Goal: Information Seeking & Learning: Learn about a topic

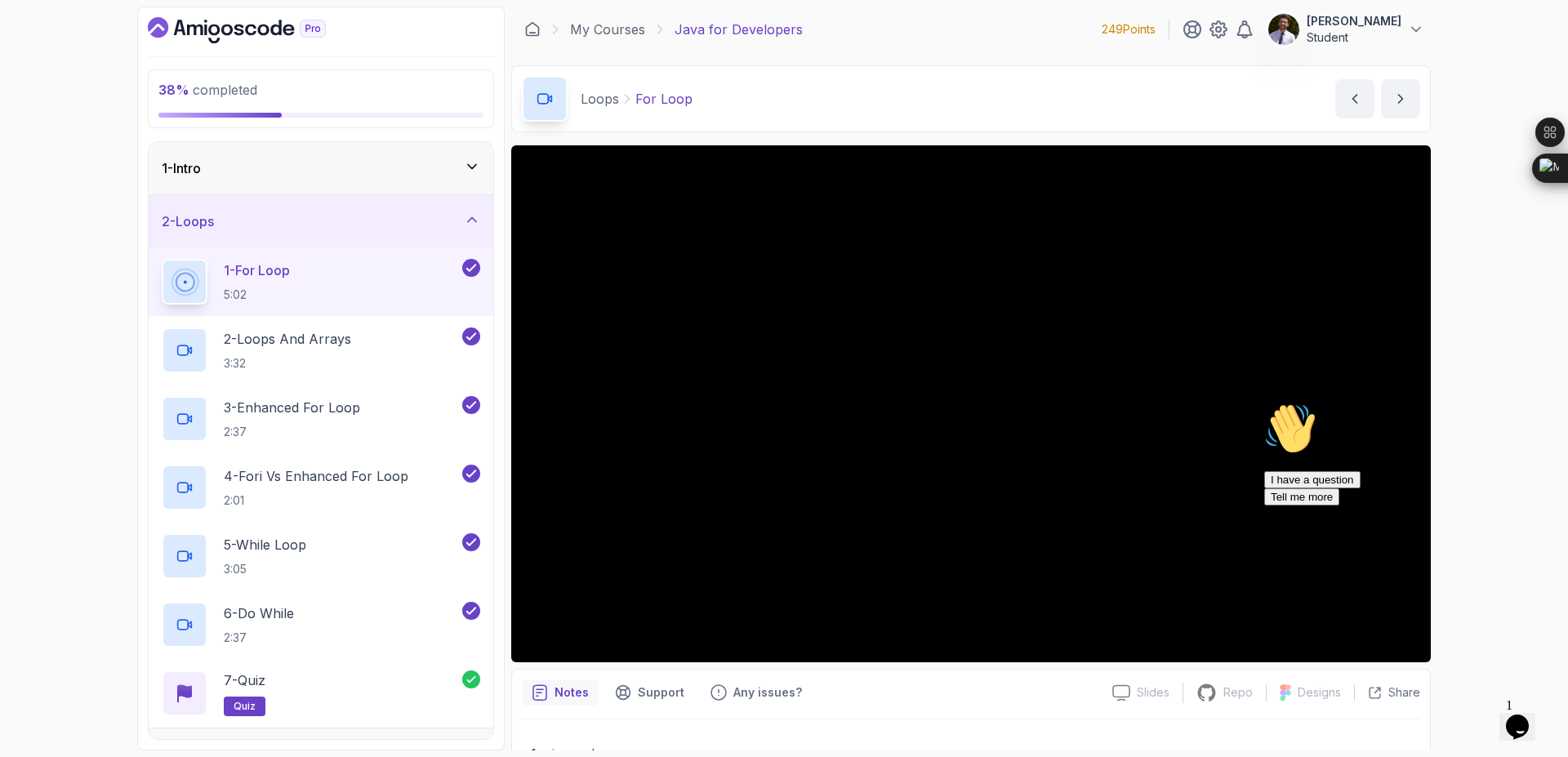
click at [148, 756] on section "38 % completed 1 - Intro 2 - Loops 1 - For Loop 5:02 2 - Loops And Arrays 3:32 …" at bounding box center [784, 378] width 1307 height 757
click at [455, 224] on div "2 - Loops" at bounding box center [321, 221] width 318 height 20
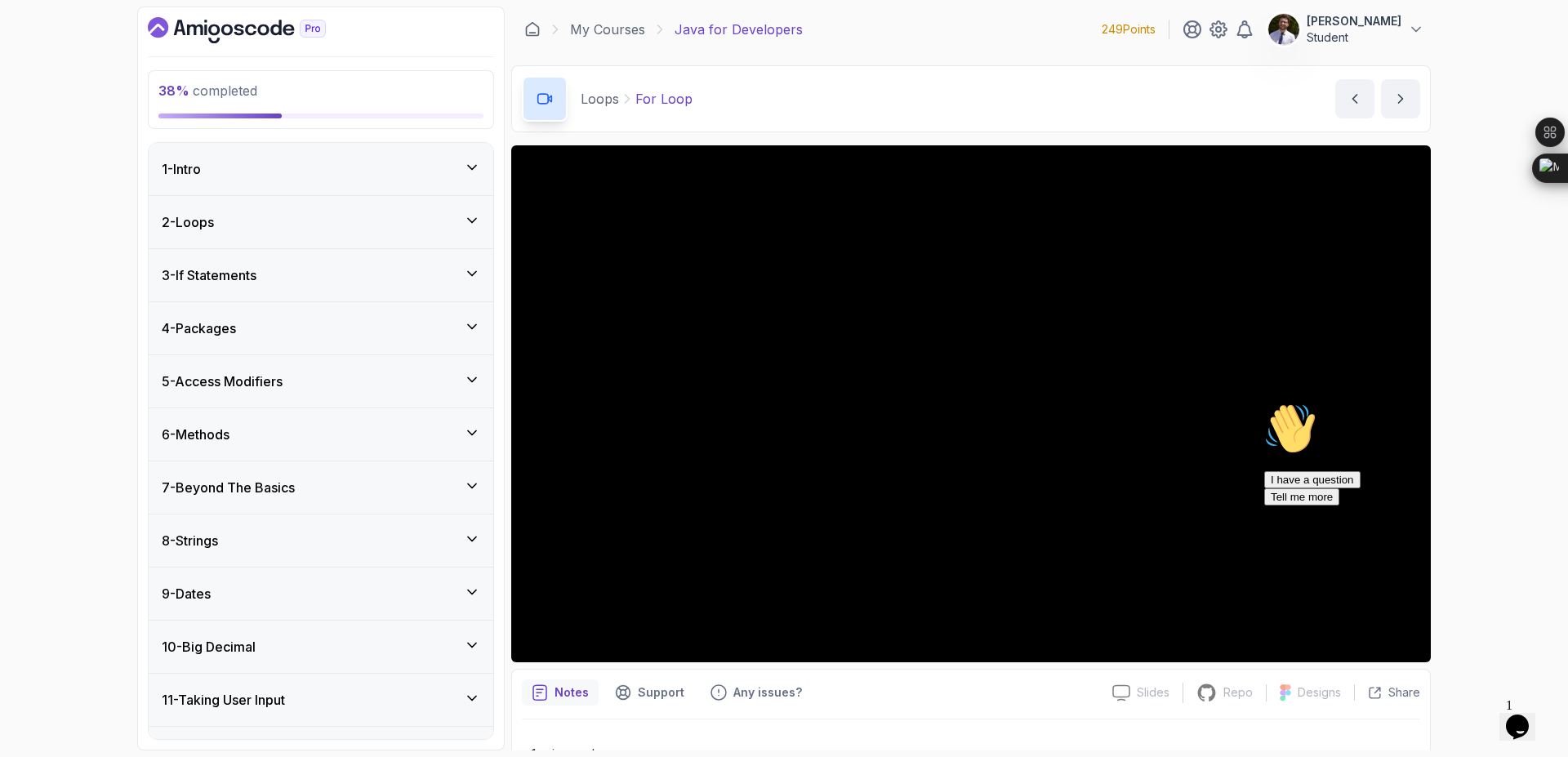
click at [469, 317] on div "4 - Packages" at bounding box center [320, 328] width 344 height 52
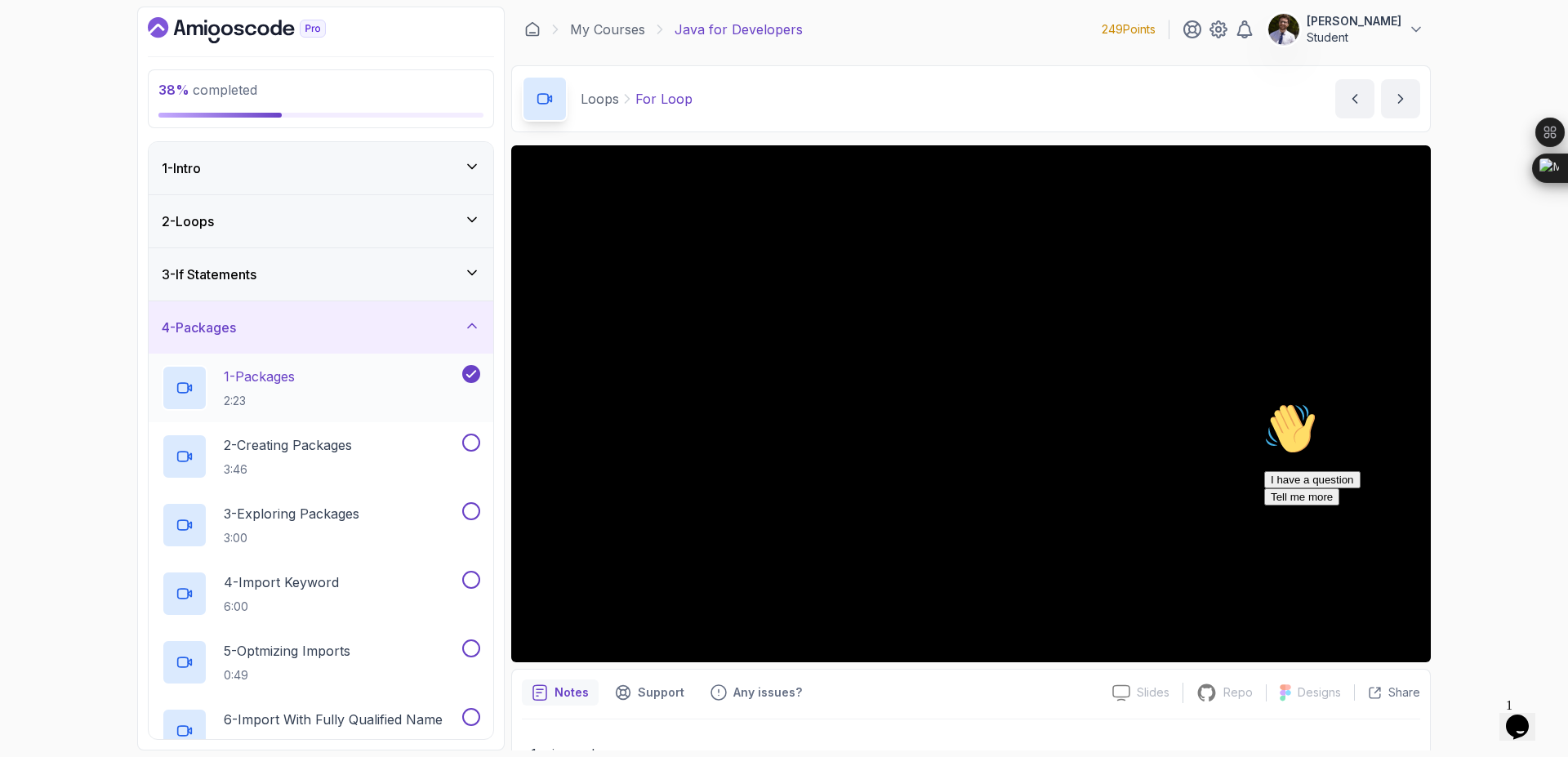
click at [350, 385] on div "1 - Packages 2:23" at bounding box center [310, 387] width 298 height 46
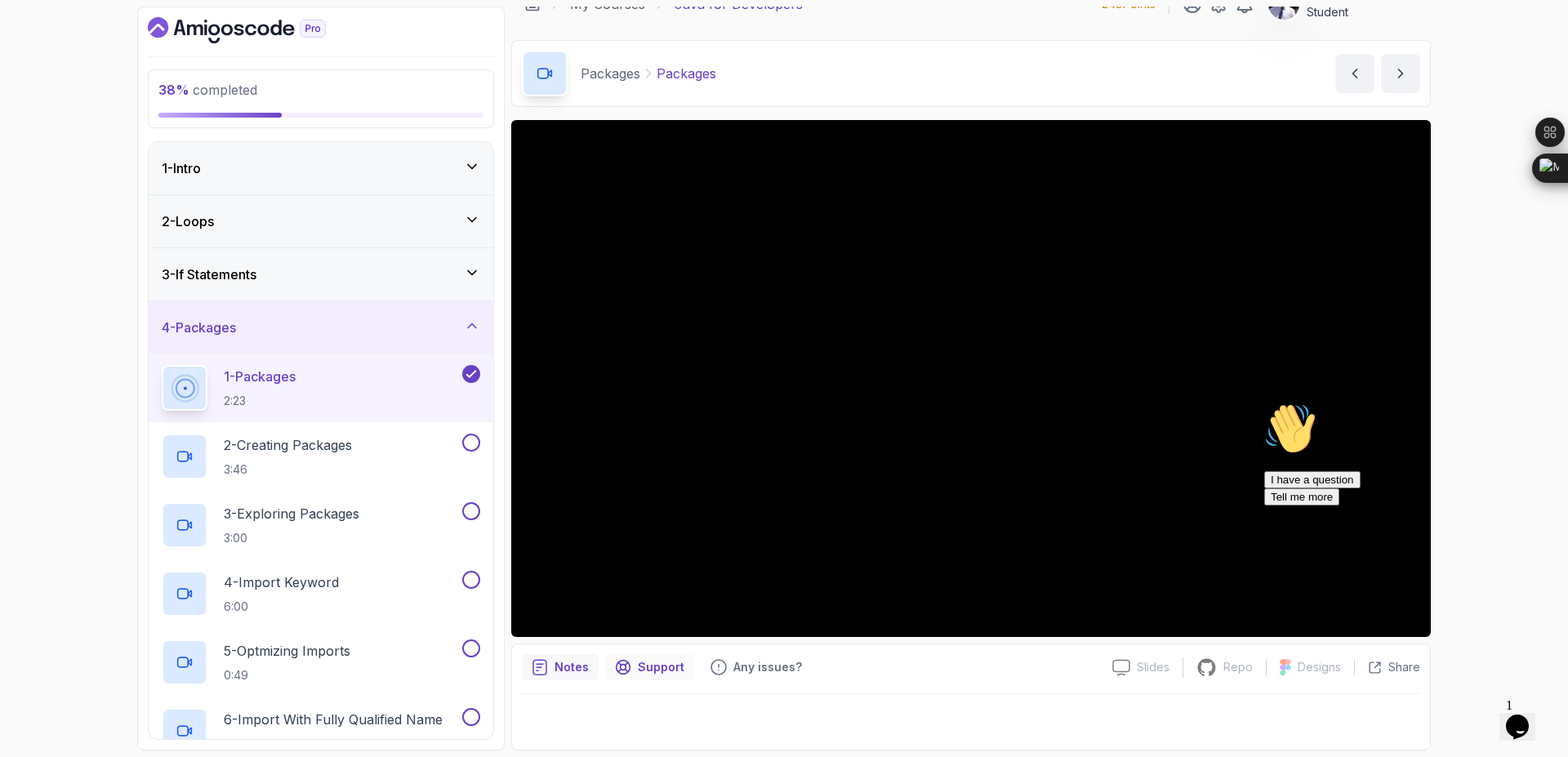
drag, startPoint x: 626, startPoint y: 756, endPoint x: 639, endPoint y: 679, distance: 78.1
click at [639, 679] on section "38 % completed 1 - Intro 2 - Loops 3 - If Statements 4 - Packages 1 - Packages …" at bounding box center [784, 378] width 1307 height 757
click at [1265, 403] on icon "Chat attention grabber" at bounding box center [1265, 403] width 0 height 0
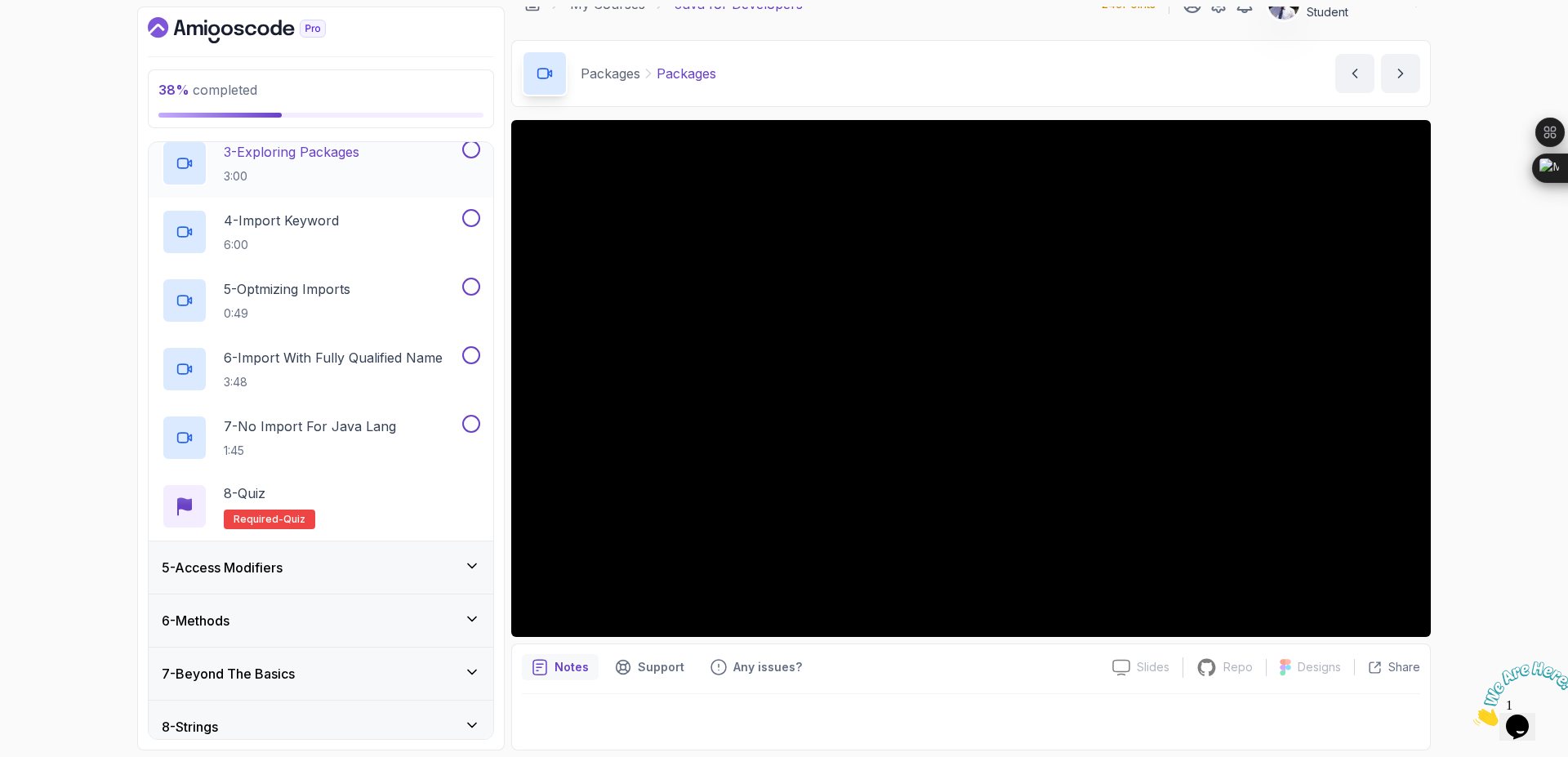
scroll to position [260, 0]
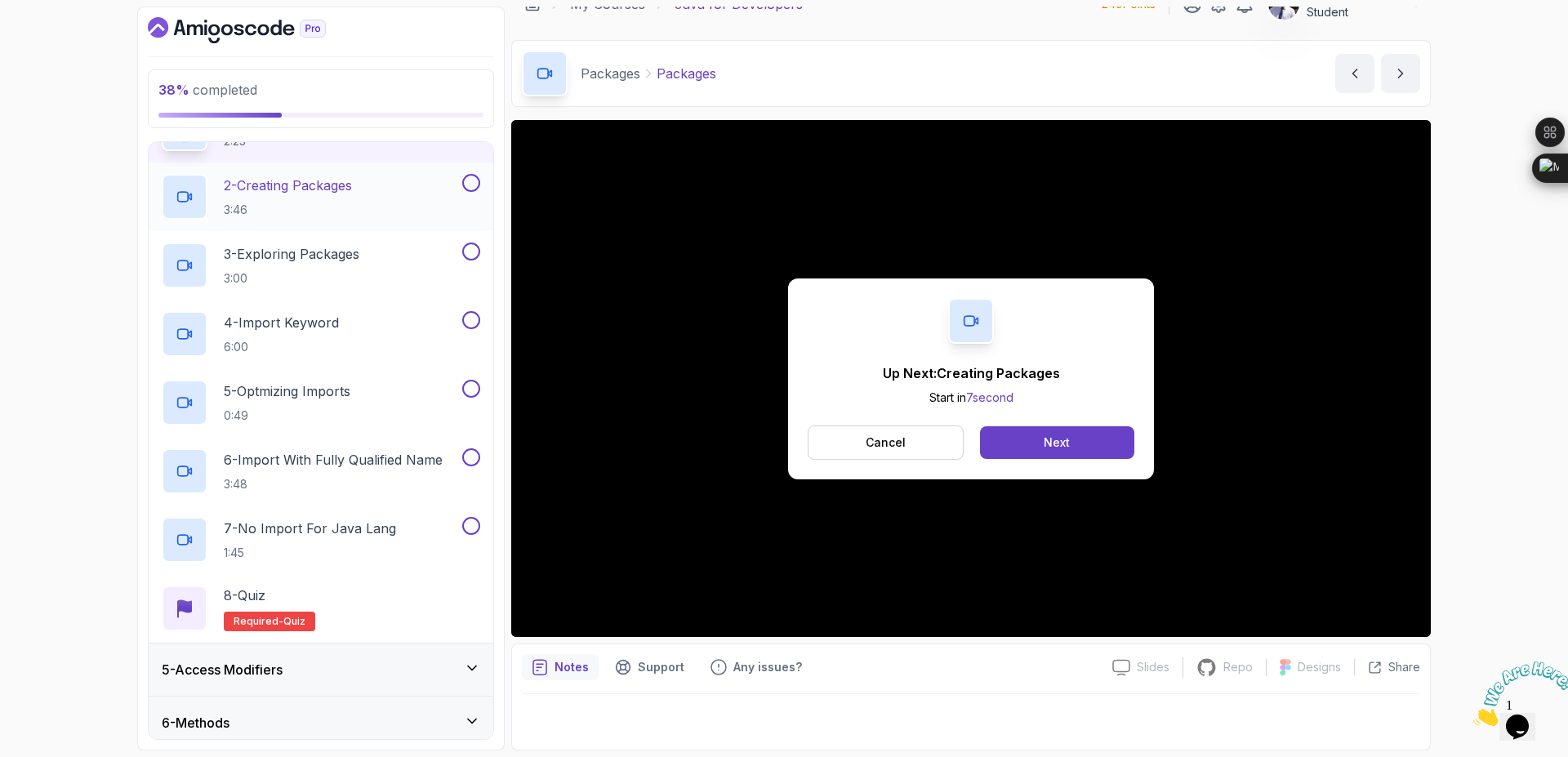
click at [282, 189] on p "2 - Creating Packages" at bounding box center [288, 185] width 129 height 20
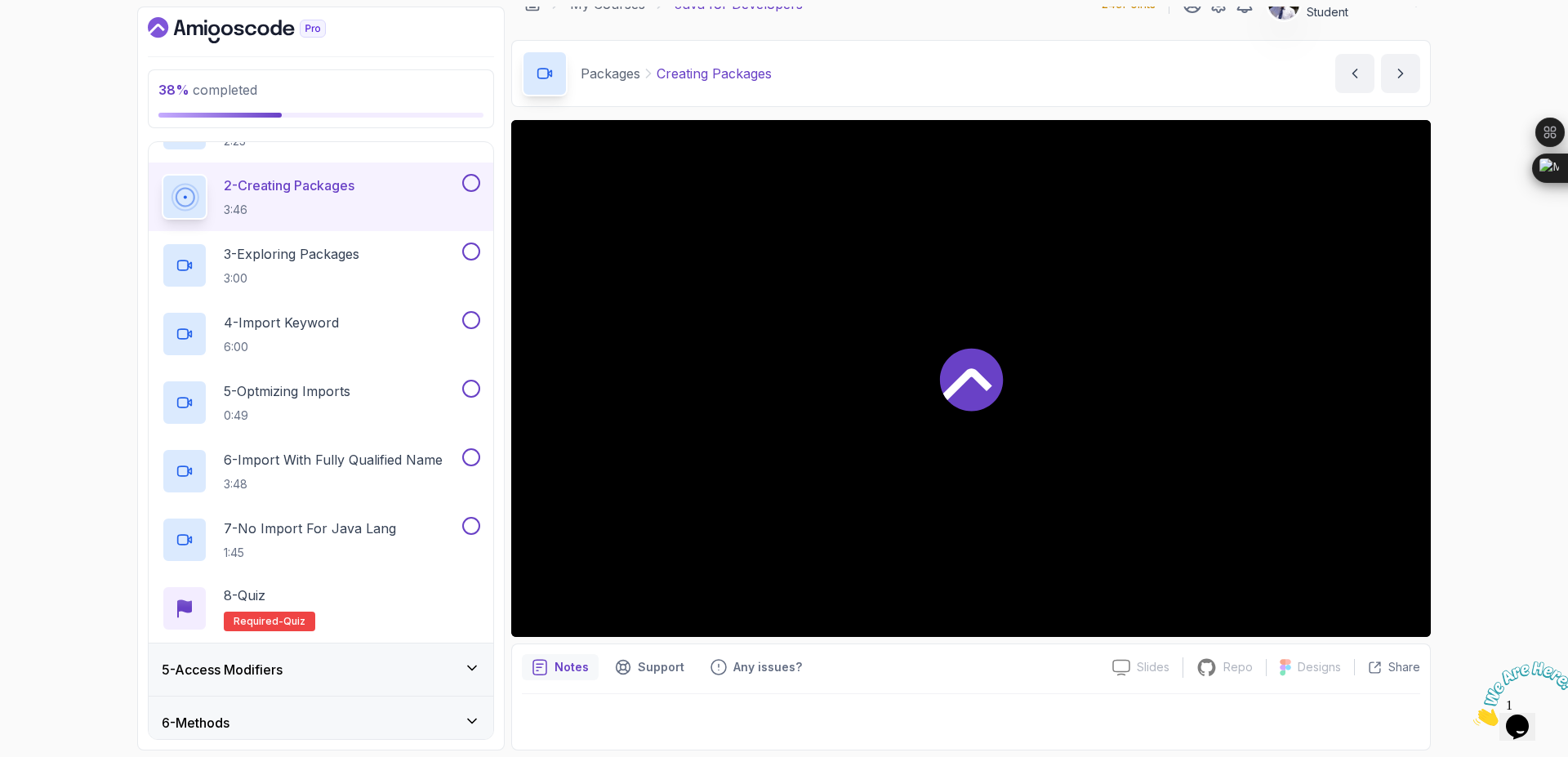
scroll to position [271, 0]
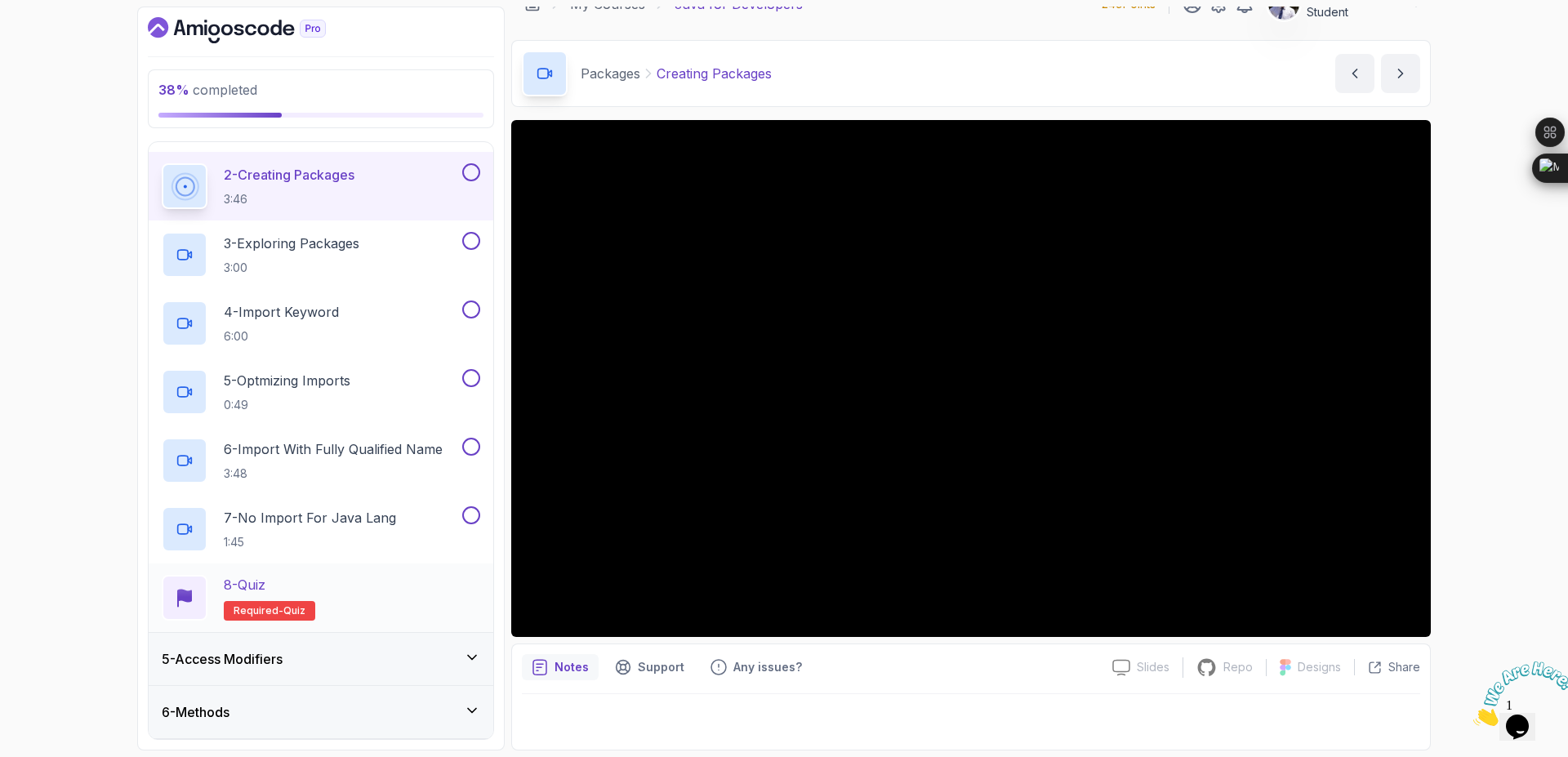
click at [289, 619] on p "Required- quiz" at bounding box center [270, 611] width 92 height 20
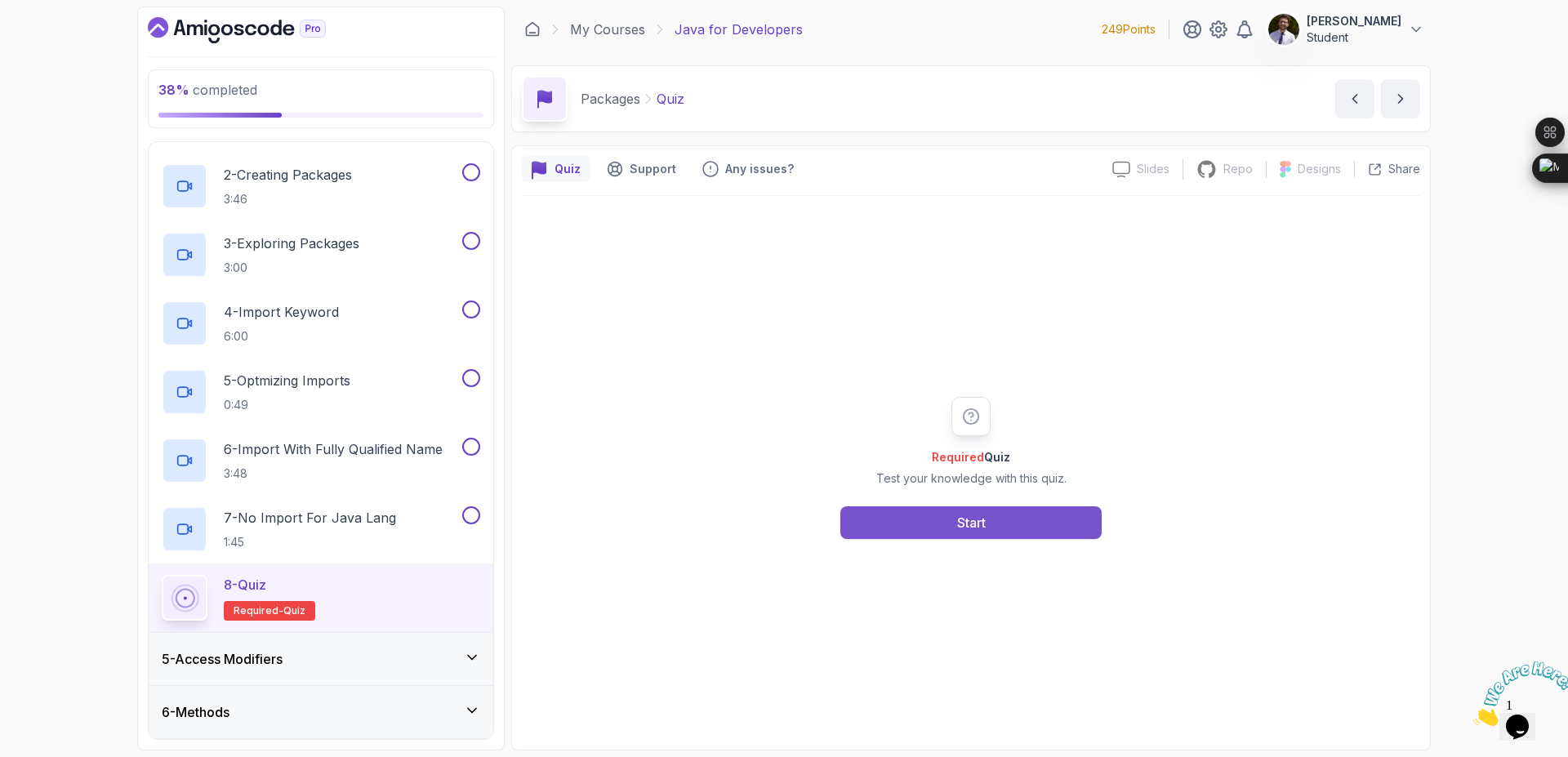
click at [988, 524] on button "Start" at bounding box center [971, 522] width 262 height 32
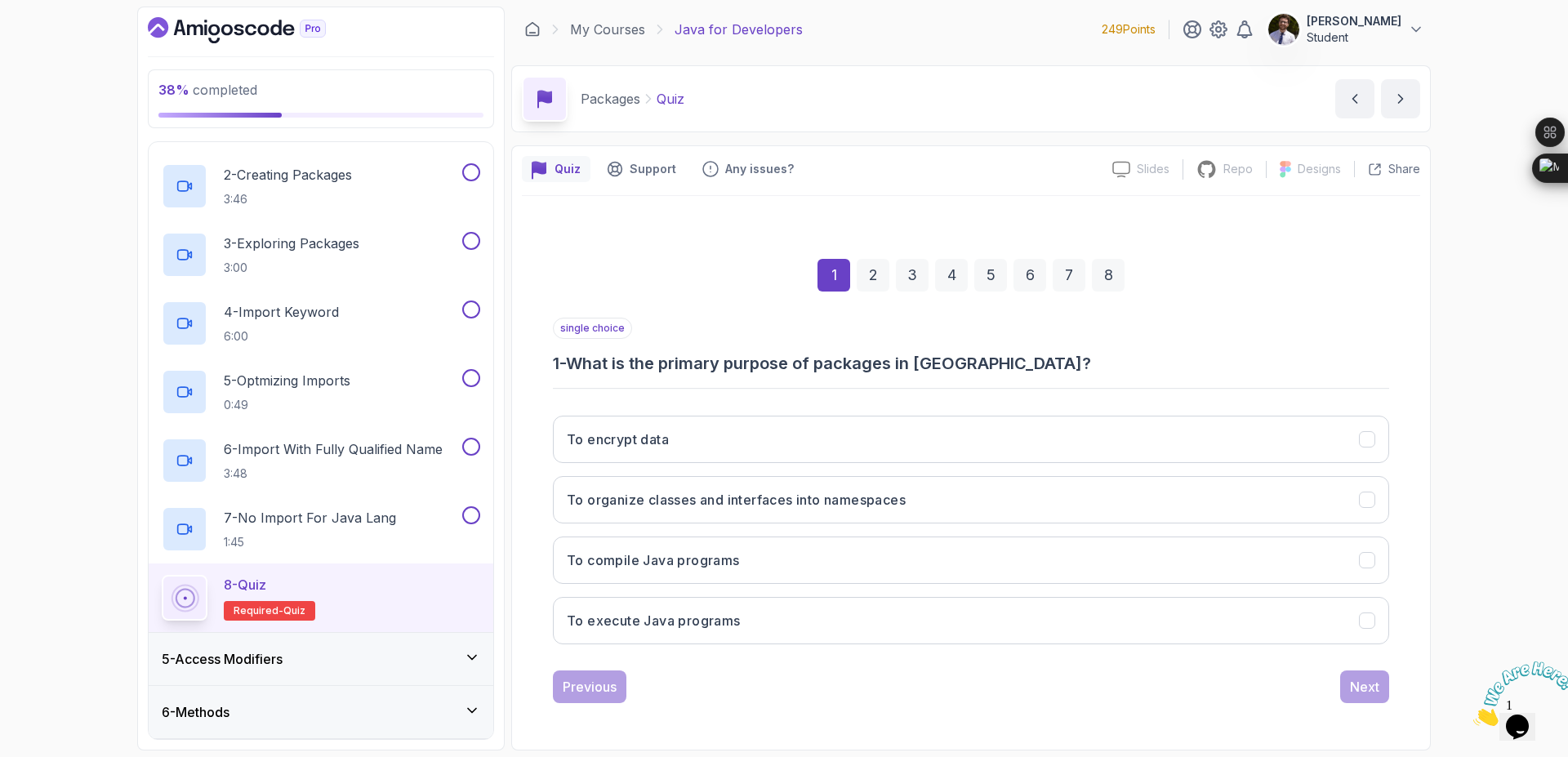
click at [1056, 354] on h3 "1 - What is the primary purpose of packages in Java?" at bounding box center [971, 363] width 836 height 22
click at [1054, 477] on button "To organize classes and interfaces into namespaces" at bounding box center [971, 500] width 836 height 48
click at [1359, 673] on button "Next" at bounding box center [1365, 687] width 49 height 32
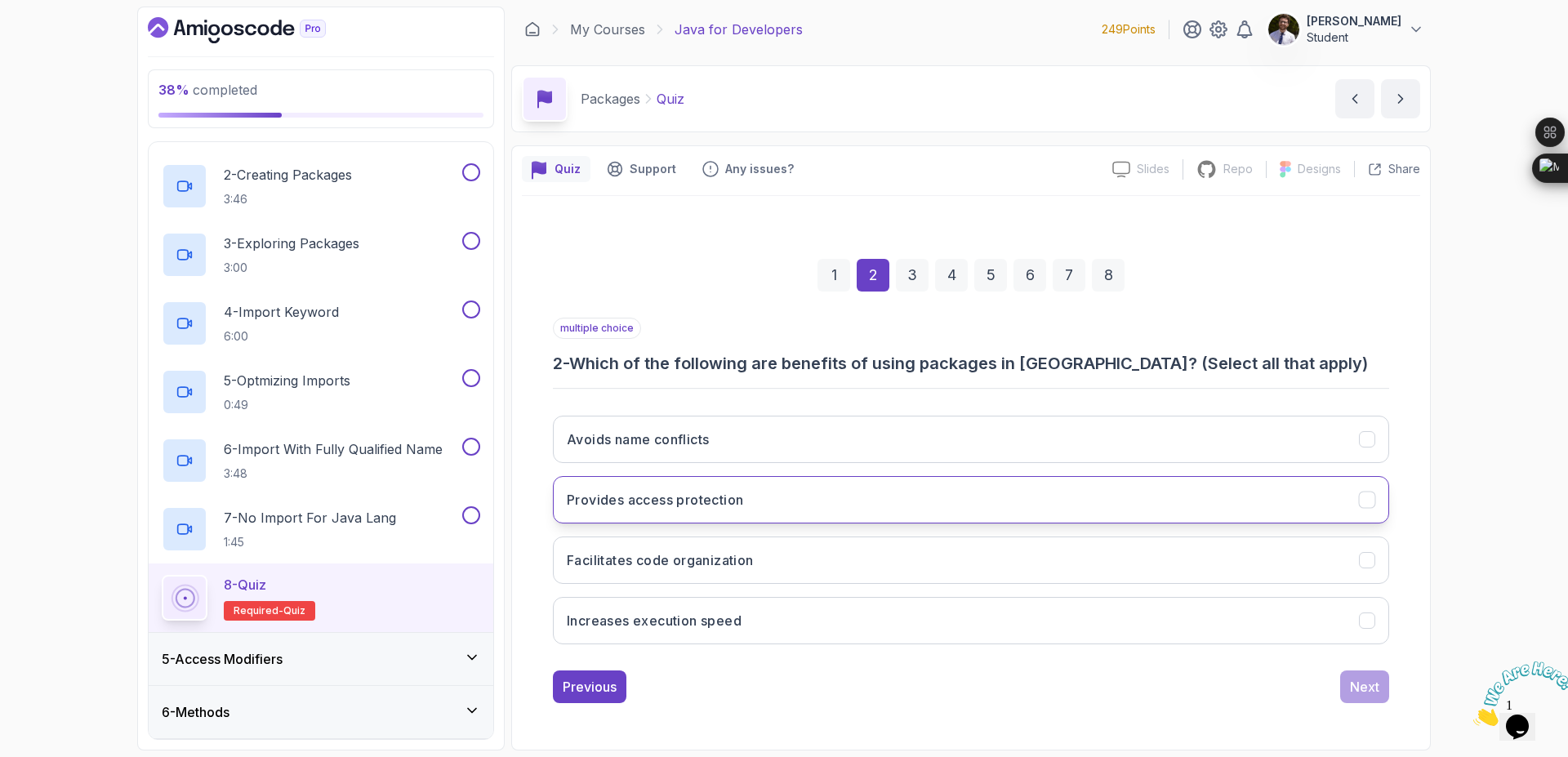
click at [1360, 515] on button "Provides access protection" at bounding box center [971, 500] width 836 height 48
click at [1368, 557] on icon "Facilitates code organization" at bounding box center [1368, 560] width 15 height 15
click at [1368, 676] on button "Next" at bounding box center [1365, 687] width 49 height 32
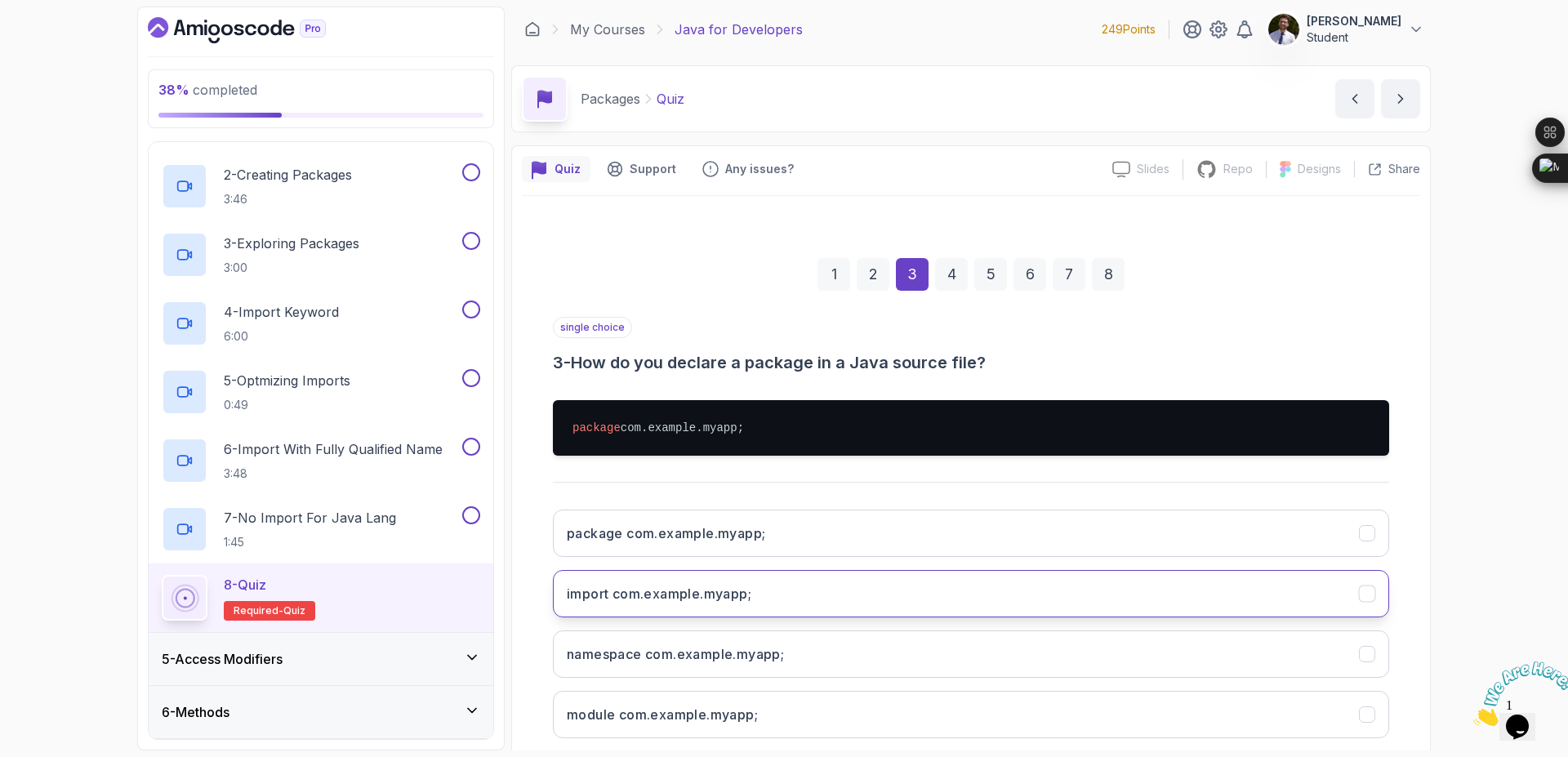
click at [1068, 594] on button "import com.example.myapp;" at bounding box center [971, 593] width 836 height 48
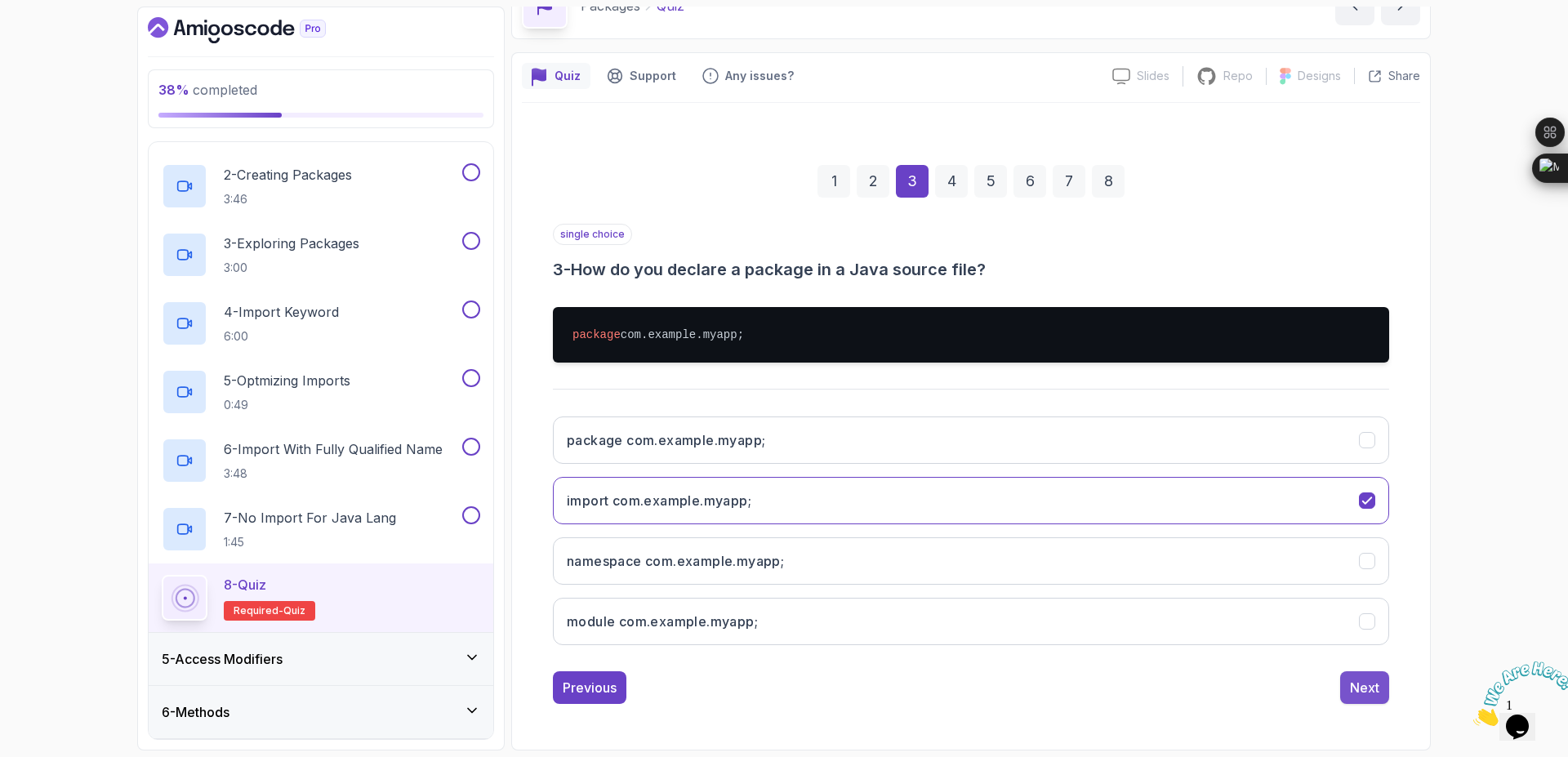
click at [1380, 692] on button "Next" at bounding box center [1365, 688] width 49 height 32
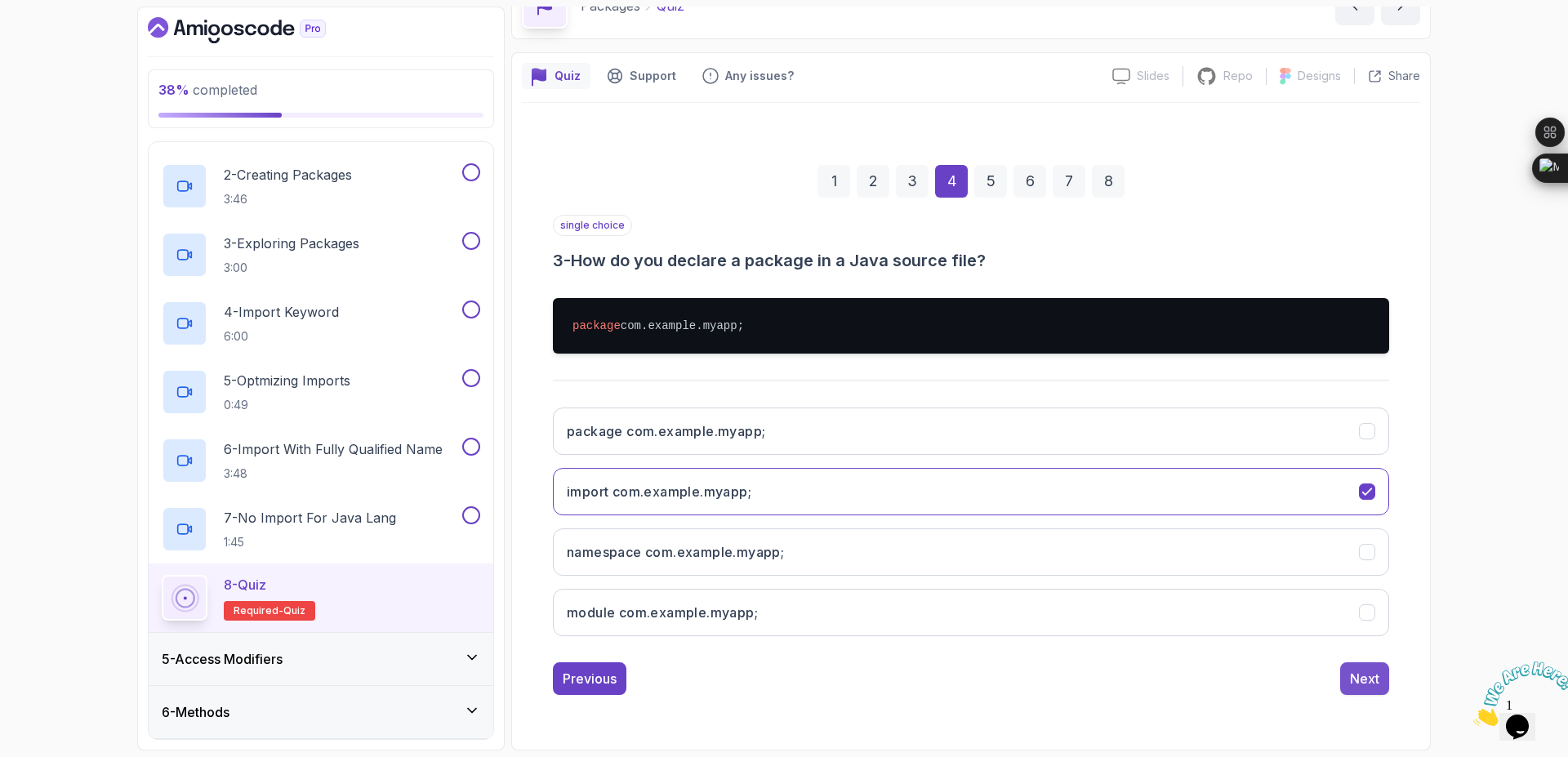
scroll to position [0, 0]
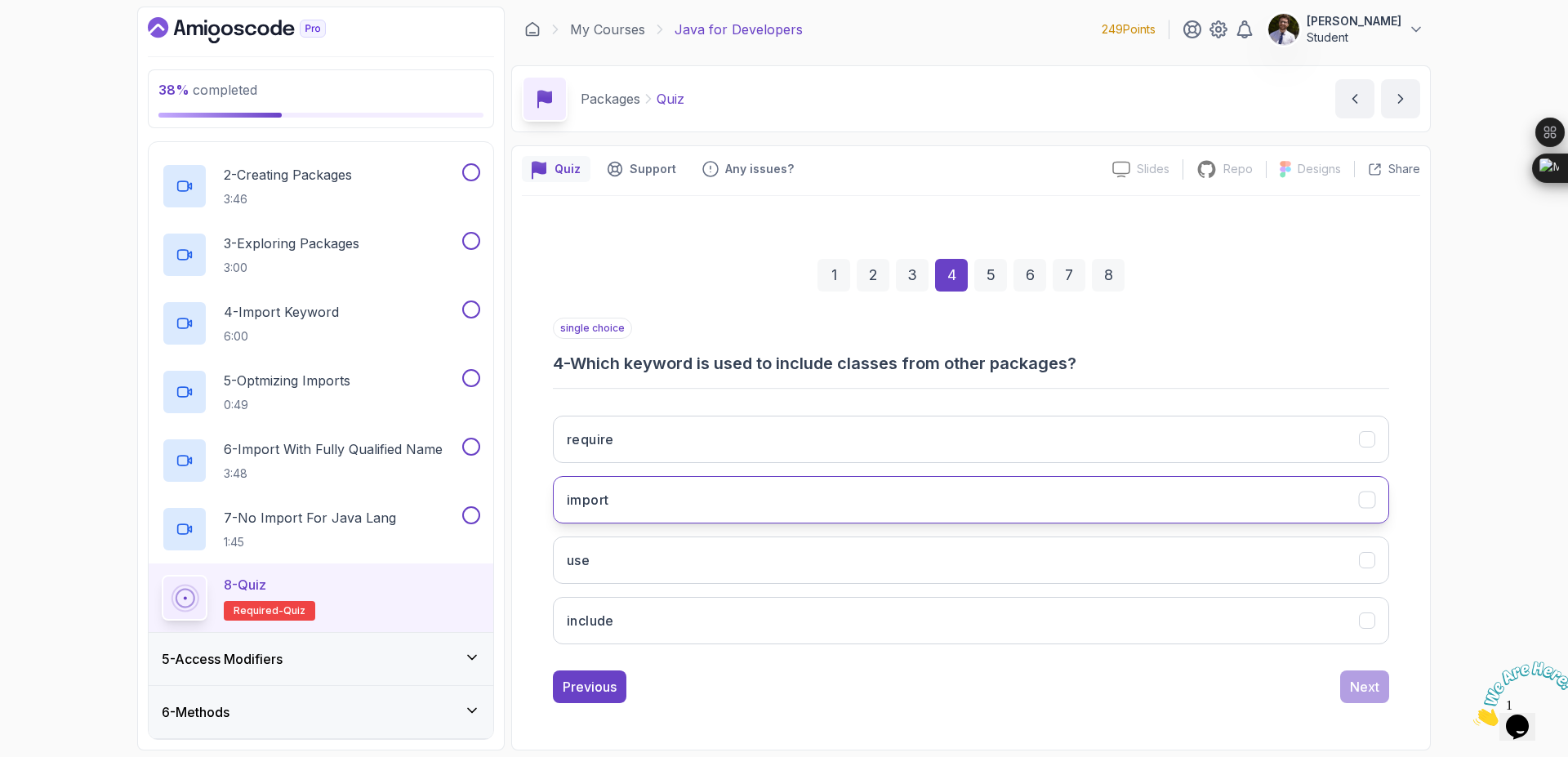
click at [1145, 502] on button "import" at bounding box center [971, 500] width 836 height 48
click at [1368, 683] on div "Next" at bounding box center [1365, 687] width 30 height 20
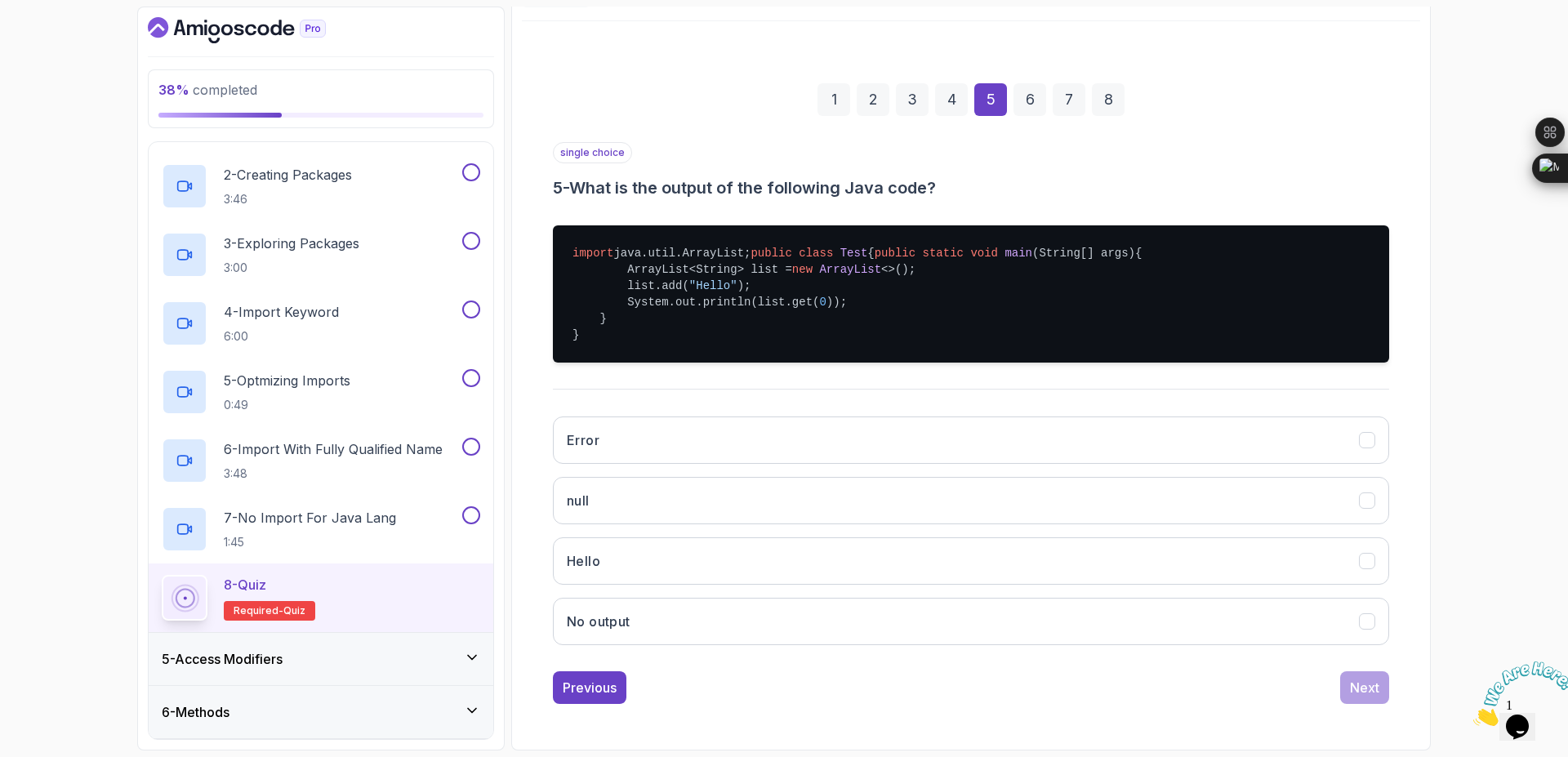
scroll to position [205, 0]
click at [1250, 571] on button "Hello" at bounding box center [971, 561] width 836 height 48
click at [1369, 674] on button "Next" at bounding box center [1365, 688] width 49 height 32
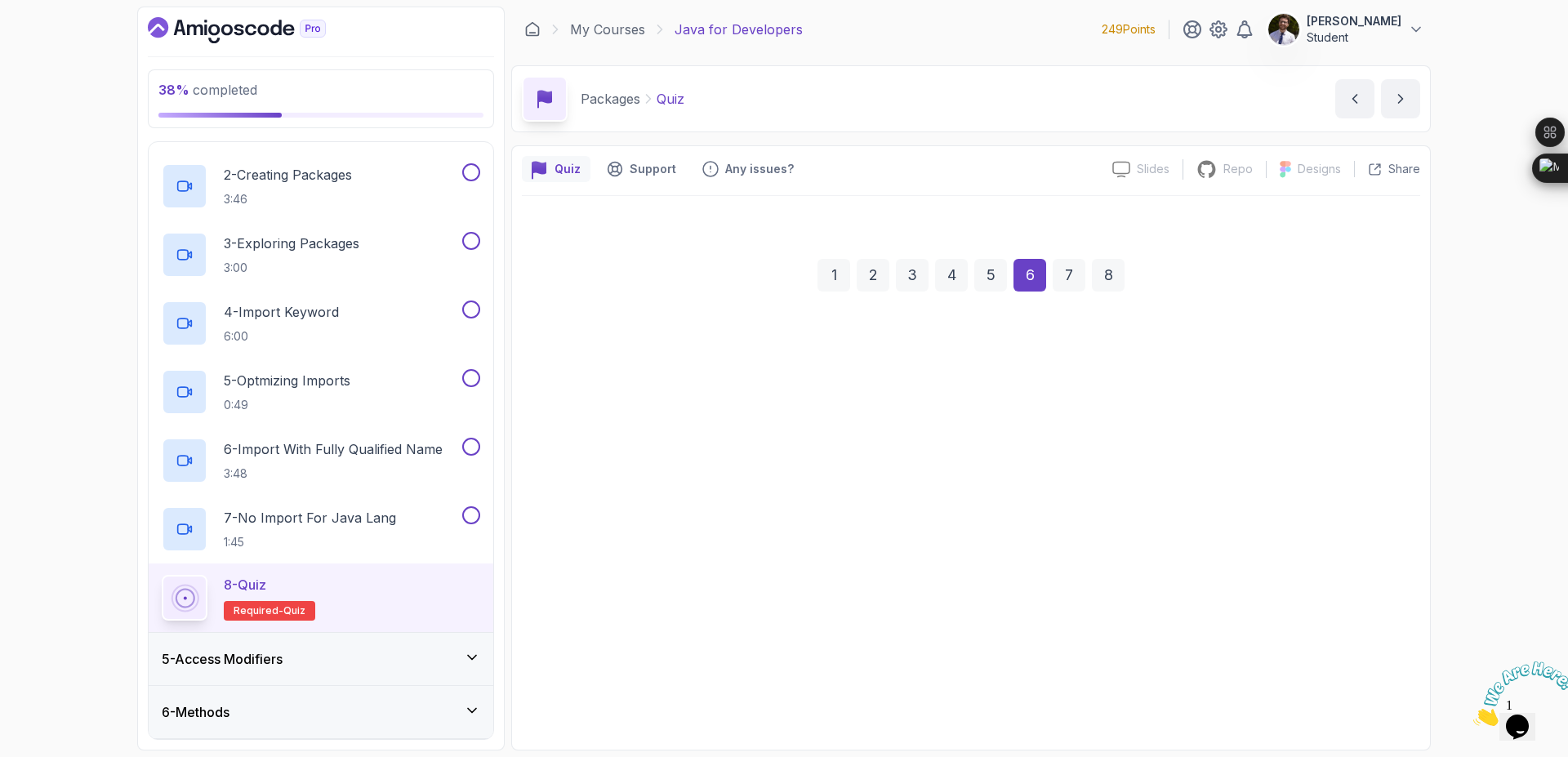
scroll to position [0, 0]
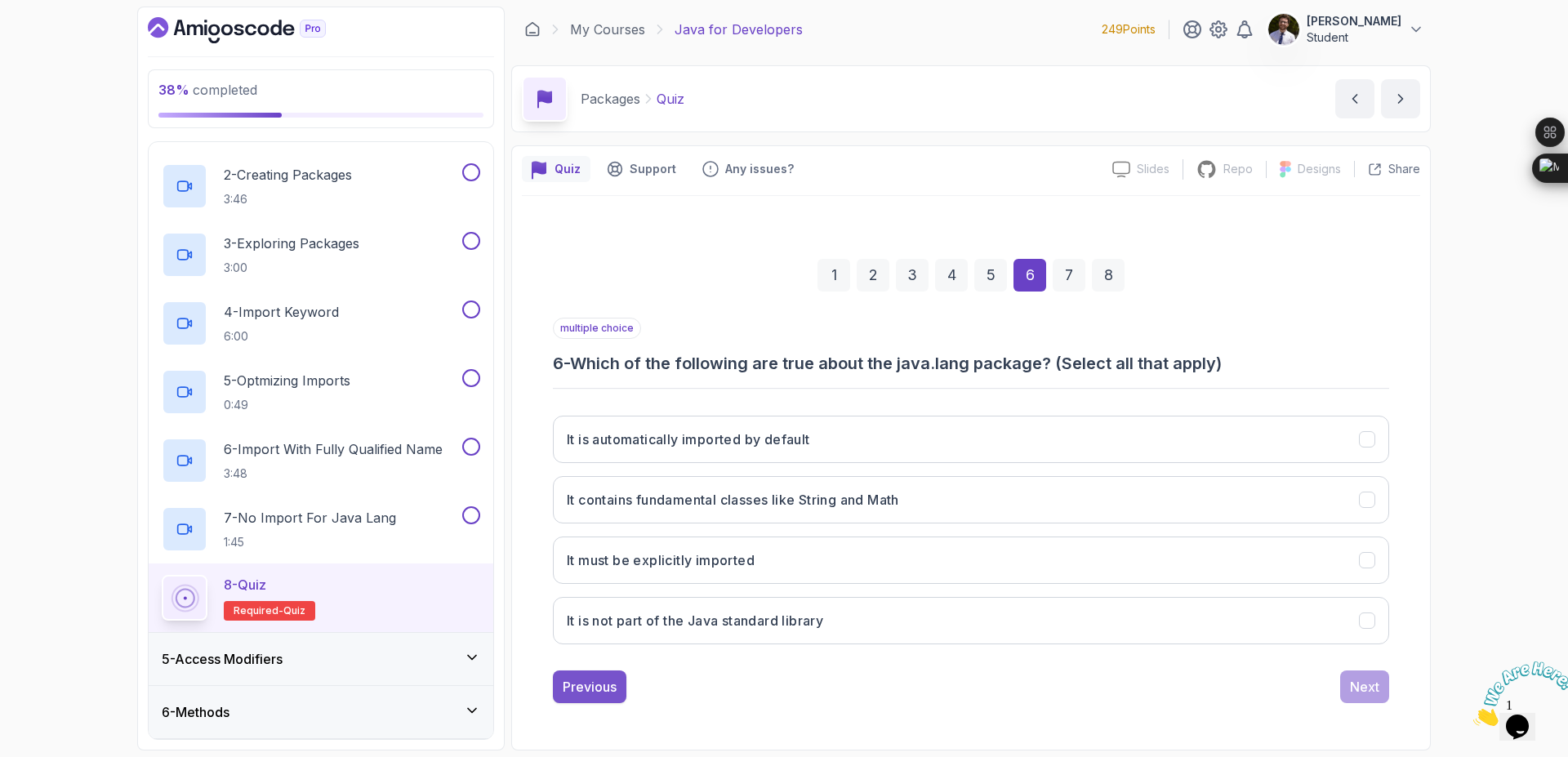
click at [610, 688] on div "Previous" at bounding box center [590, 687] width 54 height 20
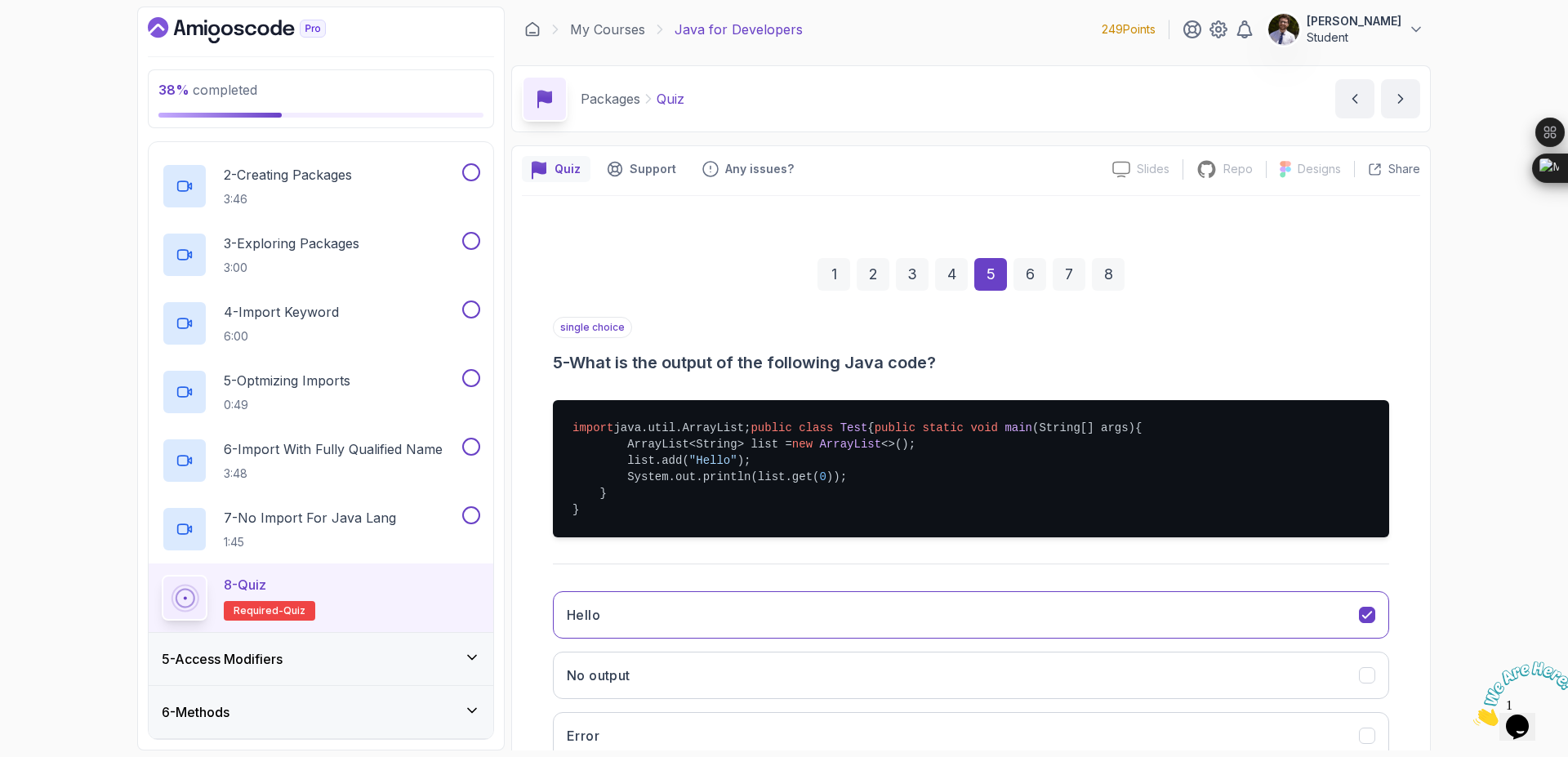
scroll to position [208, 0]
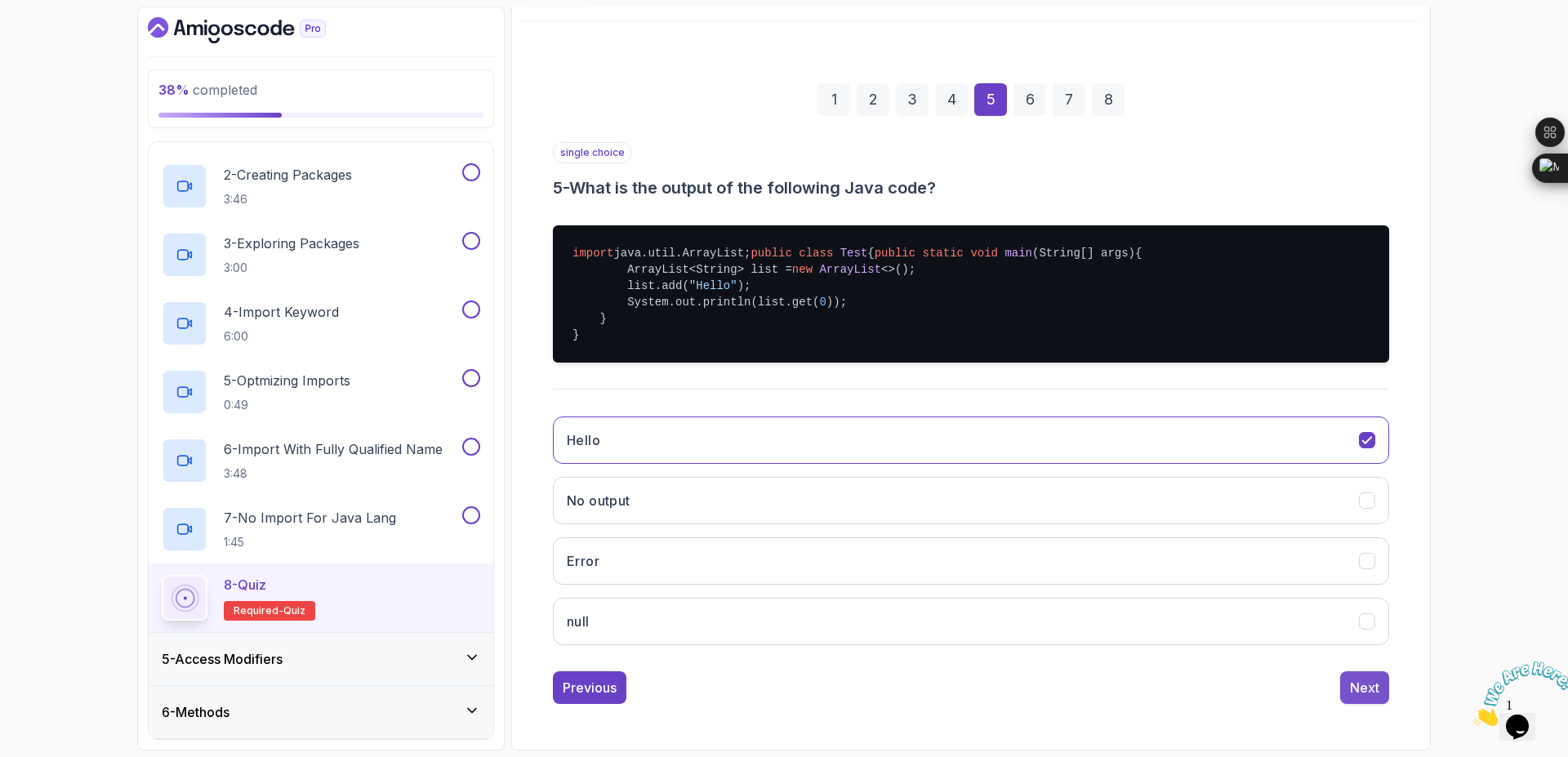
click at [1363, 690] on div "Next" at bounding box center [1365, 688] width 30 height 20
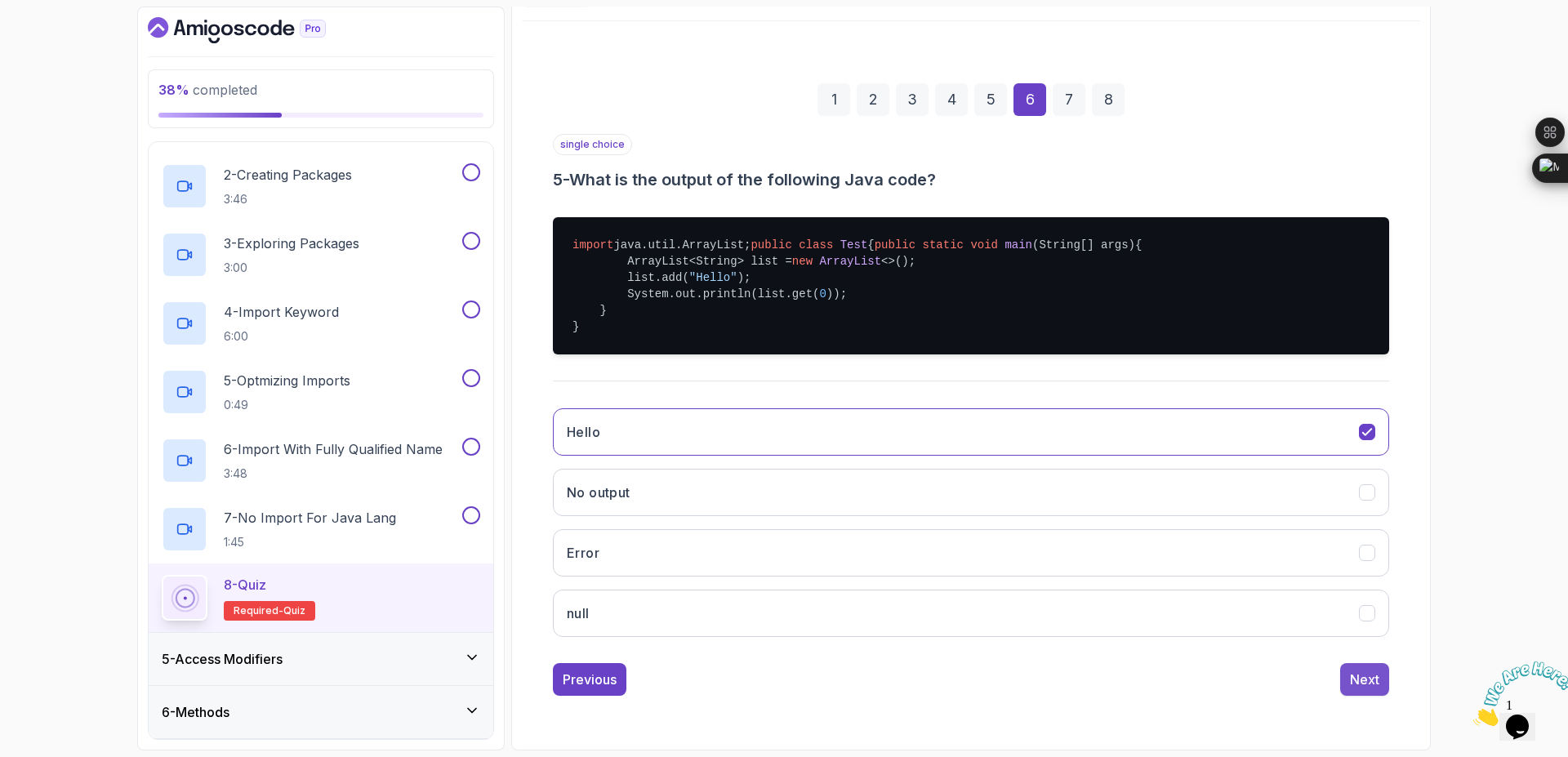
scroll to position [0, 0]
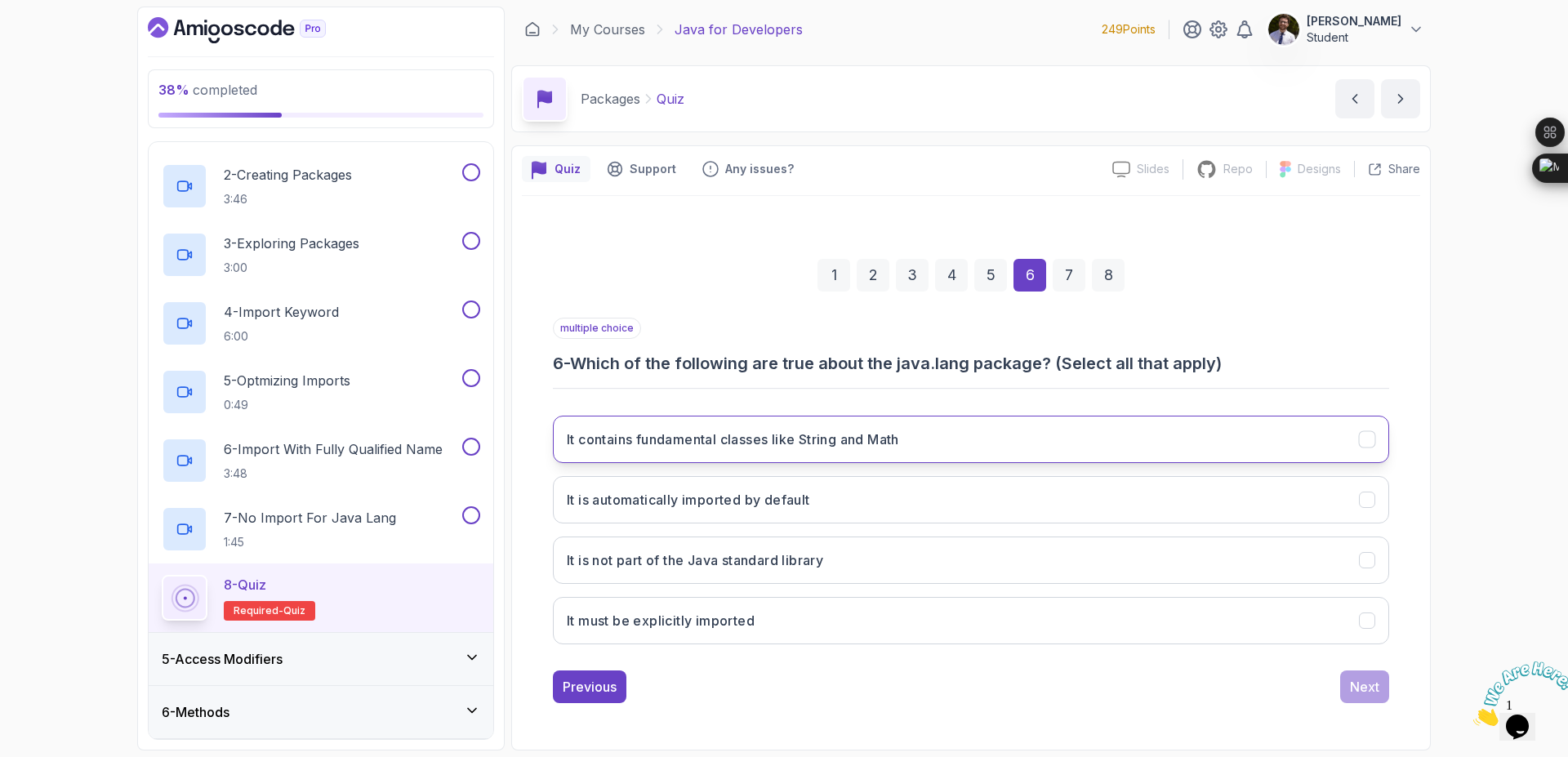
click at [1317, 453] on button "It contains fundamental classes like String and Math" at bounding box center [971, 439] width 836 height 48
click at [1300, 515] on button "It is automatically imported by default" at bounding box center [971, 500] width 836 height 48
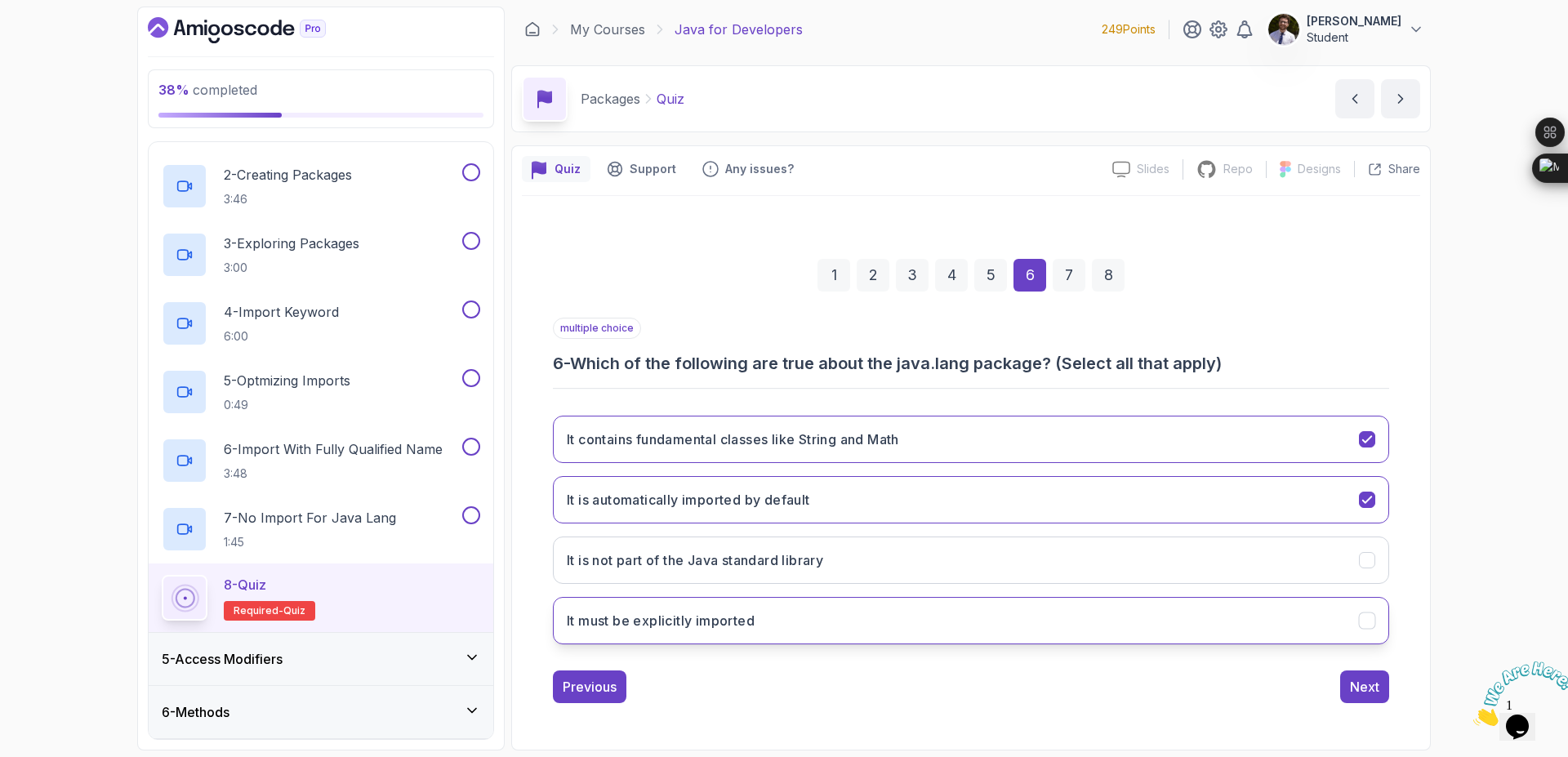
click at [1339, 626] on button "It must be explicitly imported" at bounding box center [971, 620] width 836 height 48
click at [1376, 687] on div "Next" at bounding box center [1365, 687] width 30 height 20
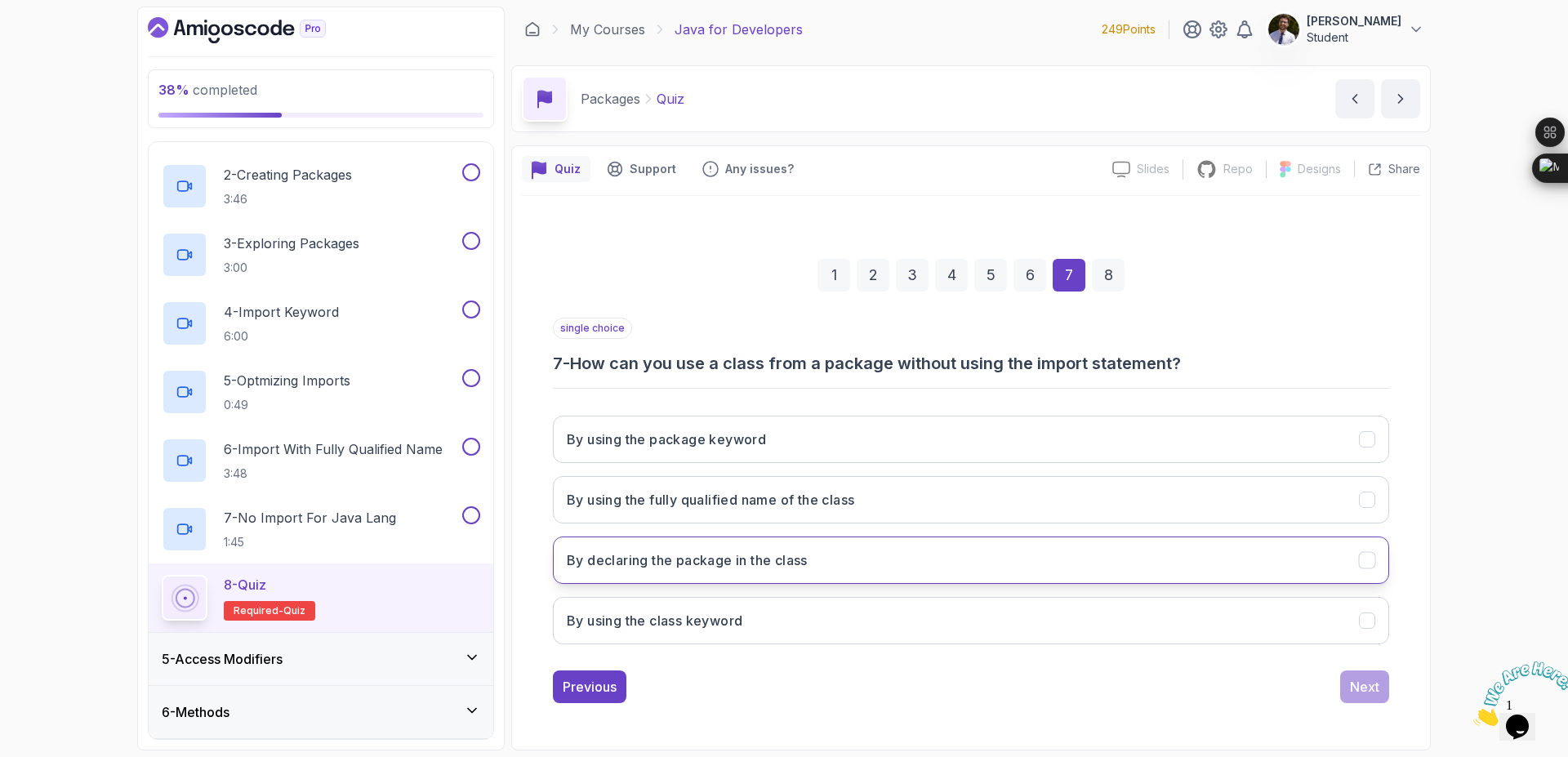
click at [1360, 566] on icon "By declaring the package in the class" at bounding box center [1368, 560] width 15 height 15
click at [1372, 687] on div "Next" at bounding box center [1365, 687] width 30 height 20
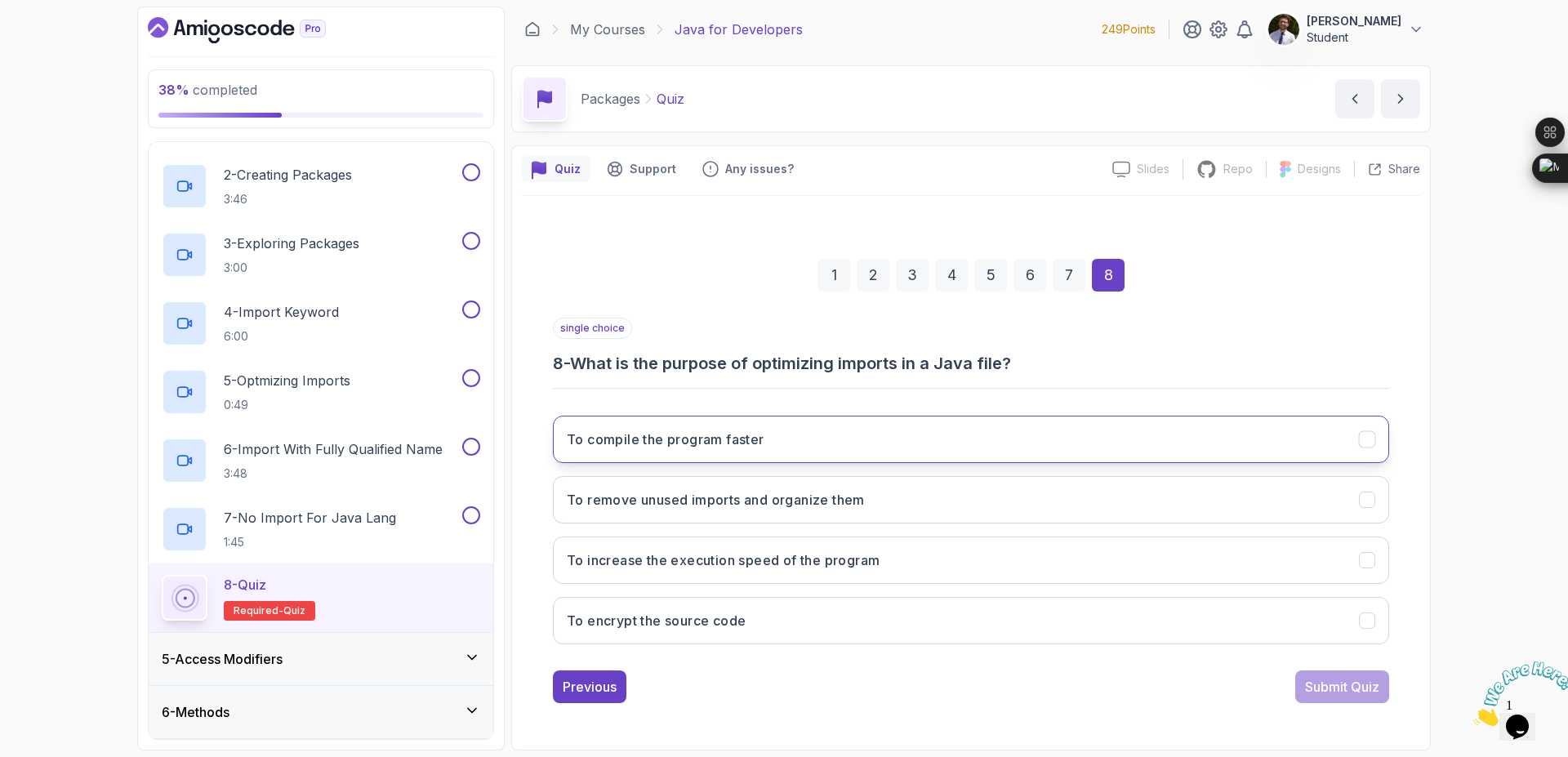
click at [1299, 451] on button "To compile the program faster" at bounding box center [971, 439] width 836 height 48
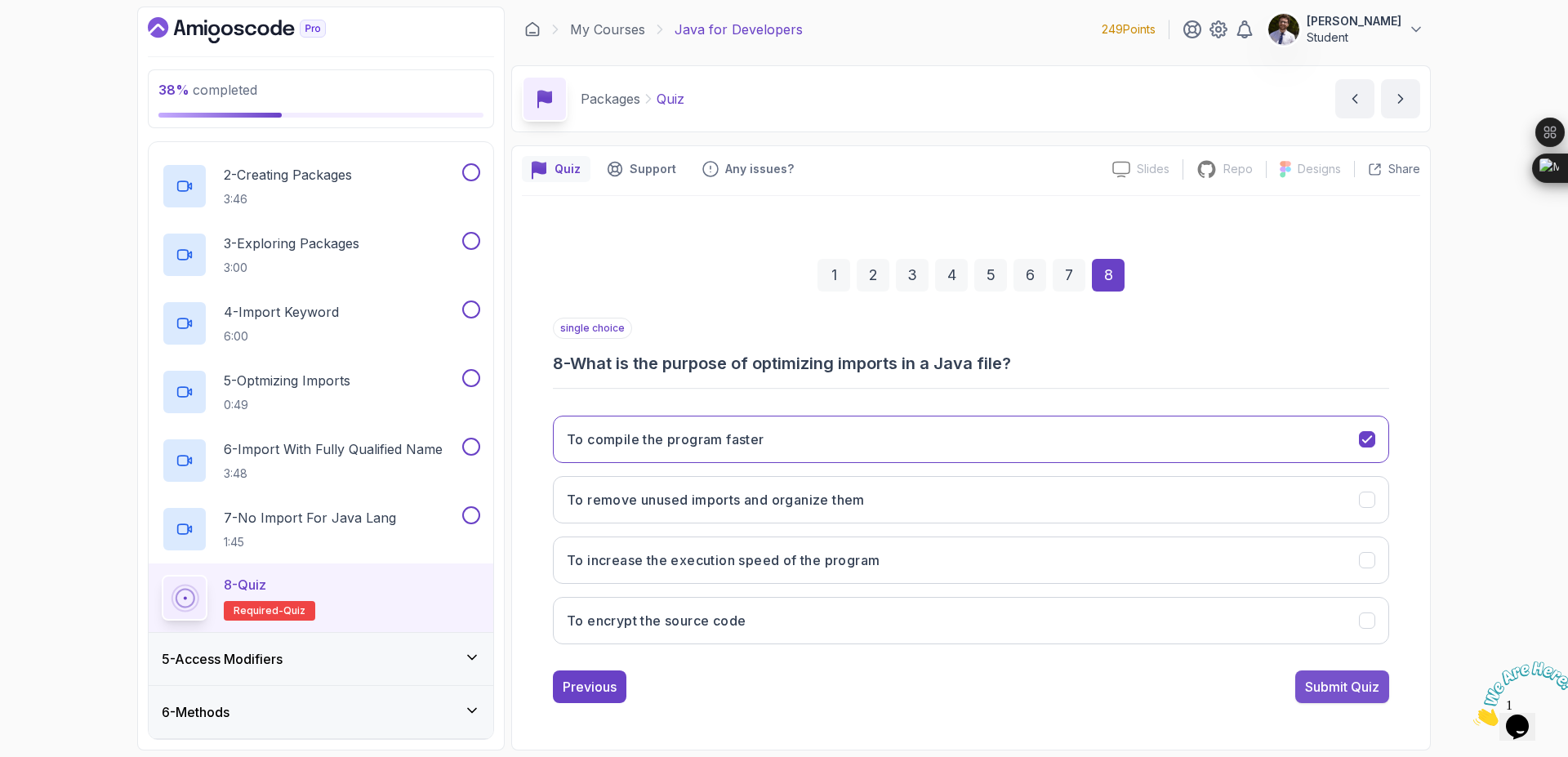
click at [1322, 684] on div "Submit Quiz" at bounding box center [1342, 687] width 75 height 20
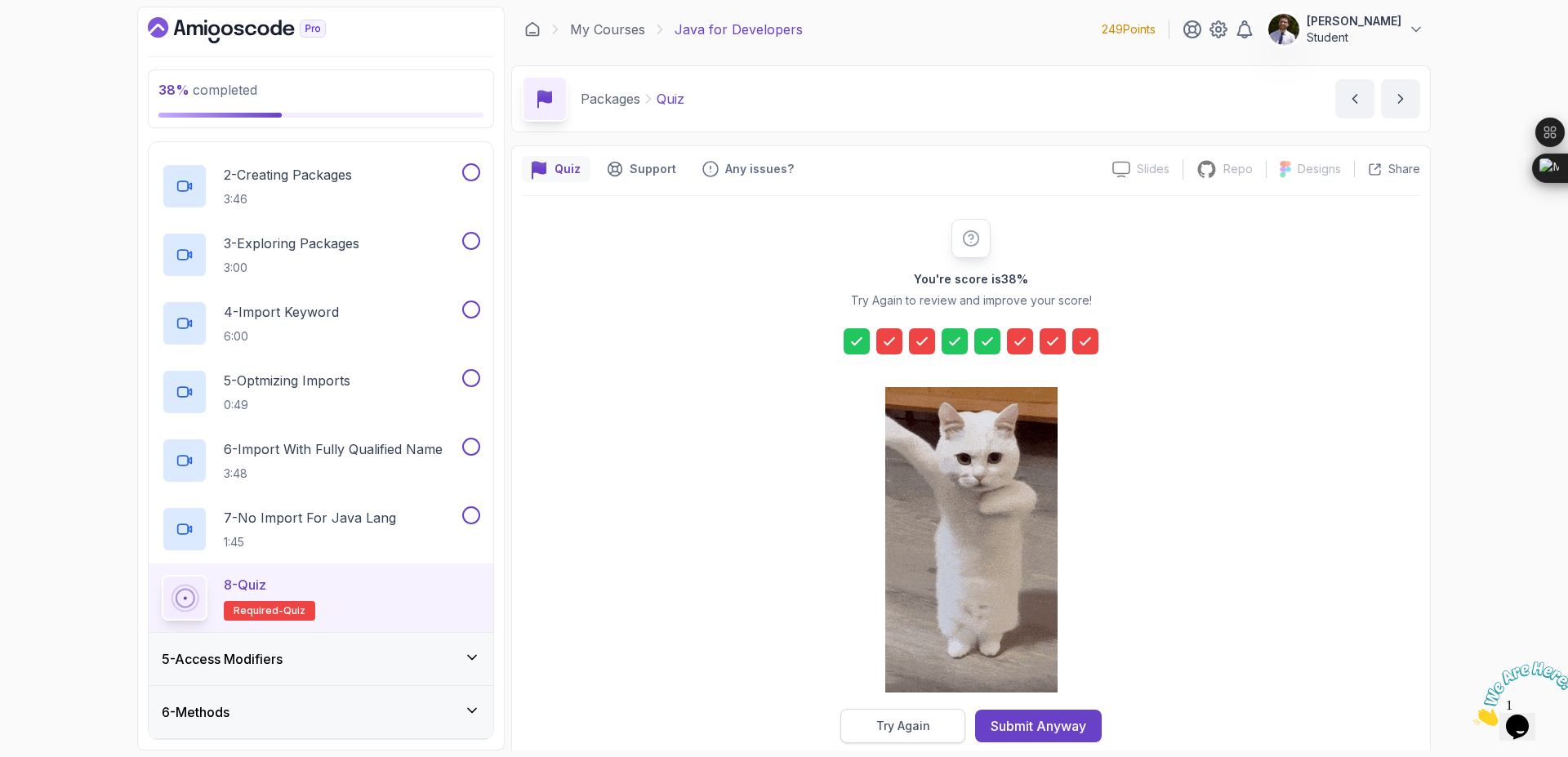
click at [935, 726] on button "Try Again" at bounding box center [903, 726] width 125 height 34
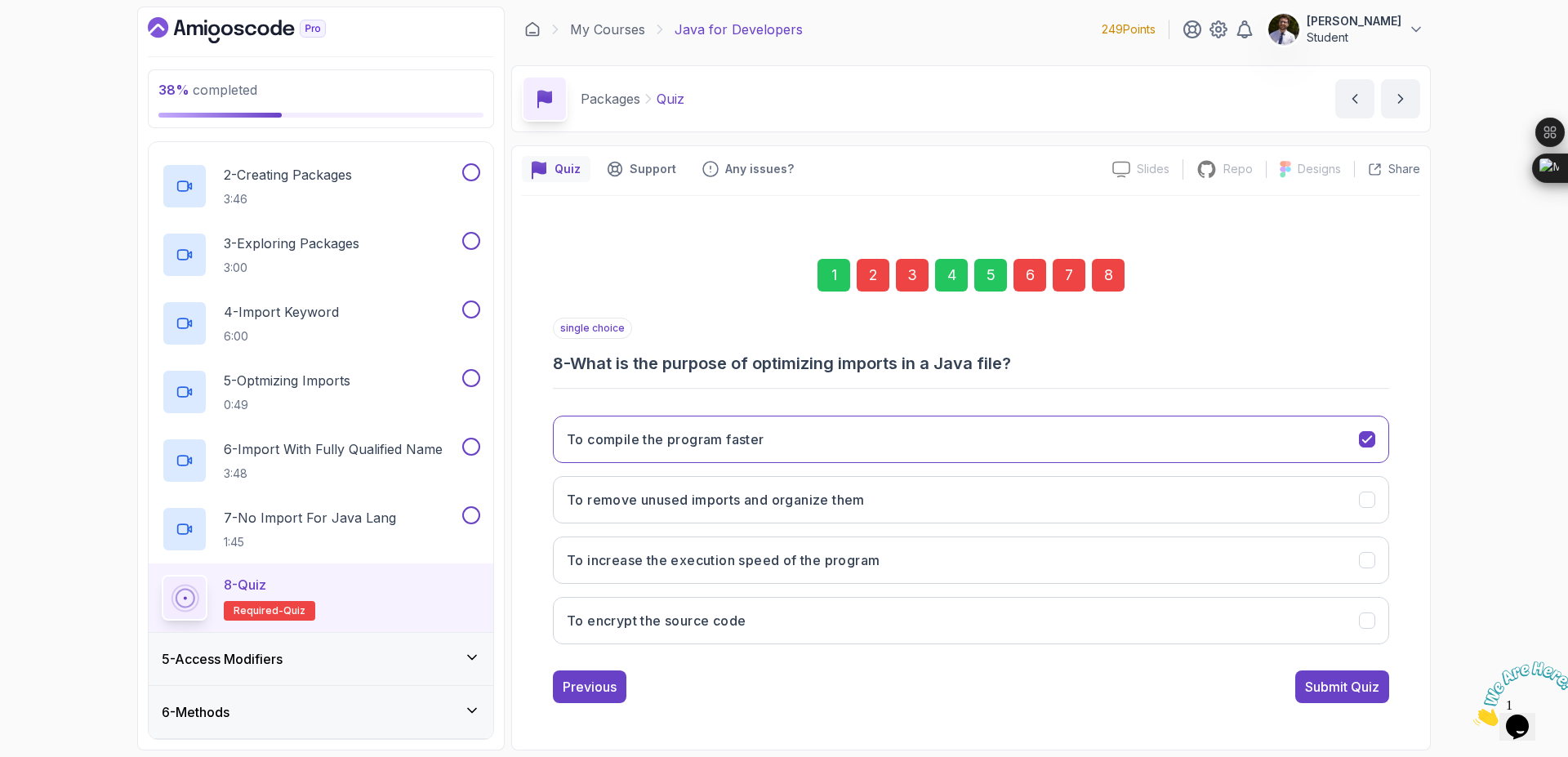
click at [875, 273] on div "2" at bounding box center [873, 275] width 32 height 32
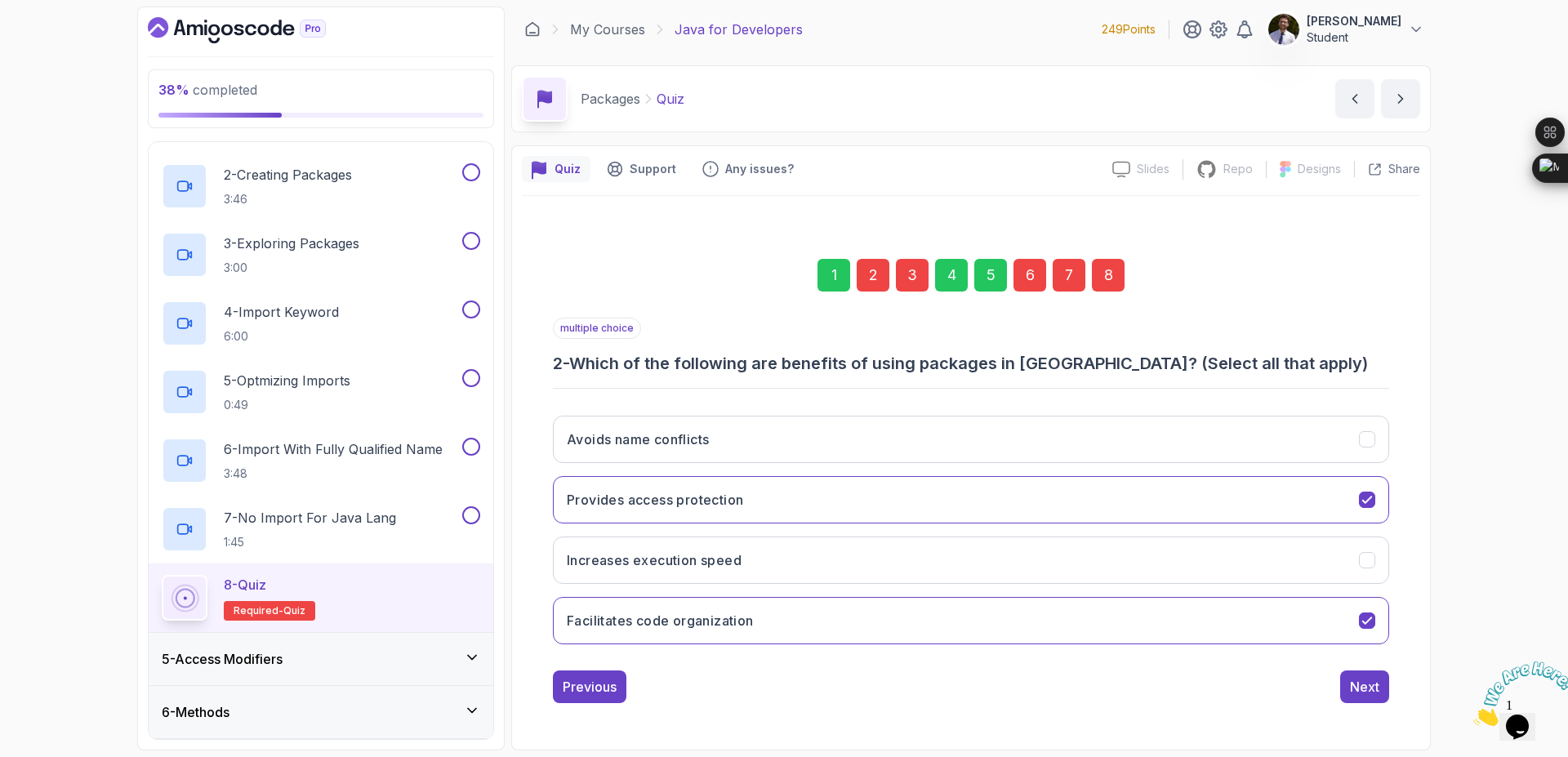
click at [1008, 411] on div "Avoids name conflicts Provides access protection Increases execution speed Faci…" at bounding box center [971, 530] width 836 height 254
click at [1363, 442] on icon "Avoids name conflicts" at bounding box center [1368, 440] width 15 height 15
click at [1117, 271] on div "8" at bounding box center [1109, 275] width 32 height 32
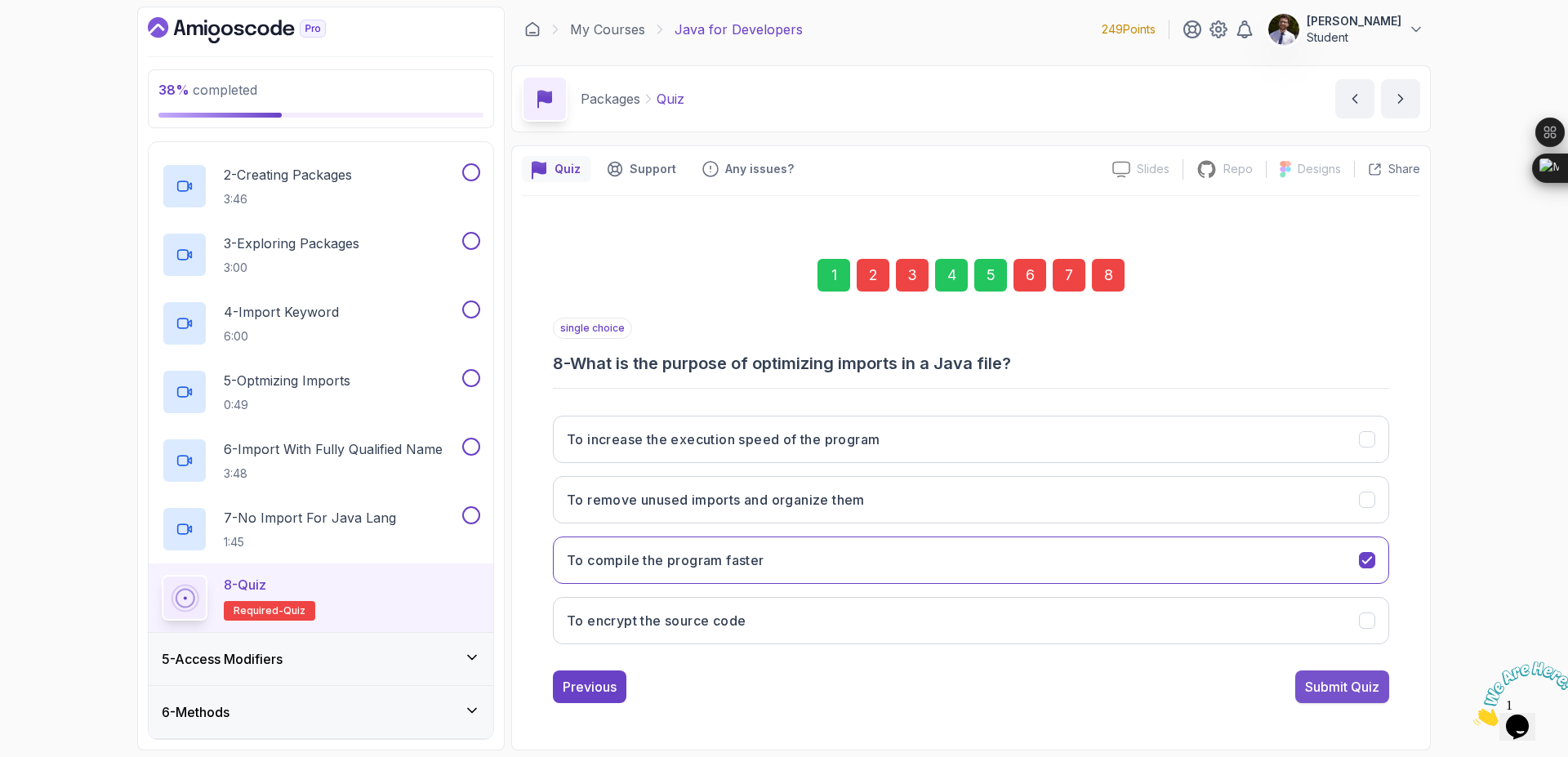
click at [1331, 678] on div "Submit Quiz" at bounding box center [1342, 687] width 75 height 20
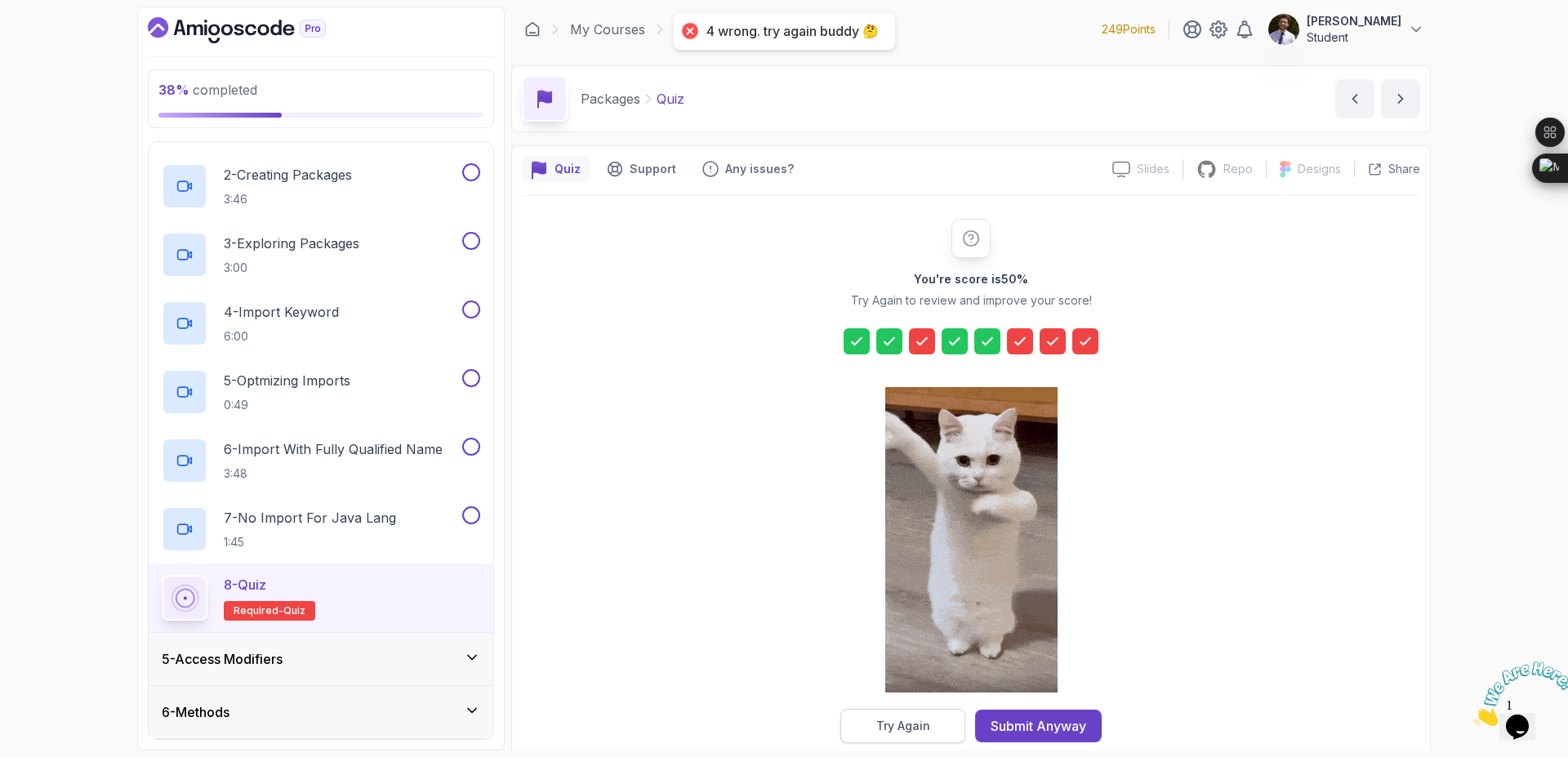
click at [919, 719] on div "Try Again" at bounding box center [904, 726] width 54 height 16
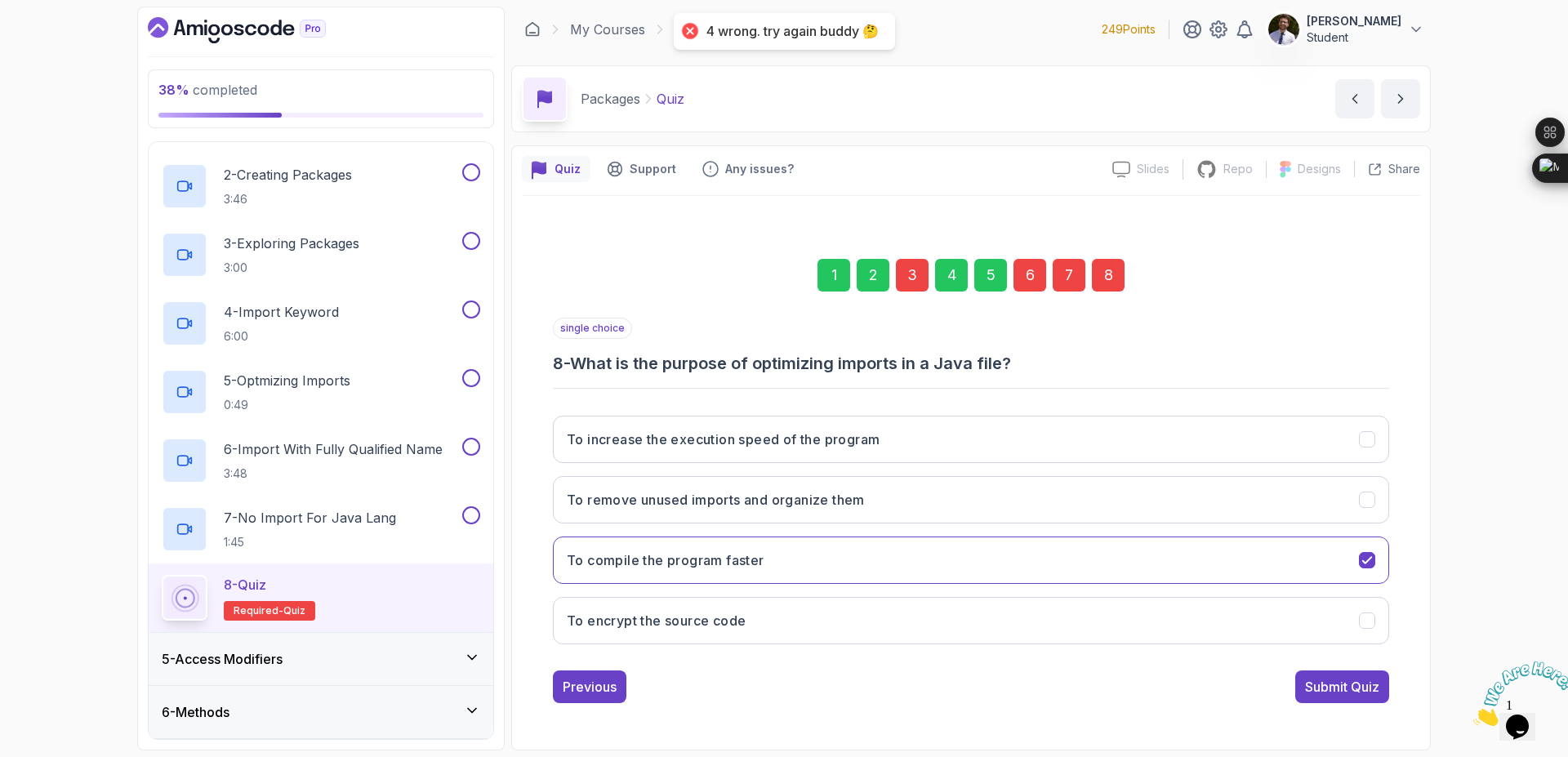
click at [903, 276] on div "3" at bounding box center [913, 275] width 32 height 32
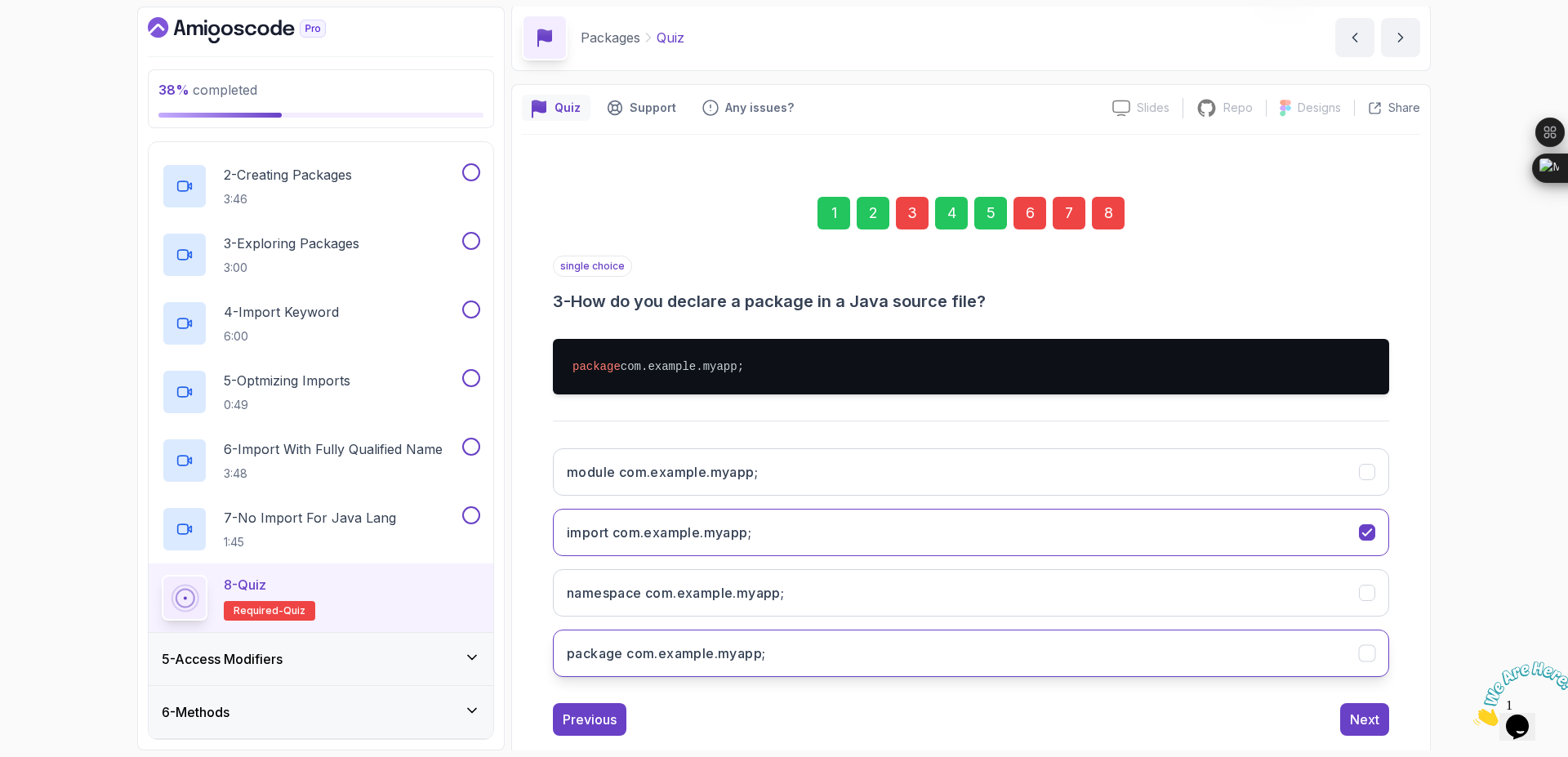
scroll to position [94, 0]
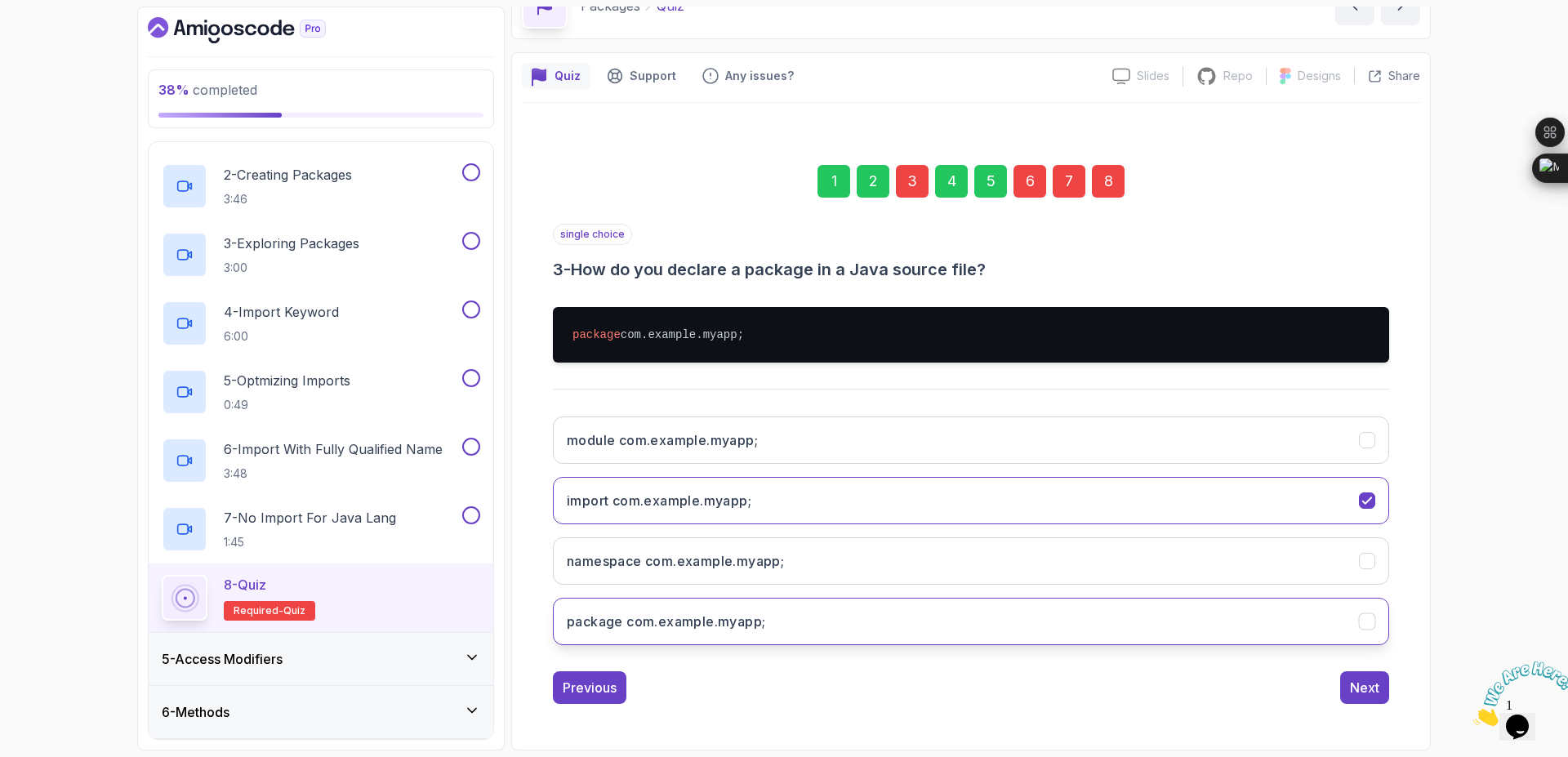
click at [1080, 621] on button "package com.example.myapp;" at bounding box center [971, 621] width 836 height 48
click at [1123, 183] on div "8" at bounding box center [1109, 182] width 32 height 32
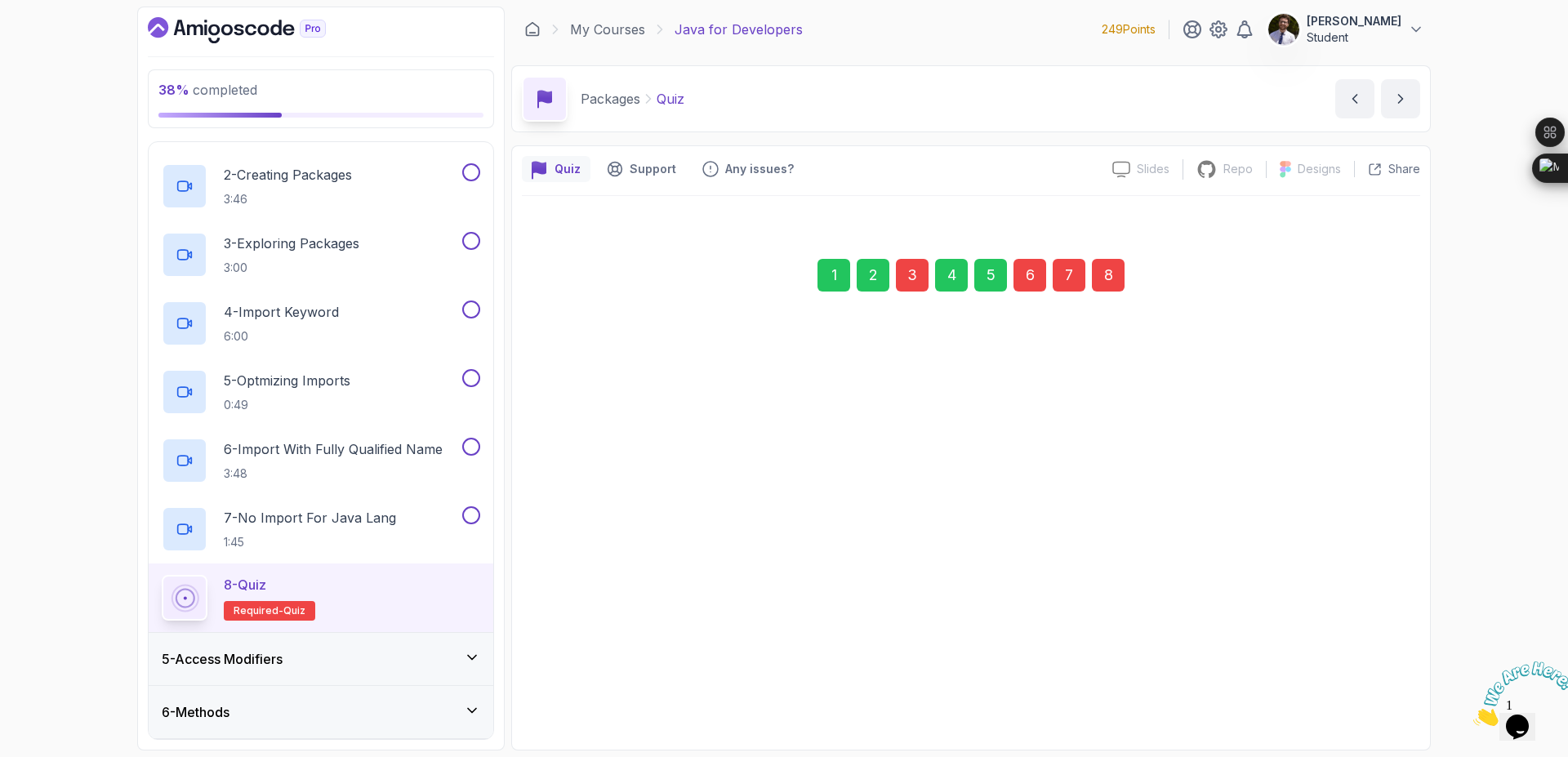
scroll to position [0, 0]
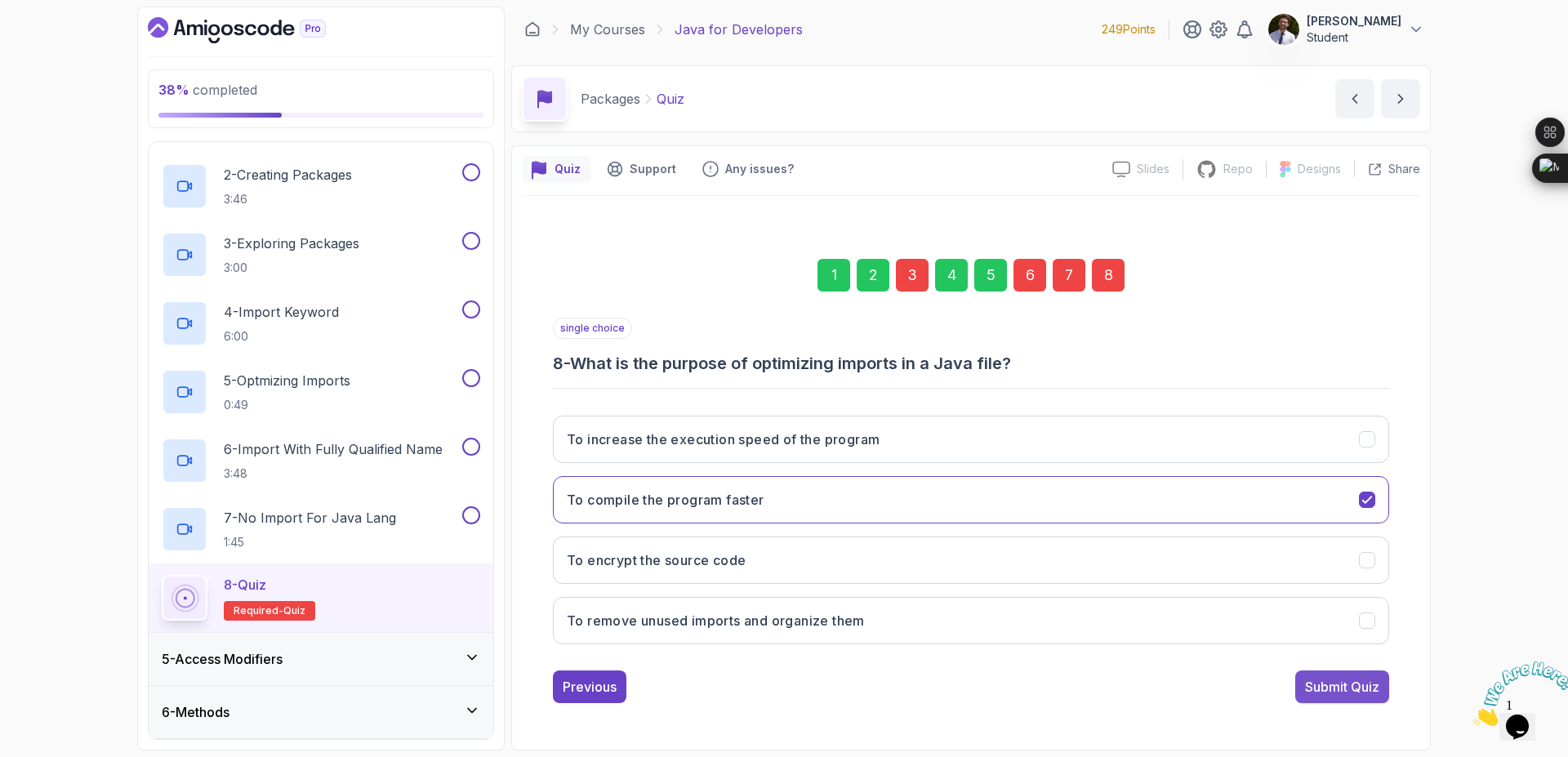
click at [1350, 696] on div "Submit Quiz" at bounding box center [1342, 687] width 75 height 20
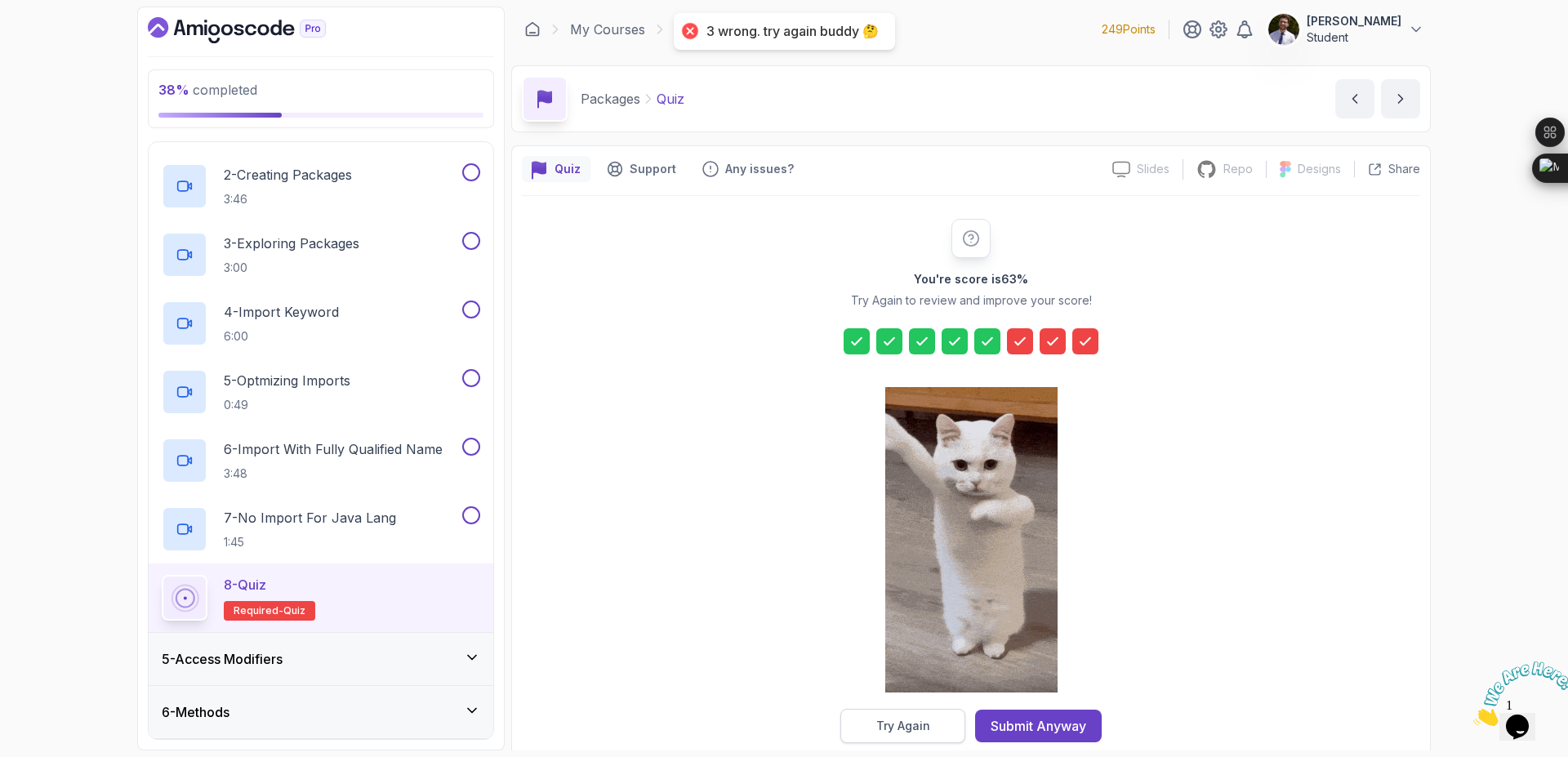
click at [942, 726] on button "Try Again" at bounding box center [903, 726] width 125 height 34
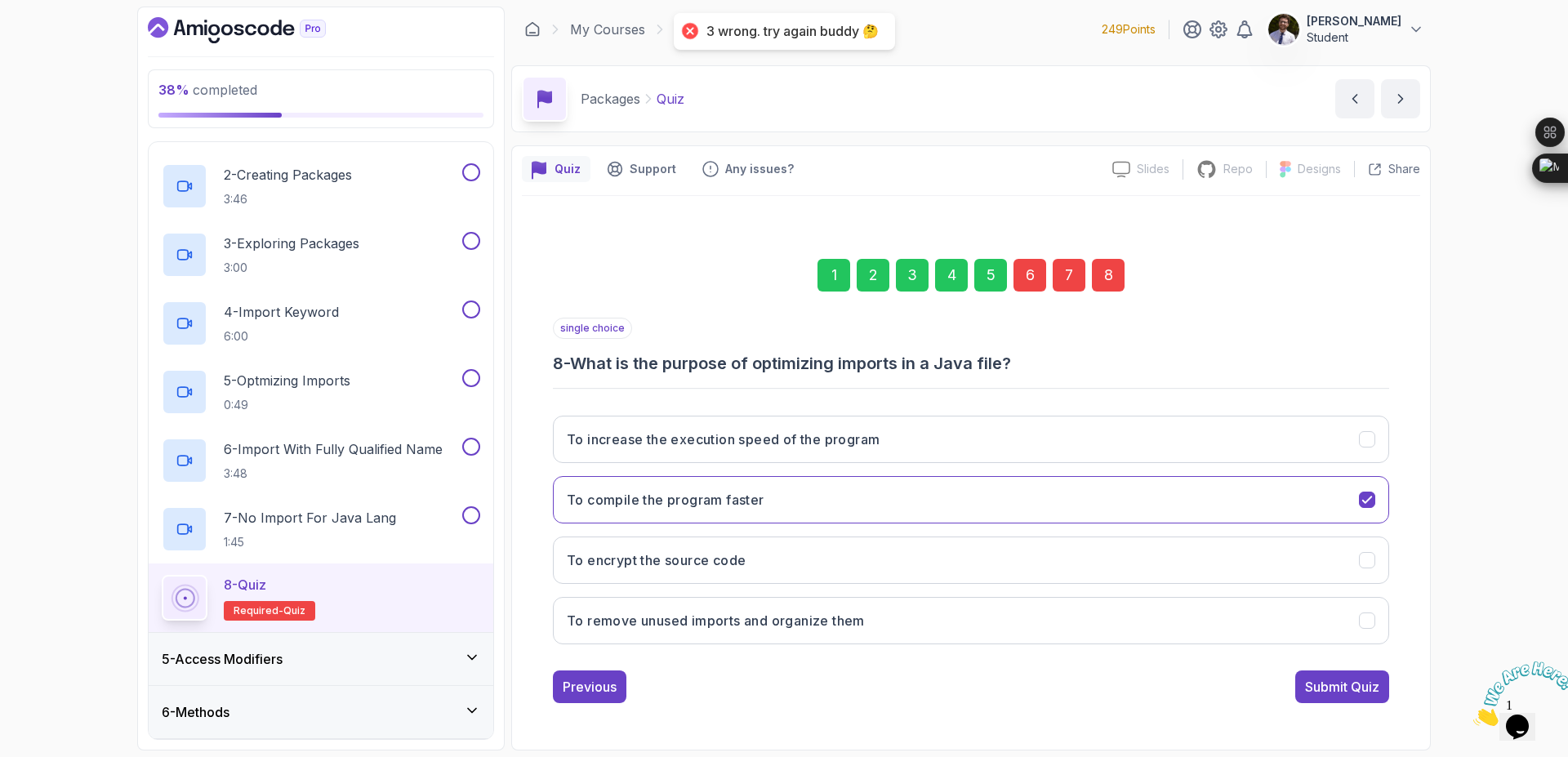
click at [1022, 284] on div "6" at bounding box center [1030, 275] width 32 height 32
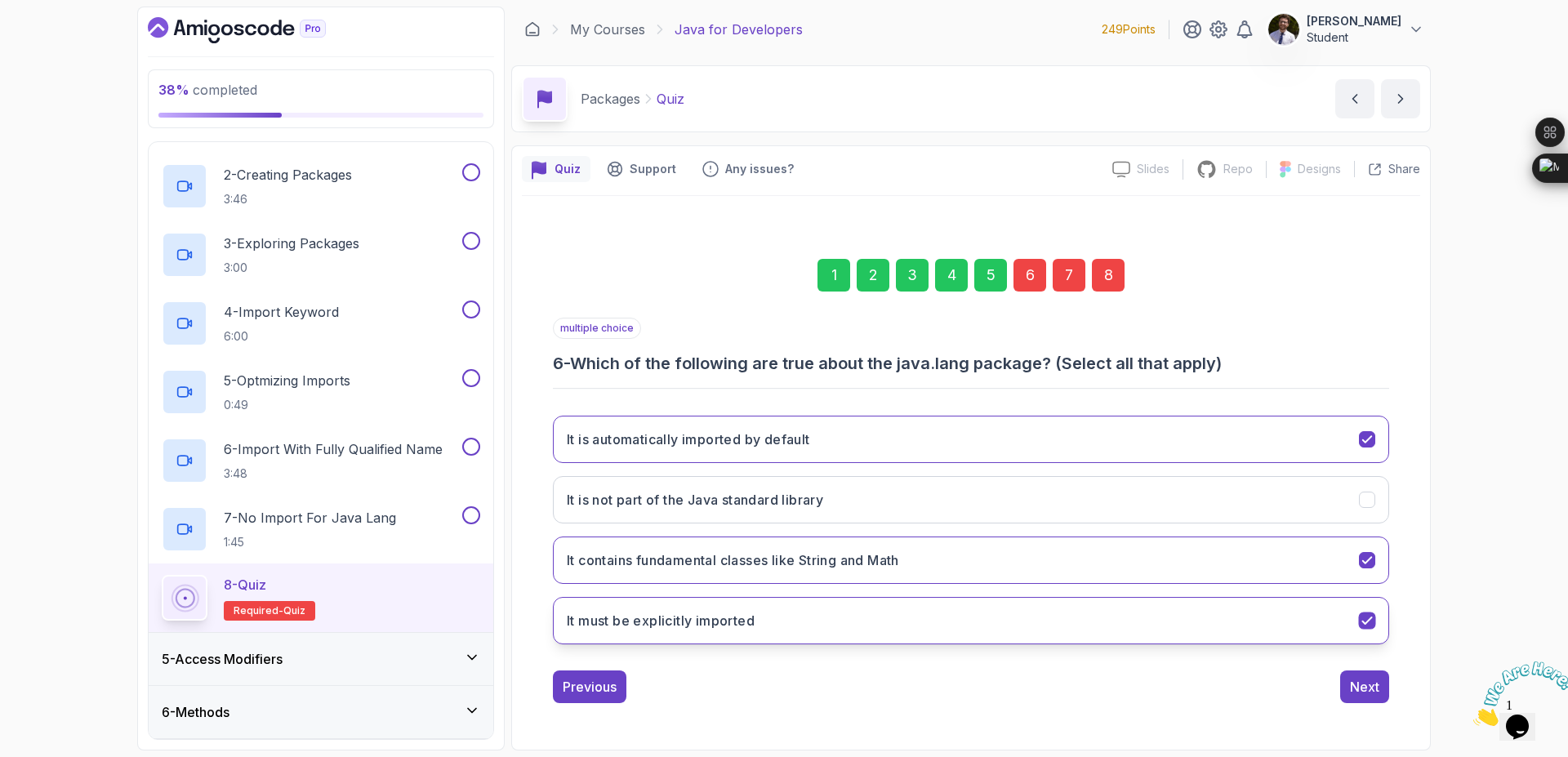
click at [1345, 626] on button "It must be explicitly imported" at bounding box center [971, 620] width 836 height 48
click at [1167, 627] on button "It must be explicitly imported" at bounding box center [971, 620] width 836 height 48
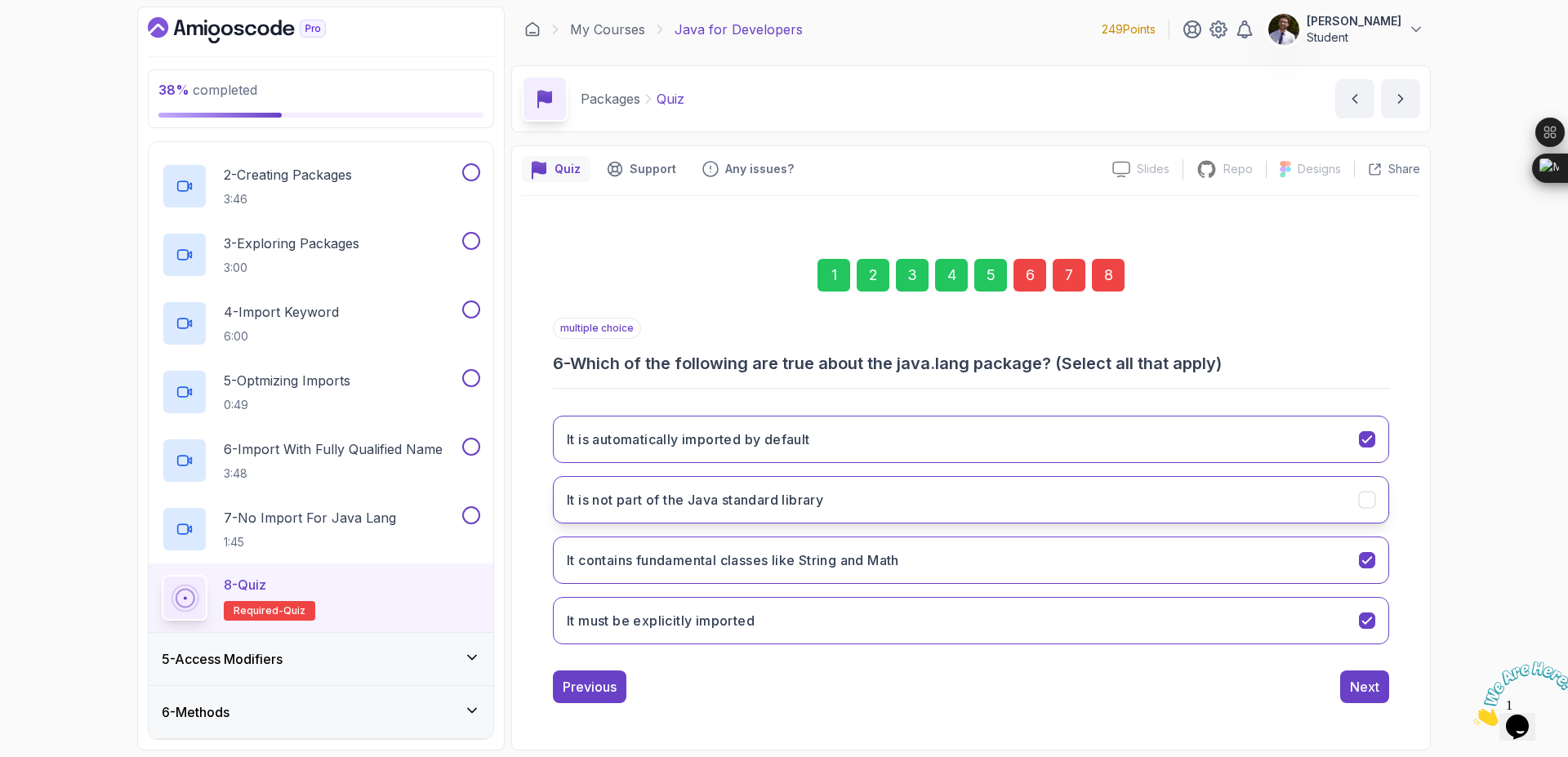
click at [1344, 515] on button "It is not part of the Java standard library" at bounding box center [971, 500] width 836 height 48
click at [1113, 281] on div "8" at bounding box center [1109, 275] width 32 height 32
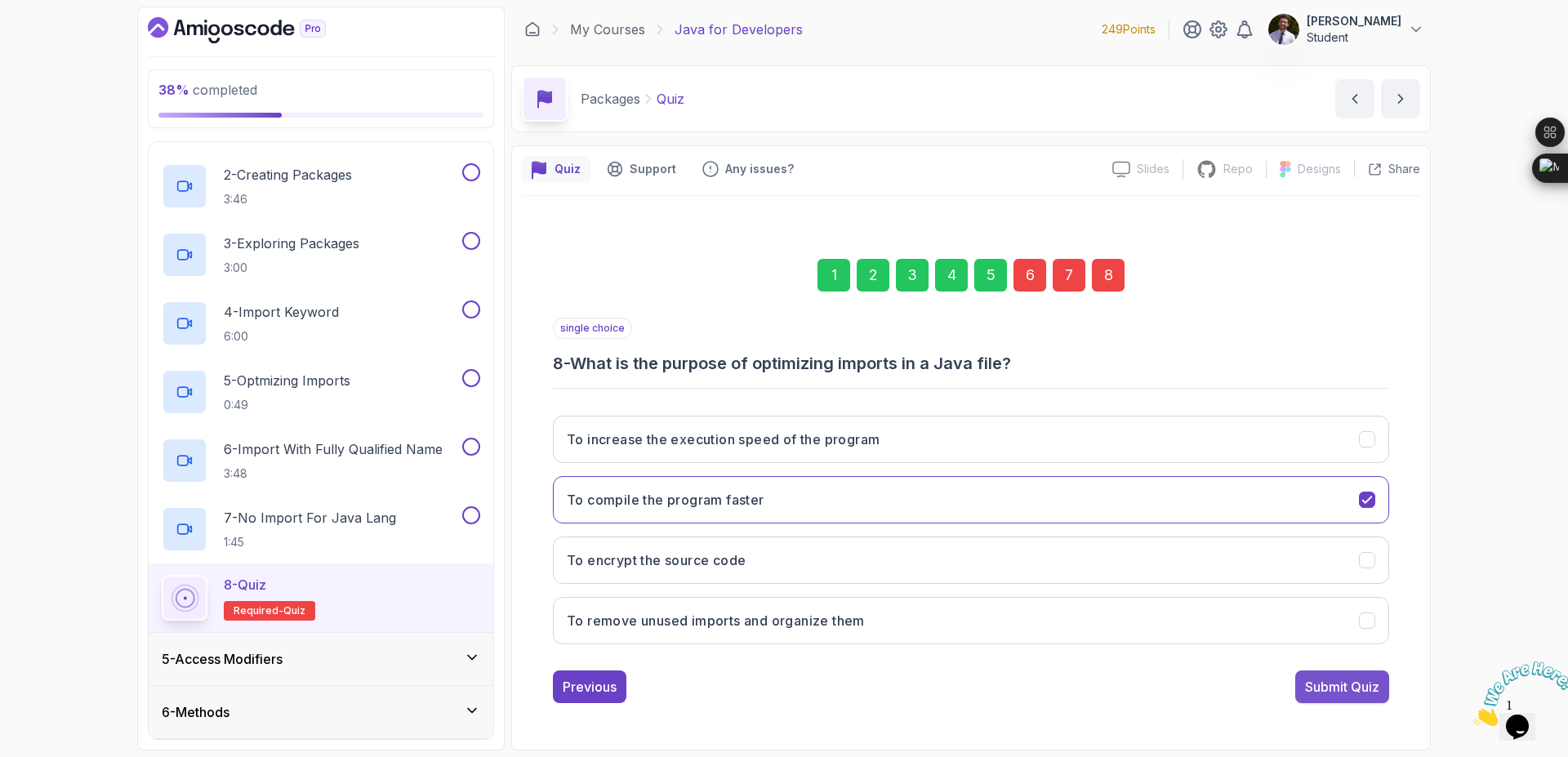
click at [1335, 691] on div "Submit Quiz" at bounding box center [1342, 687] width 75 height 20
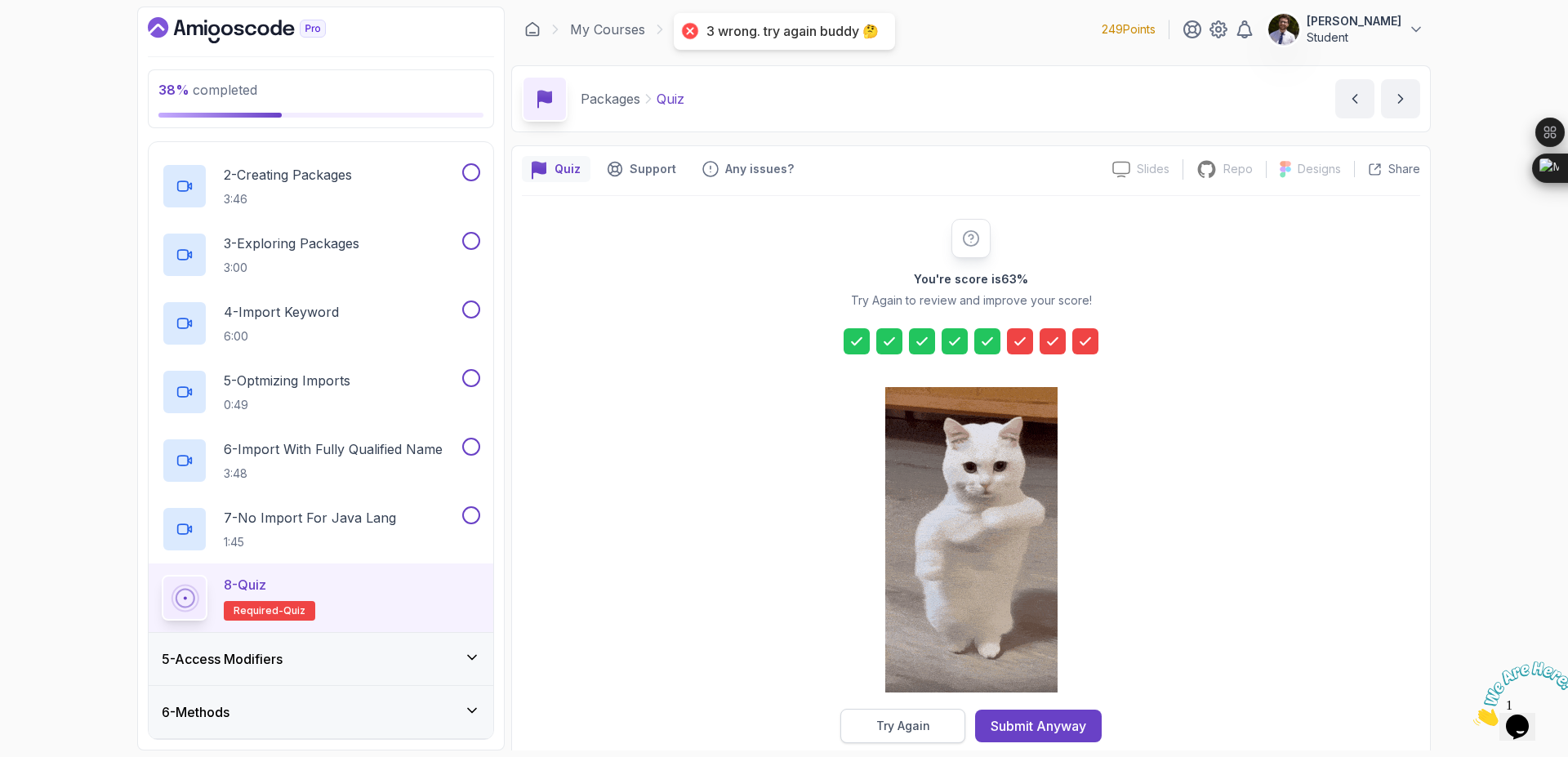
click at [944, 721] on button "Try Again" at bounding box center [903, 726] width 125 height 34
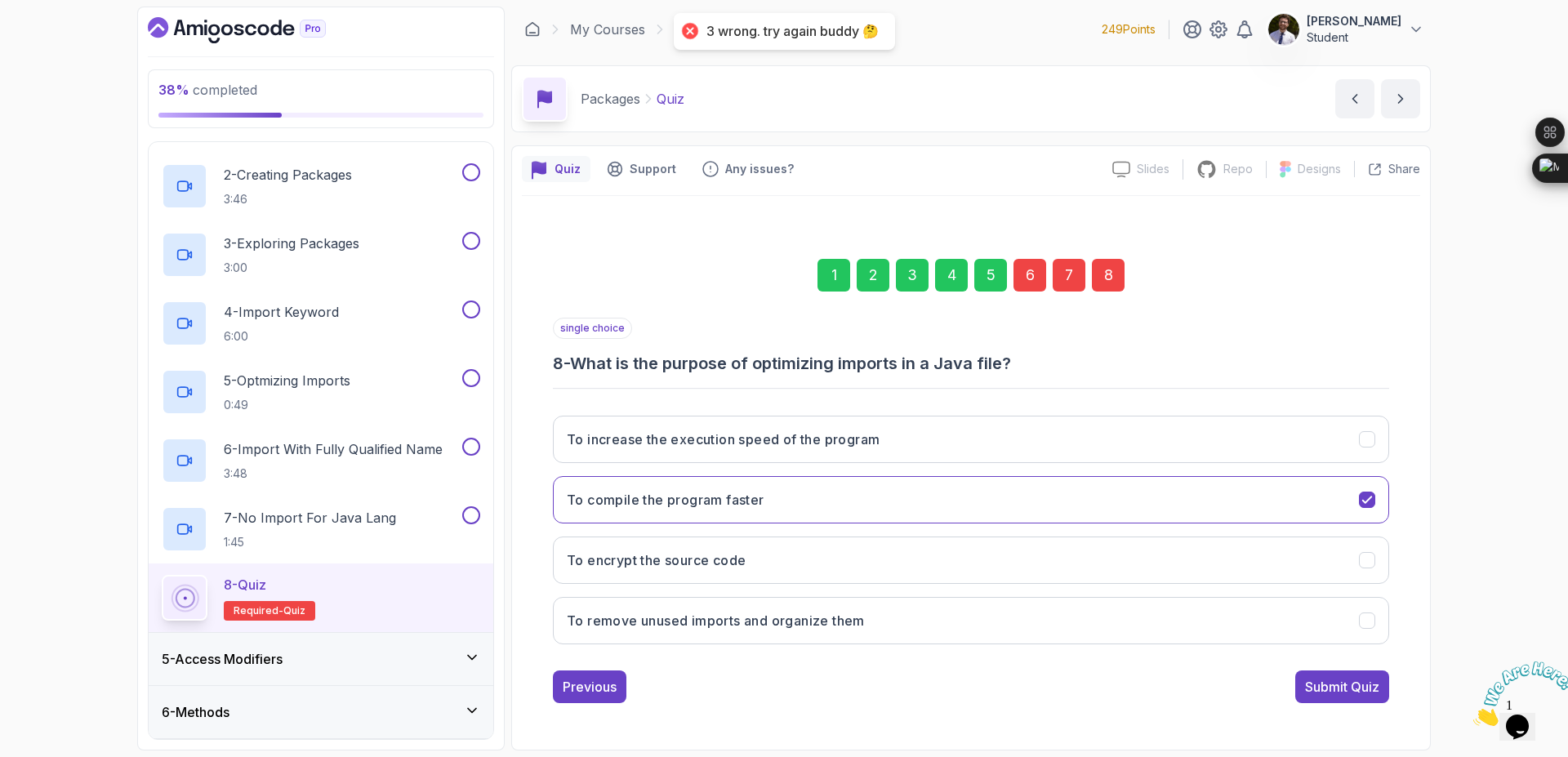
click at [1033, 274] on div "6" at bounding box center [1030, 275] width 32 height 32
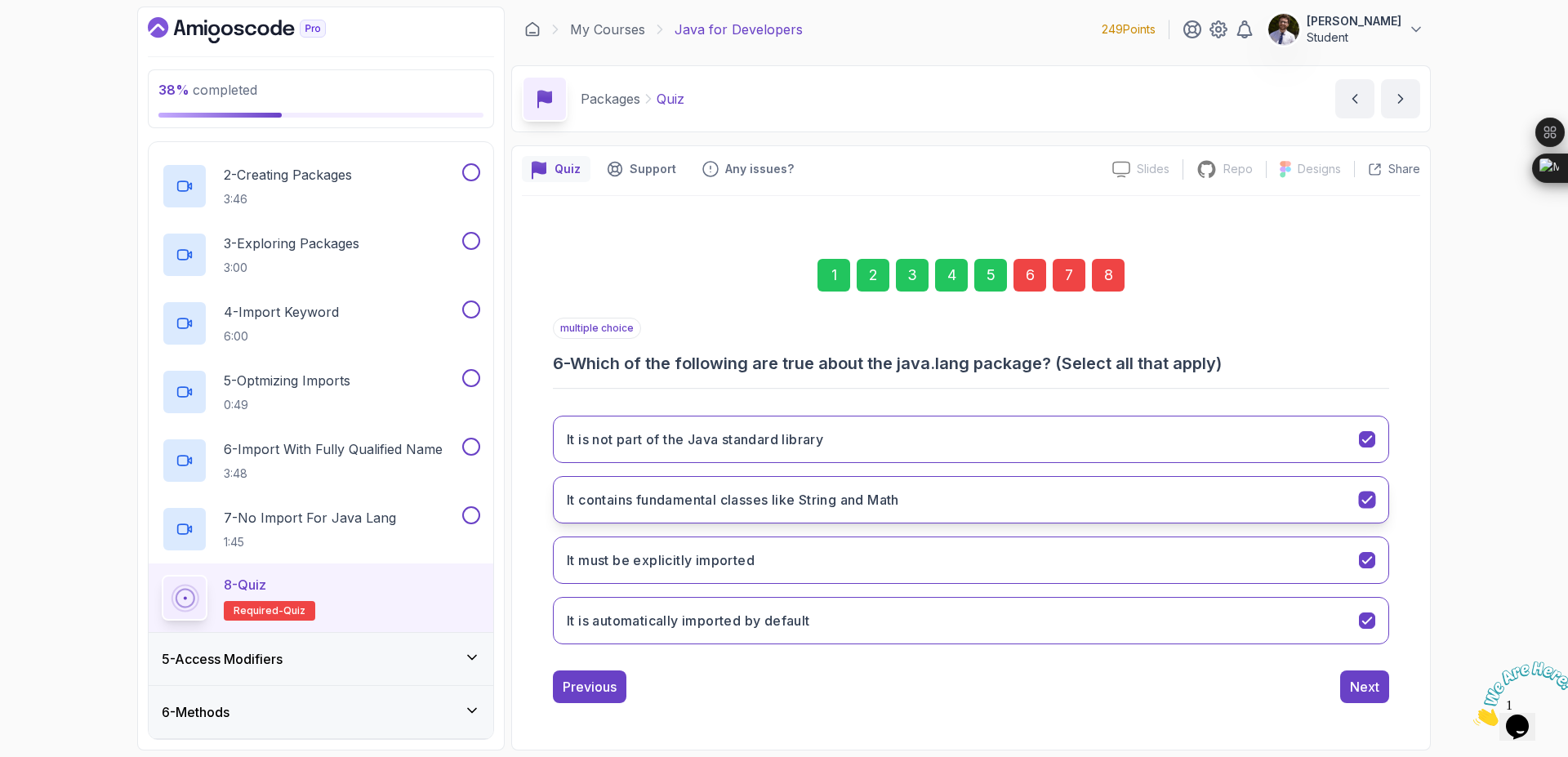
click at [1368, 493] on icon "It contains fundamental classes like String and Math" at bounding box center [1368, 500] width 15 height 15
click at [1109, 288] on div "8" at bounding box center [1109, 275] width 32 height 32
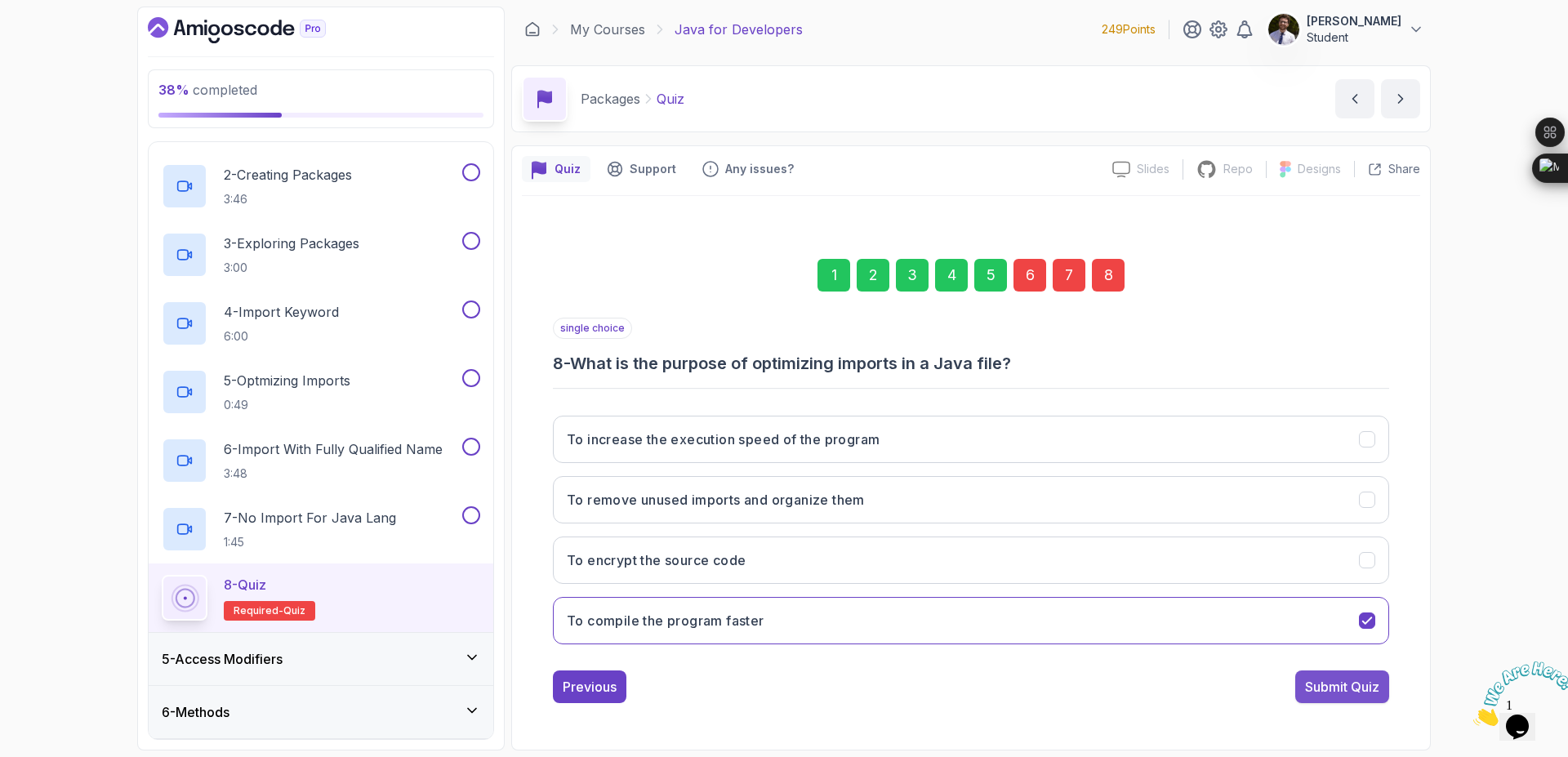
click at [1339, 688] on div "Submit Quiz" at bounding box center [1342, 687] width 75 height 20
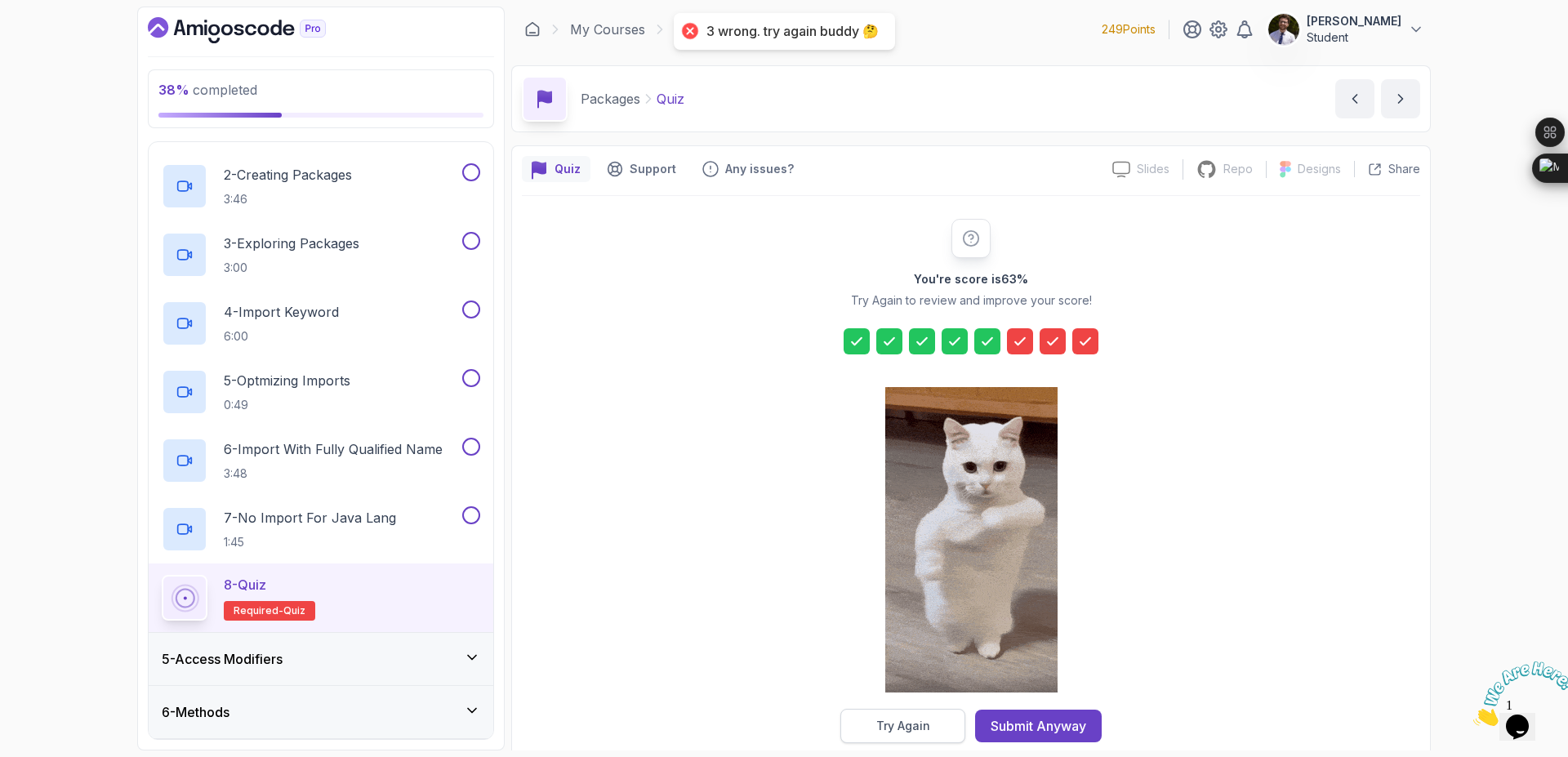
click at [934, 720] on button "Try Again" at bounding box center [903, 726] width 125 height 34
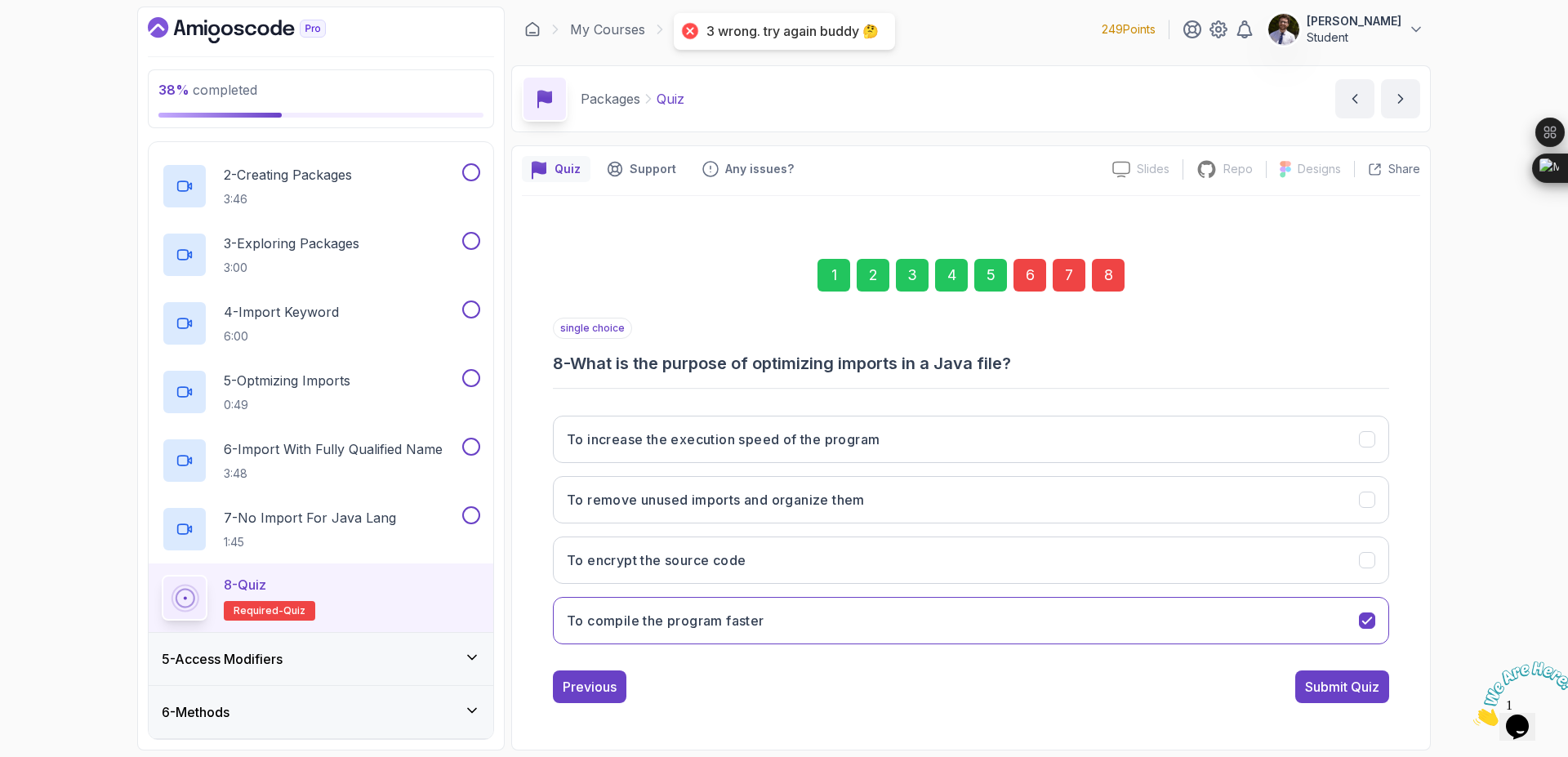
click at [1027, 266] on div "6" at bounding box center [1030, 275] width 32 height 32
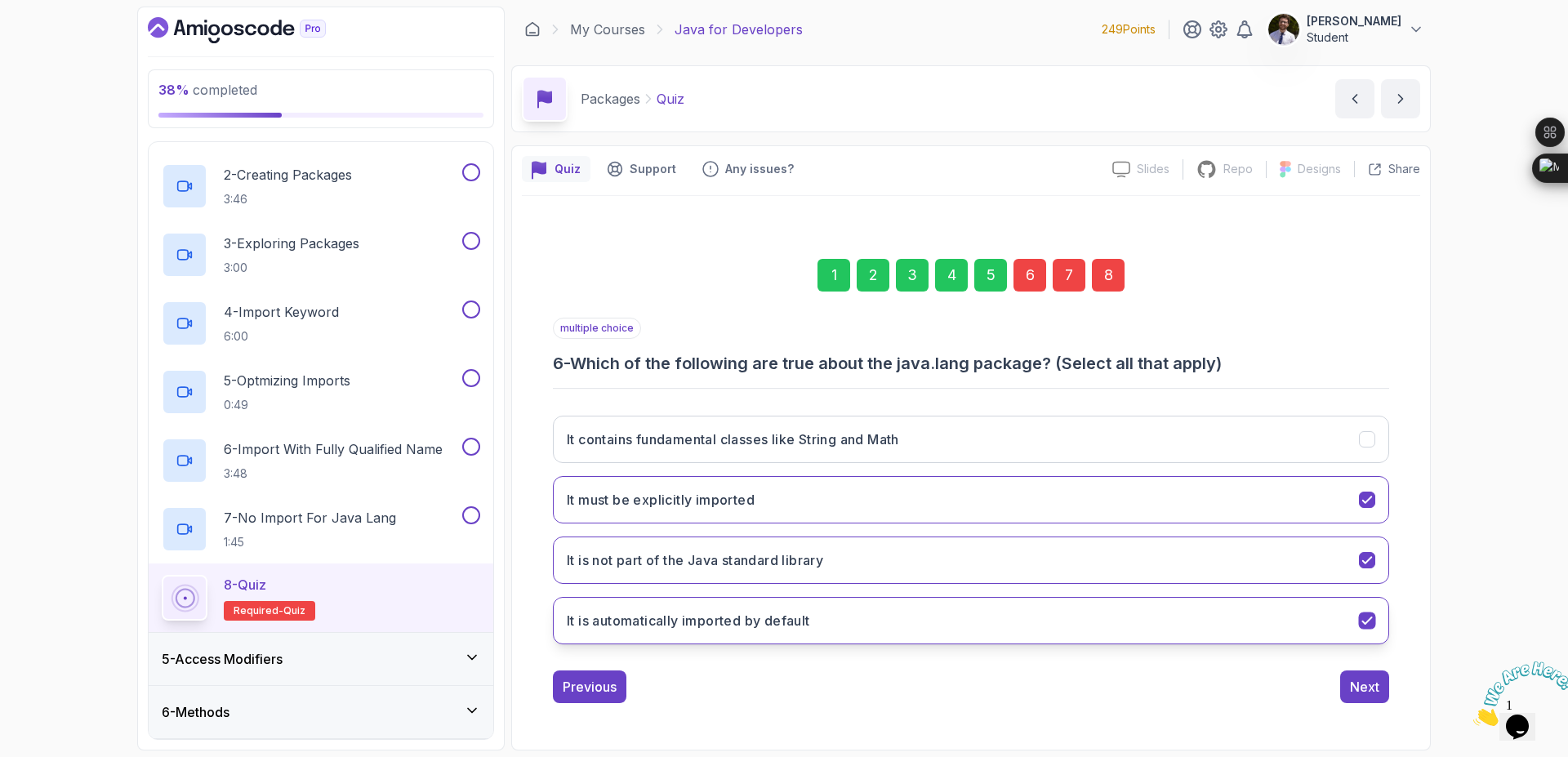
click at [1121, 615] on button "It is automatically imported by default" at bounding box center [971, 620] width 836 height 48
click at [1117, 272] on div "8" at bounding box center [1109, 275] width 32 height 32
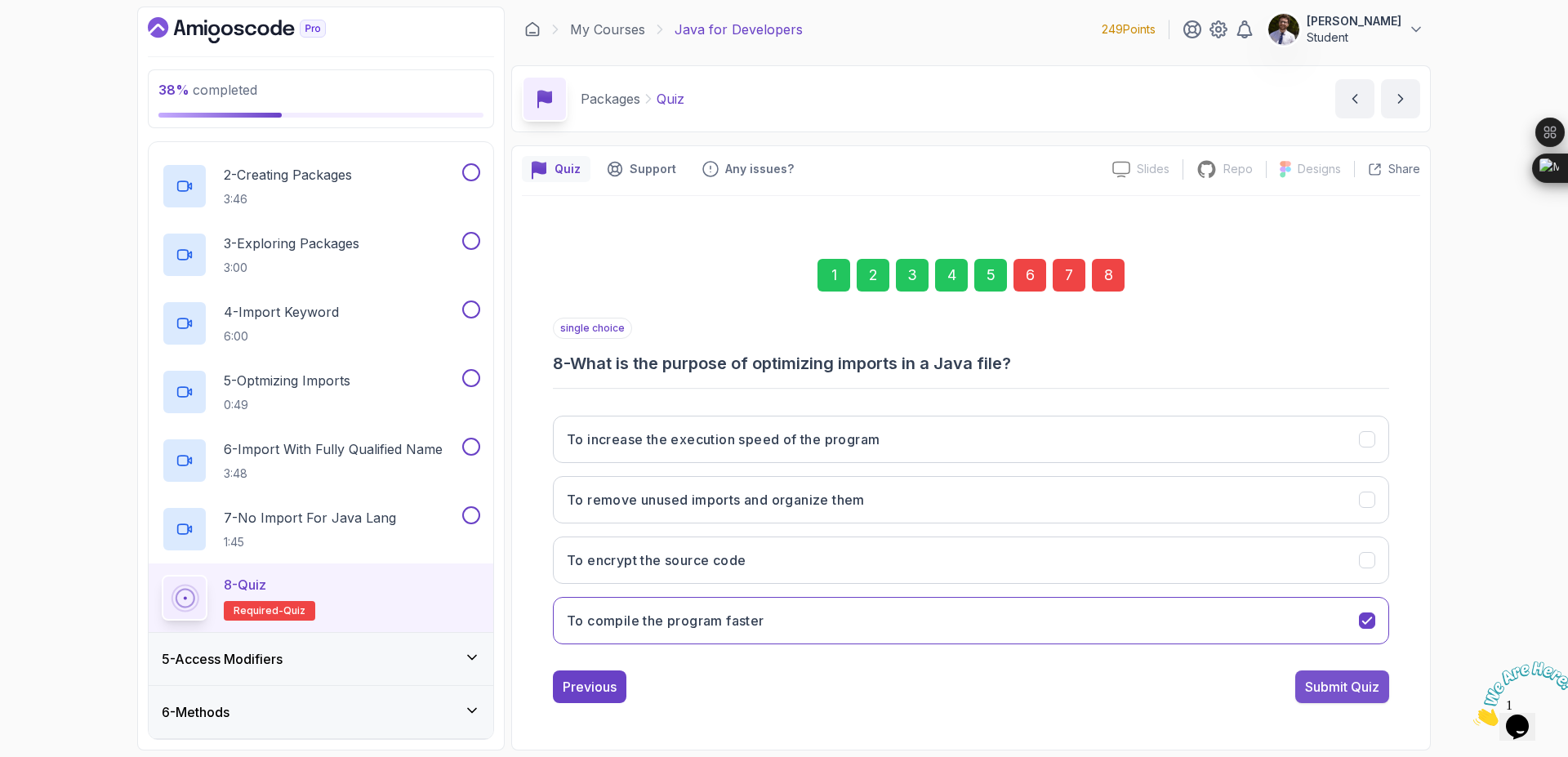
click at [1318, 684] on div "Submit Quiz" at bounding box center [1342, 687] width 75 height 20
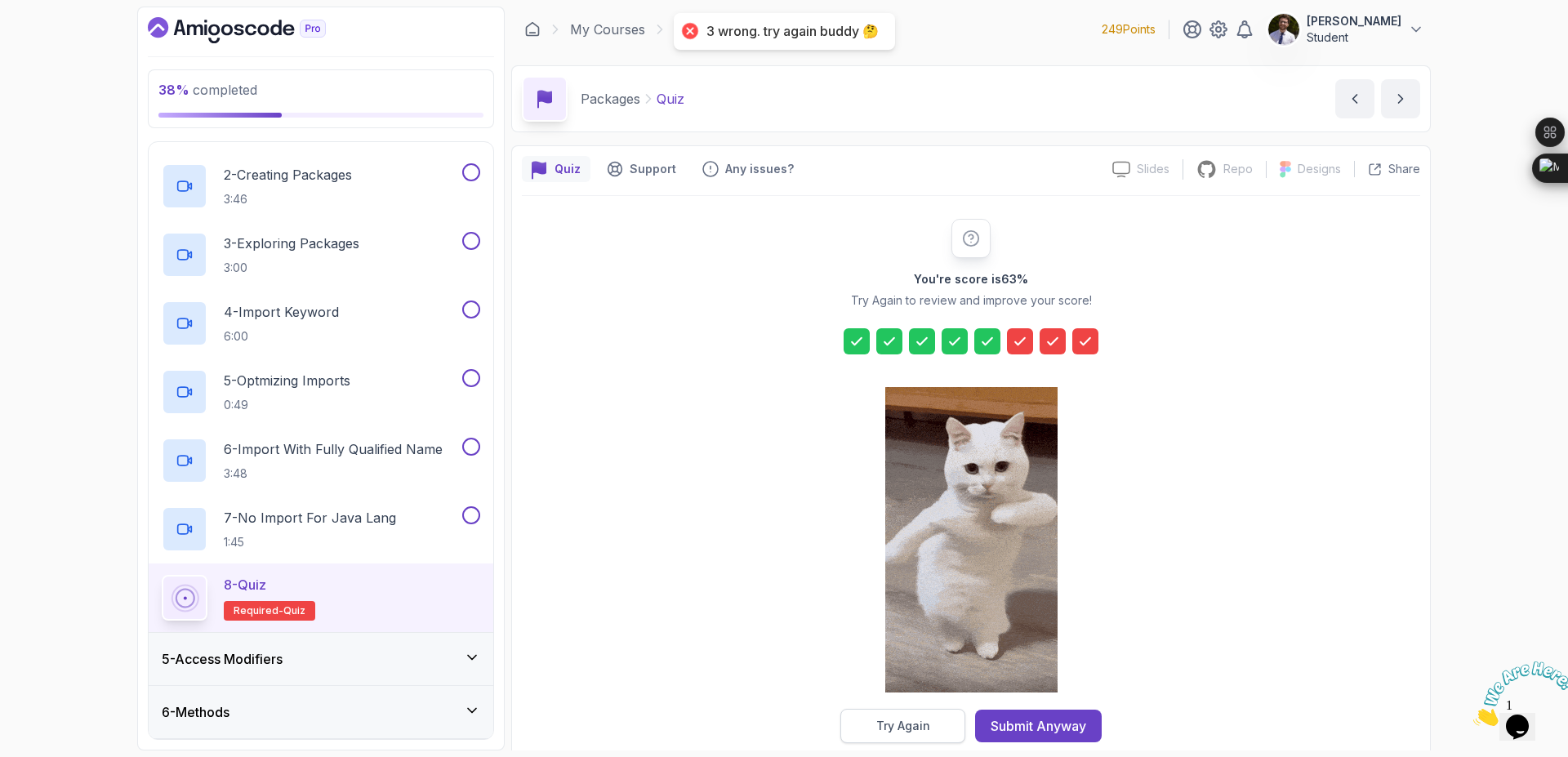
click at [932, 734] on button "Try Again" at bounding box center [903, 726] width 125 height 34
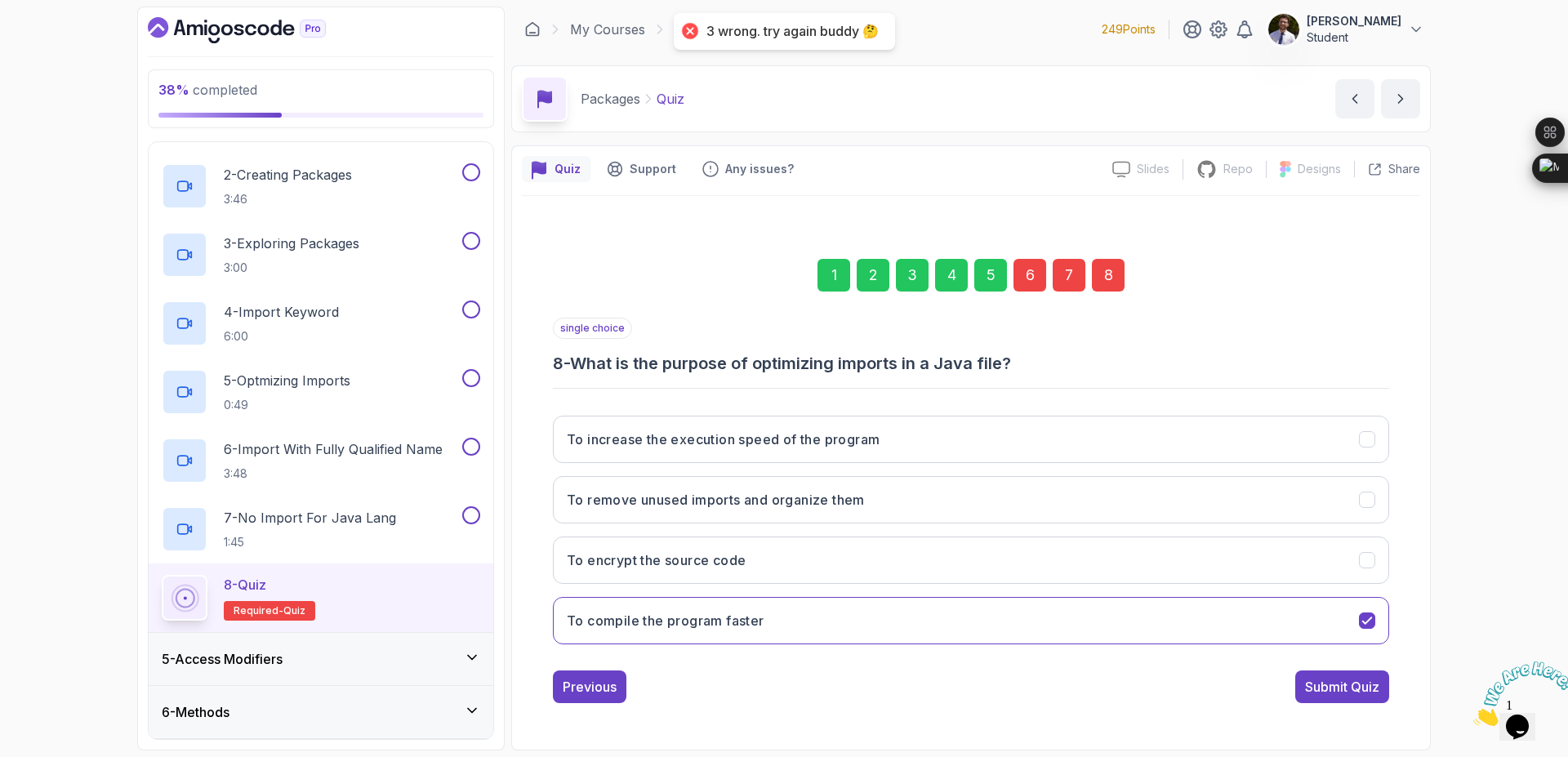
click at [1082, 267] on div "7" at bounding box center [1069, 275] width 32 height 32
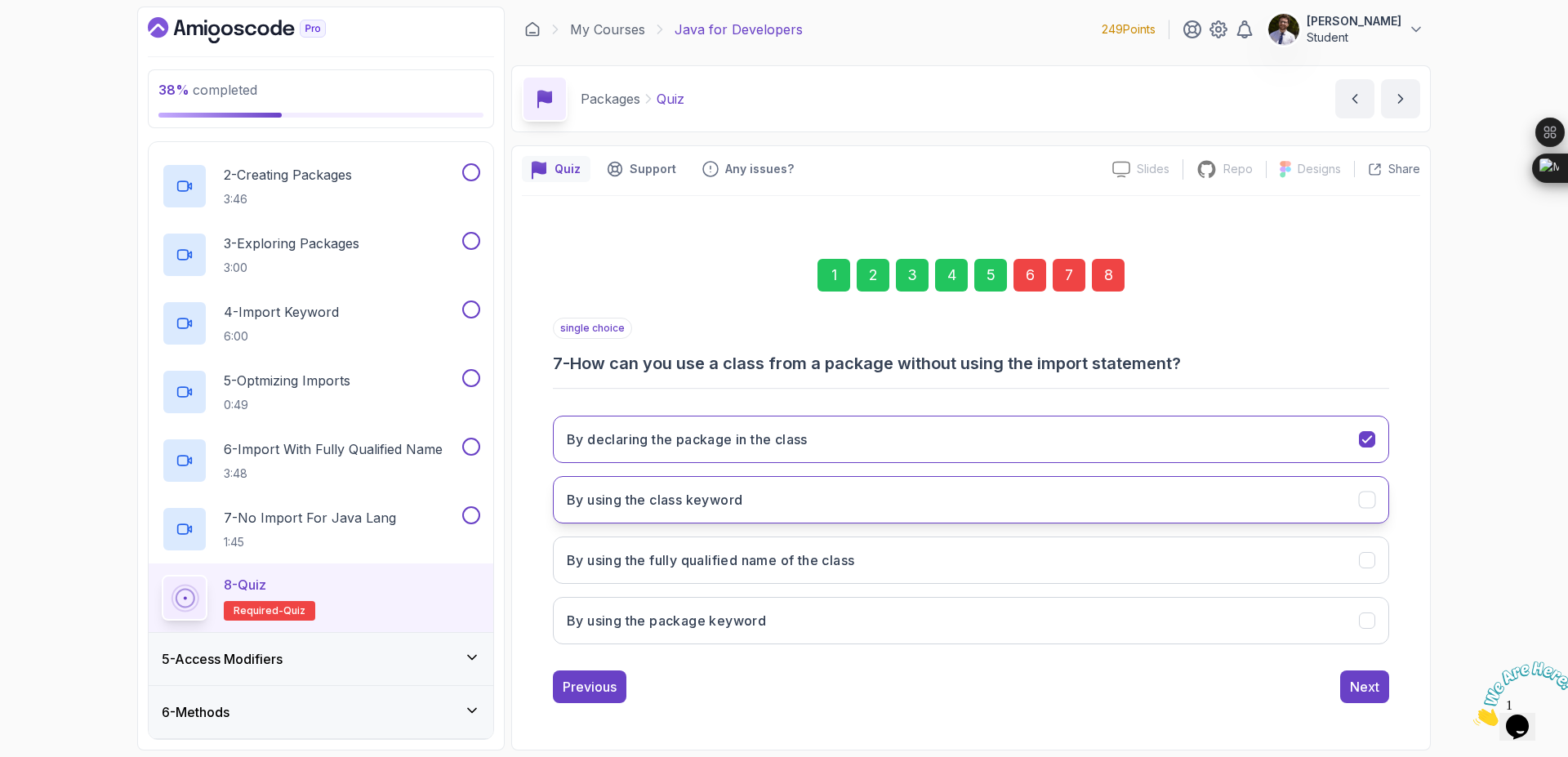
click at [907, 480] on button "By using the class keyword" at bounding box center [971, 500] width 836 height 48
click at [1112, 275] on div "8" at bounding box center [1109, 275] width 32 height 32
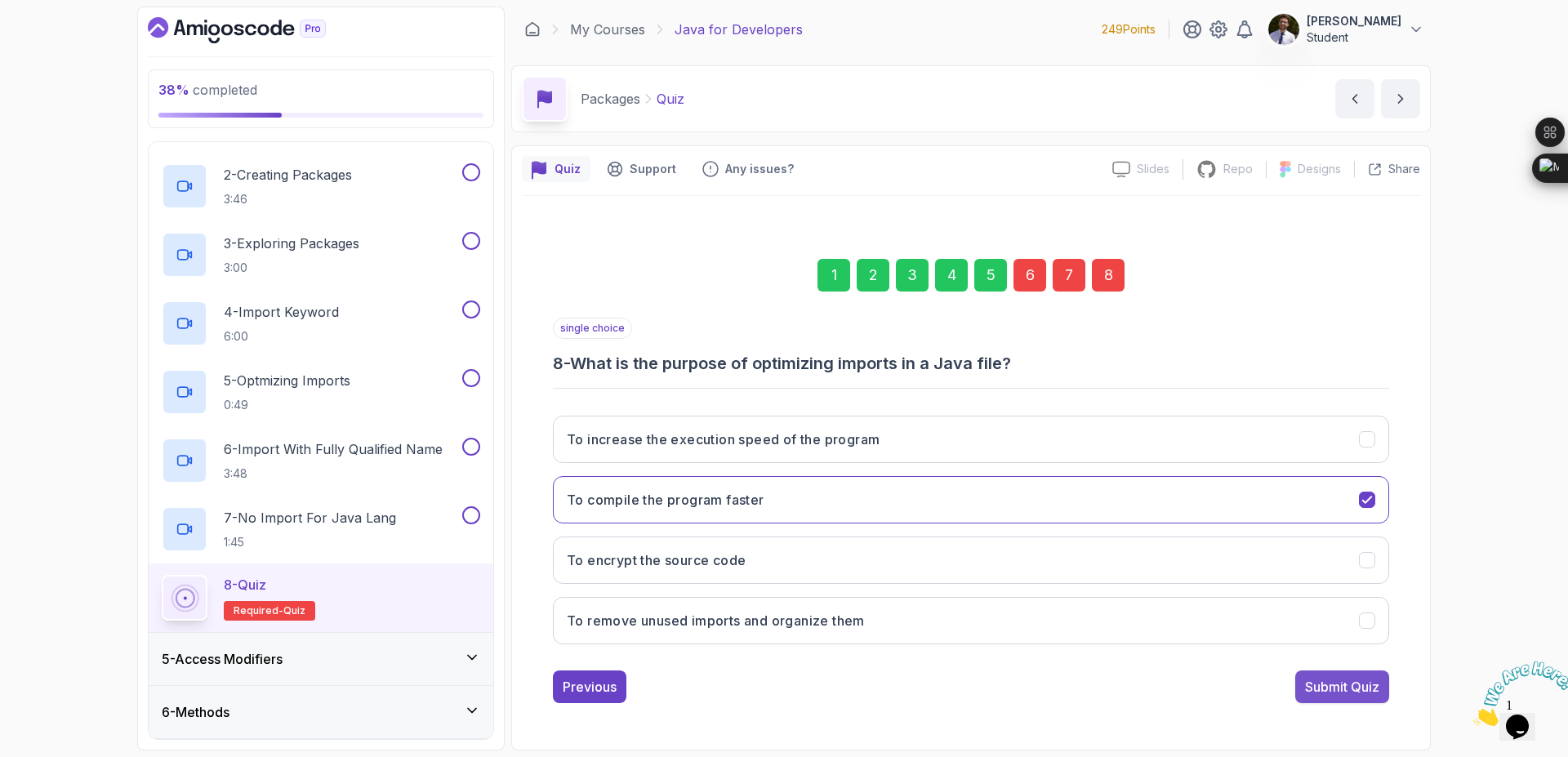
click at [1346, 693] on div "Submit Quiz" at bounding box center [1342, 687] width 75 height 20
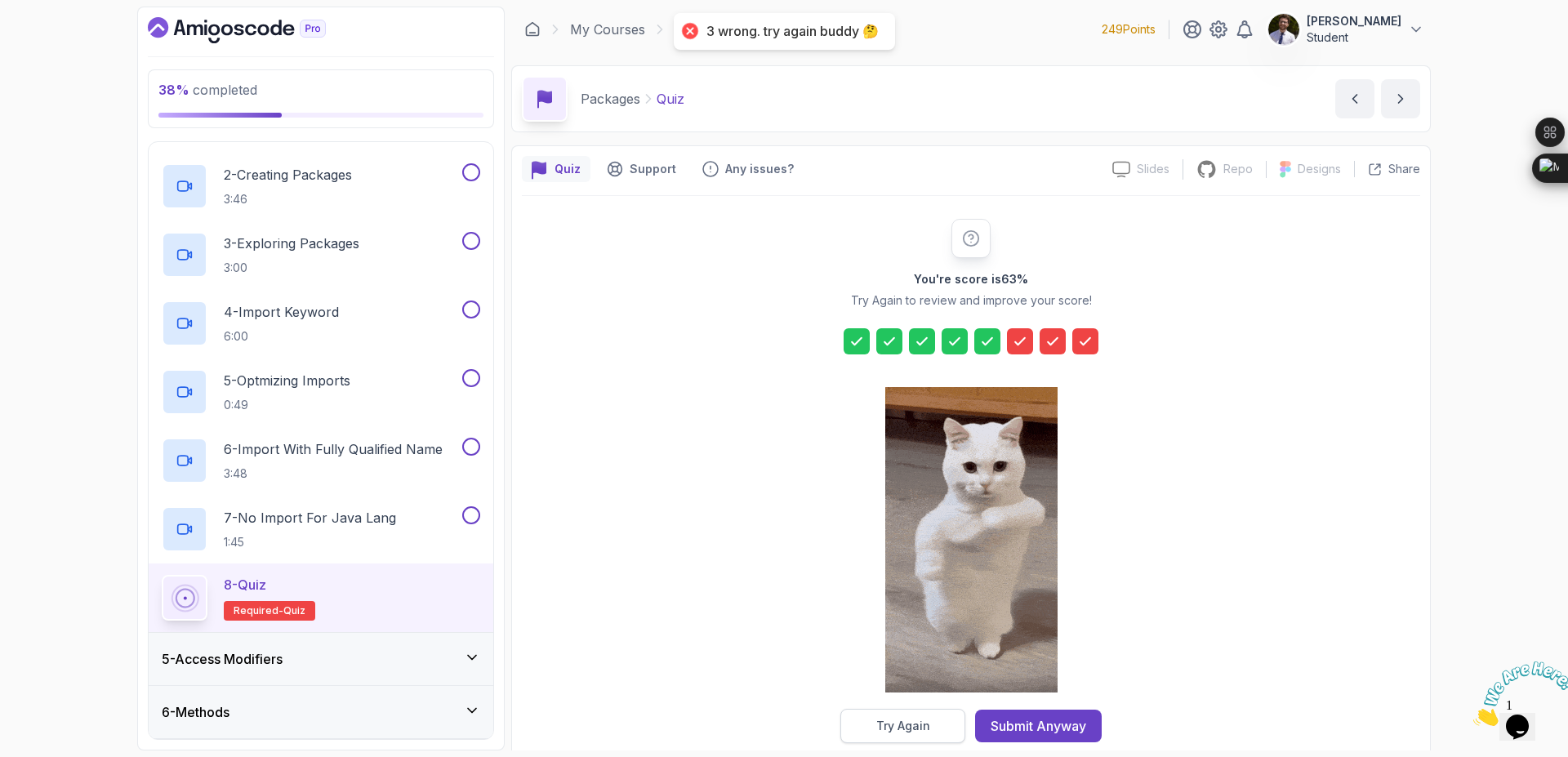
click at [878, 716] on button "Try Again" at bounding box center [903, 726] width 125 height 34
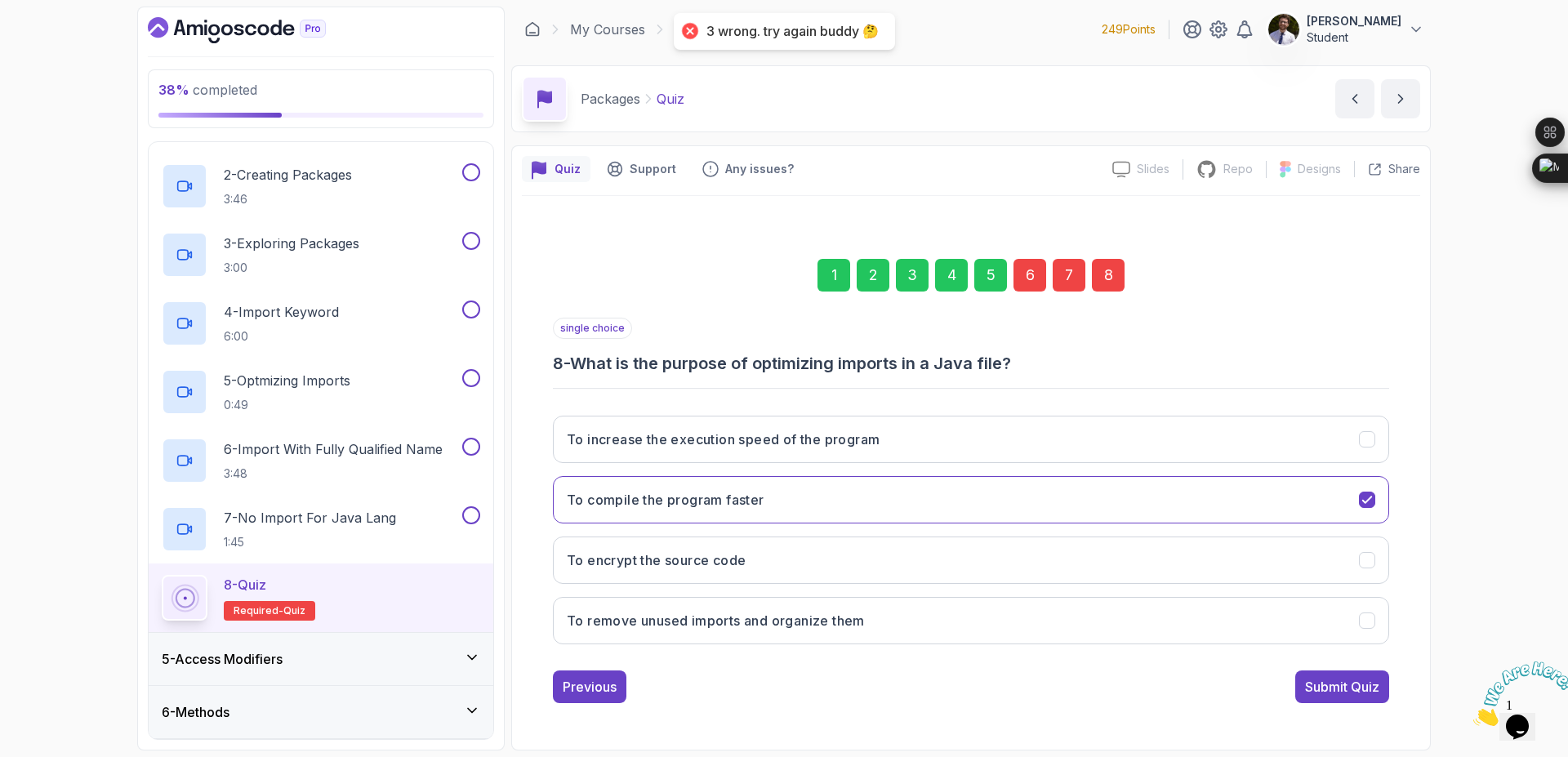
click at [1073, 274] on div "7" at bounding box center [1069, 275] width 32 height 32
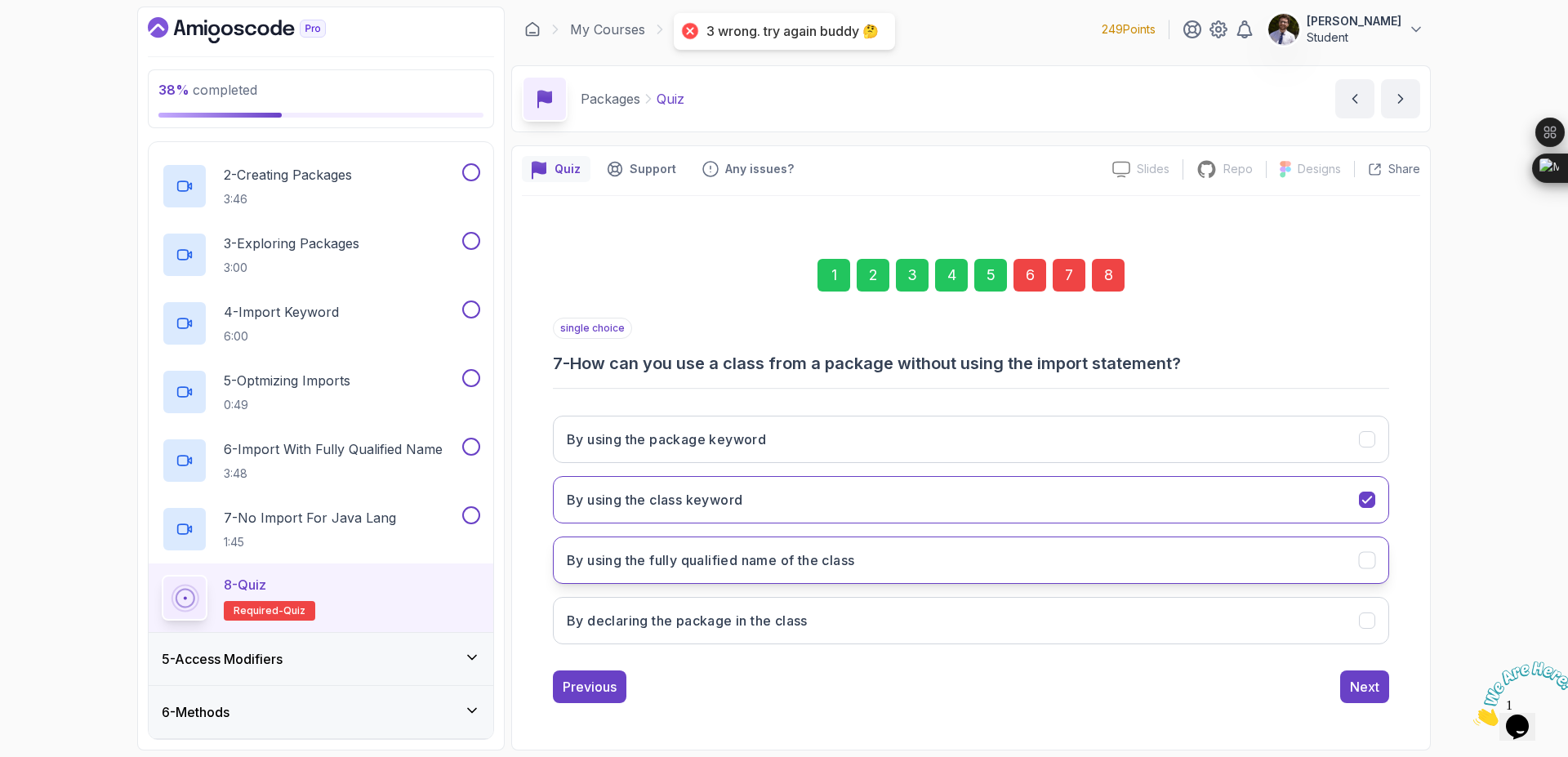
click at [978, 548] on button "By using the fully qualified name of the class" at bounding box center [971, 560] width 836 height 48
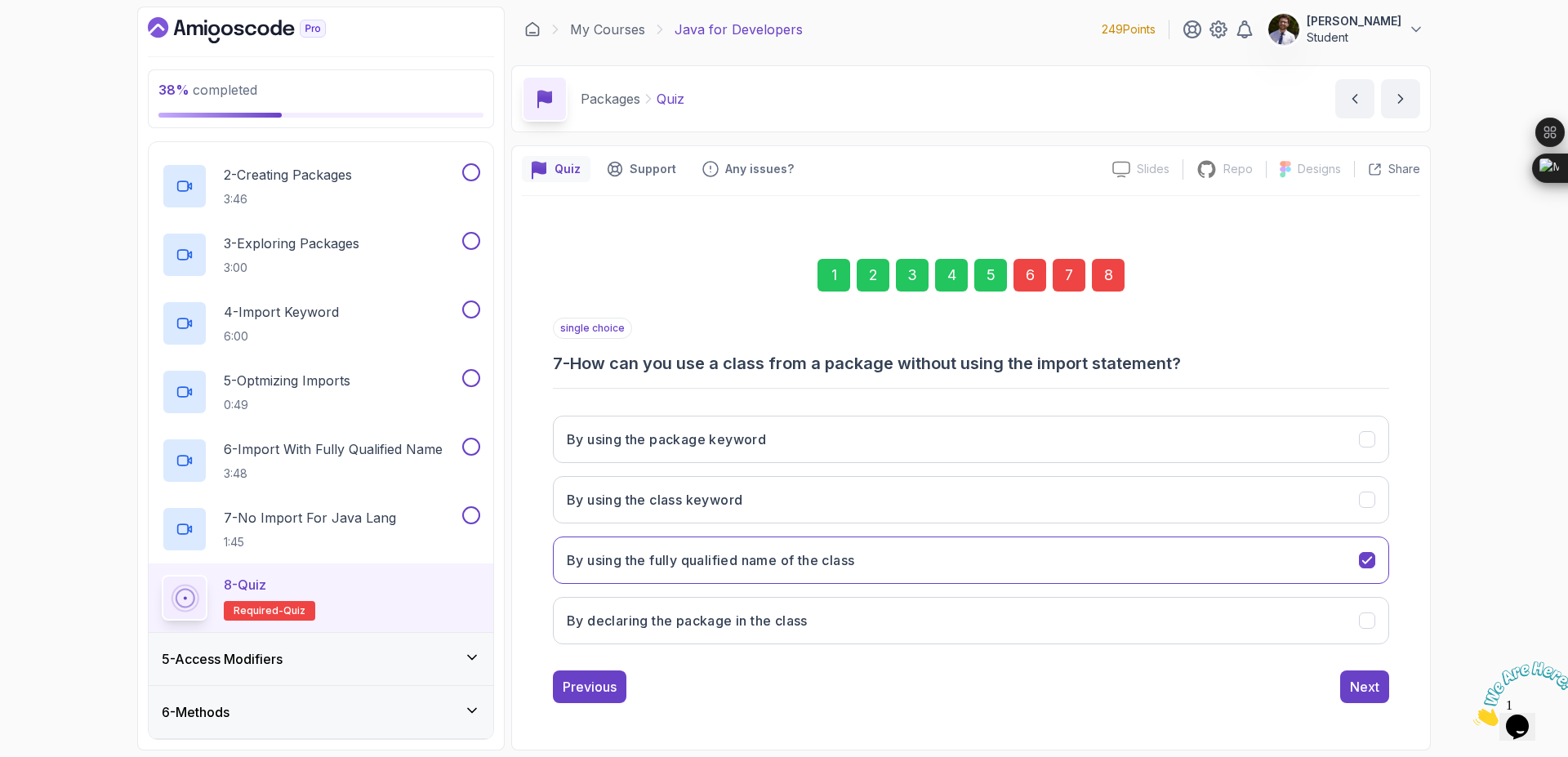
click at [1106, 284] on div "8" at bounding box center [1109, 275] width 32 height 32
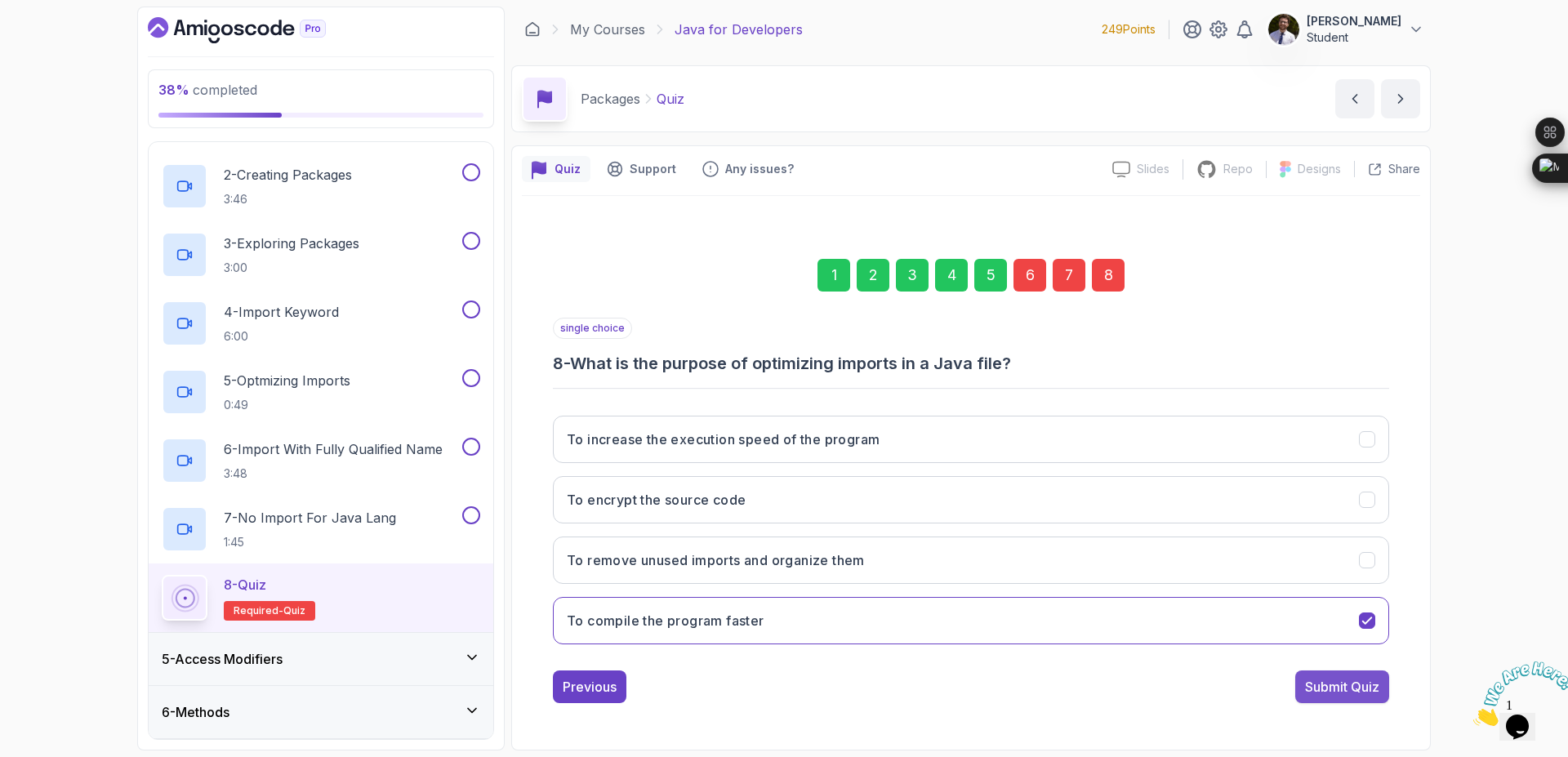
click at [1317, 675] on button "Submit Quiz" at bounding box center [1342, 687] width 94 height 32
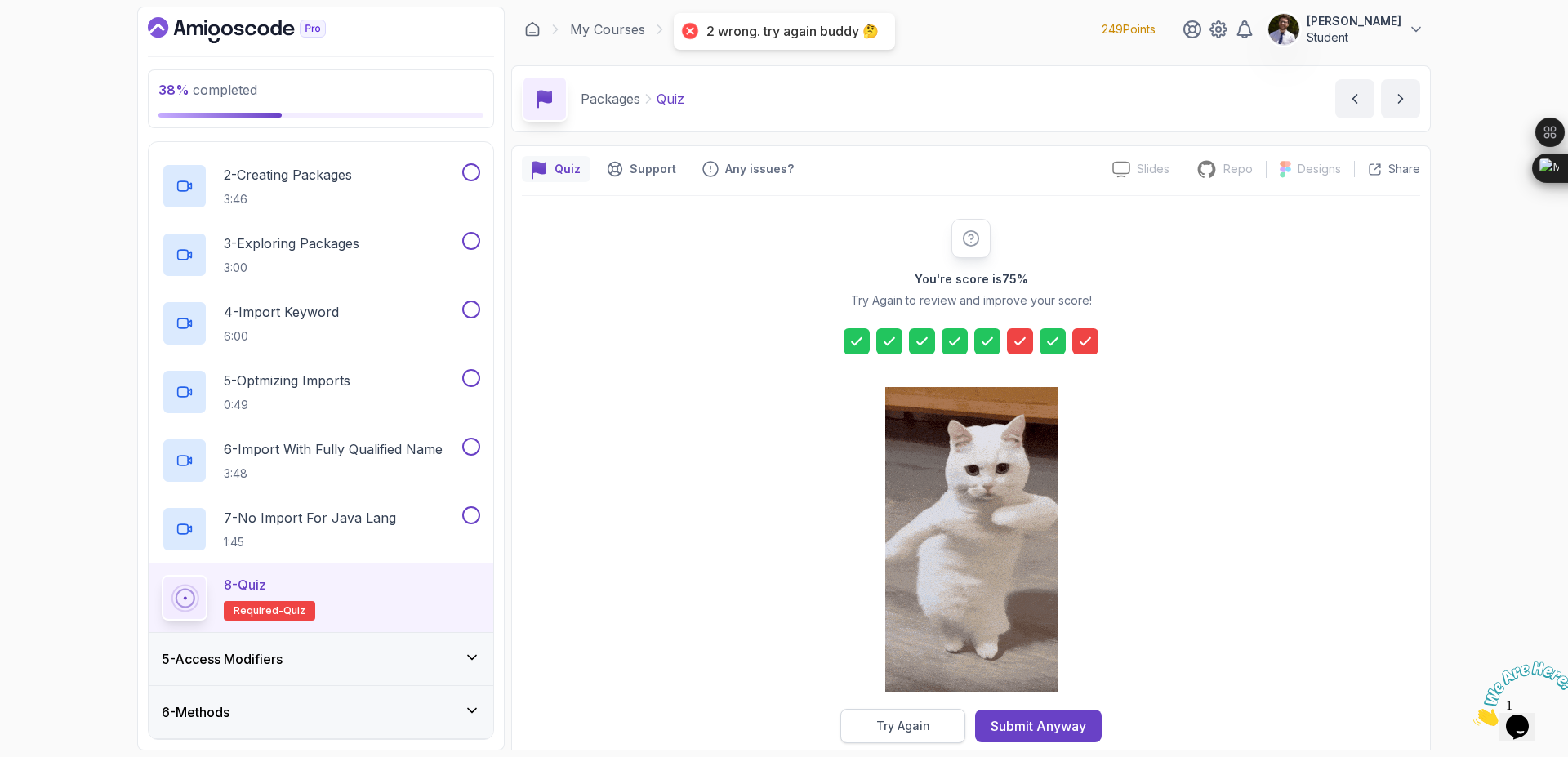
click at [928, 720] on div "Try Again" at bounding box center [904, 726] width 54 height 16
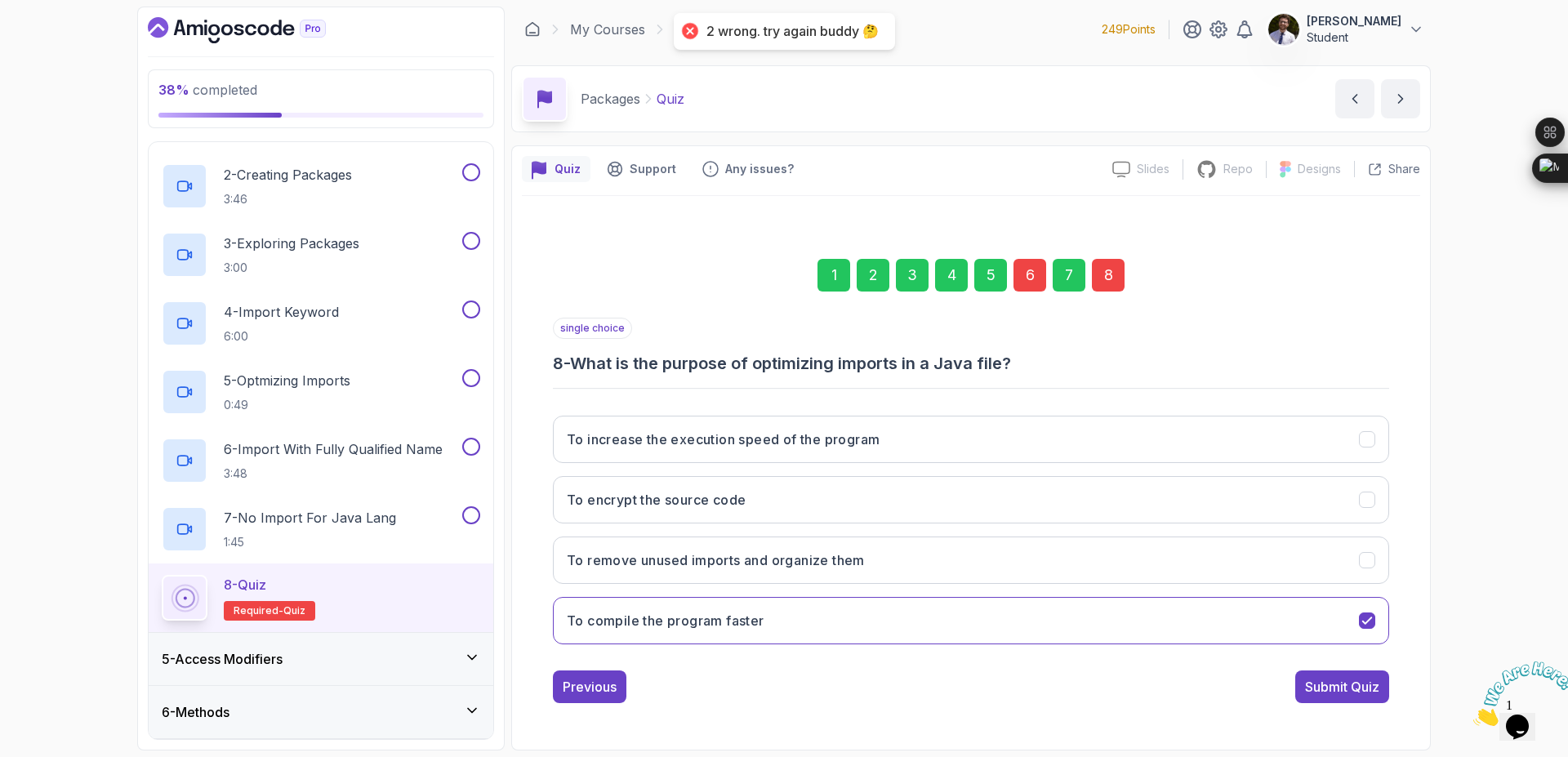
click at [1097, 278] on div "8" at bounding box center [1109, 275] width 32 height 32
click at [1109, 282] on div "8" at bounding box center [1109, 275] width 32 height 32
click at [1113, 280] on div "8" at bounding box center [1109, 275] width 32 height 32
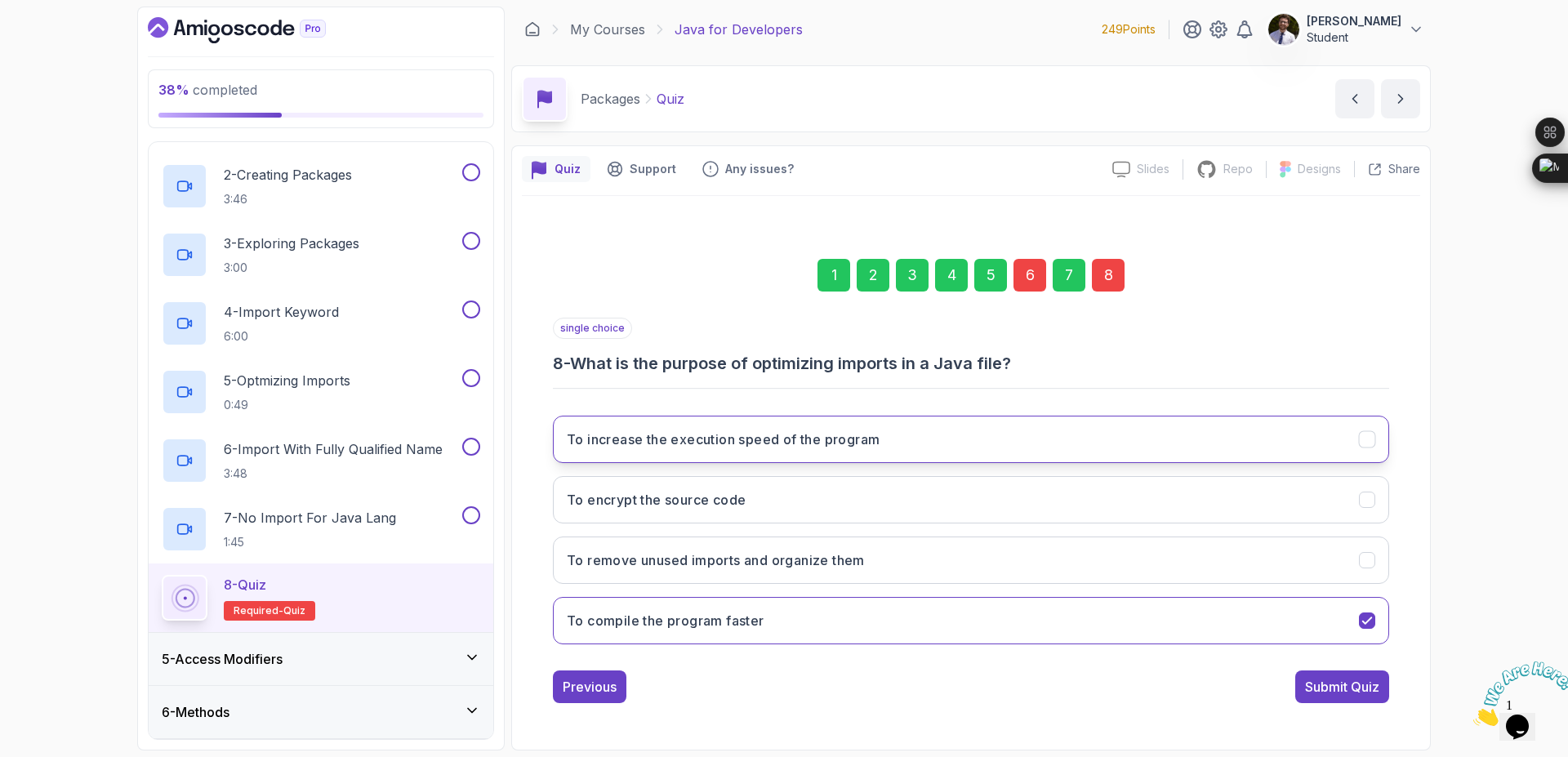
click at [1041, 441] on button "To increase the execution speed of the program" at bounding box center [971, 439] width 836 height 48
click at [1059, 497] on button "To encrypt the source code" at bounding box center [971, 500] width 836 height 48
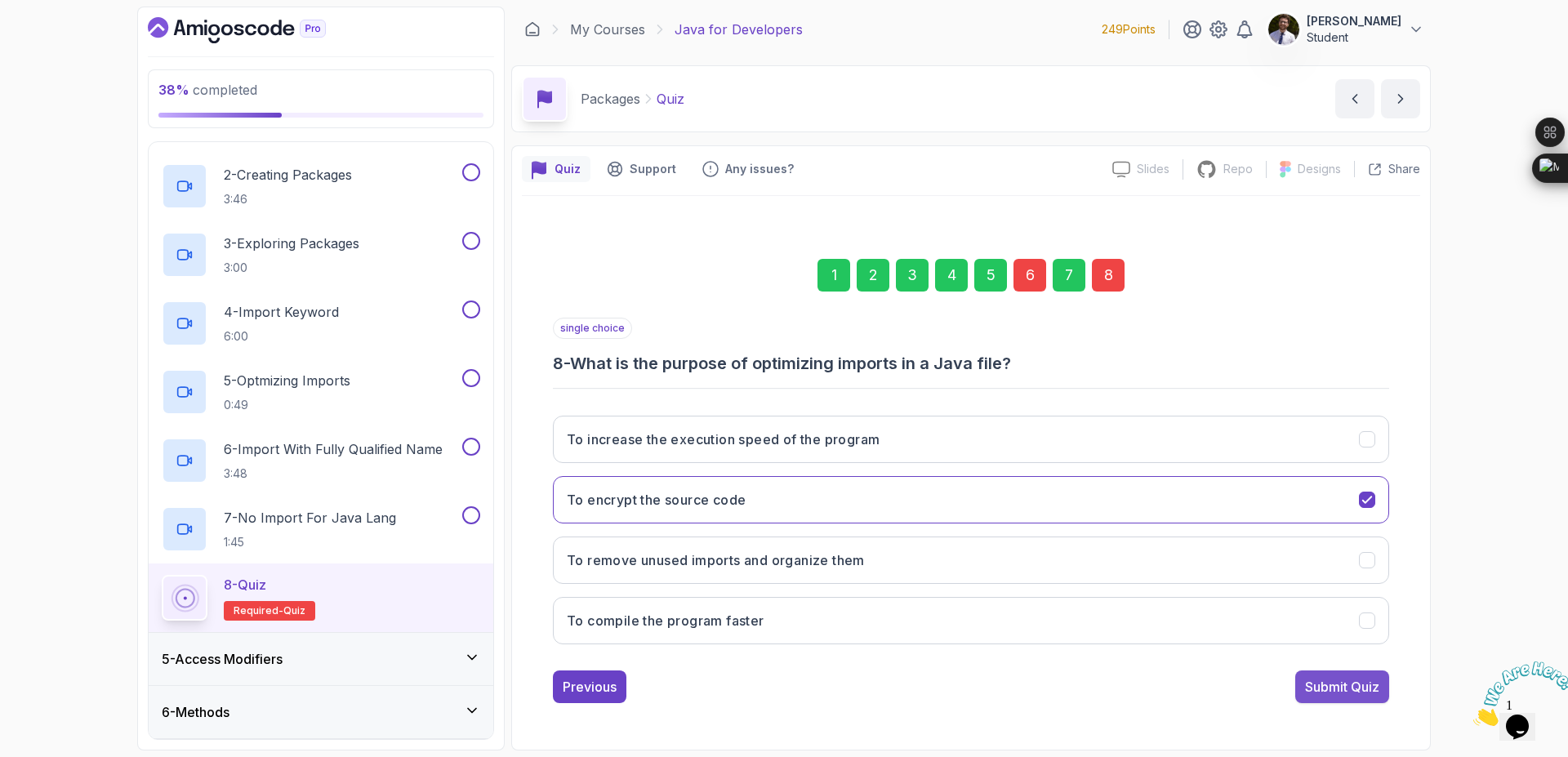
click at [1381, 683] on button "Submit Quiz" at bounding box center [1342, 687] width 94 height 32
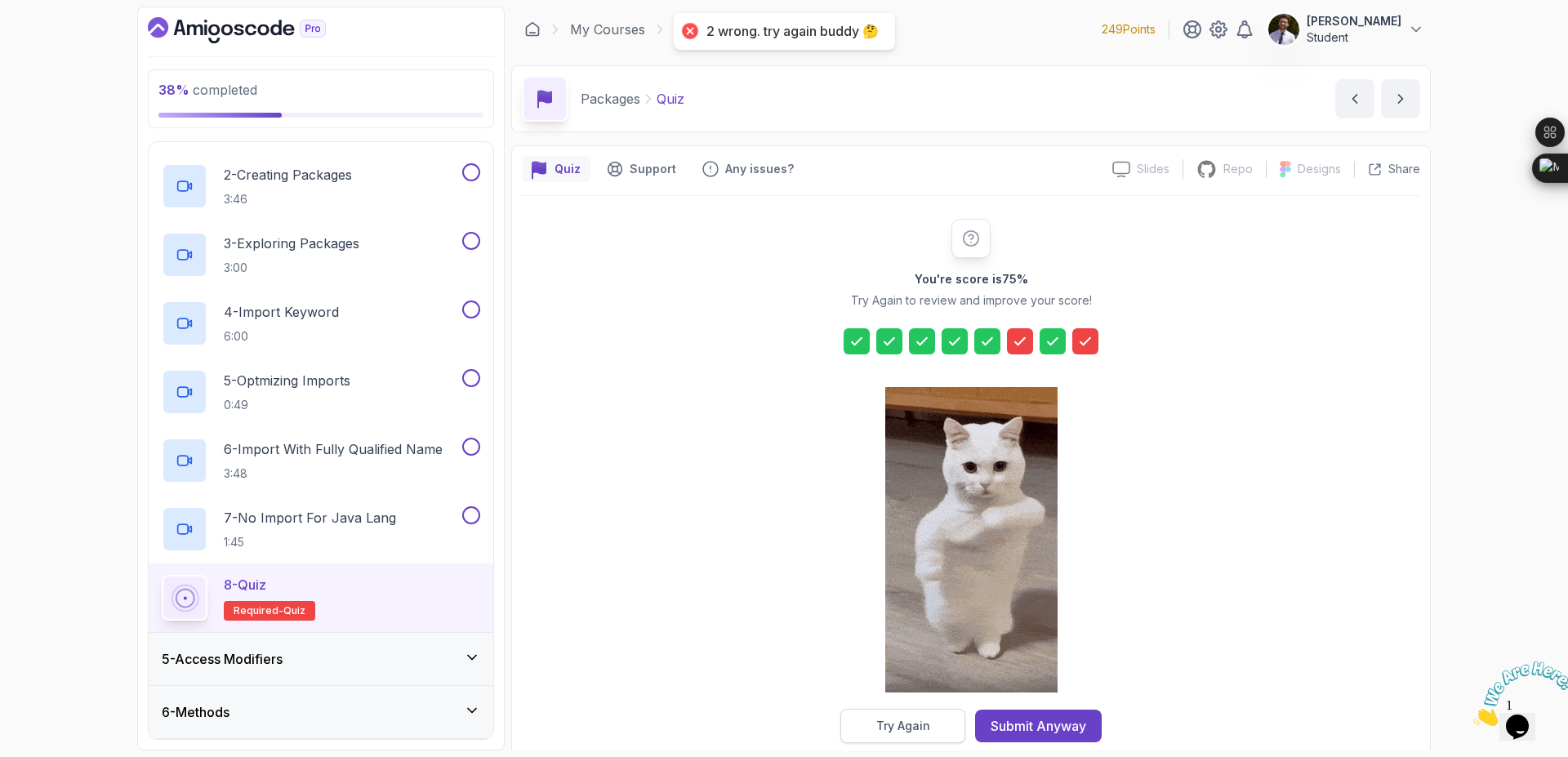
click at [885, 729] on div "Try Again" at bounding box center [904, 726] width 54 height 16
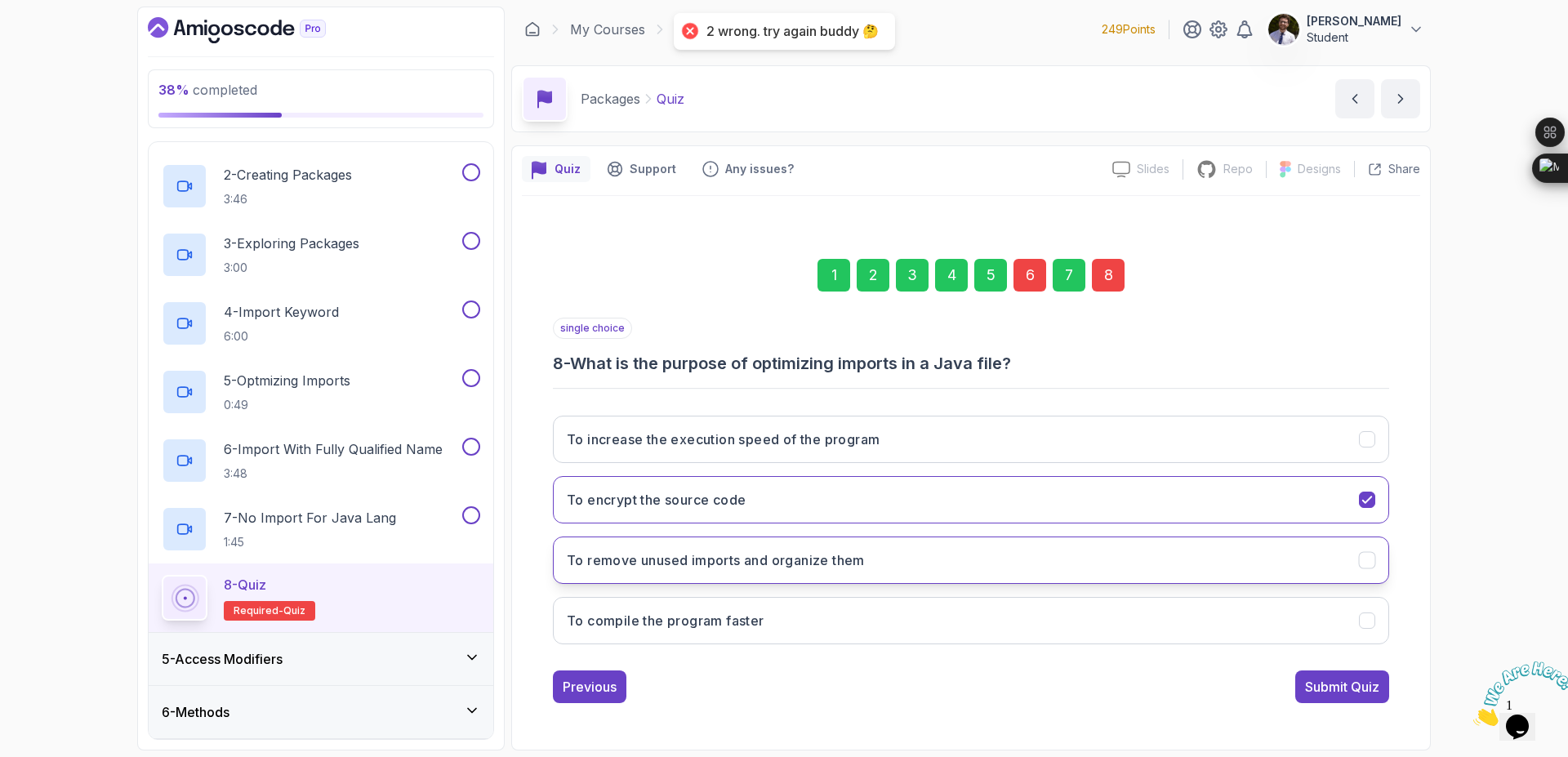
click at [998, 566] on button "To remove unused imports and organize them" at bounding box center [971, 560] width 836 height 48
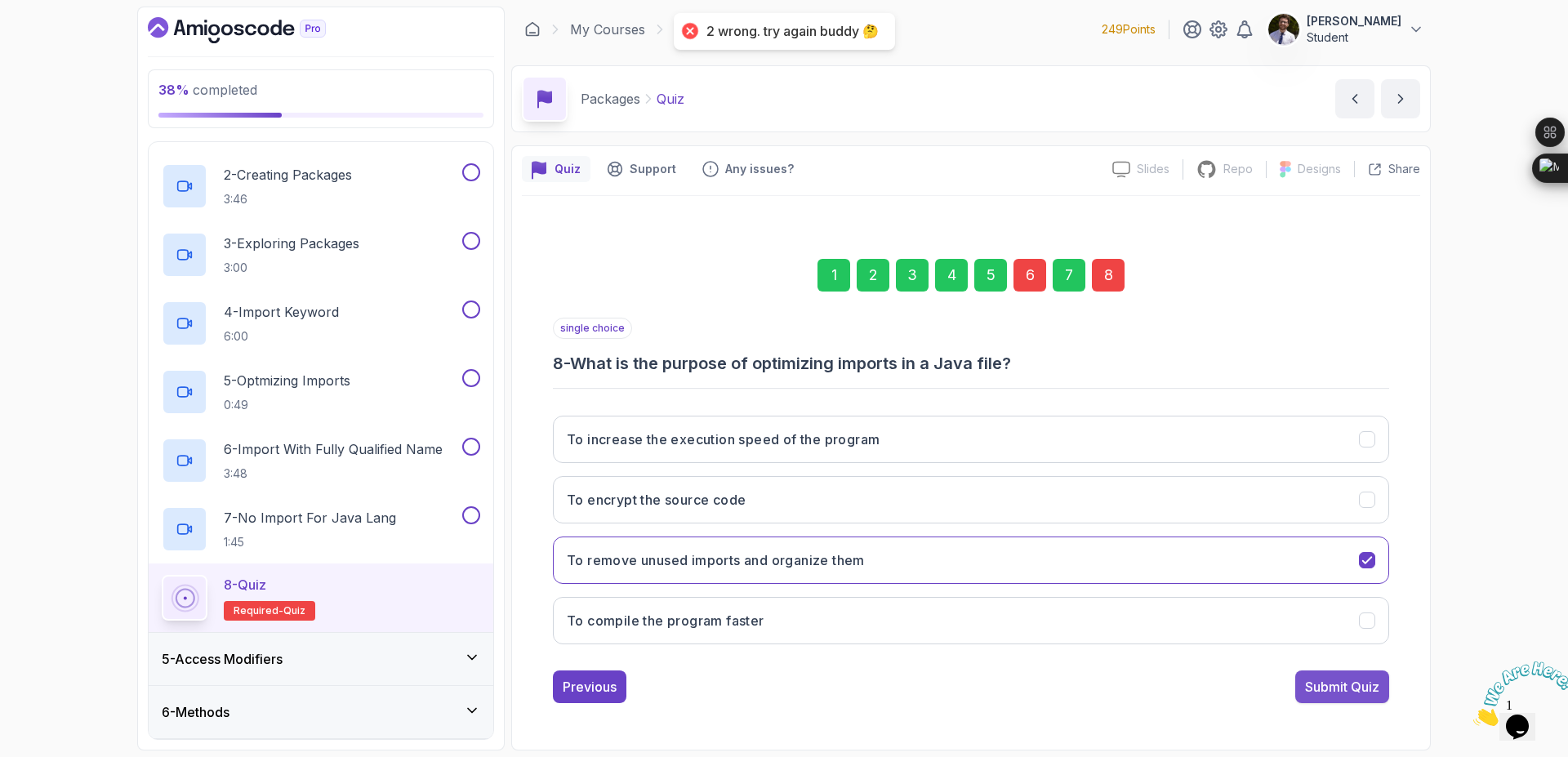
click at [1309, 677] on div "Submit Quiz" at bounding box center [1342, 687] width 75 height 20
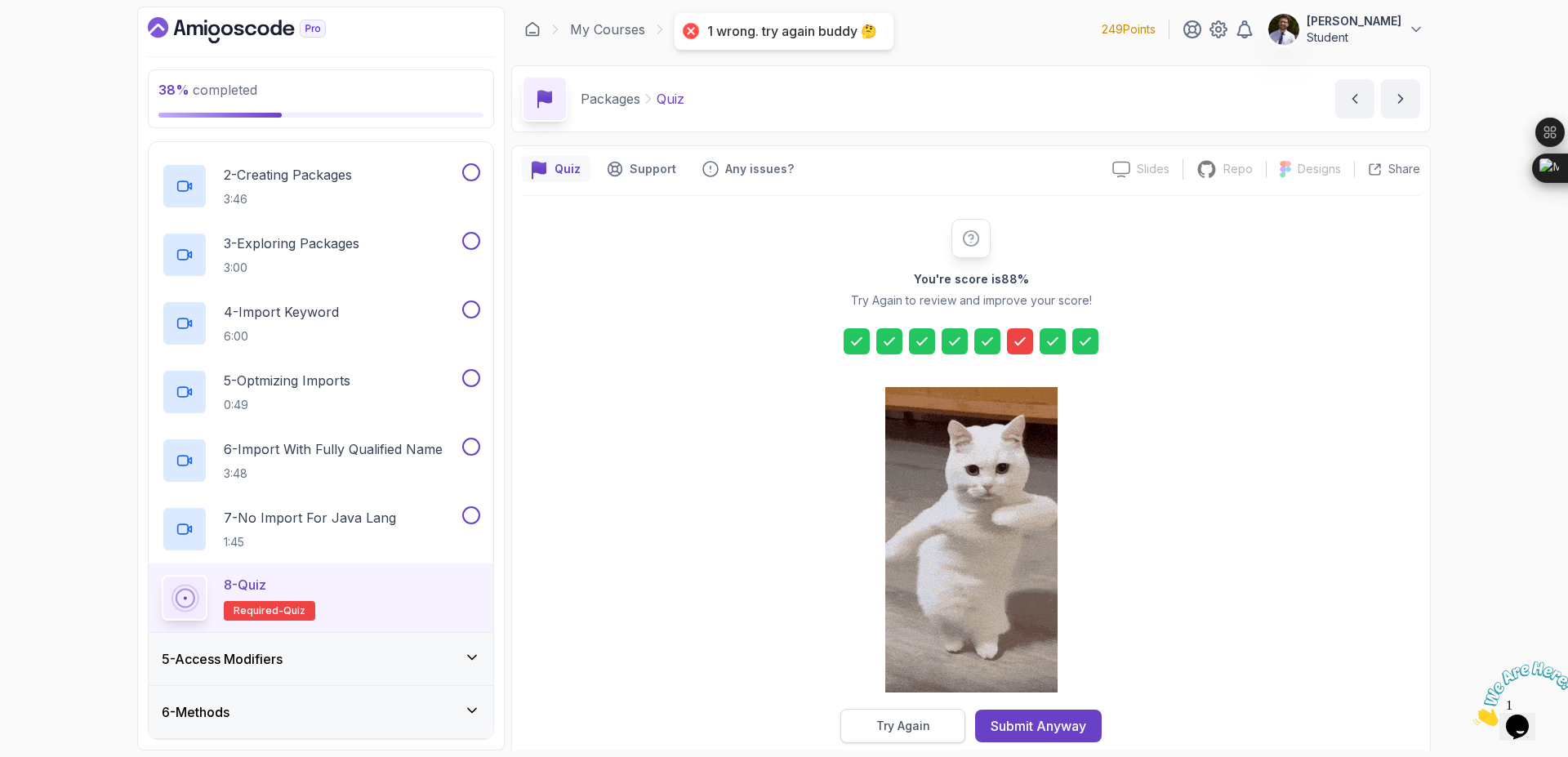
click at [894, 720] on div "Try Again" at bounding box center [904, 726] width 54 height 16
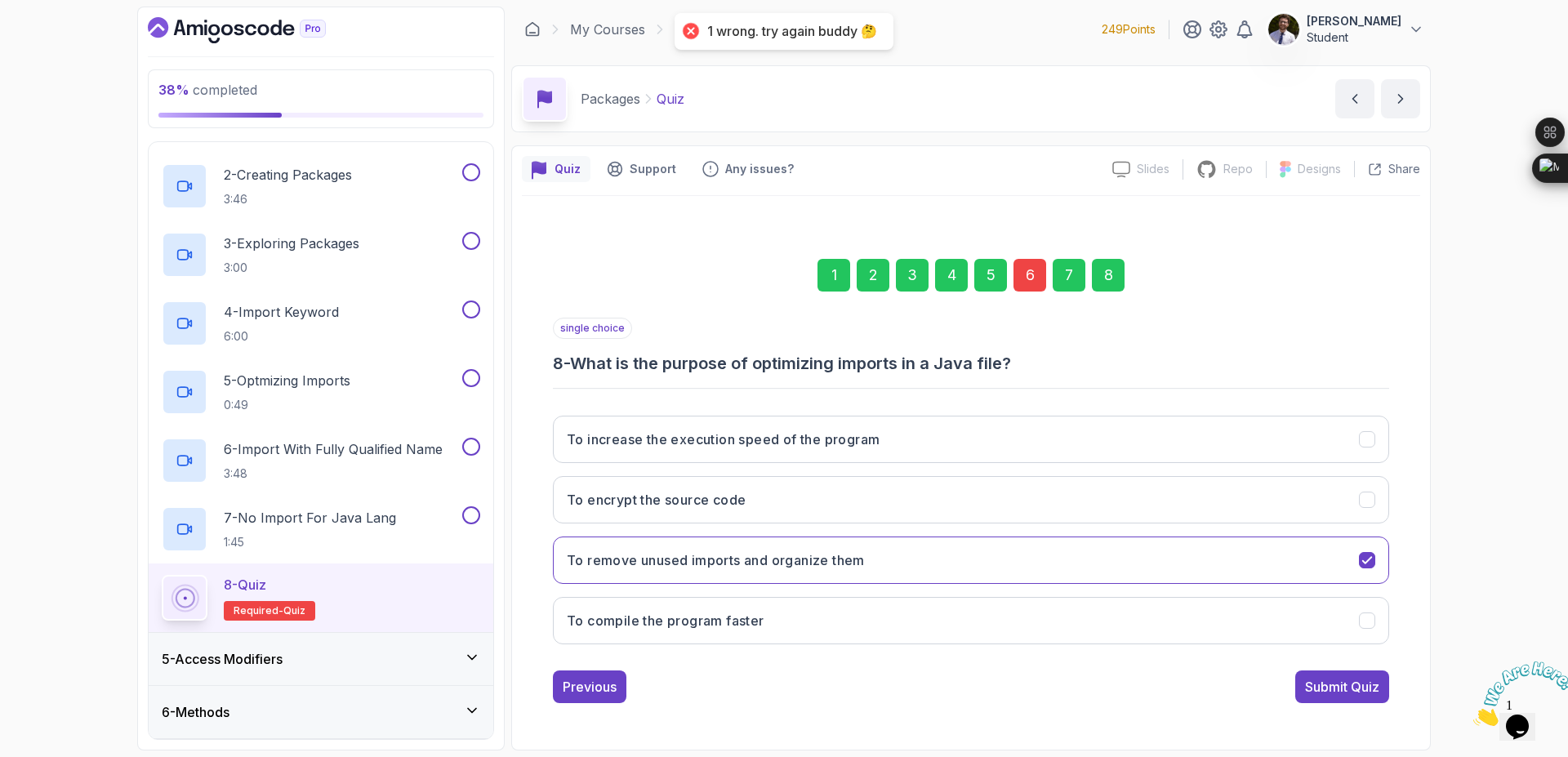
click at [1024, 271] on div "6" at bounding box center [1030, 275] width 32 height 32
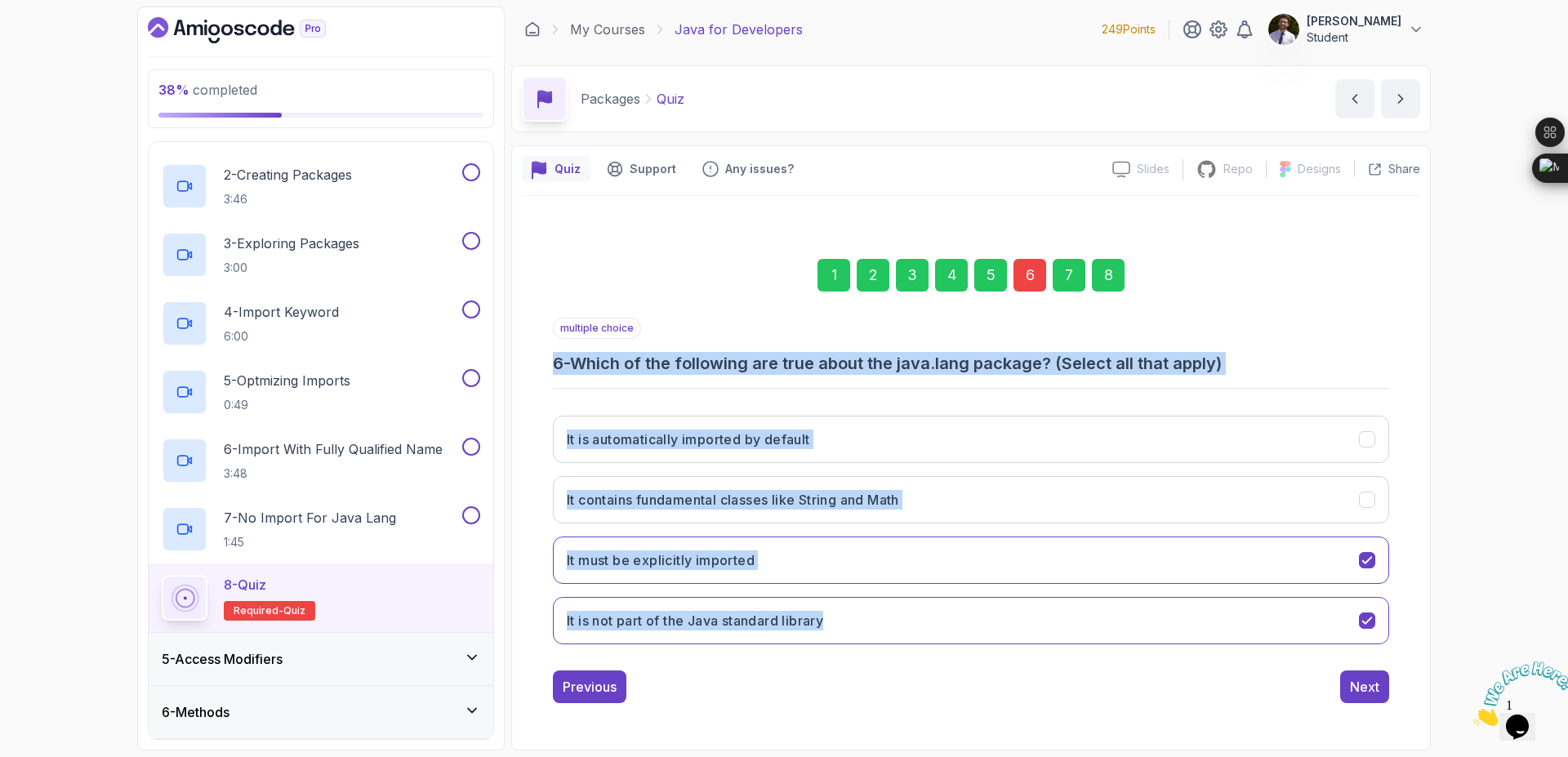
drag, startPoint x: 553, startPoint y: 362, endPoint x: 934, endPoint y: 646, distance: 475.2
click at [934, 646] on div "multiple choice 6 - Which of the following are true about the java.lang package…" at bounding box center [971, 487] width 836 height 340
copy div "6 - Which of the following are true about the java.lang package? (Select all th…"
click at [1380, 510] on button "It contains fundamental classes like String and Math" at bounding box center [971, 500] width 836 height 48
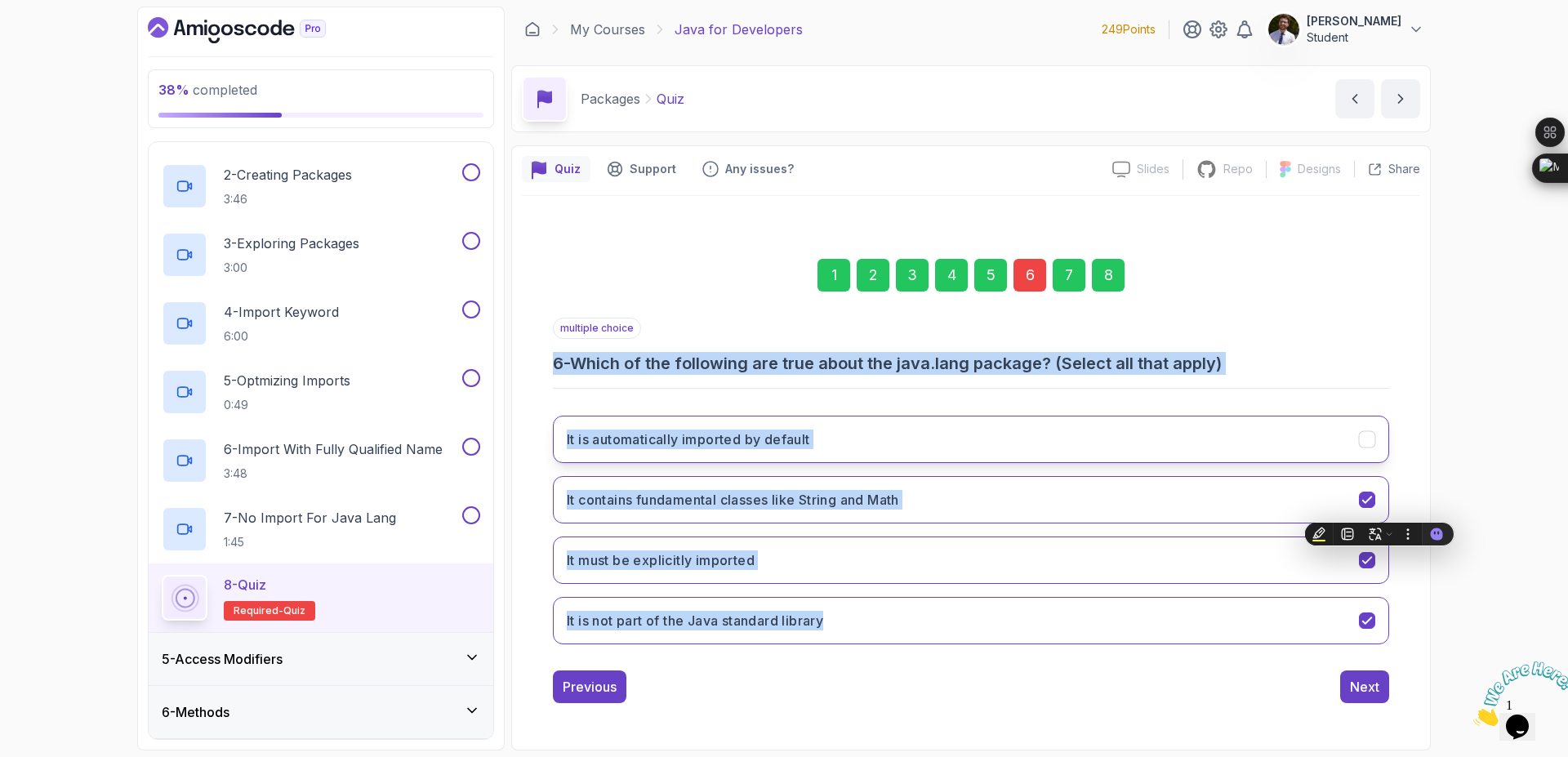
click at [1360, 443] on icon "It is automatically imported by default" at bounding box center [1368, 440] width 15 height 15
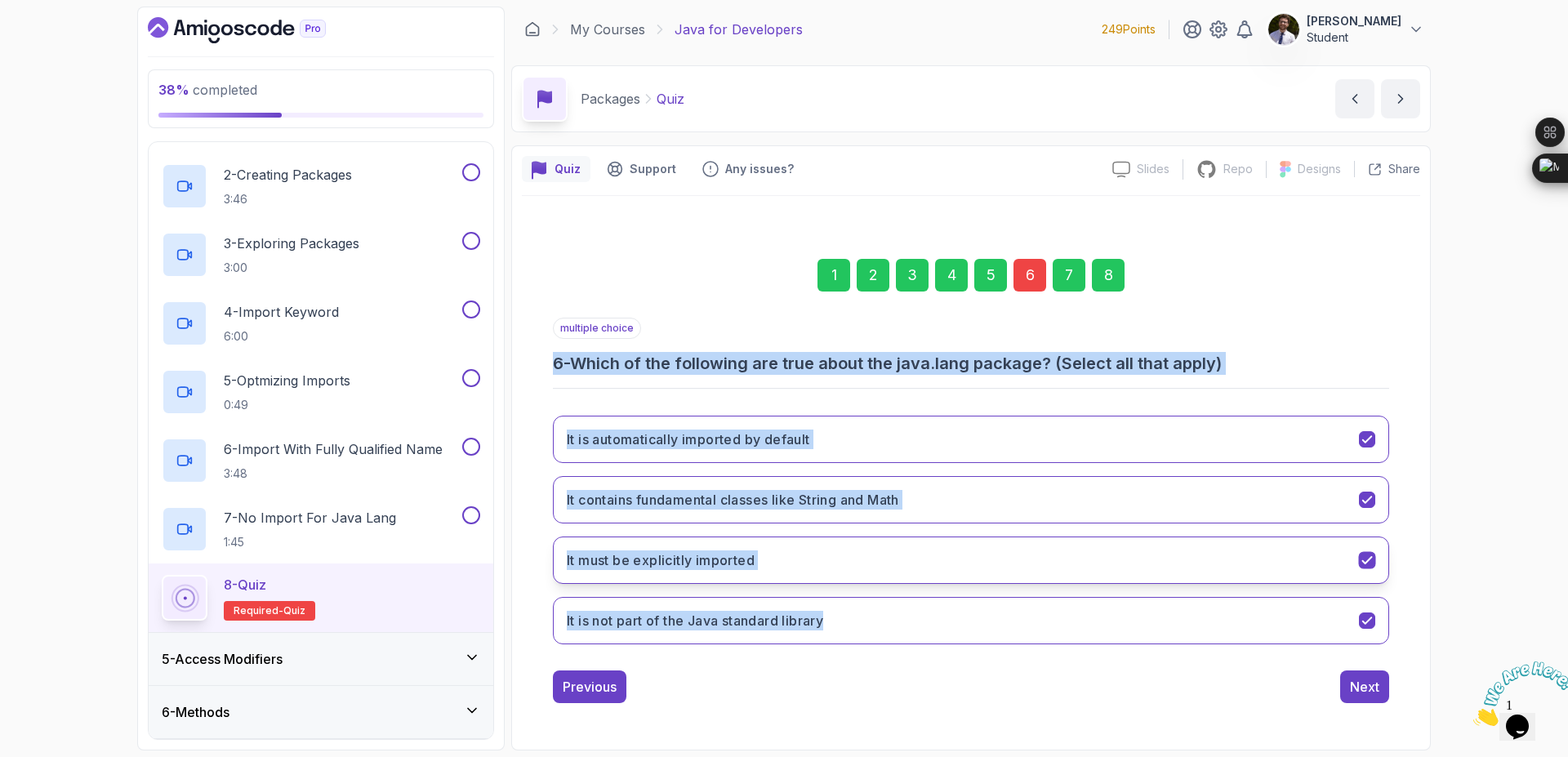
click at [1364, 559] on icon "It must be explicitly imported" at bounding box center [1368, 560] width 15 height 15
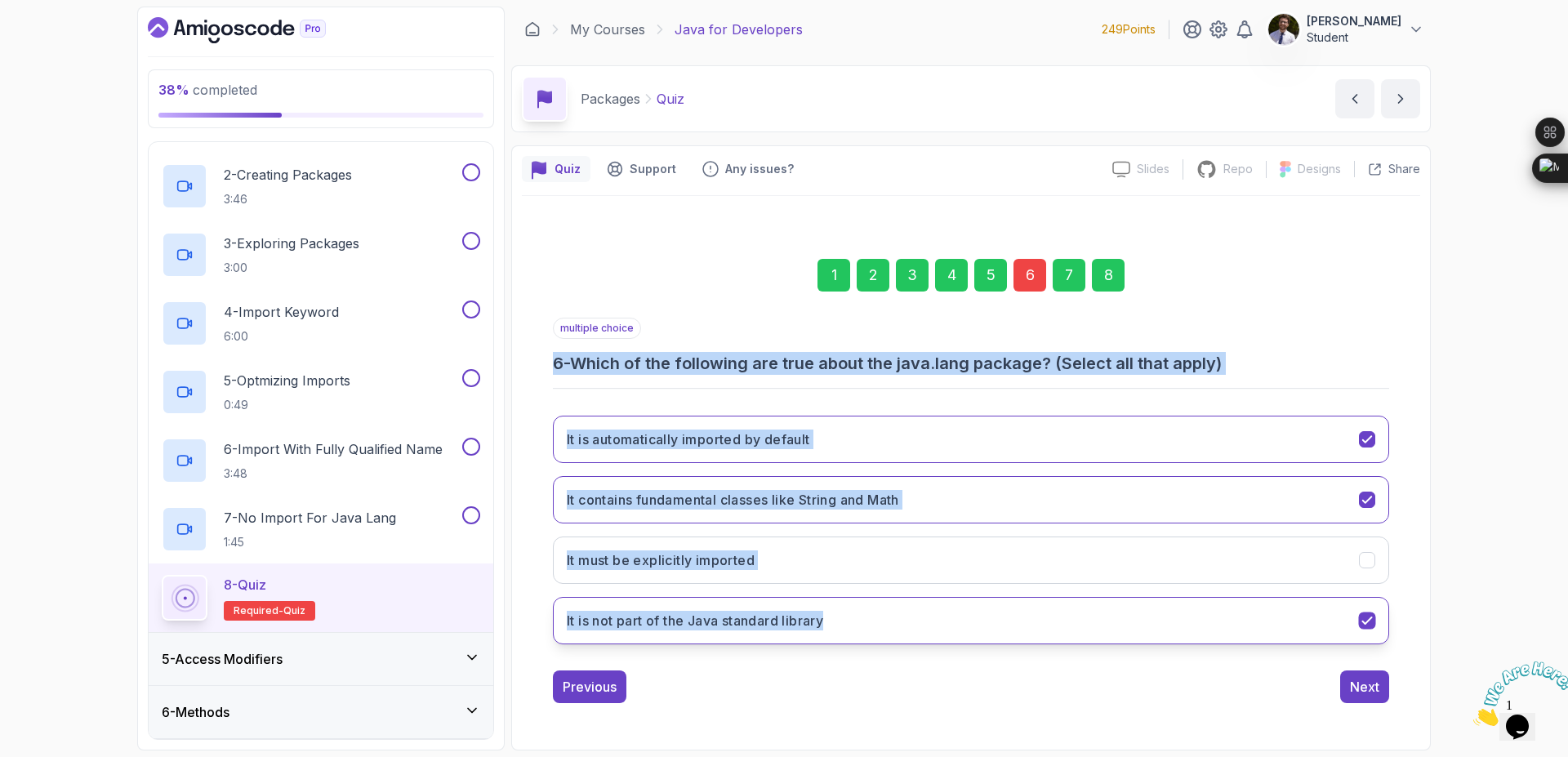
click at [1370, 615] on icon "It is not part of the Java standard library" at bounding box center [1368, 620] width 15 height 15
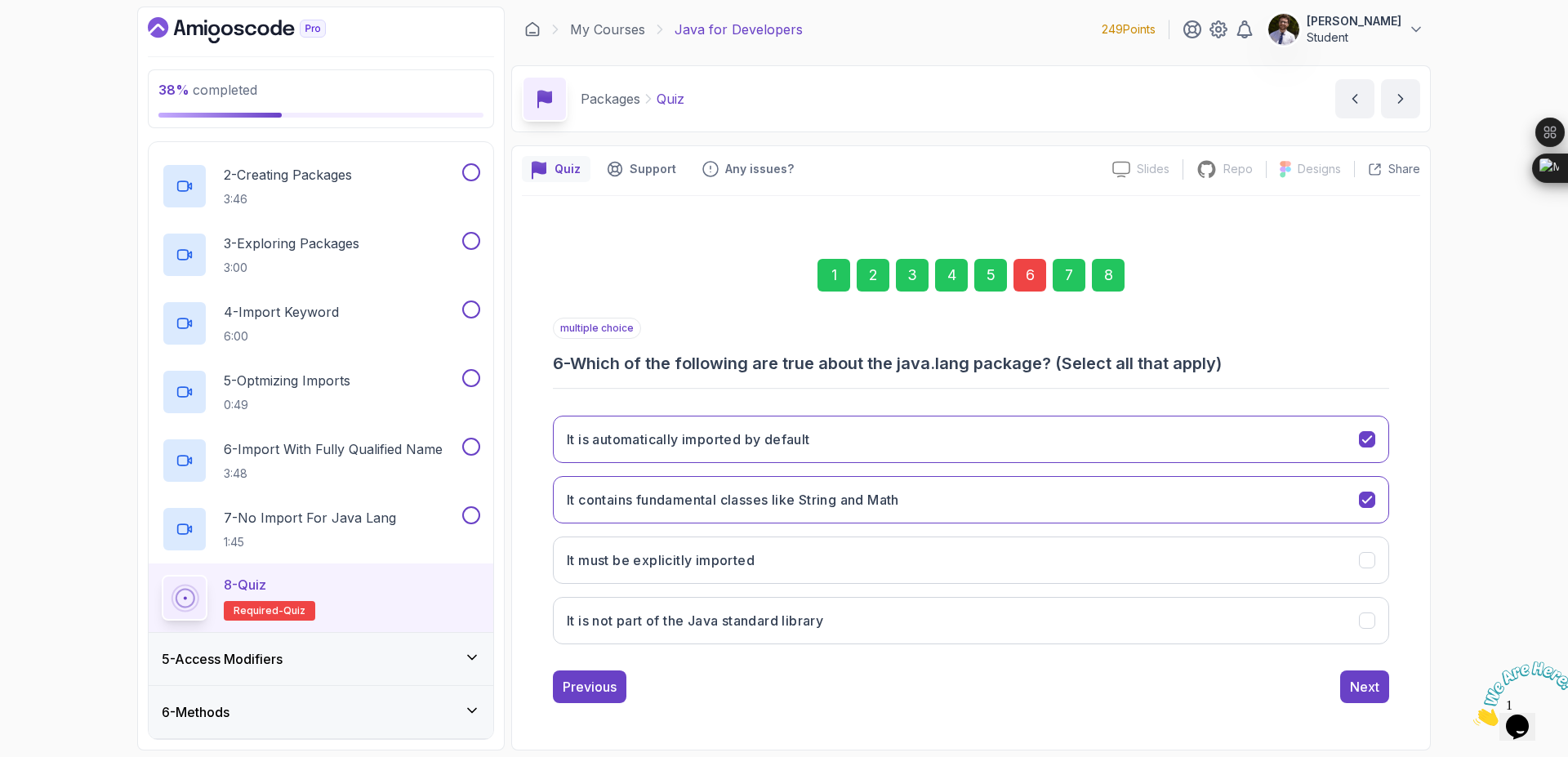
click at [1104, 268] on div "8" at bounding box center [1109, 275] width 32 height 32
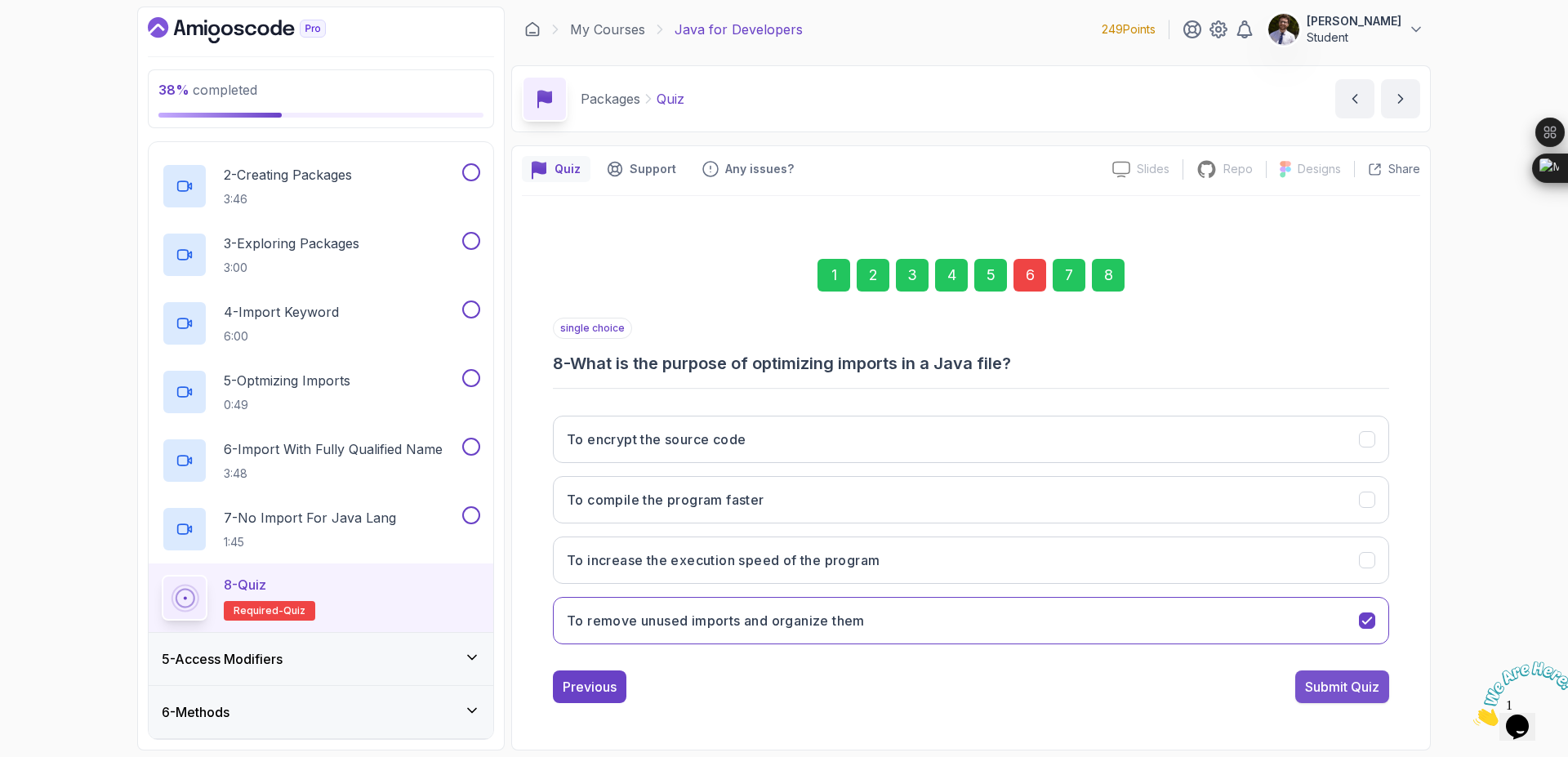
click at [1375, 683] on div "Submit Quiz" at bounding box center [1342, 687] width 75 height 20
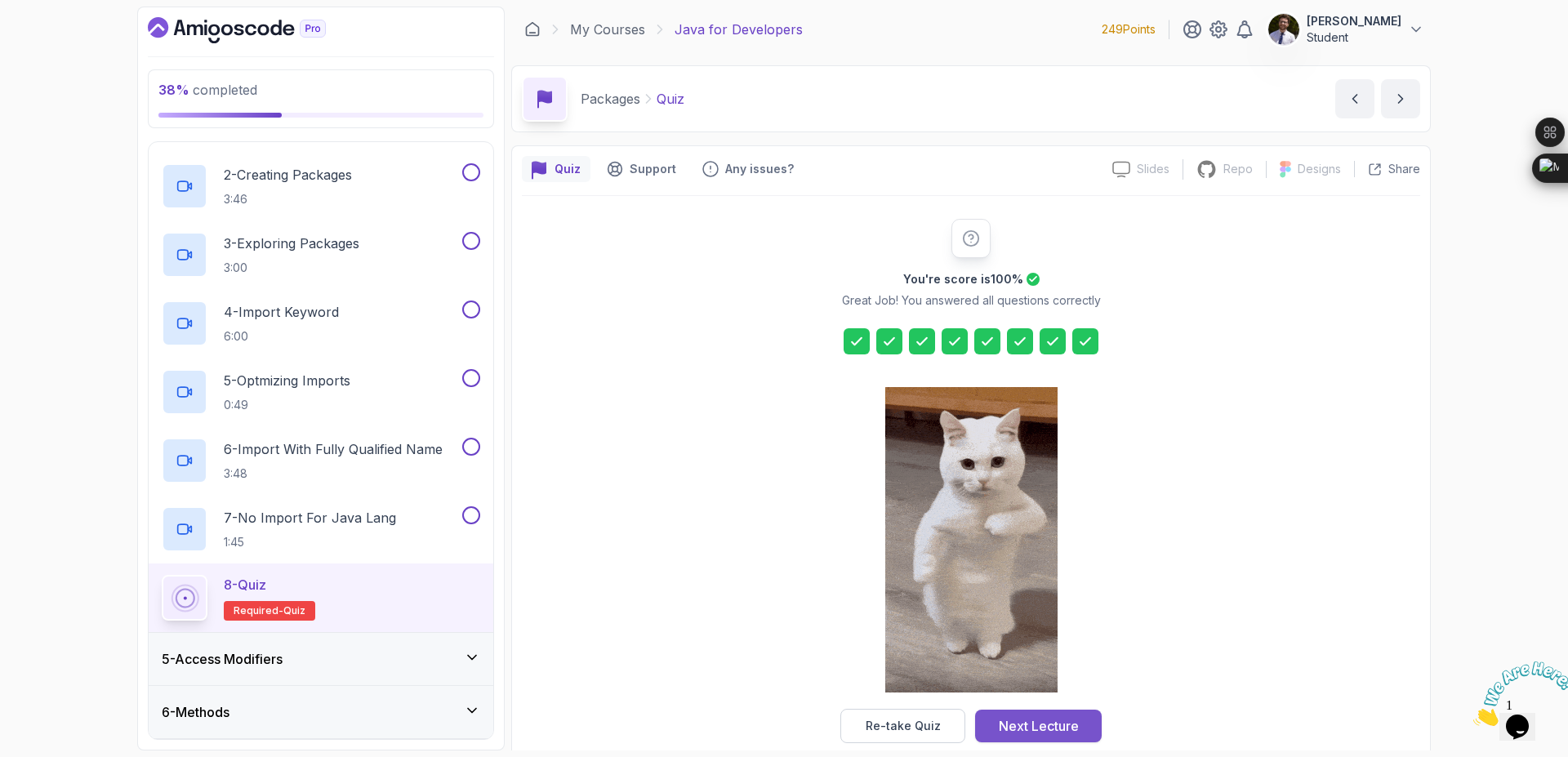
click at [1074, 728] on div "Next Lecture" at bounding box center [1038, 726] width 80 height 20
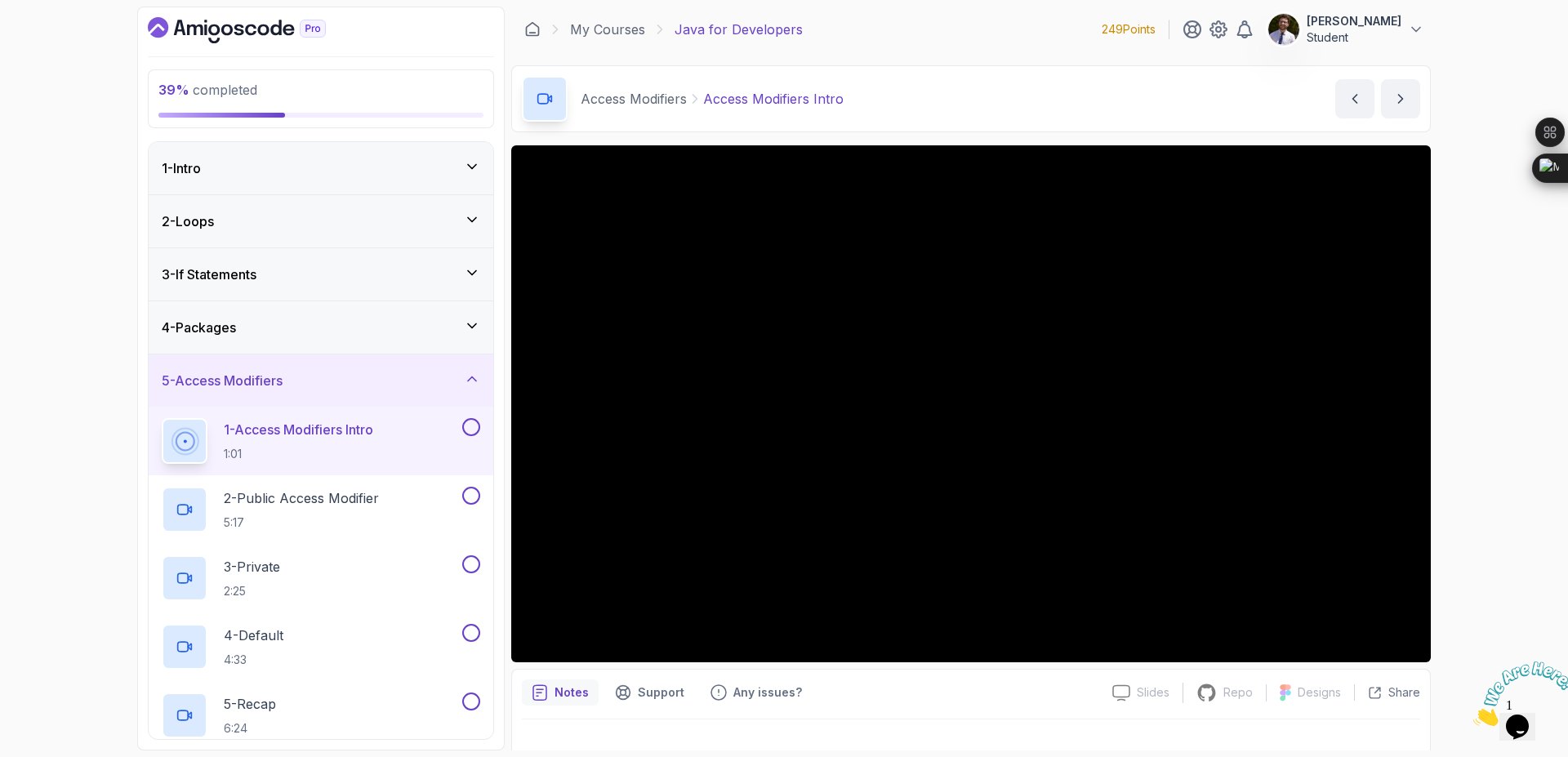
click at [470, 344] on div "4 - Packages" at bounding box center [320, 327] width 344 height 52
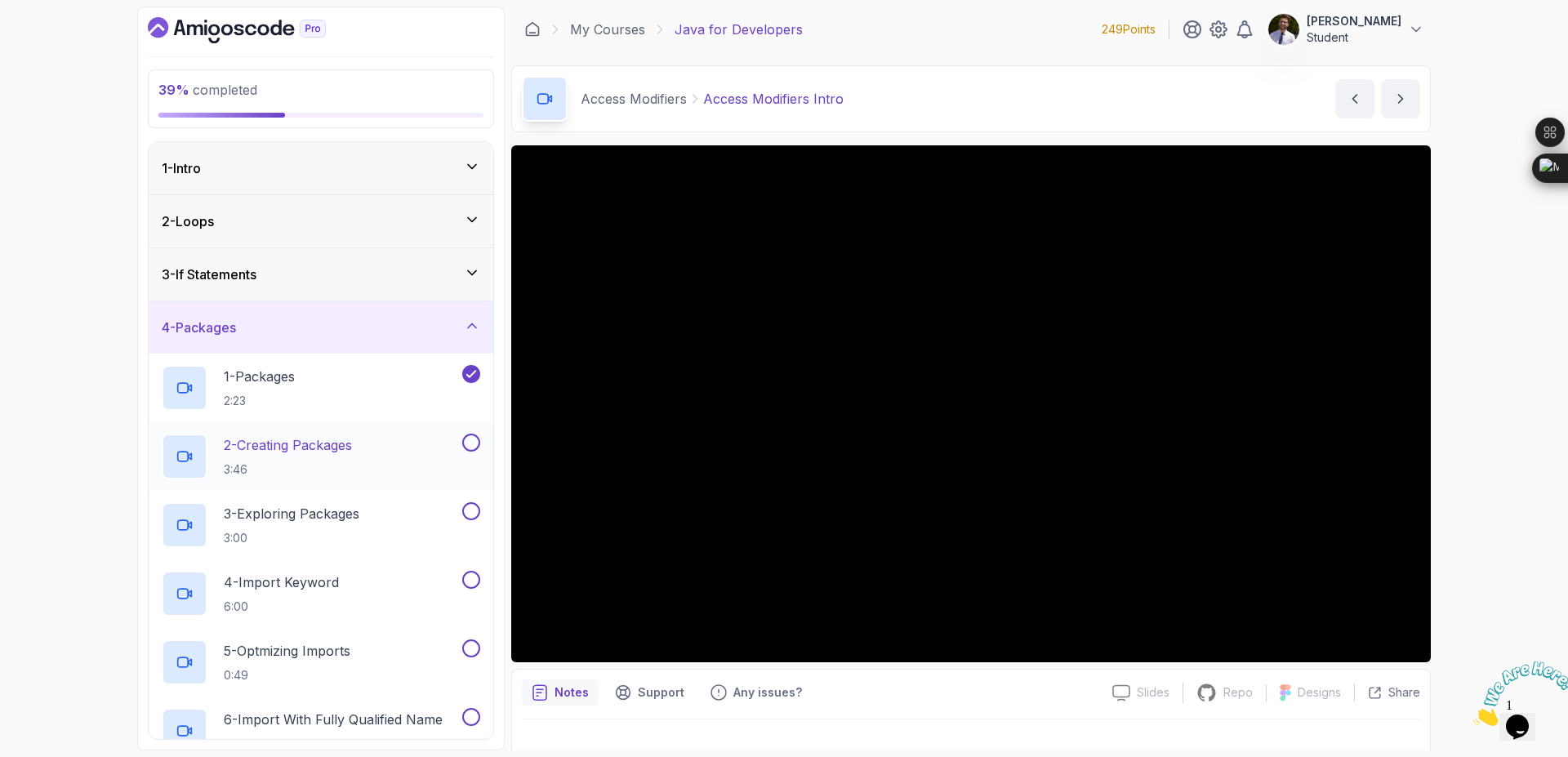
click at [474, 449] on button at bounding box center [471, 442] width 18 height 18
click at [473, 513] on button at bounding box center [471, 512] width 18 height 18
click at [471, 582] on button at bounding box center [471, 580] width 18 height 18
click at [471, 639] on button at bounding box center [471, 648] width 18 height 18
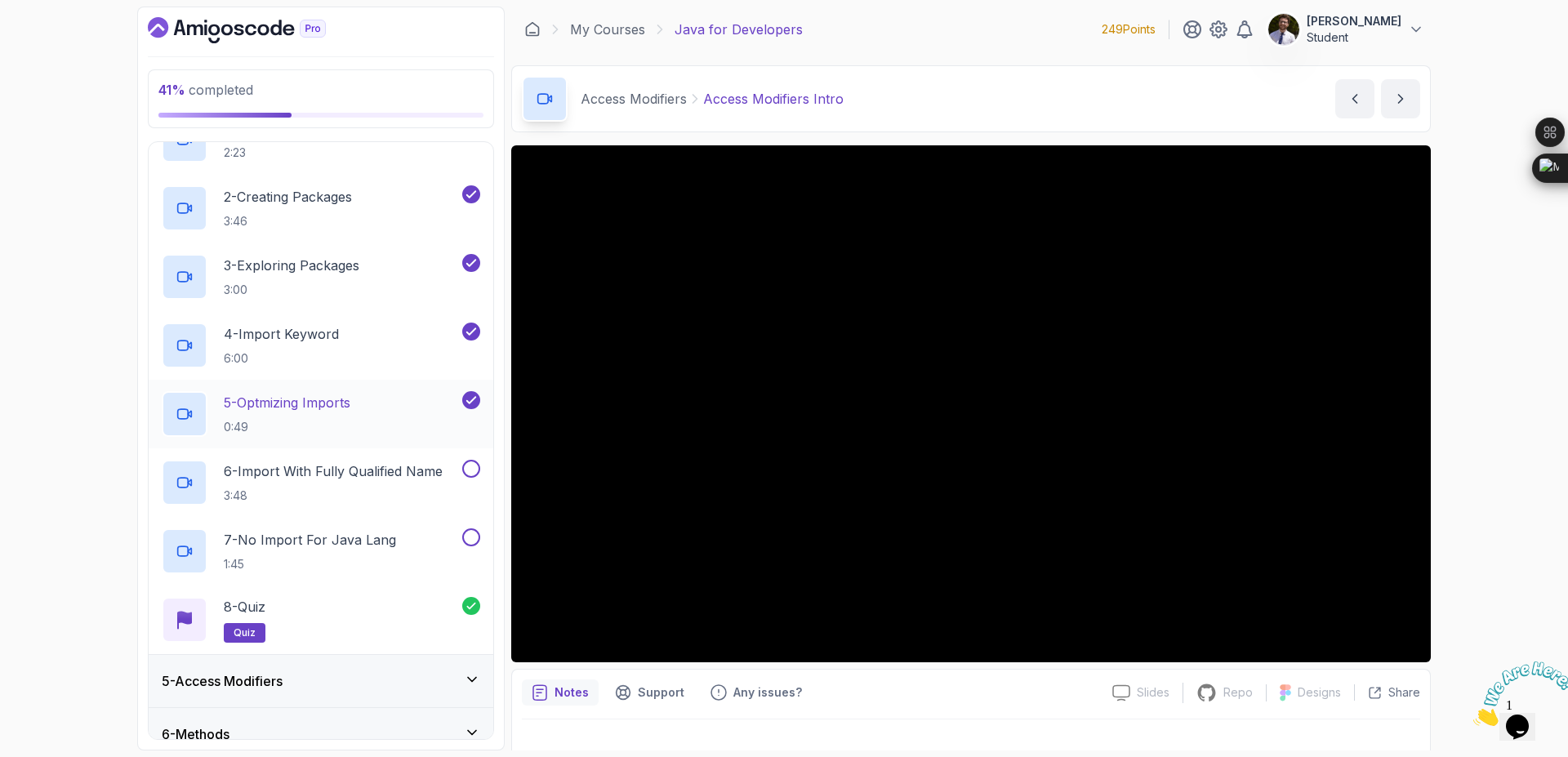
scroll to position [294, 0]
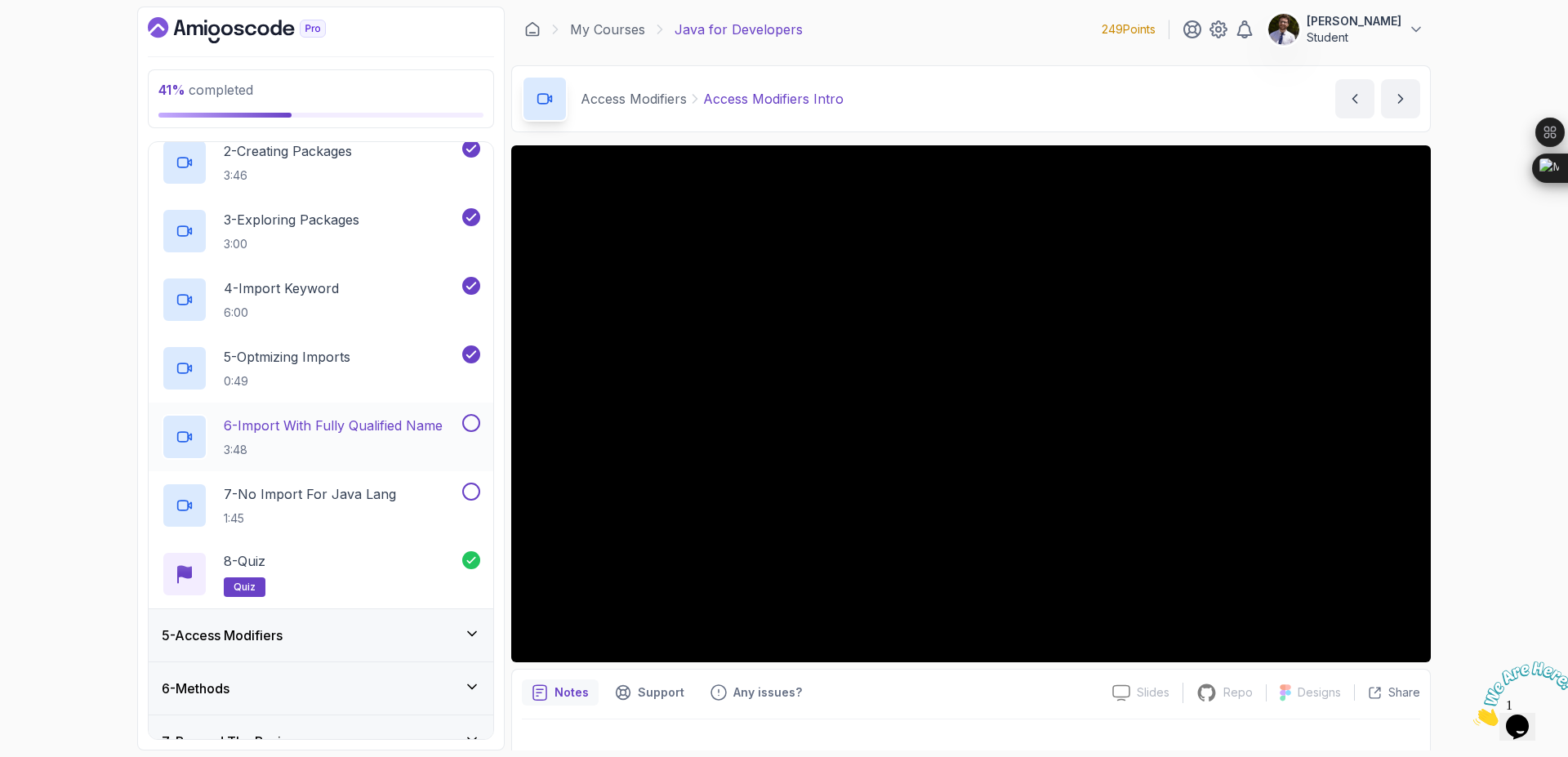
click at [473, 428] on button at bounding box center [471, 423] width 18 height 18
click at [468, 502] on button "7 - No Import For Java Lang 1:45" at bounding box center [321, 505] width 318 height 46
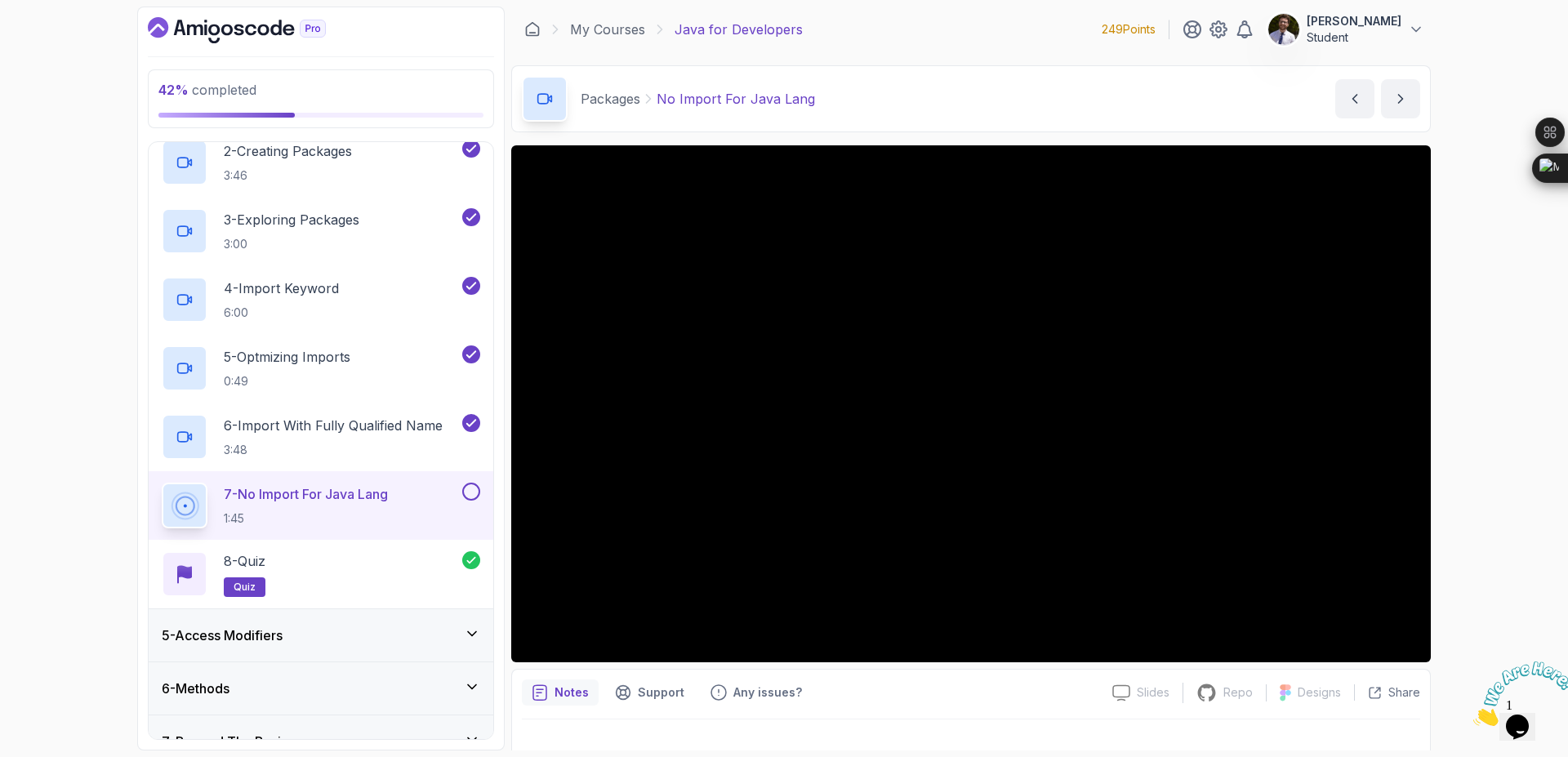
click at [478, 496] on button at bounding box center [471, 492] width 18 height 18
click at [472, 630] on icon at bounding box center [472, 634] width 16 height 16
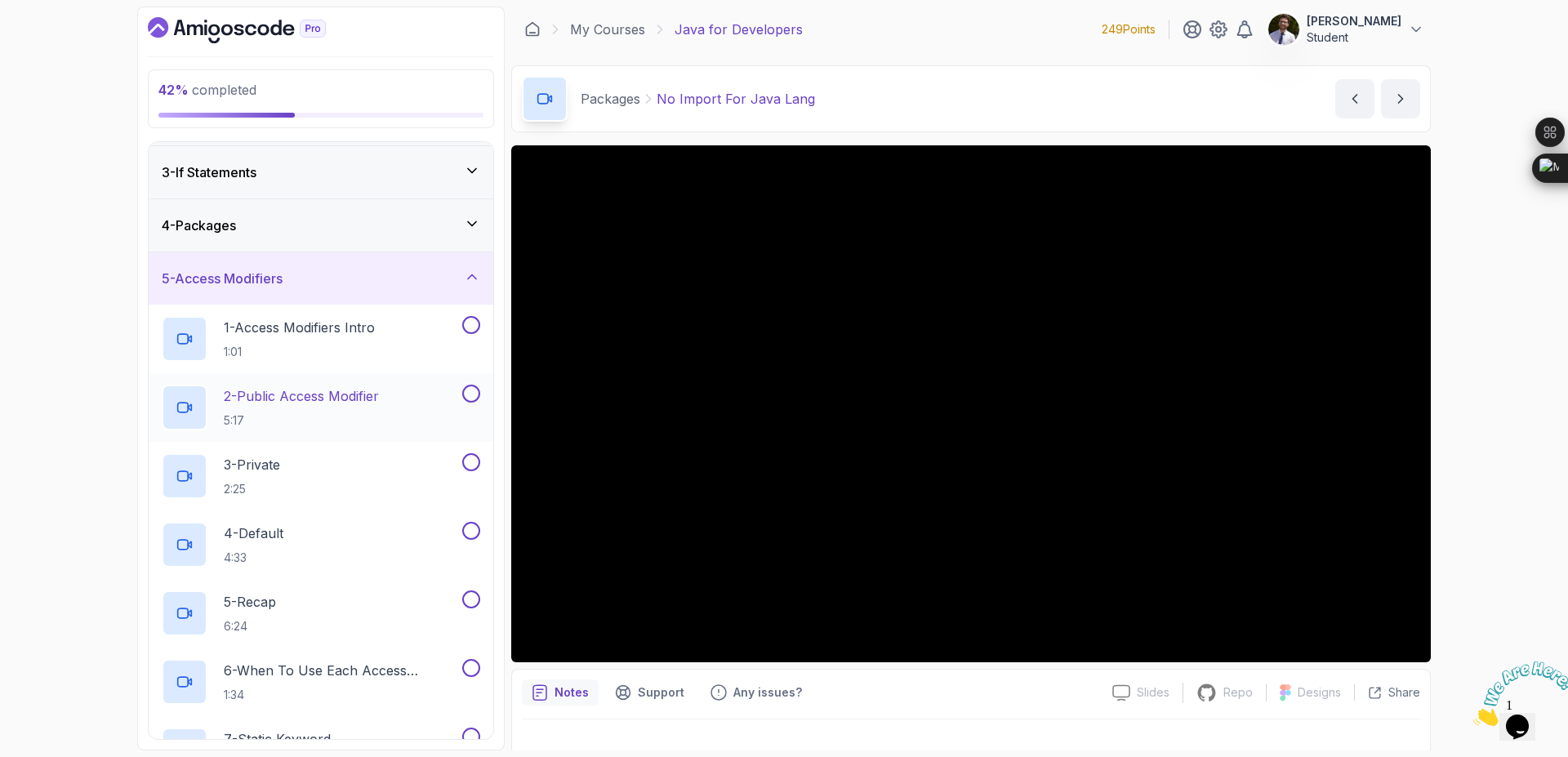
scroll to position [98, 0]
click at [361, 349] on p "1:01" at bounding box center [299, 356] width 151 height 16
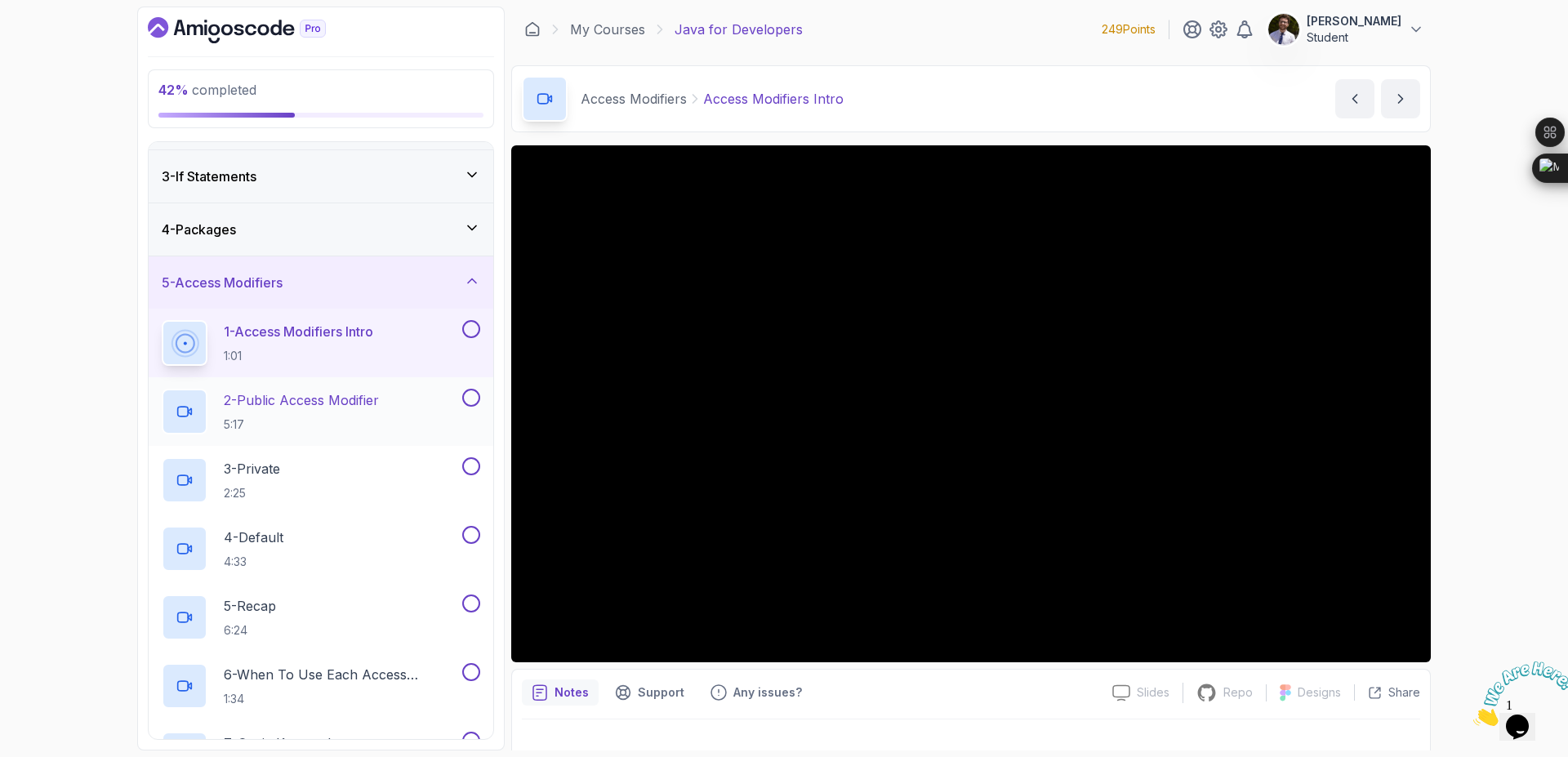
click at [318, 396] on p "2 - Public Access Modifier" at bounding box center [301, 400] width 156 height 20
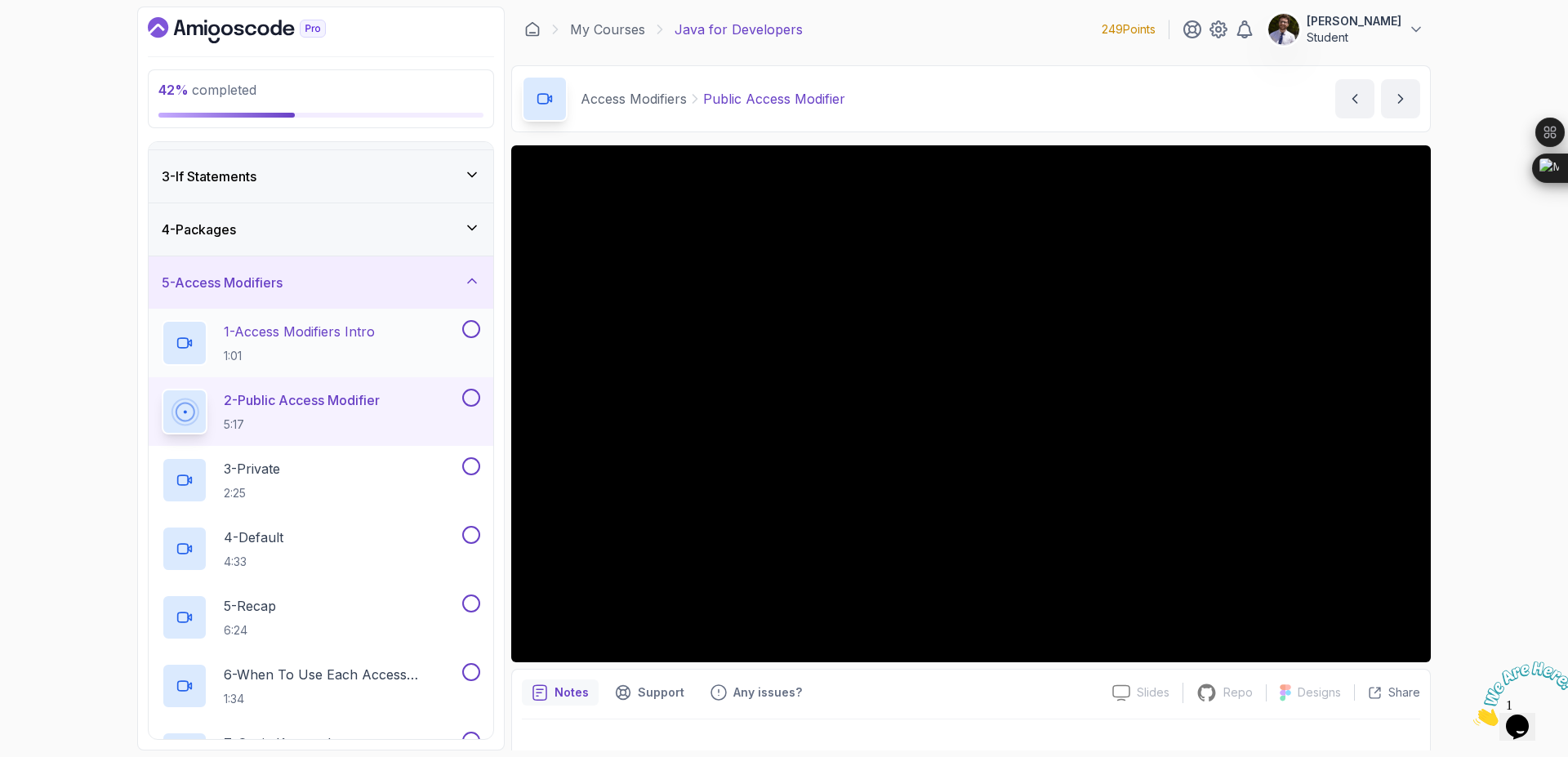
click at [476, 332] on button at bounding box center [471, 329] width 18 height 18
click at [482, 393] on div "2 - Public Access Modifier 5:17" at bounding box center [320, 412] width 344 height 68
click at [467, 396] on button at bounding box center [471, 397] width 18 height 18
click at [475, 466] on button at bounding box center [471, 467] width 18 height 18
click at [476, 530] on button at bounding box center [471, 535] width 18 height 18
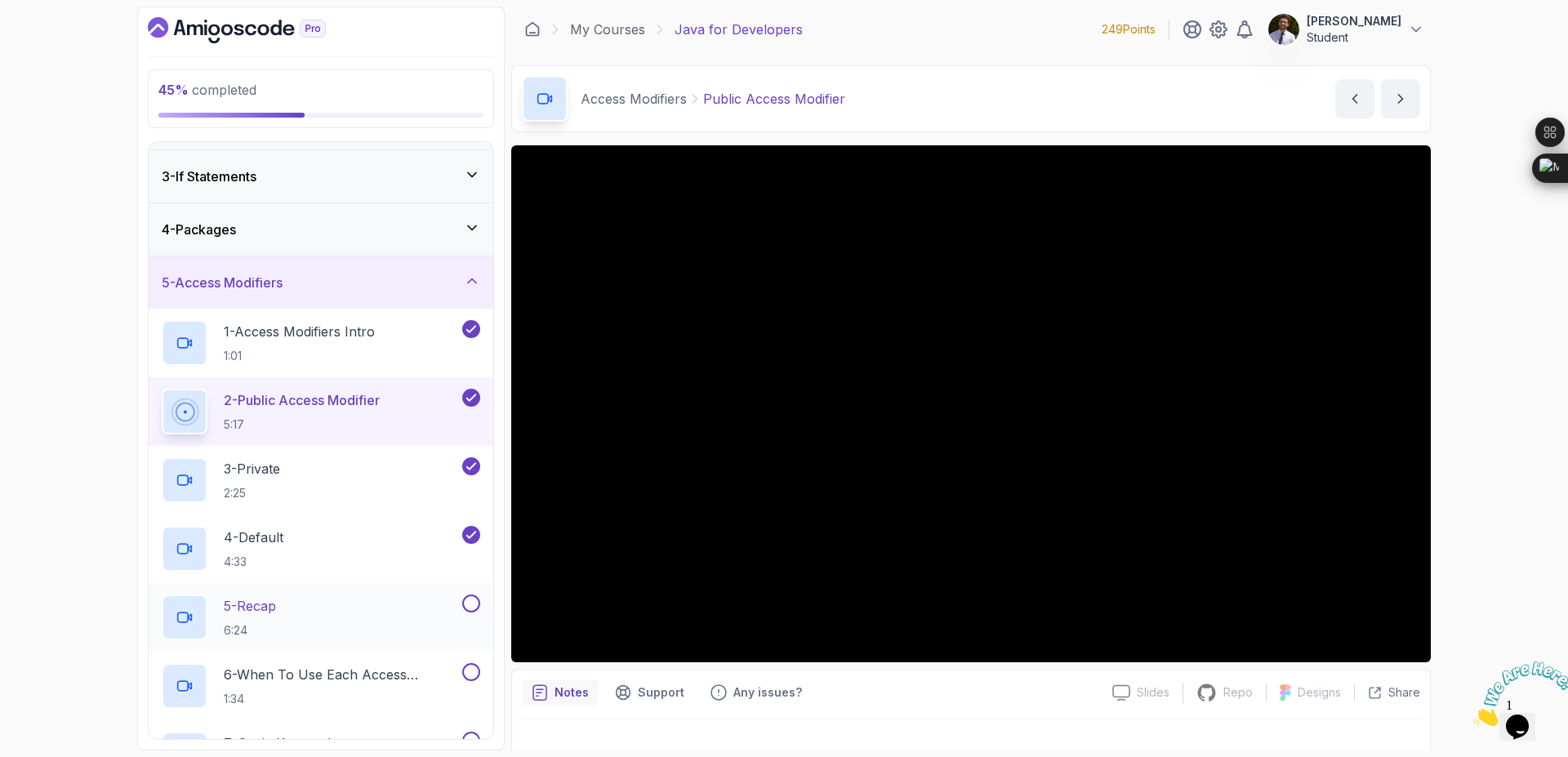
click at [468, 606] on button at bounding box center [471, 603] width 18 height 18
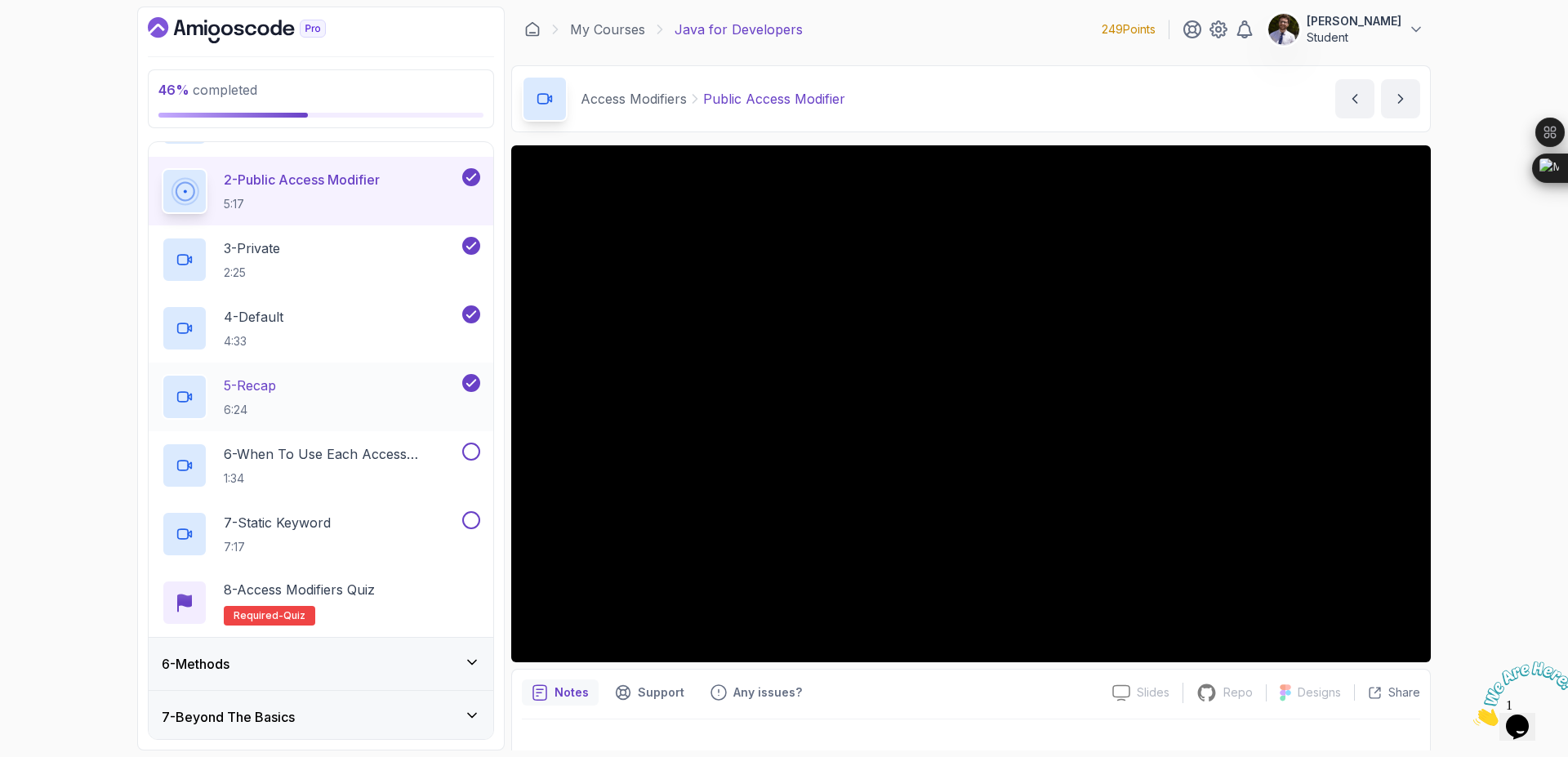
scroll to position [392, 0]
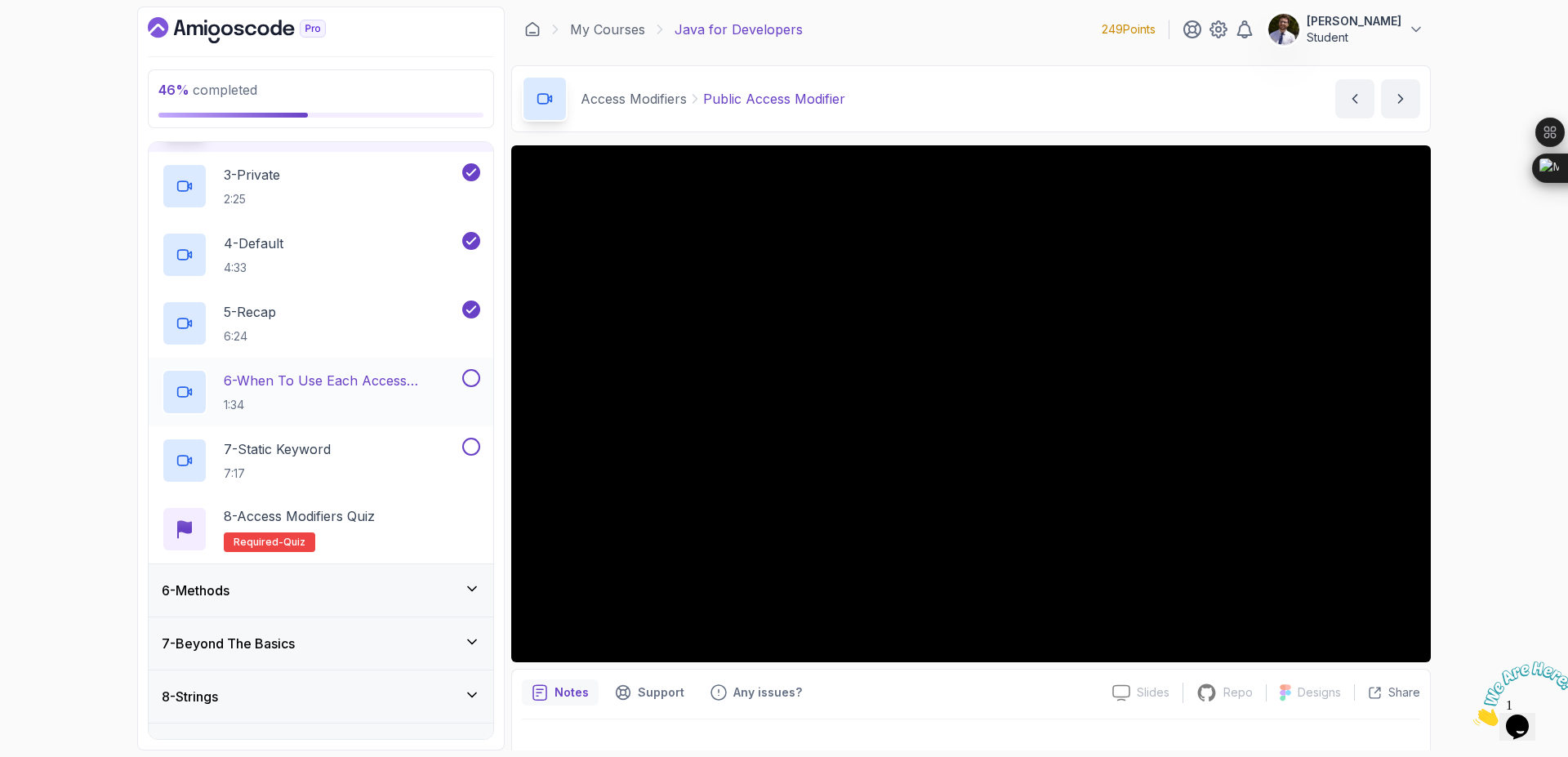
click at [468, 379] on button at bounding box center [471, 378] width 18 height 18
click at [474, 455] on button at bounding box center [471, 447] width 18 height 18
click at [289, 542] on span "quiz" at bounding box center [294, 542] width 22 height 13
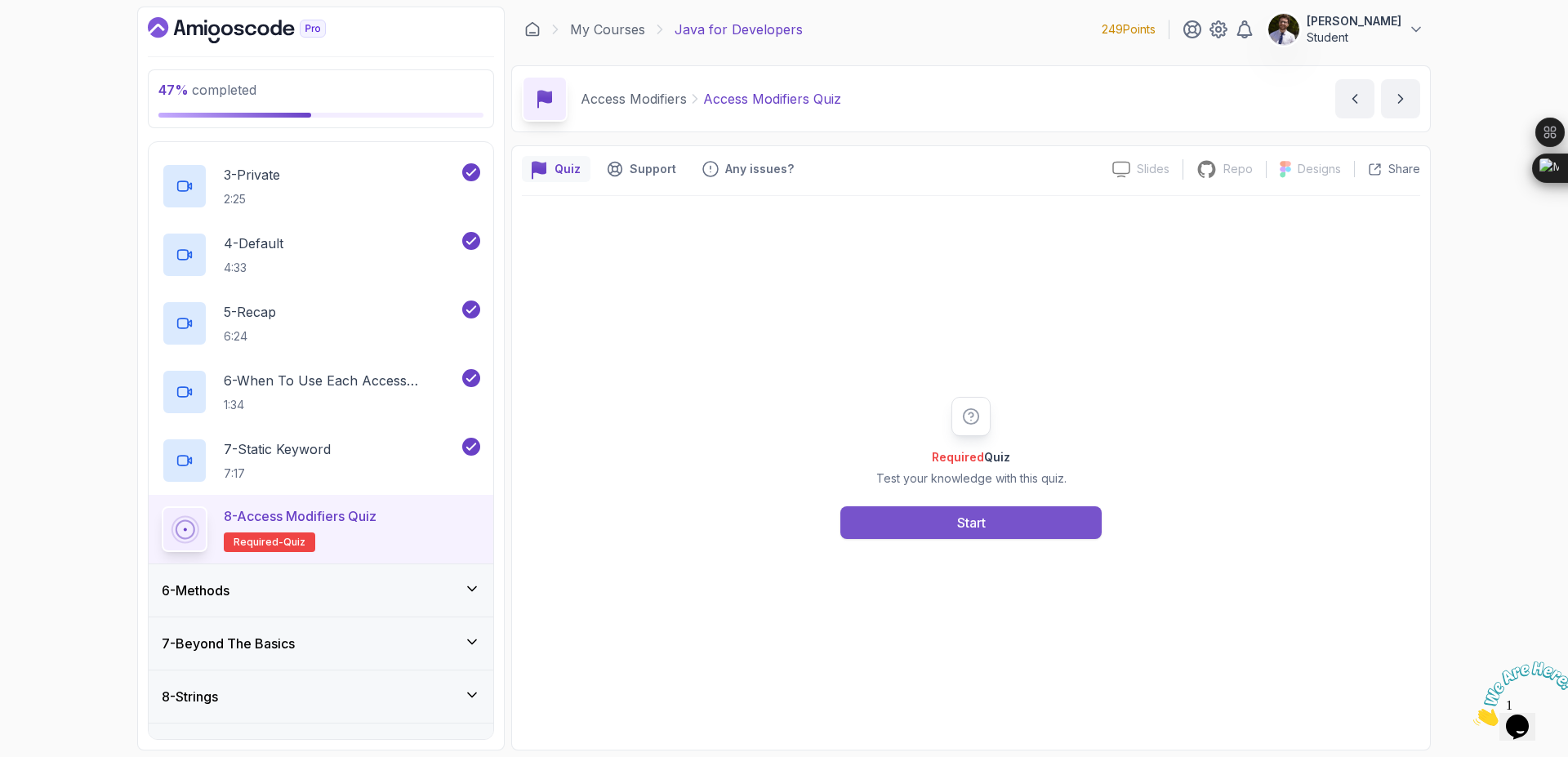
click at [888, 518] on button "Start" at bounding box center [971, 522] width 262 height 32
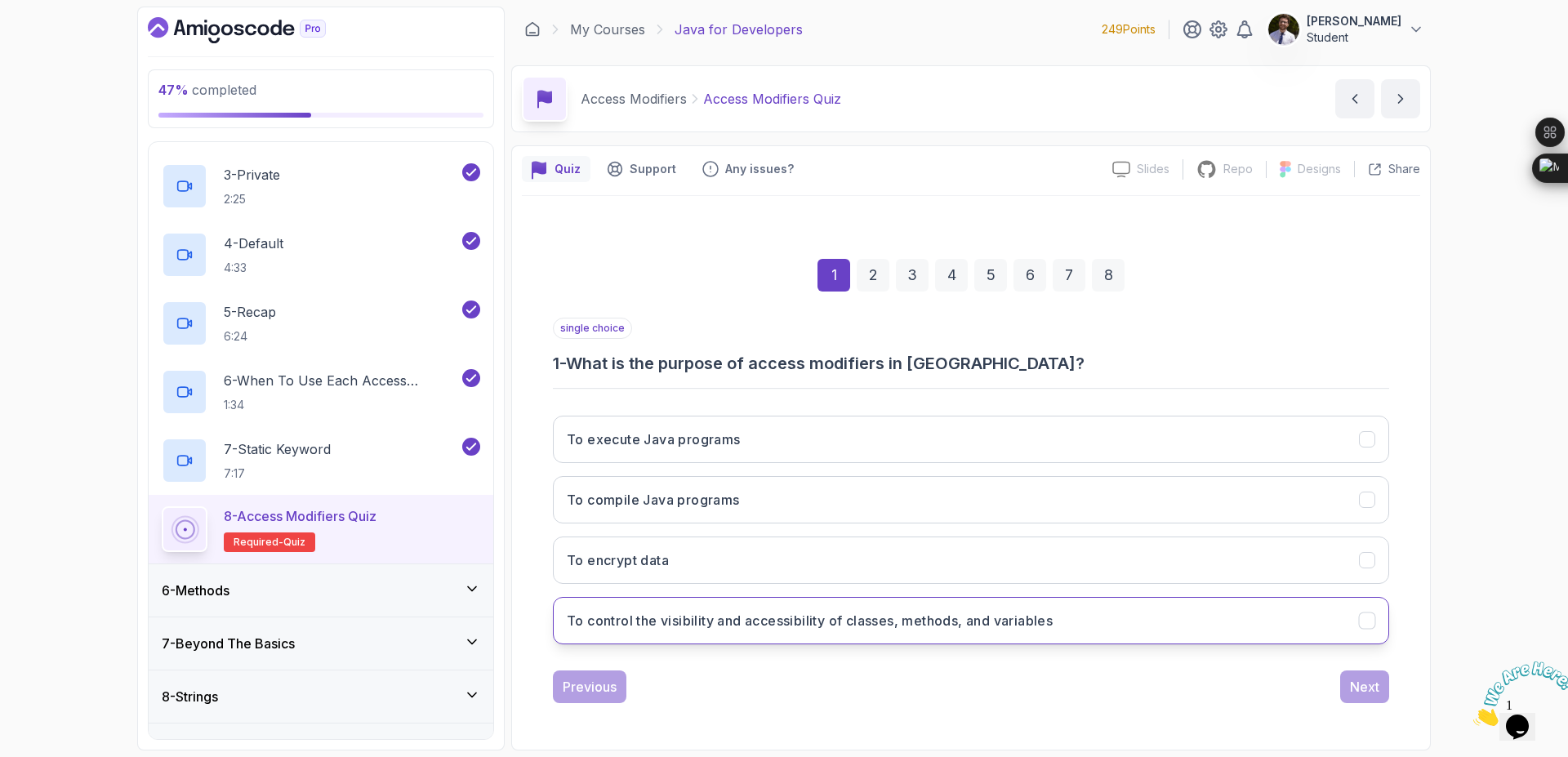
click at [938, 620] on h3 "To control the visibility and accessibility of classes, methods, and variables" at bounding box center [810, 621] width 486 height 20
click at [1350, 694] on button "Next" at bounding box center [1365, 687] width 49 height 32
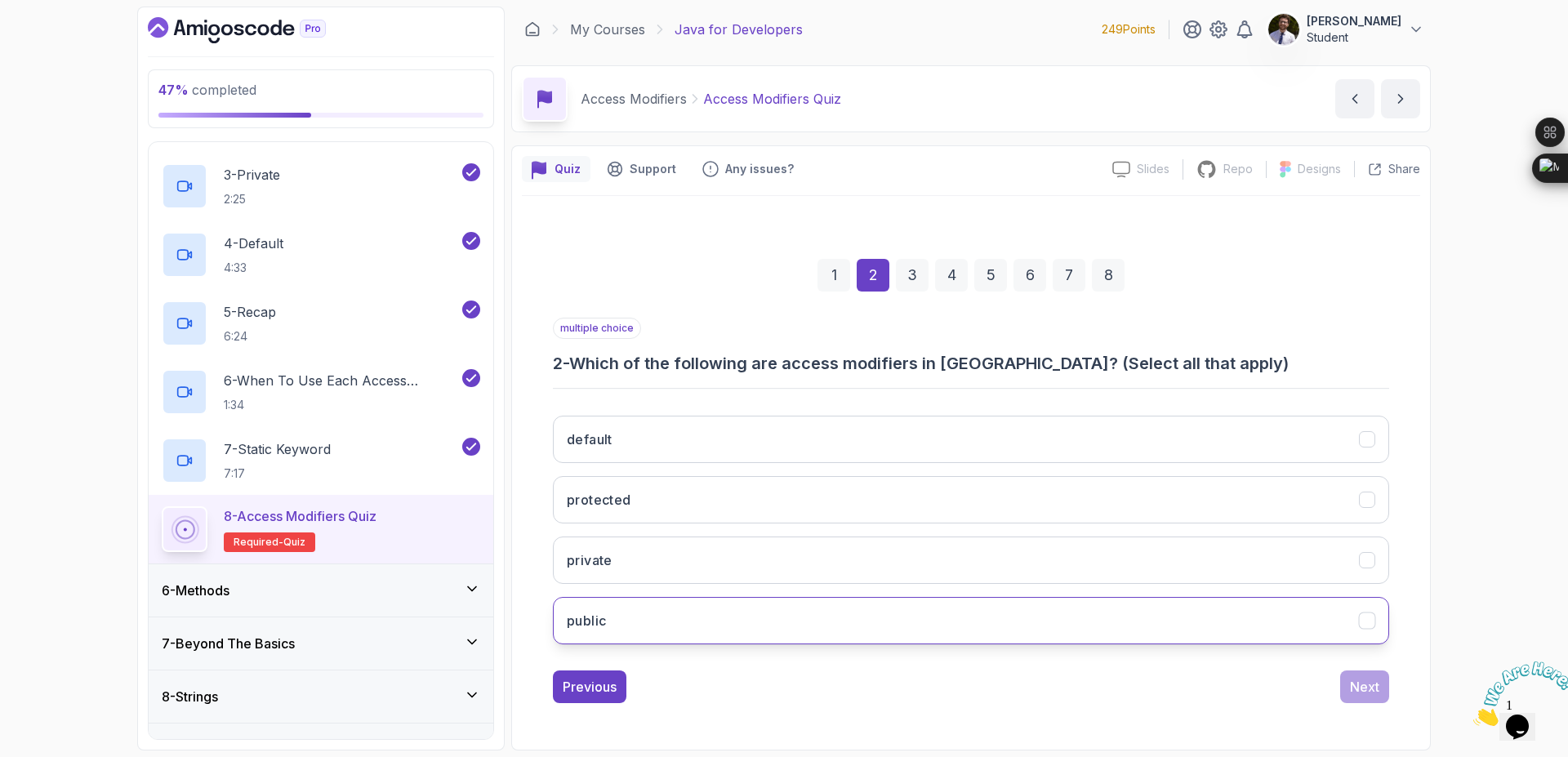
click at [800, 599] on button "public" at bounding box center [971, 620] width 836 height 48
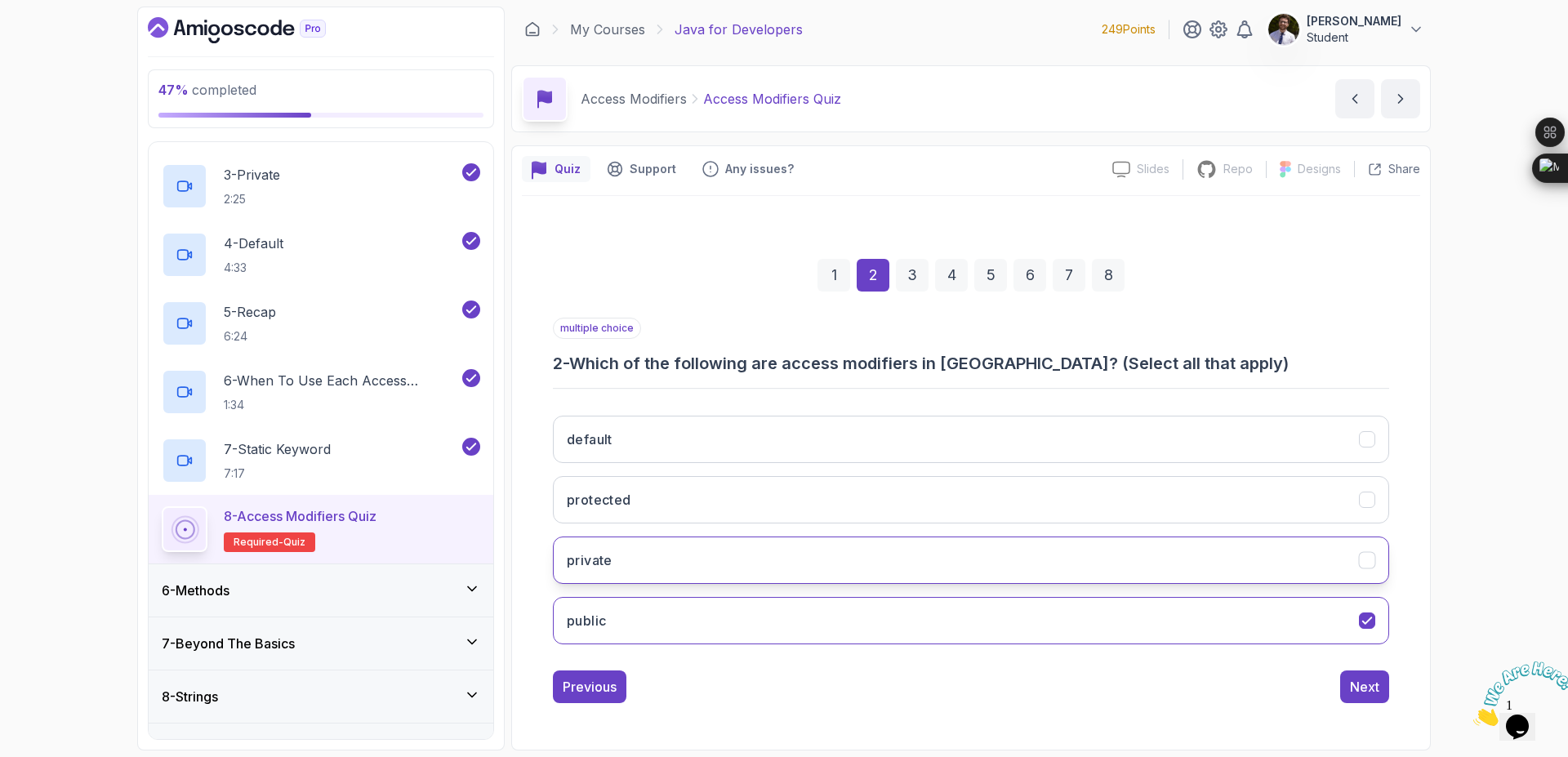
click at [827, 574] on button "private" at bounding box center [971, 560] width 836 height 48
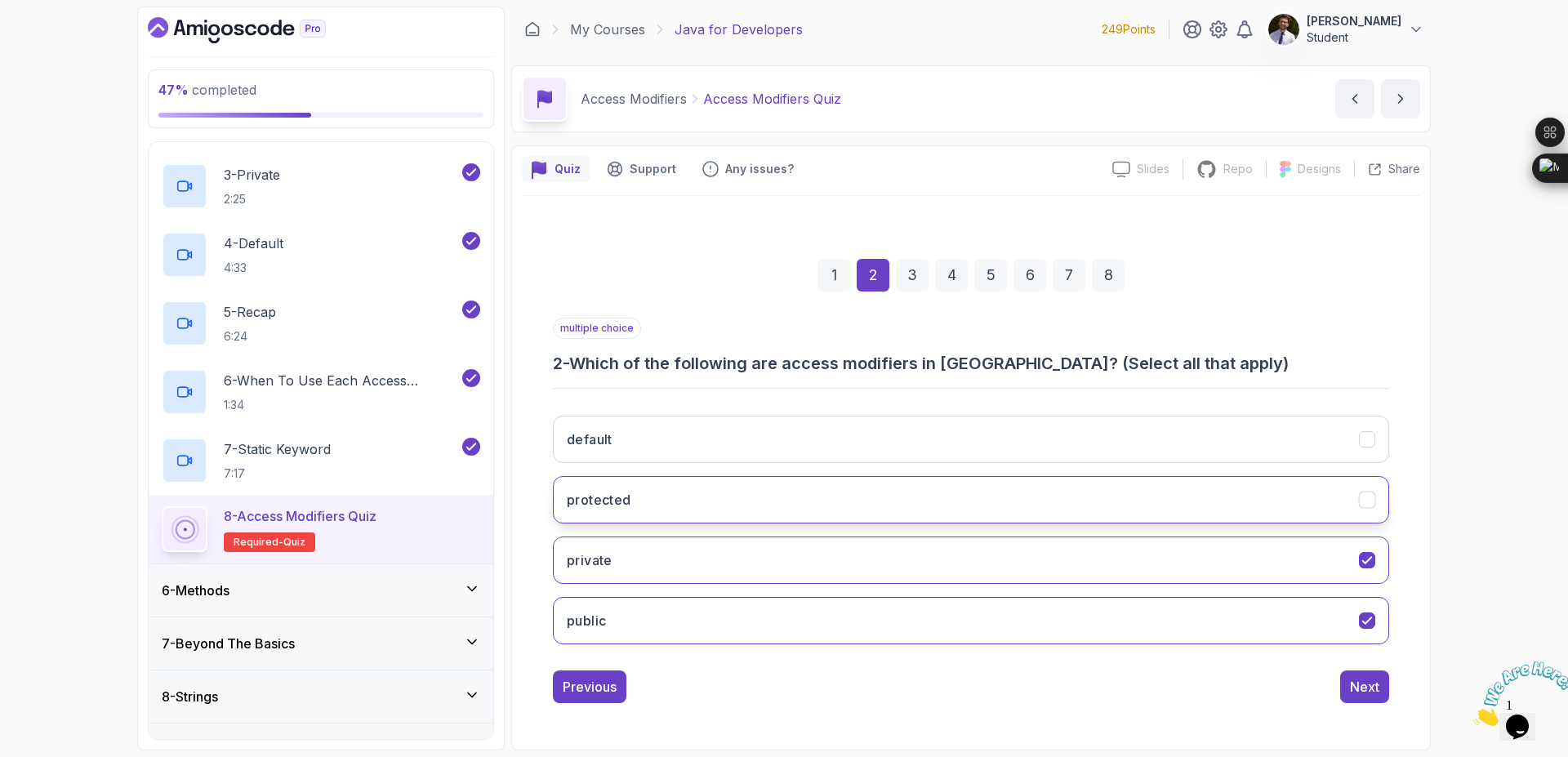
click at [917, 499] on button "protected" at bounding box center [971, 500] width 836 height 48
click at [1371, 692] on div "Next" at bounding box center [1365, 687] width 30 height 20
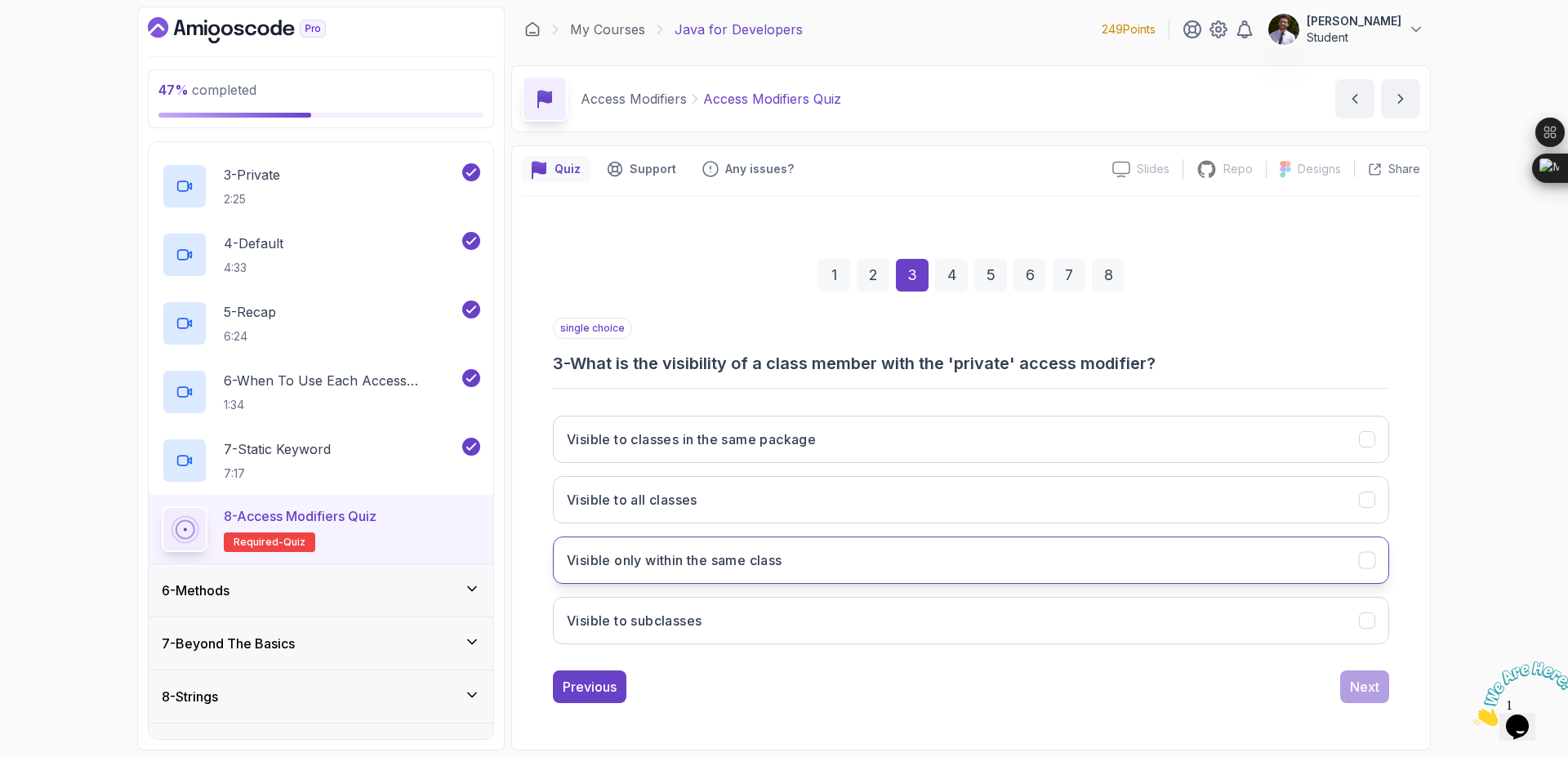
click at [910, 567] on button "Visible only within the same class" at bounding box center [971, 560] width 836 height 48
click at [1367, 693] on div "Next" at bounding box center [1365, 687] width 30 height 20
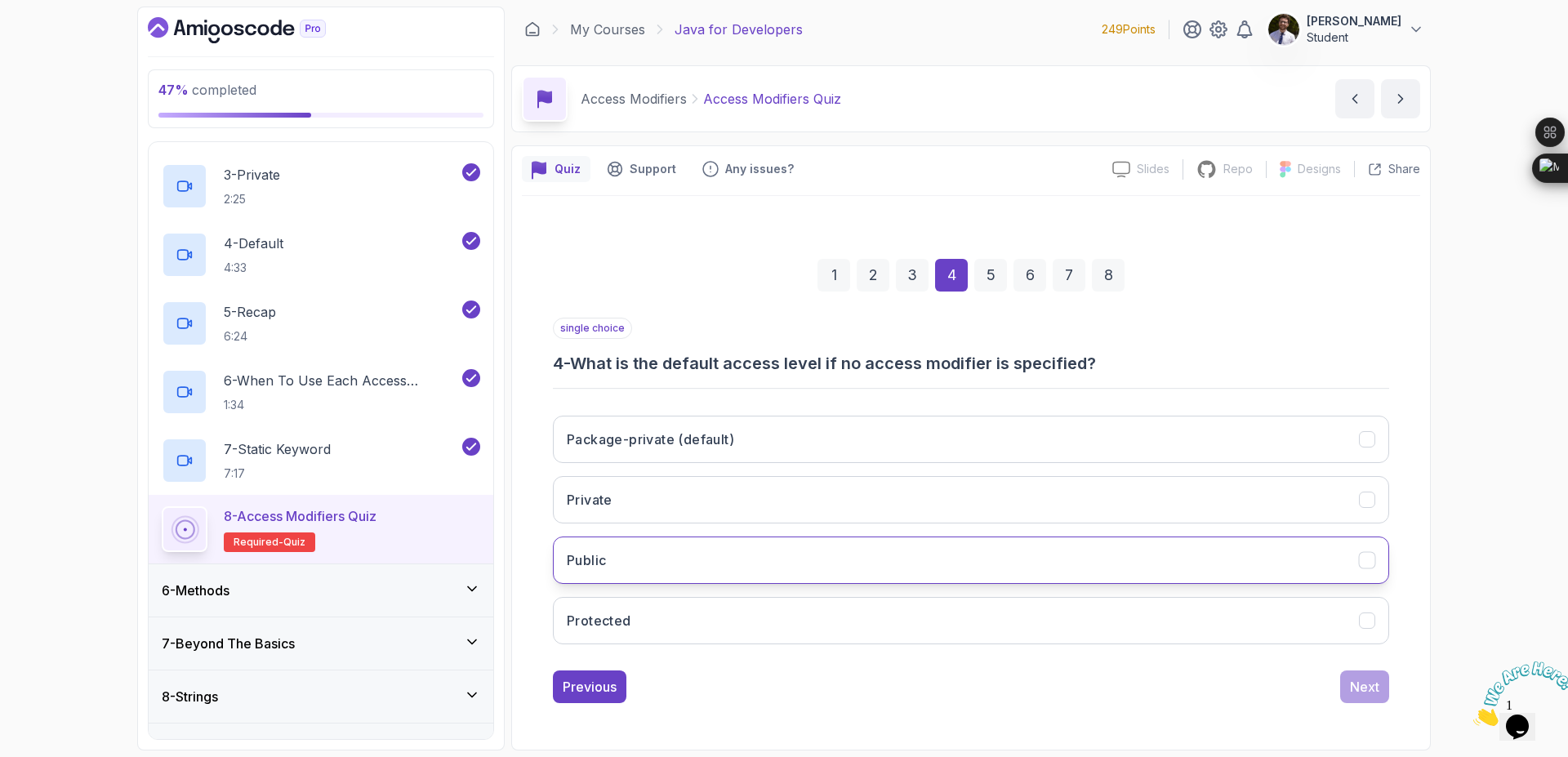
click at [695, 567] on button "Public" at bounding box center [971, 560] width 836 height 48
click at [1369, 688] on div "Next" at bounding box center [1365, 687] width 30 height 20
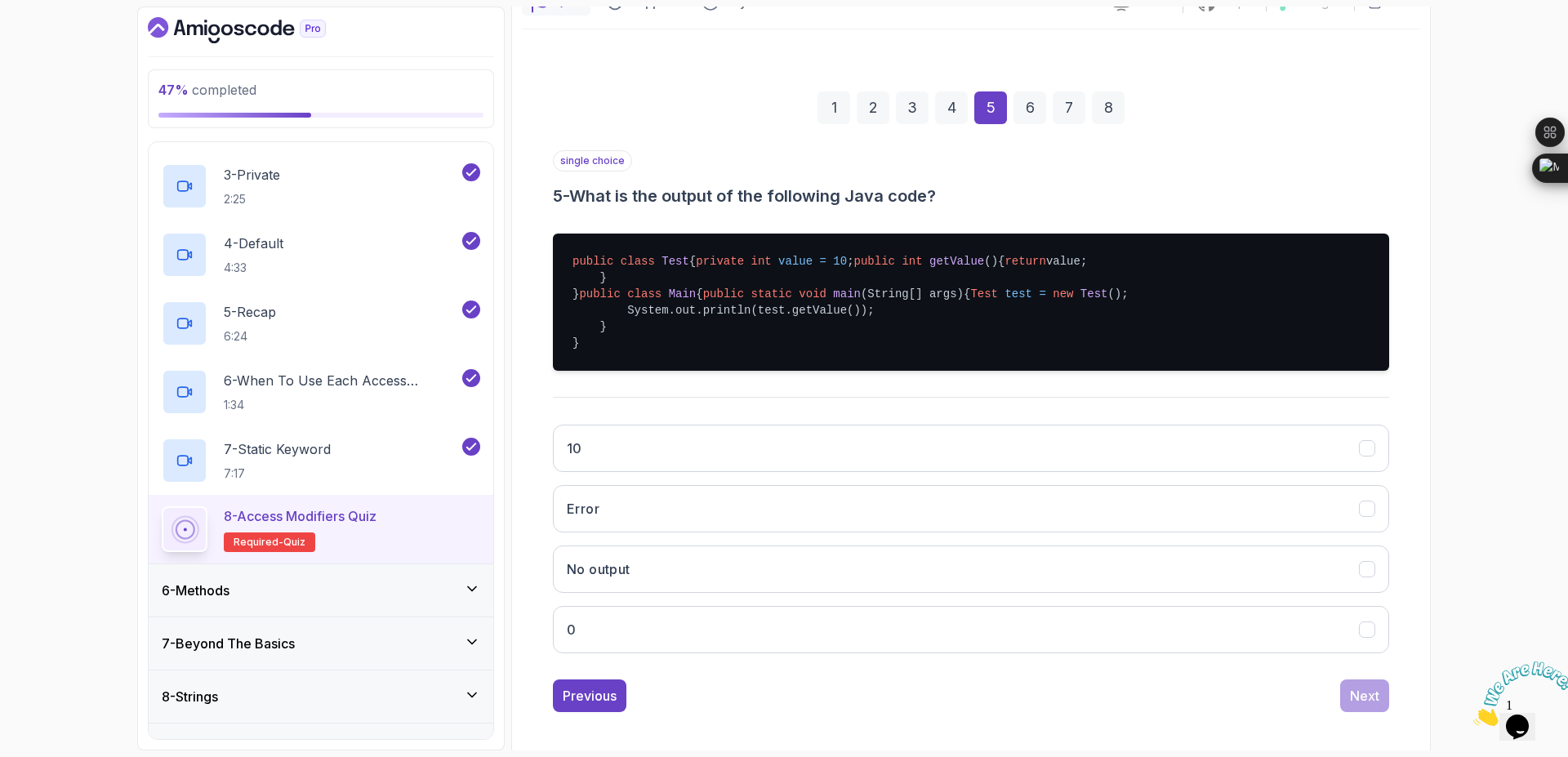
scroll to position [272, 0]
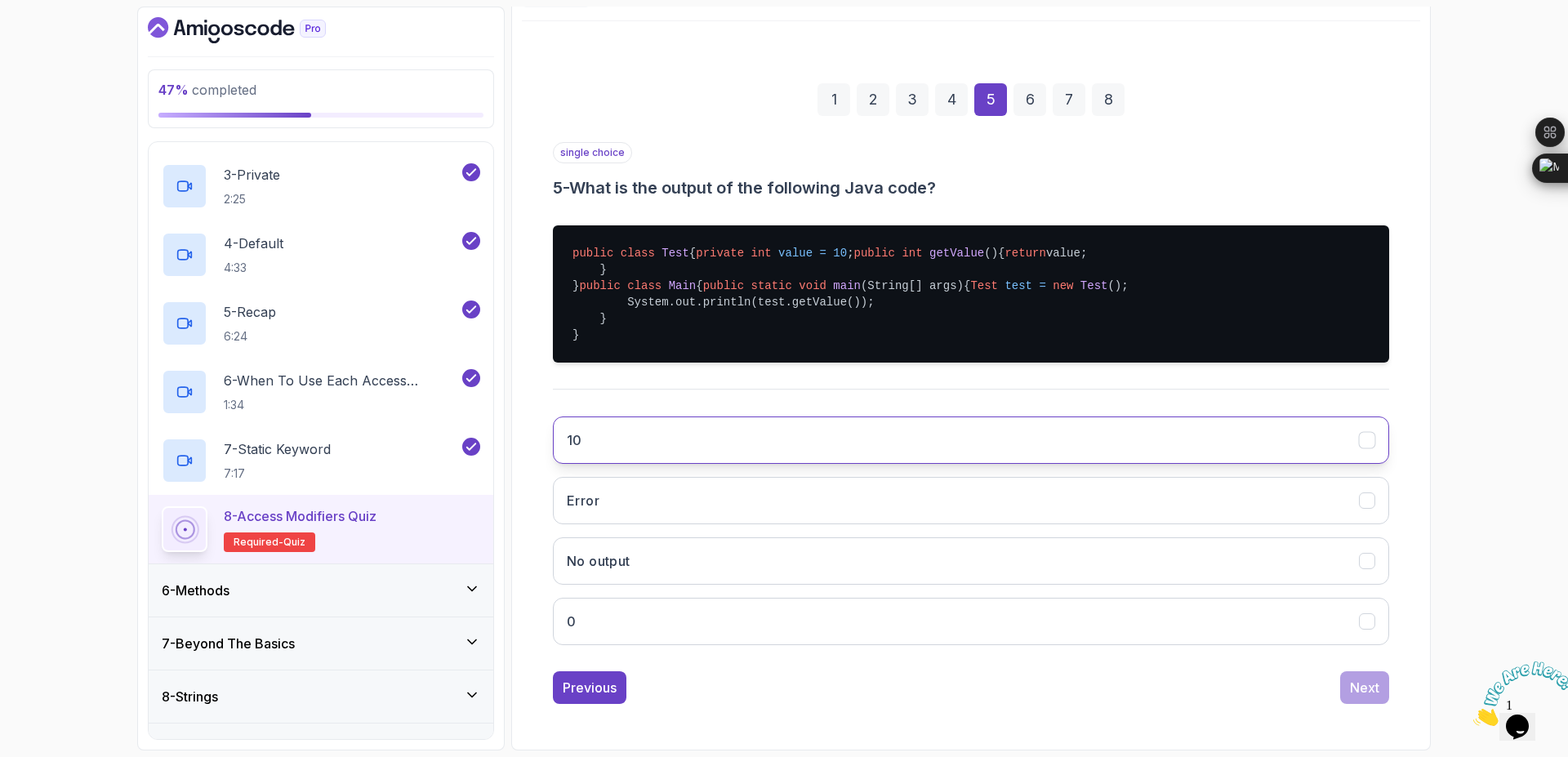
click at [780, 460] on button "10" at bounding box center [971, 440] width 836 height 48
click at [1353, 683] on div "Next" at bounding box center [1365, 688] width 30 height 20
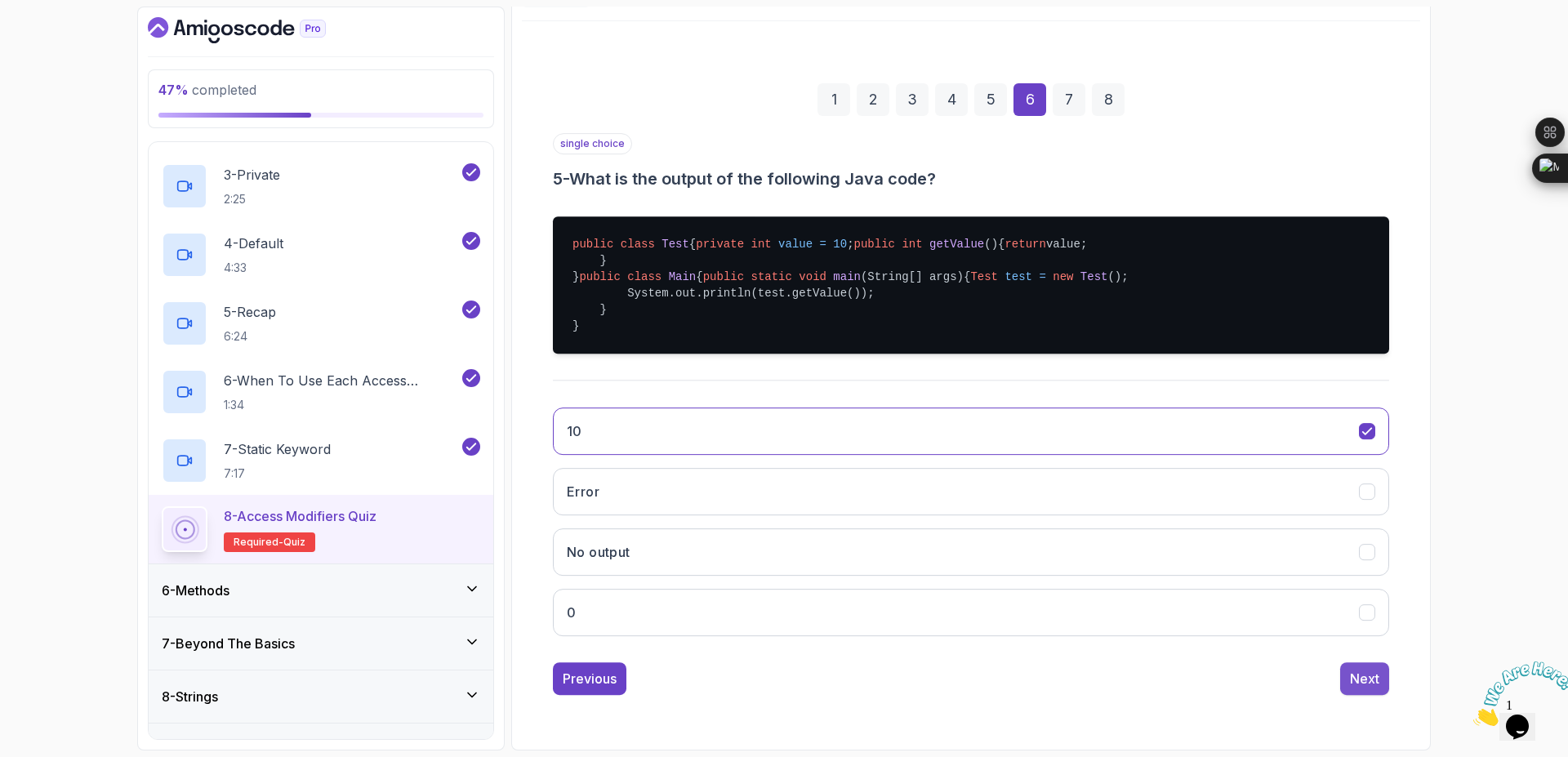
scroll to position [0, 0]
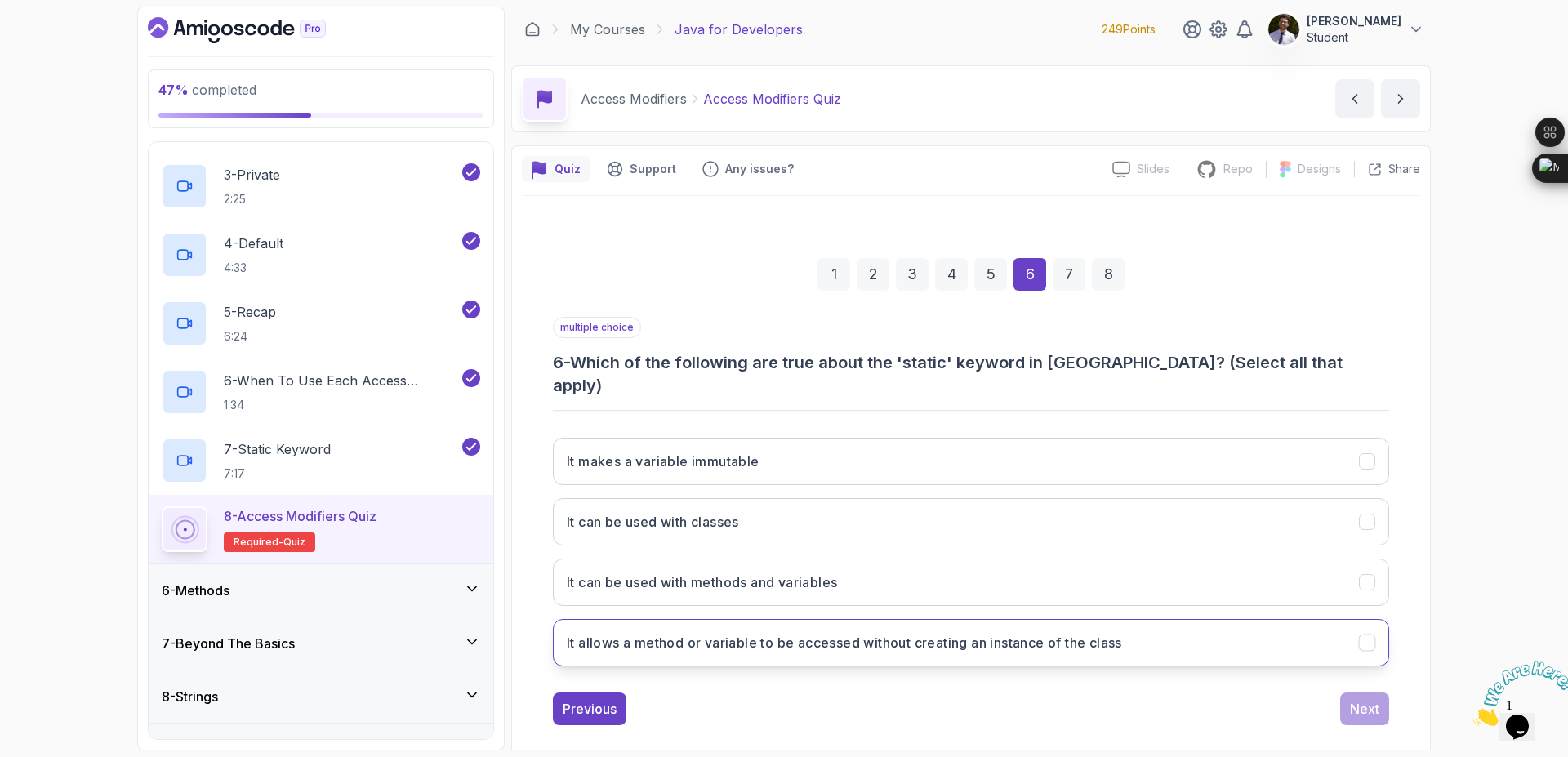
click at [1161, 627] on button "It allows a method or variable to be accessed without creating an instance of t…" at bounding box center [971, 643] width 836 height 48
click at [1216, 621] on button "It allows a method or variable to be accessed without creating an instance of t…" at bounding box center [971, 643] width 836 height 48
click at [1379, 565] on button "It can be used with methods and variables" at bounding box center [971, 582] width 836 height 48
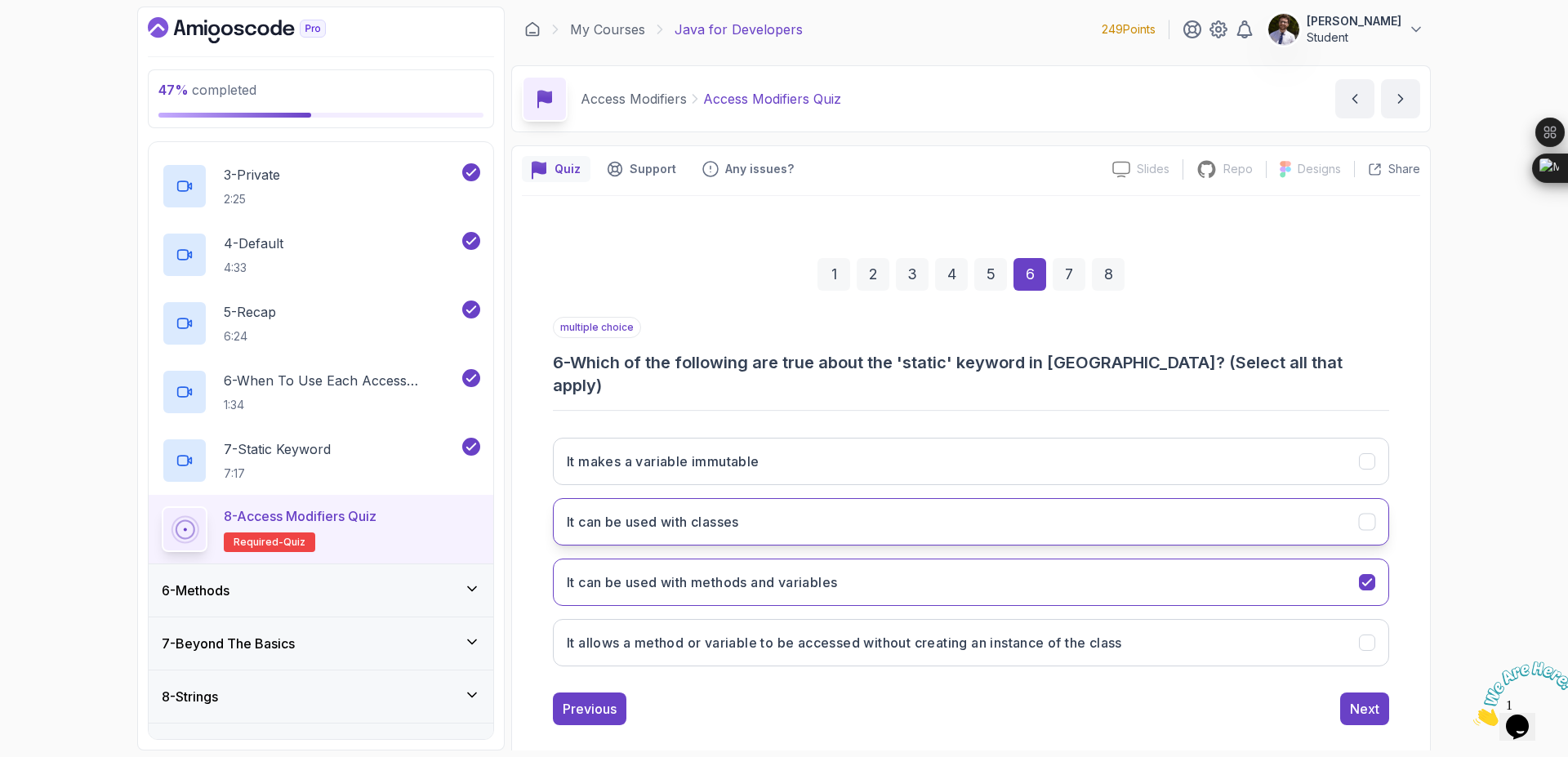
click at [1382, 509] on button "It can be used with classes" at bounding box center [971, 521] width 836 height 48
click at [1375, 699] on div "Next" at bounding box center [1365, 709] width 30 height 20
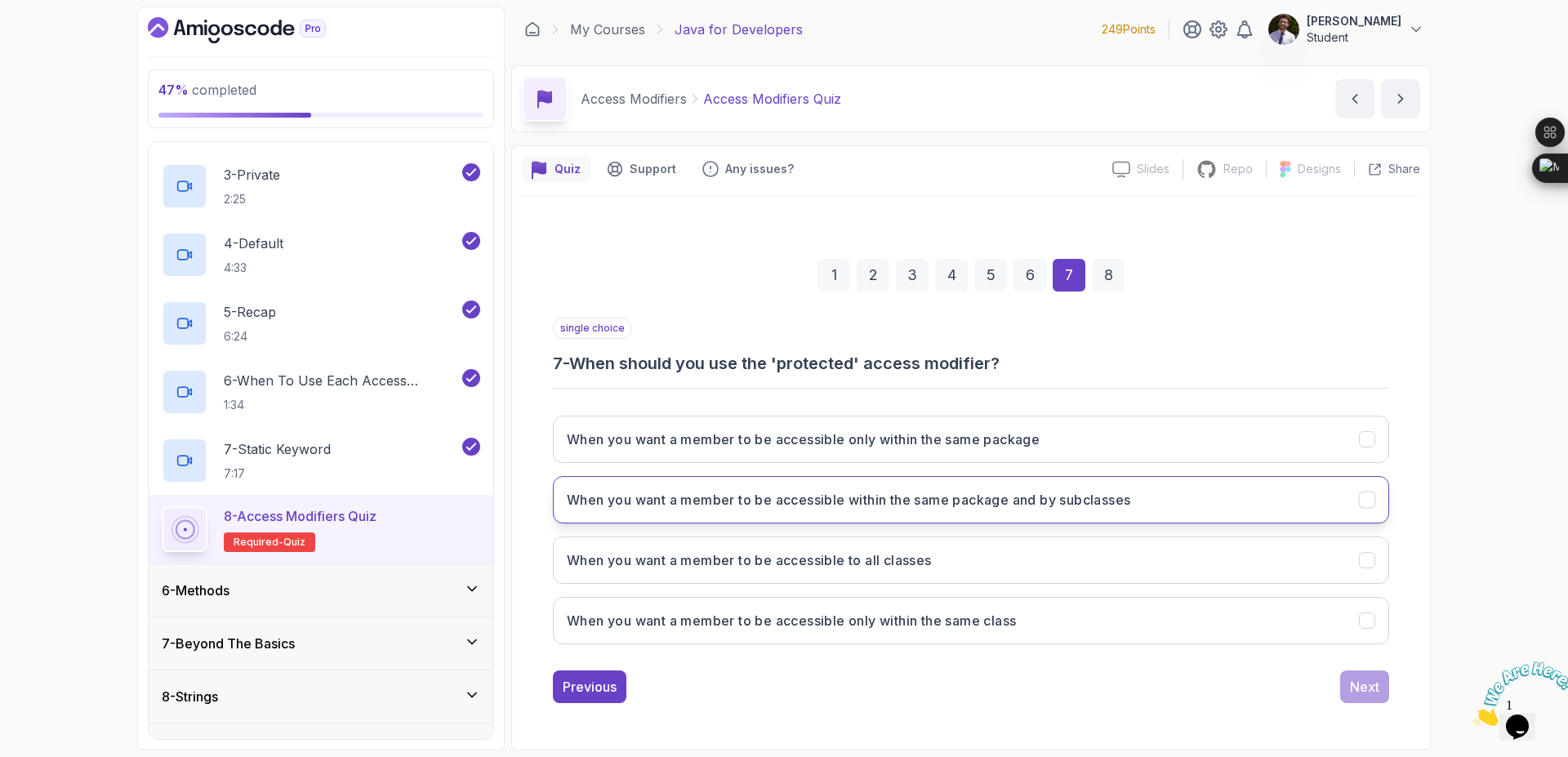
click at [917, 513] on button "When you want a member to be accessible within the same package and by subclass…" at bounding box center [971, 500] width 836 height 48
click at [1377, 684] on div "Next" at bounding box center [1365, 687] width 30 height 20
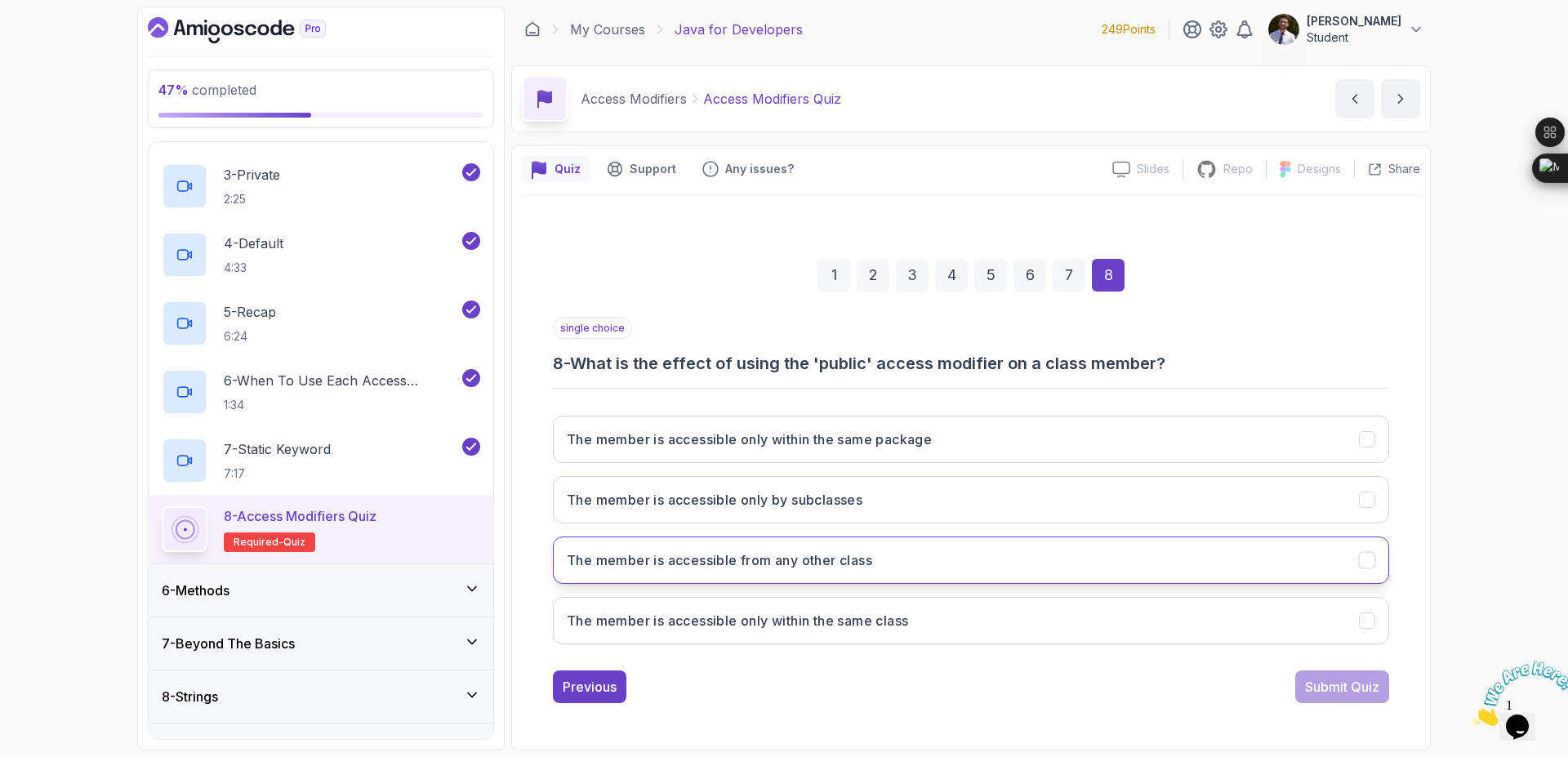
click at [973, 567] on button "The member is accessible from any other class" at bounding box center [971, 560] width 836 height 48
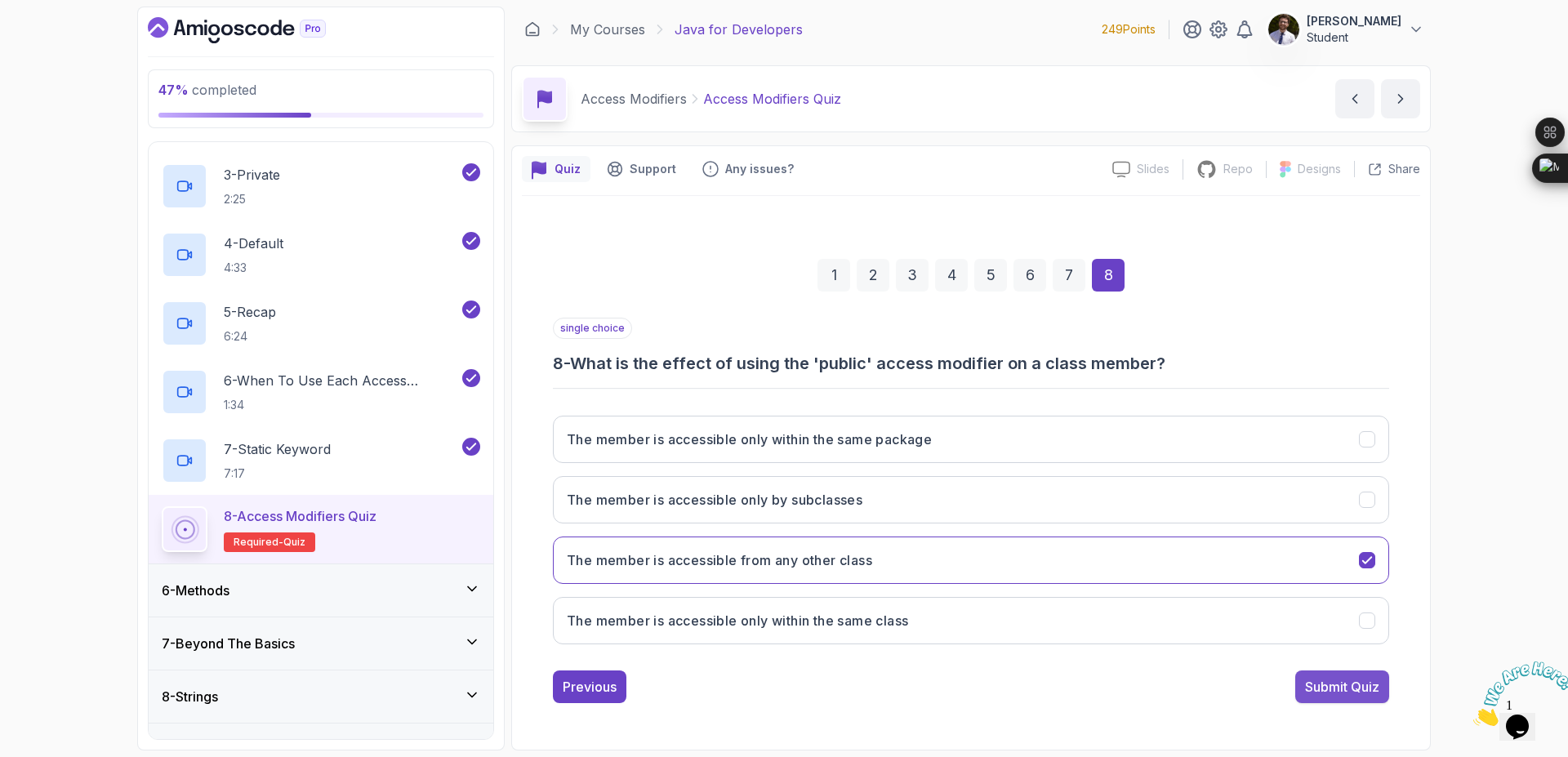
click at [1324, 685] on div "Submit Quiz" at bounding box center [1342, 687] width 75 height 20
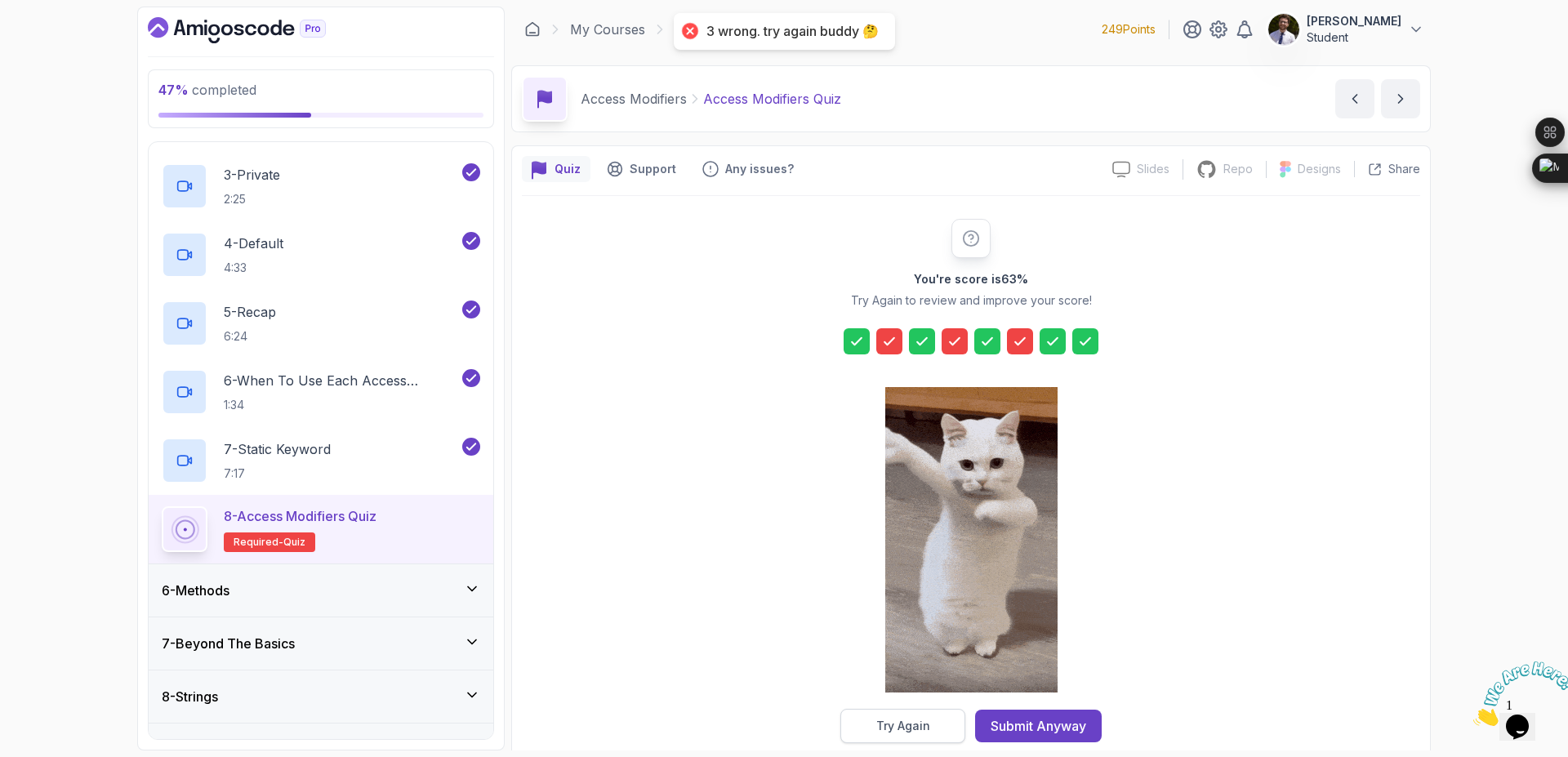
click at [934, 725] on button "Try Again" at bounding box center [903, 726] width 125 height 34
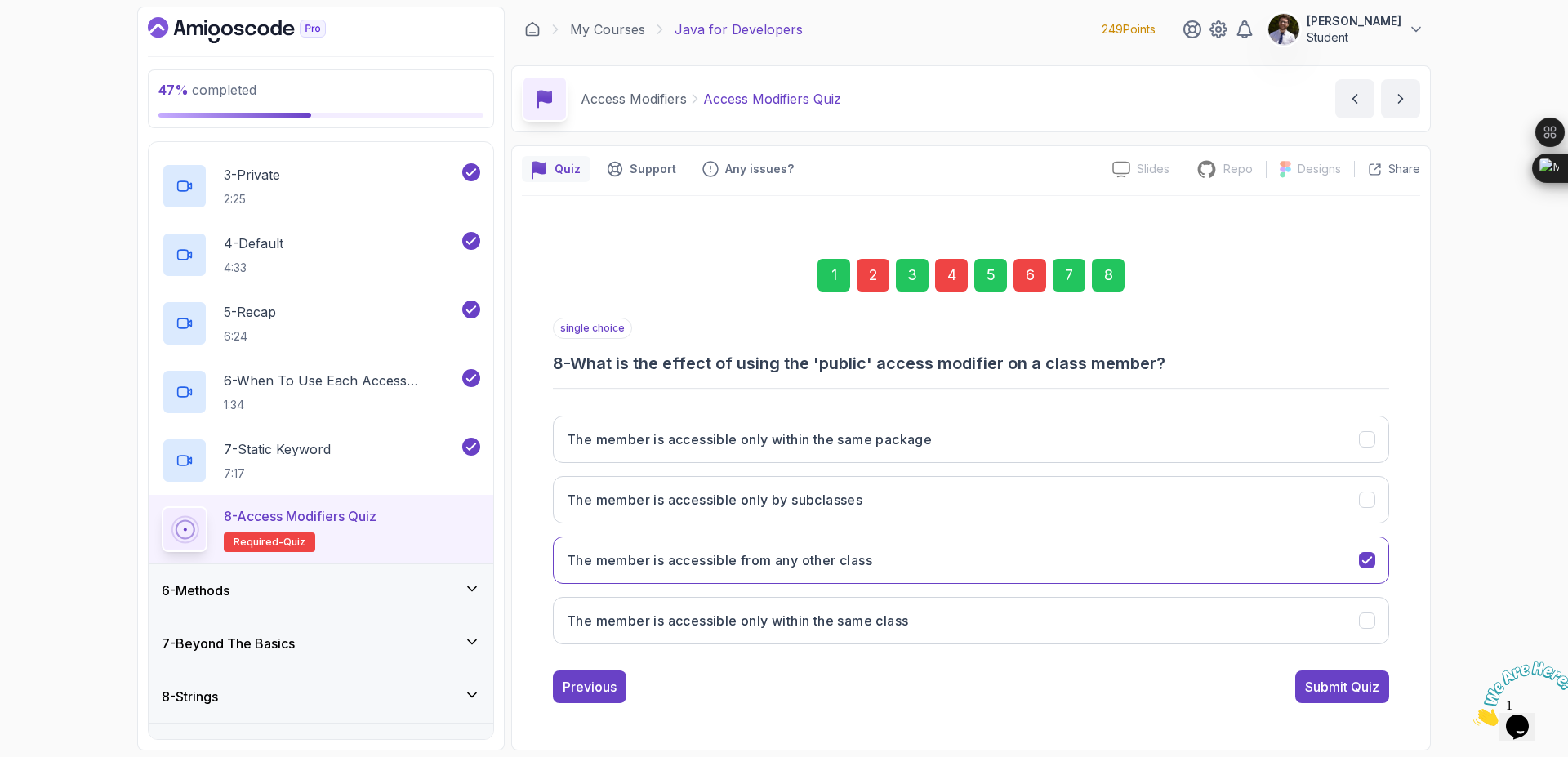
click at [1027, 289] on div "6" at bounding box center [1030, 275] width 32 height 32
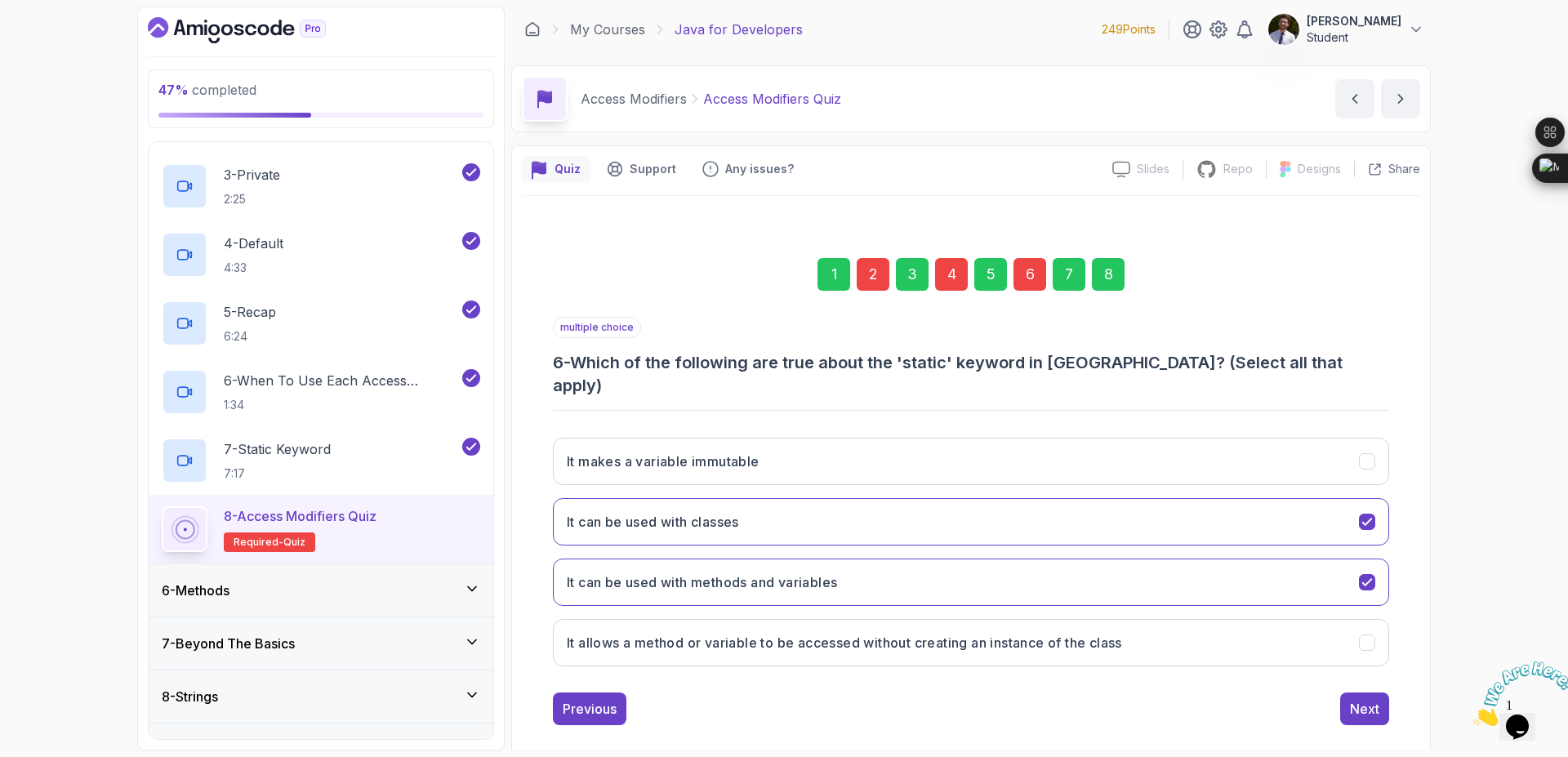
click at [947, 283] on div "4" at bounding box center [951, 274] width 32 height 32
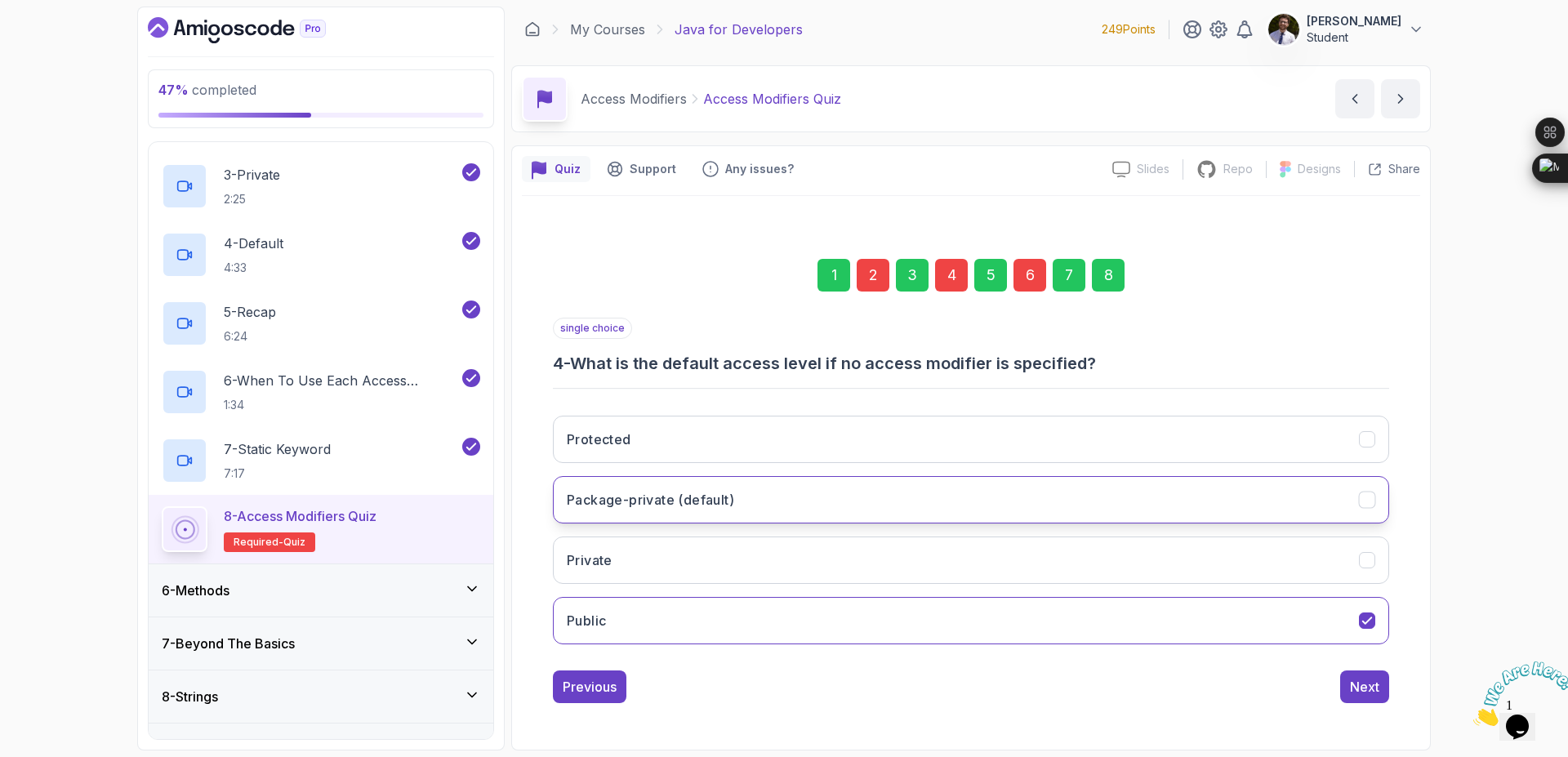
click at [907, 496] on button "Package-private (default)" at bounding box center [971, 500] width 836 height 48
click at [1109, 275] on div "8" at bounding box center [1109, 275] width 32 height 32
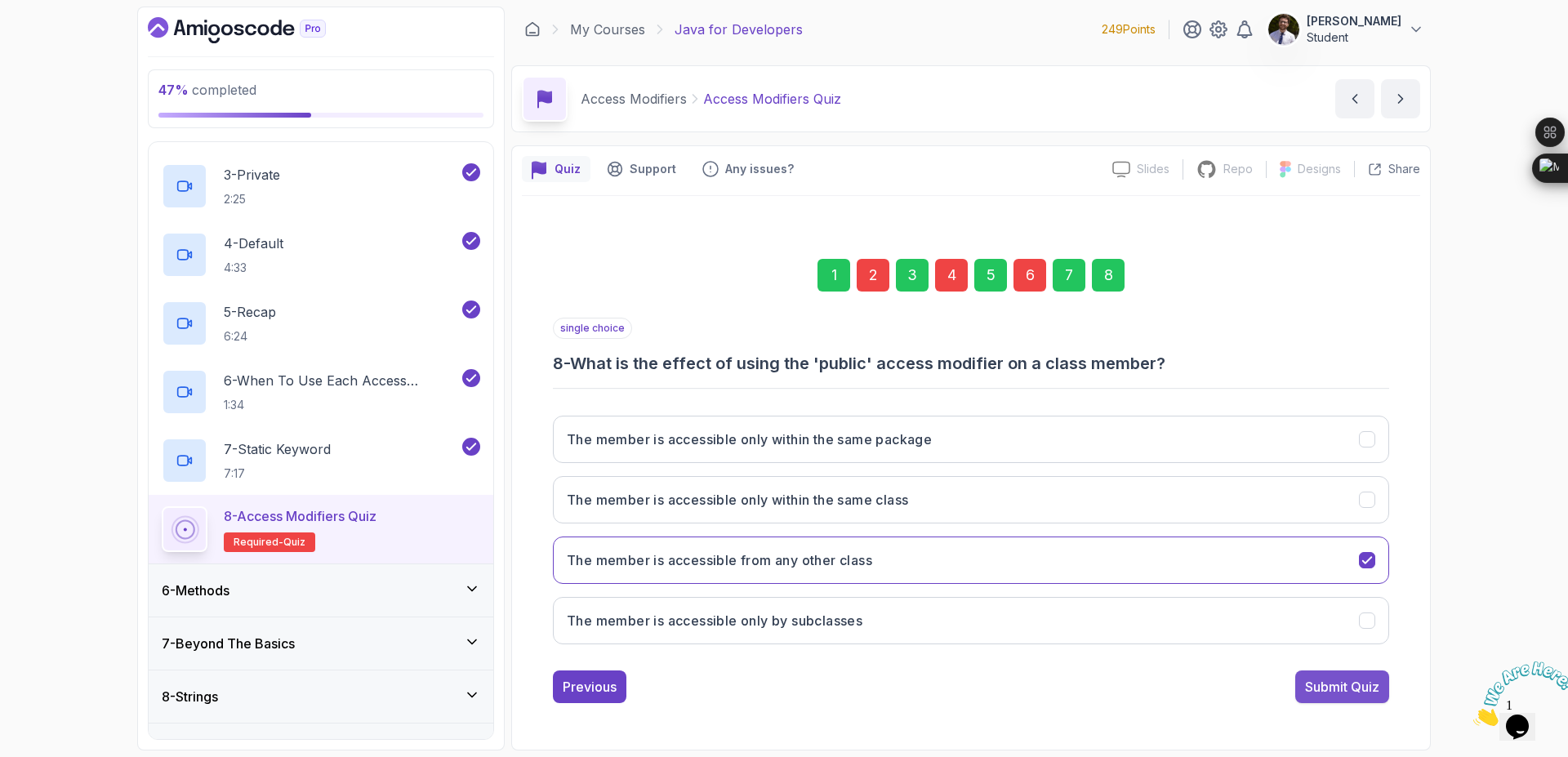
click at [1329, 690] on div "Submit Quiz" at bounding box center [1342, 687] width 75 height 20
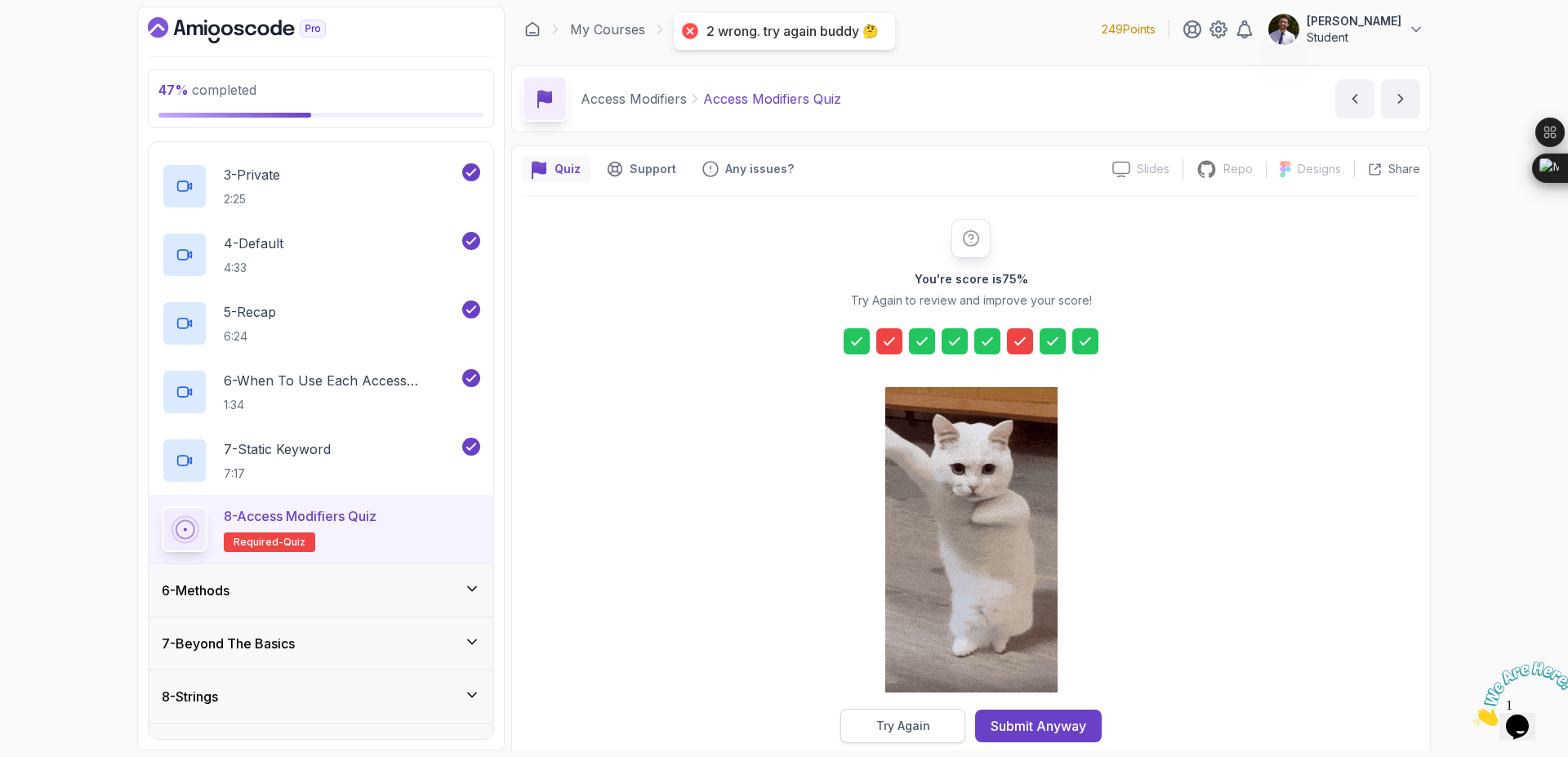
click at [947, 710] on button "Try Again" at bounding box center [903, 726] width 125 height 34
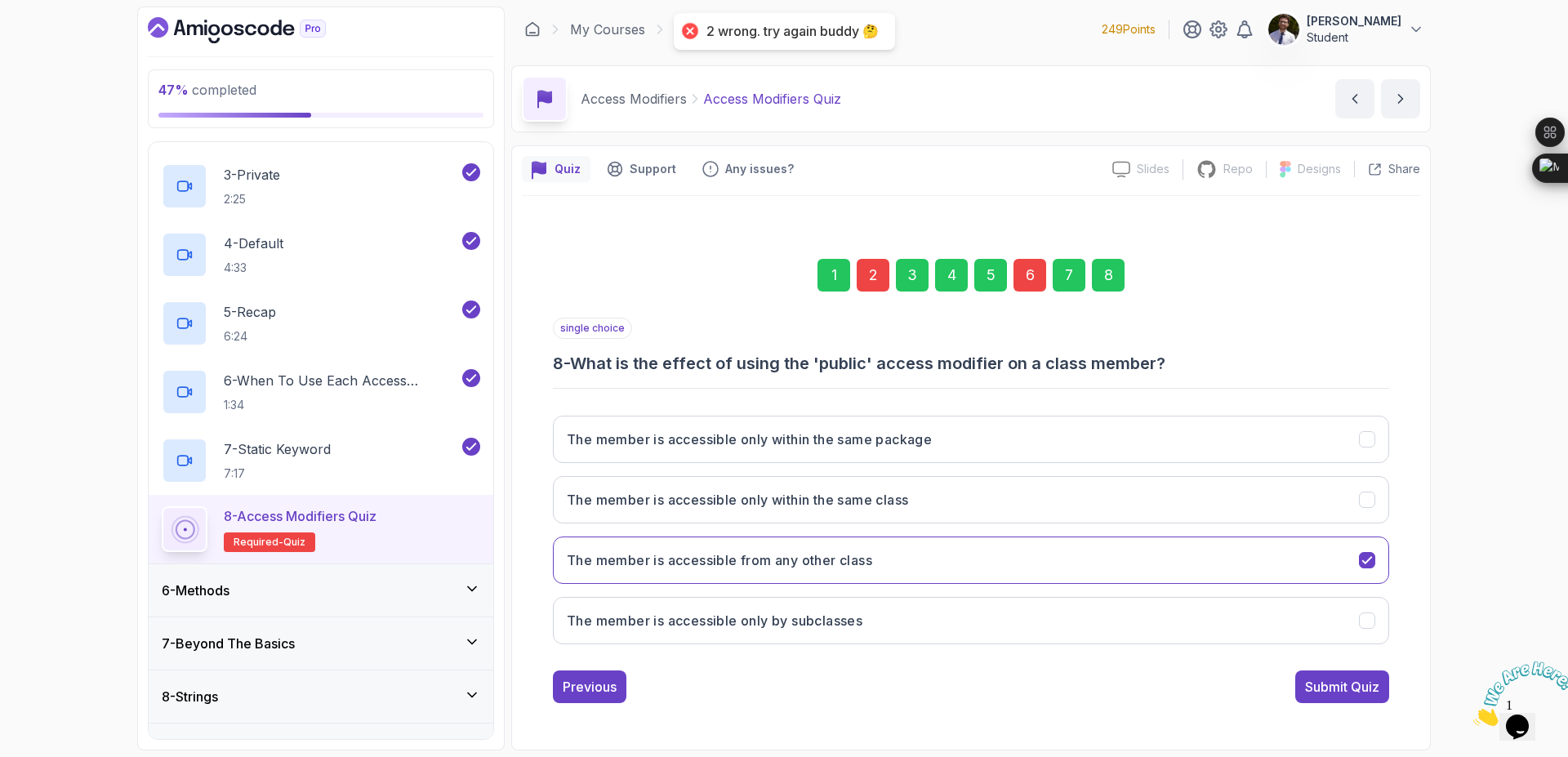
click at [840, 280] on div "1" at bounding box center [834, 275] width 32 height 32
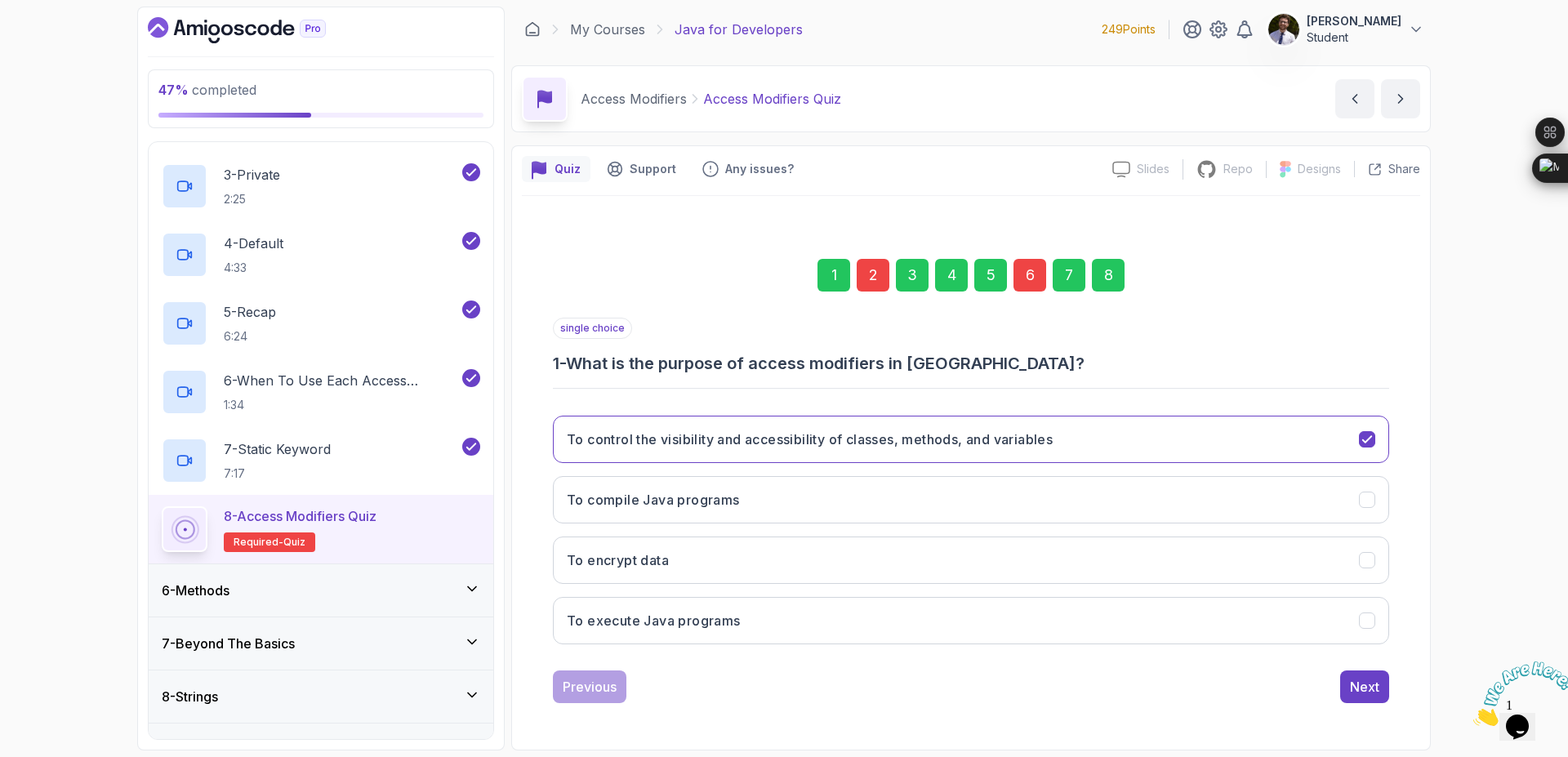
click at [863, 277] on div "2" at bounding box center [873, 275] width 32 height 32
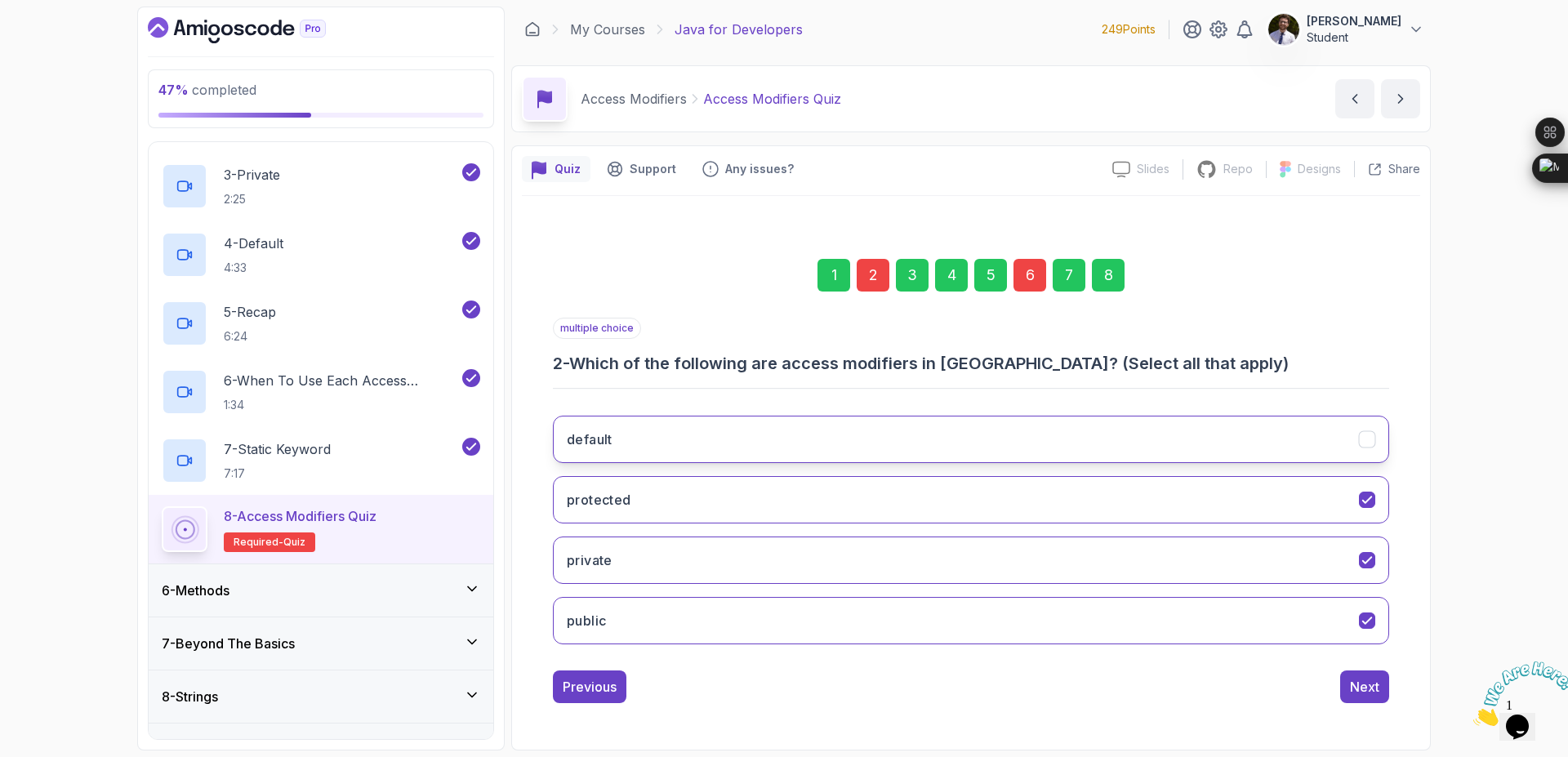
click at [1364, 446] on icon "default" at bounding box center [1368, 440] width 15 height 15
click at [1110, 281] on div "8" at bounding box center [1109, 275] width 32 height 32
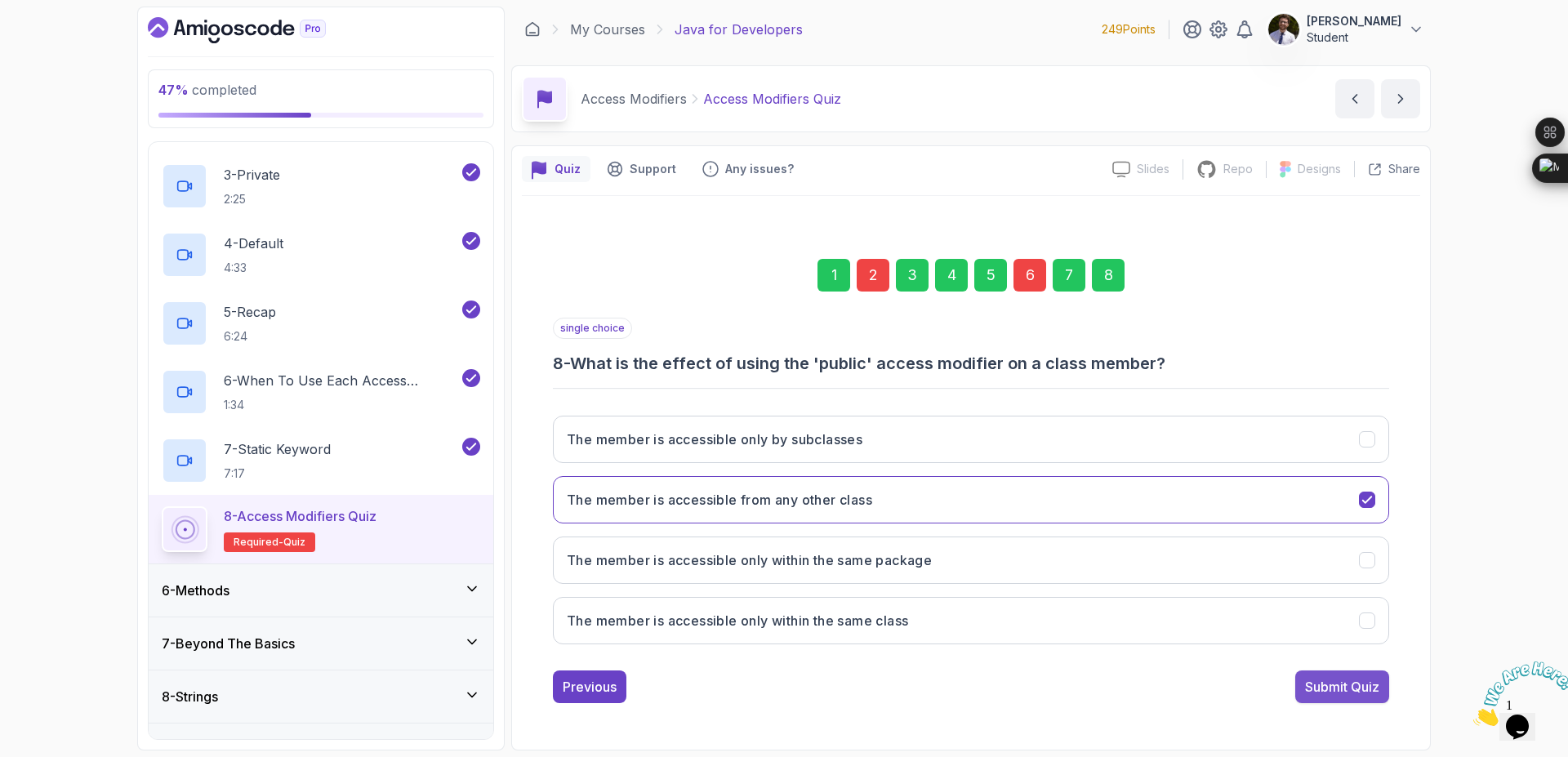
click at [1345, 682] on div "Submit Quiz" at bounding box center [1342, 687] width 75 height 20
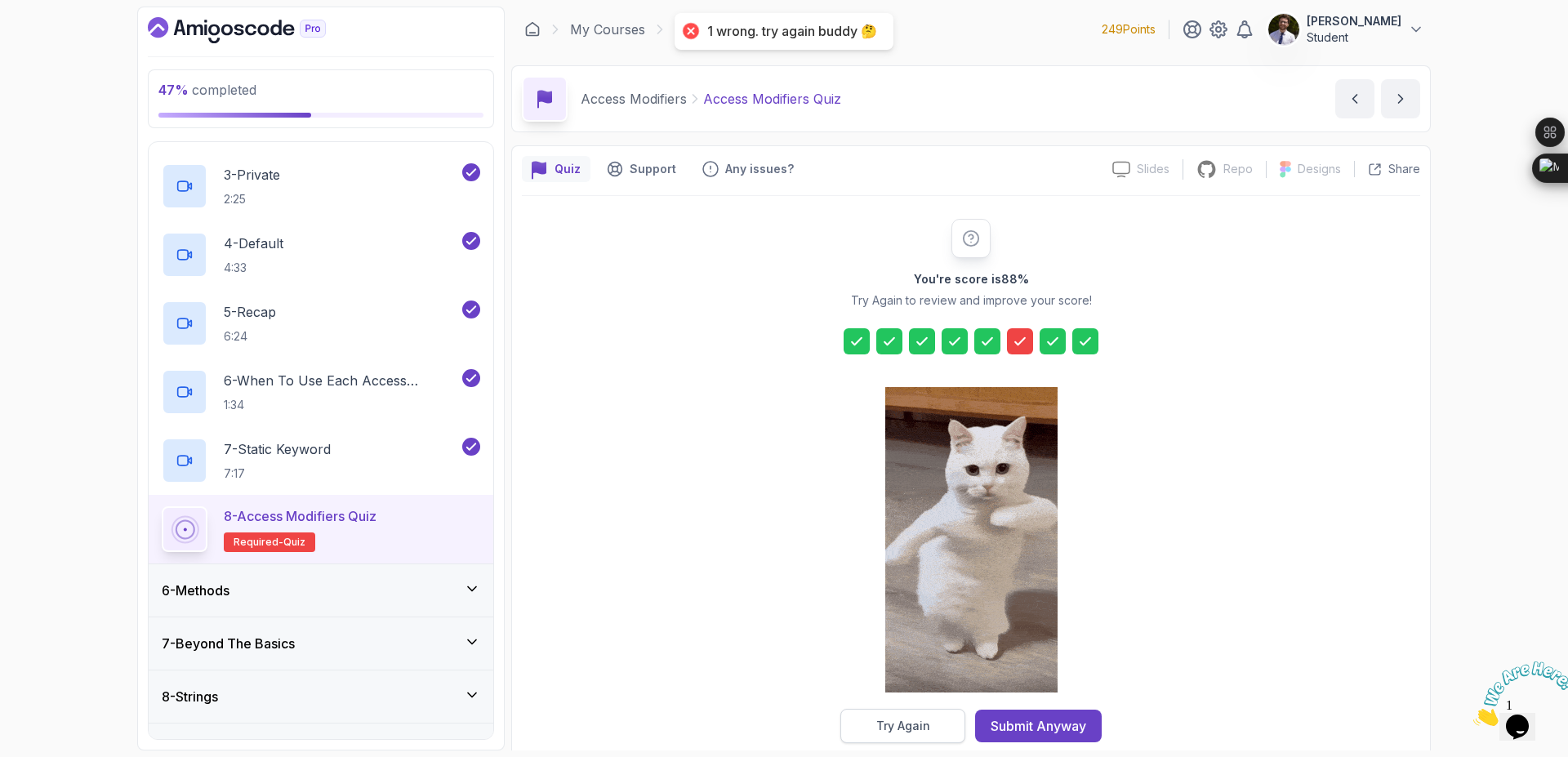
click at [897, 726] on div "Try Again" at bounding box center [904, 726] width 54 height 16
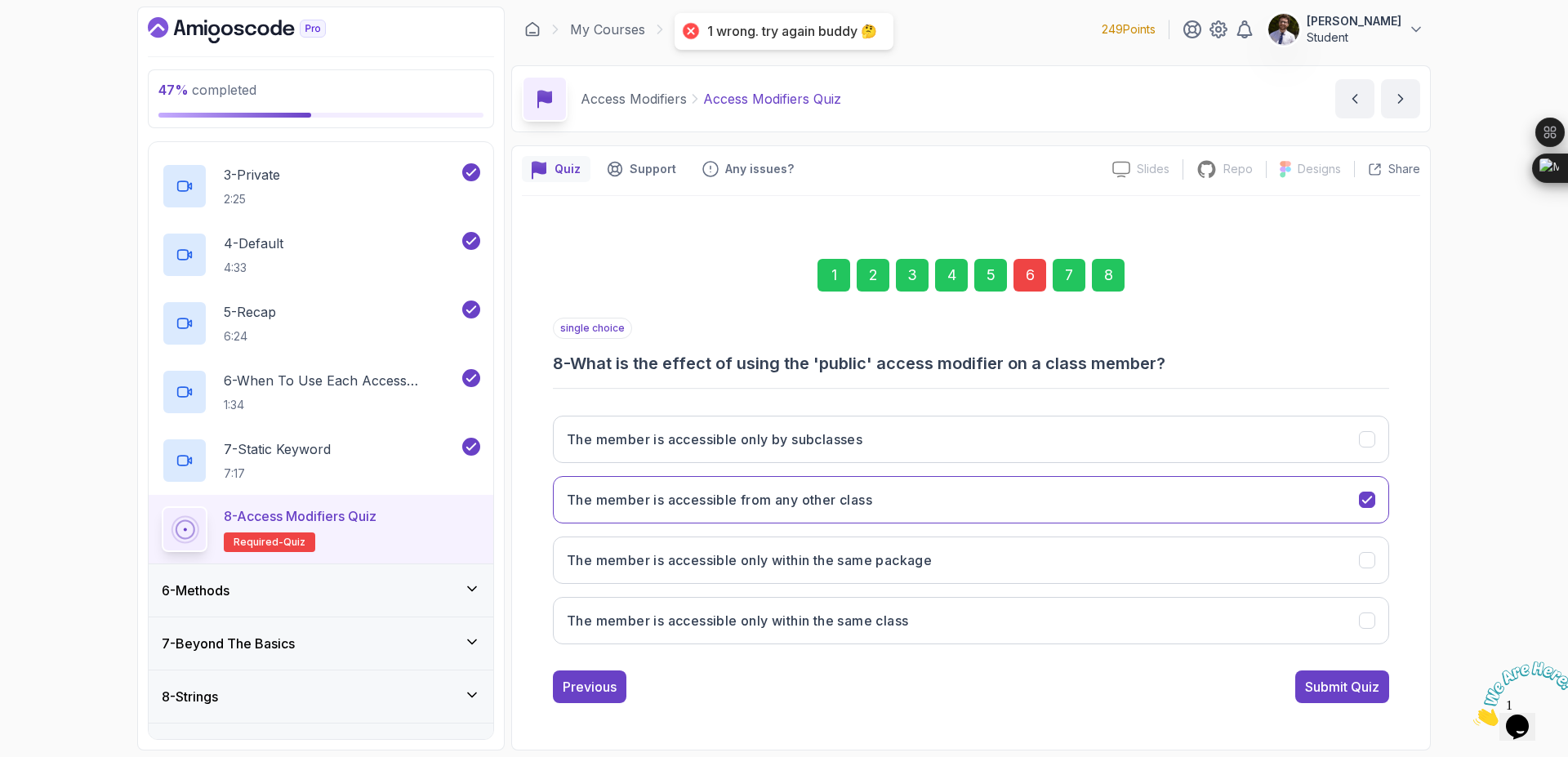
click at [1029, 276] on div "6" at bounding box center [1030, 275] width 32 height 32
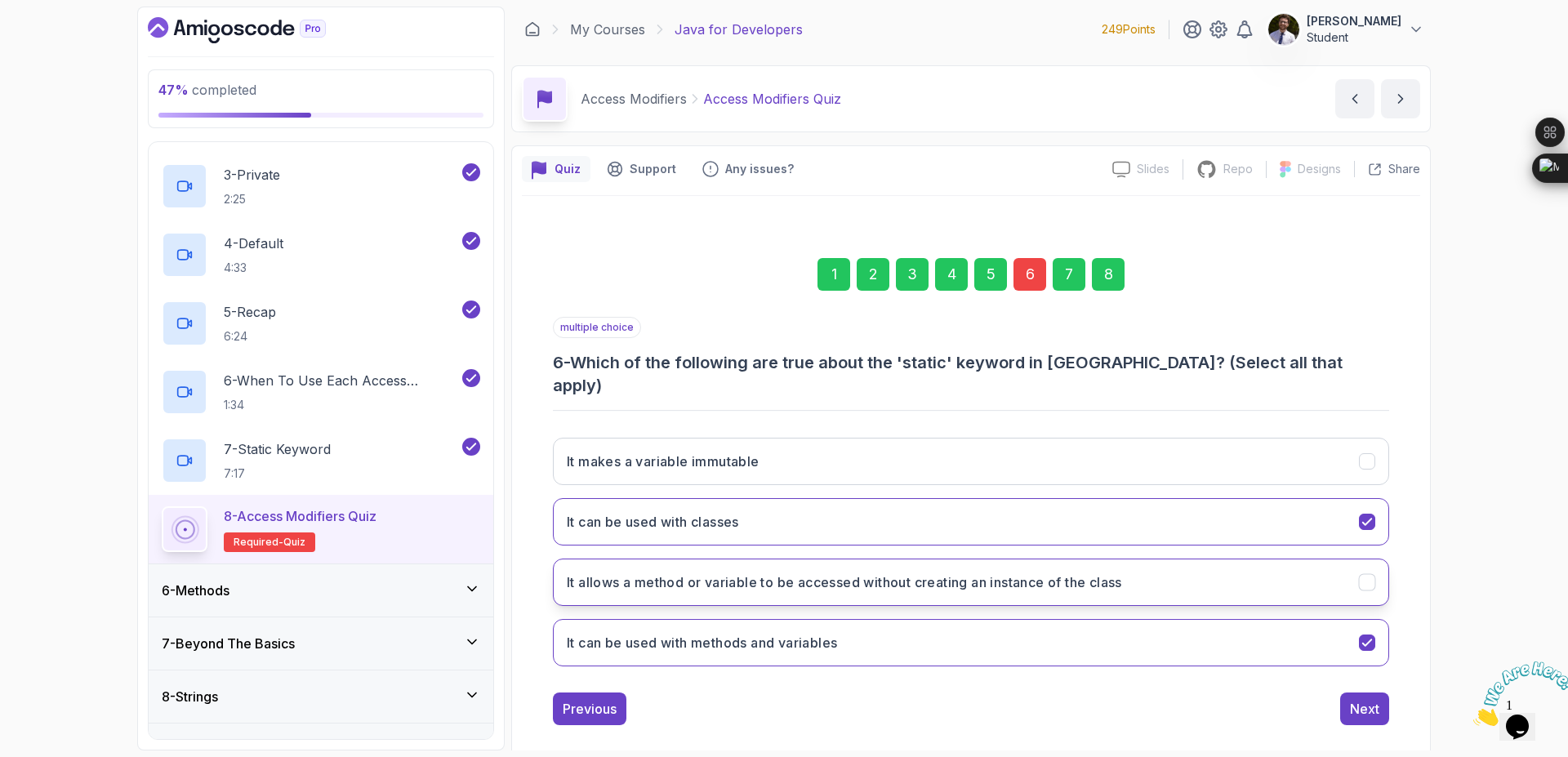
click at [1372, 575] on icon "It allows a method or variable to be accessed without creating an instance of t…" at bounding box center [1368, 583] width 15 height 15
click at [1363, 458] on button "It makes a variable immutable" at bounding box center [971, 461] width 836 height 48
click at [1372, 575] on icon "It allows a method or variable to be accessed without creating an instance of t…" at bounding box center [1368, 583] width 15 height 15
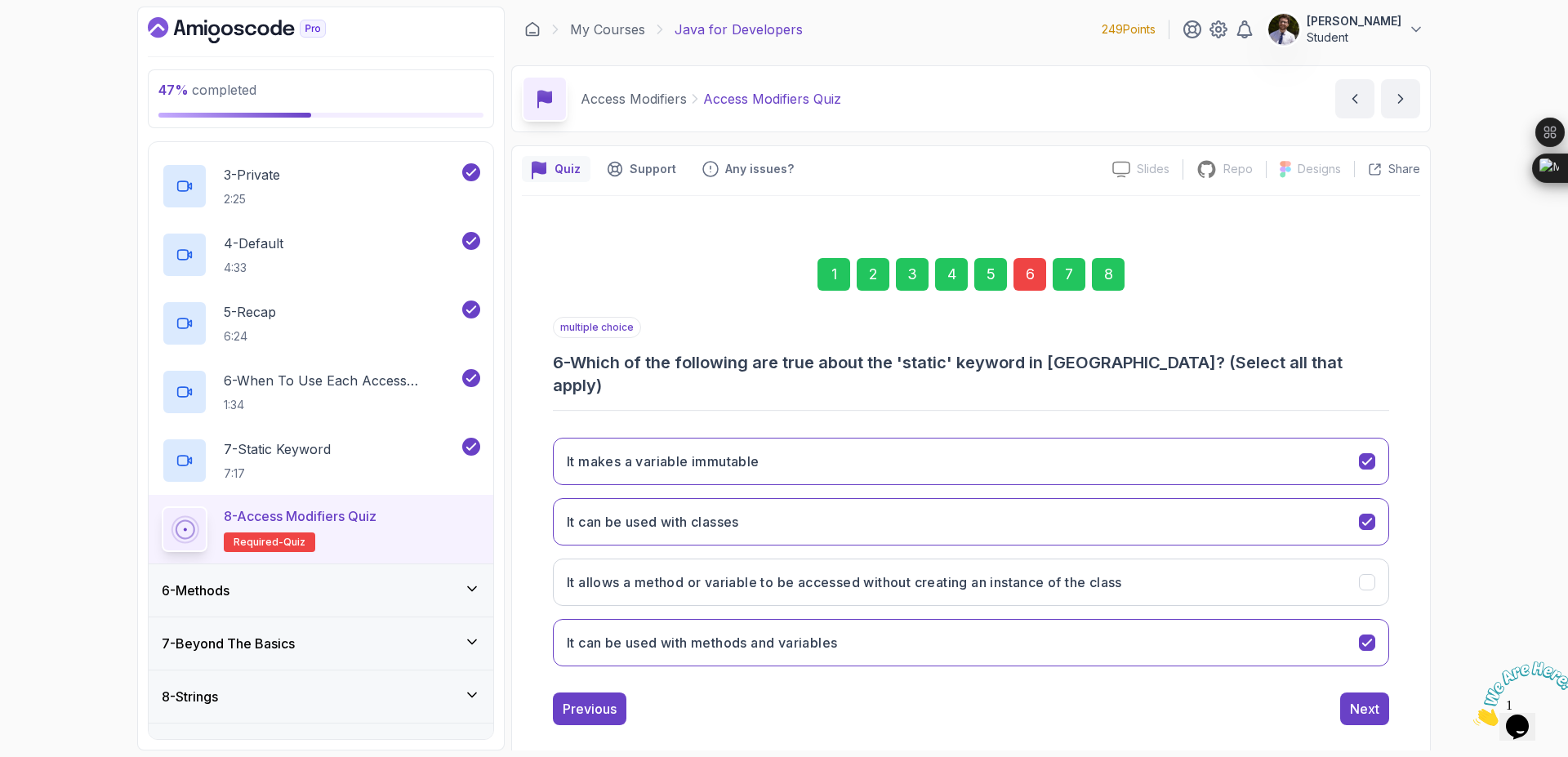
click at [1113, 287] on div "8" at bounding box center [1109, 274] width 32 height 32
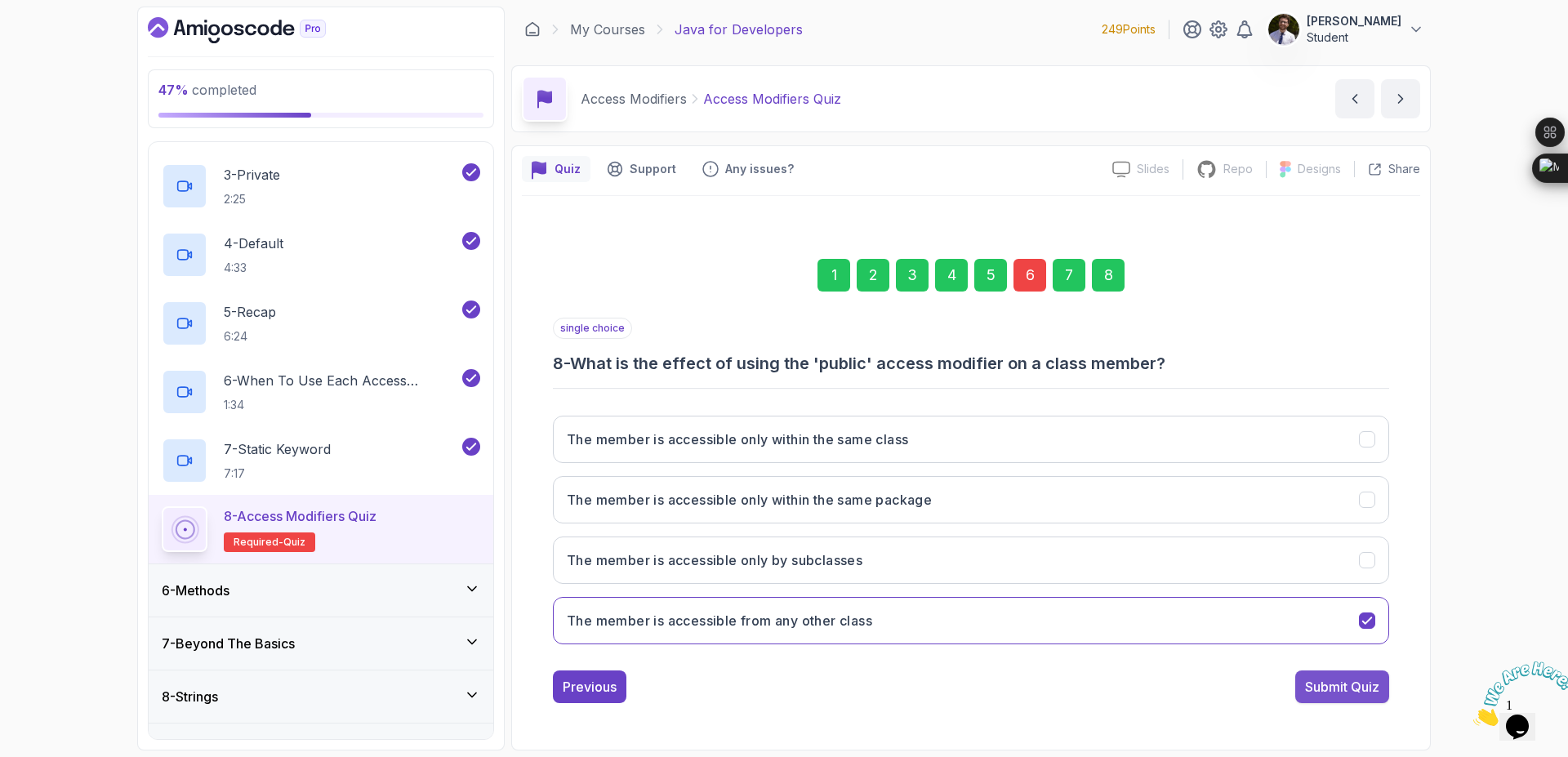
click at [1332, 696] on div "Submit Quiz" at bounding box center [1342, 687] width 75 height 20
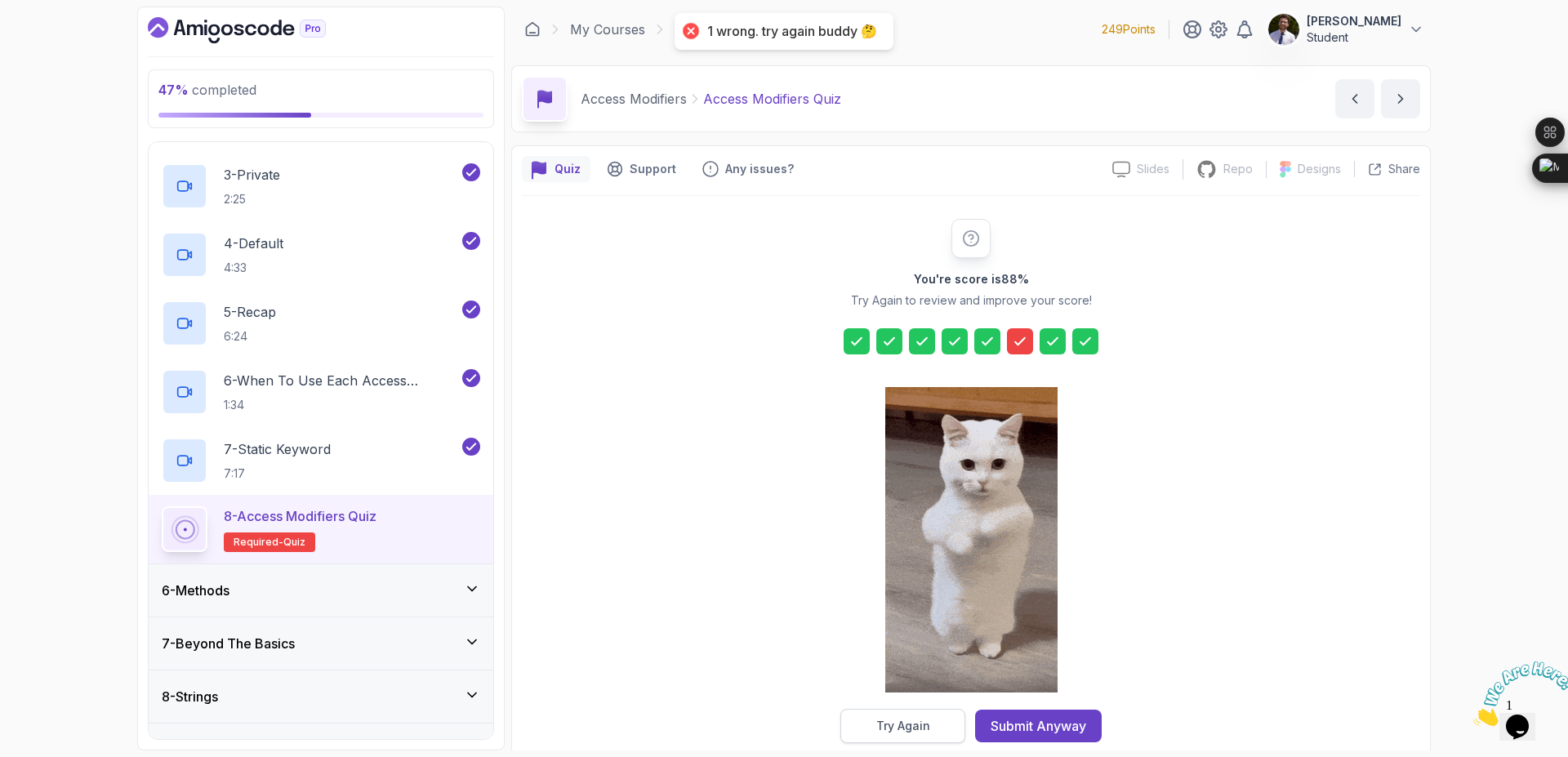
click at [913, 726] on div "Try Again" at bounding box center [904, 726] width 54 height 16
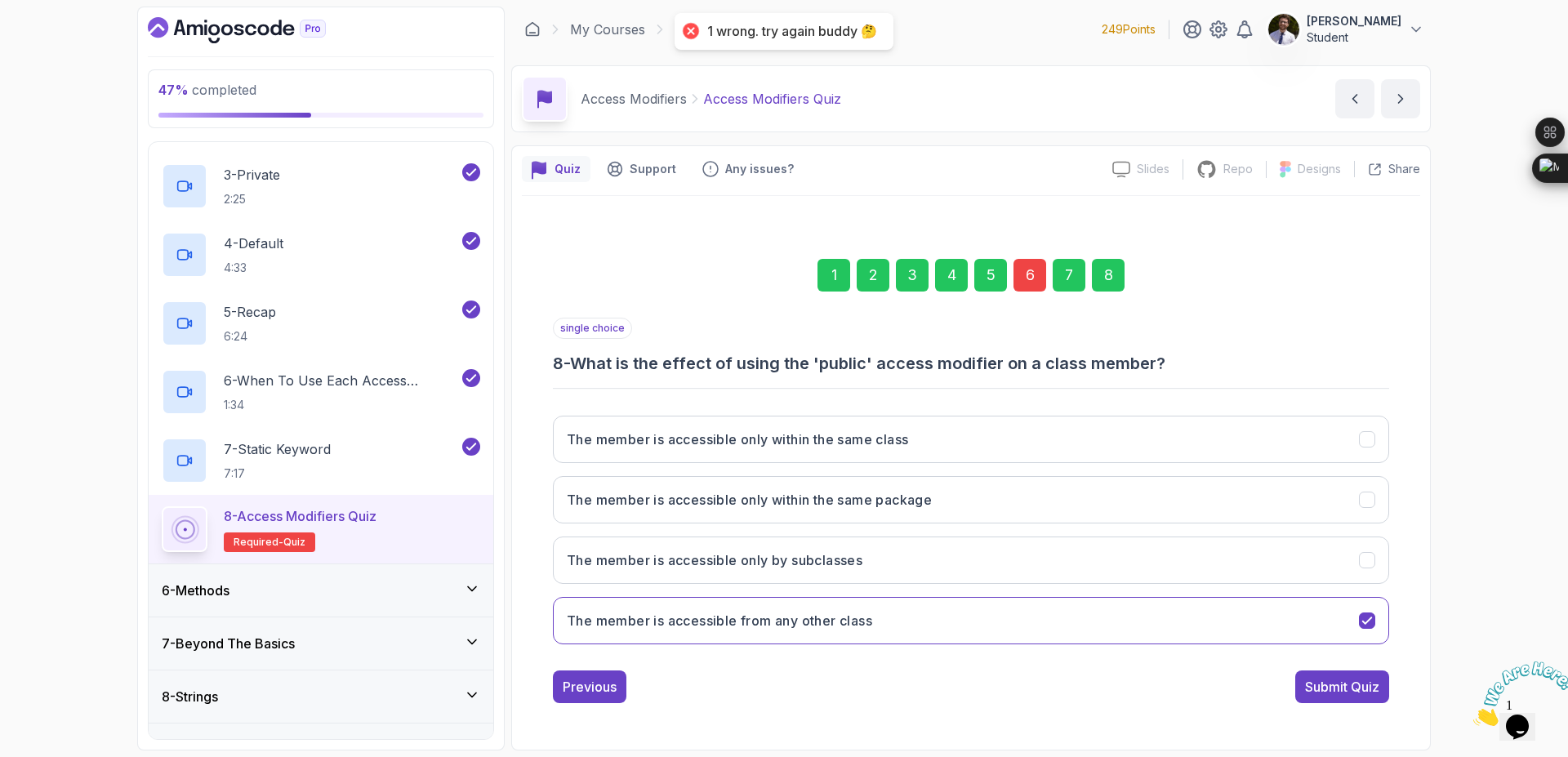
click at [1027, 278] on div "6" at bounding box center [1030, 275] width 32 height 32
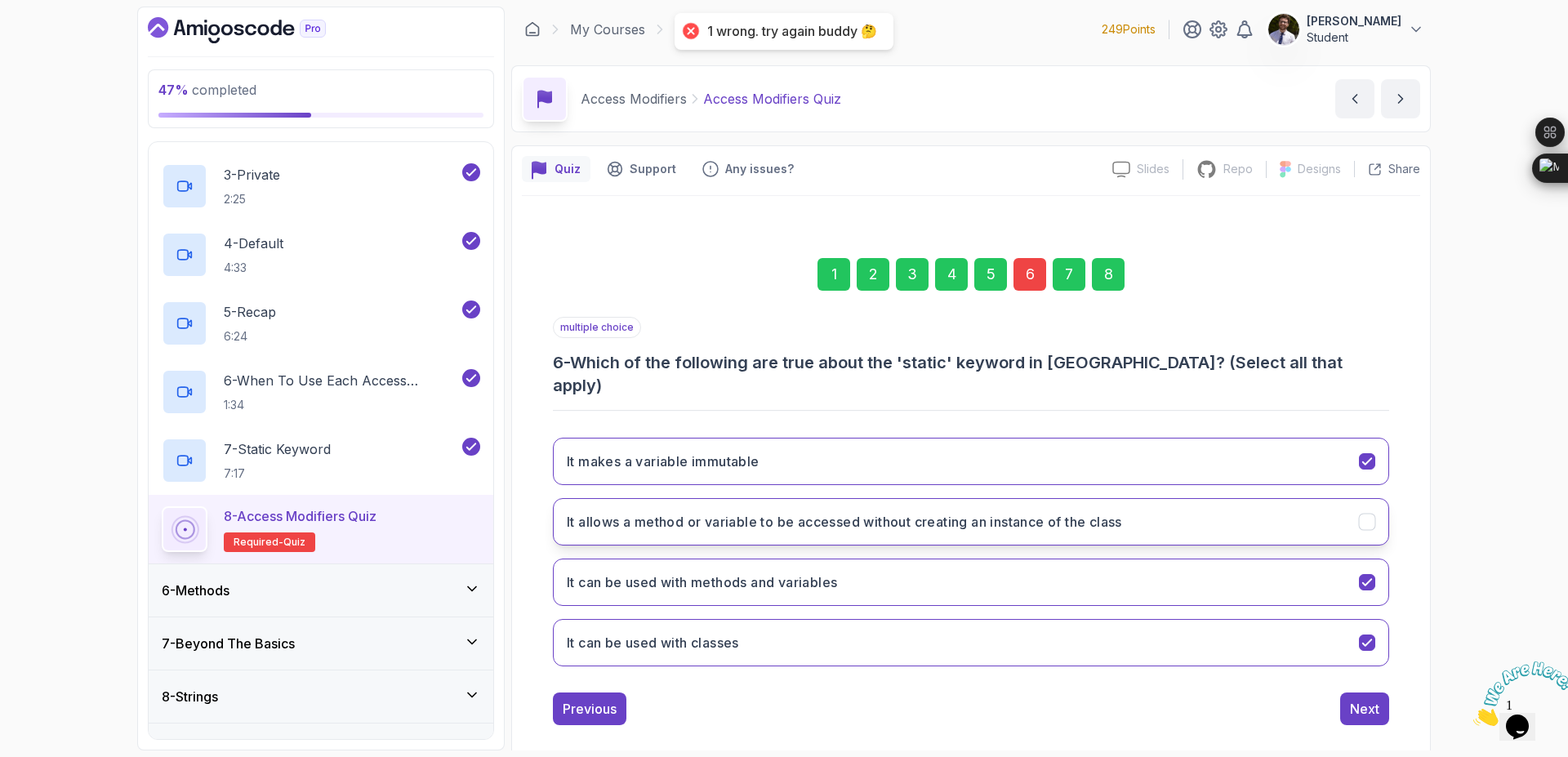
click at [1351, 498] on button "It allows a method or variable to be accessed without creating an instance of t…" at bounding box center [971, 521] width 836 height 48
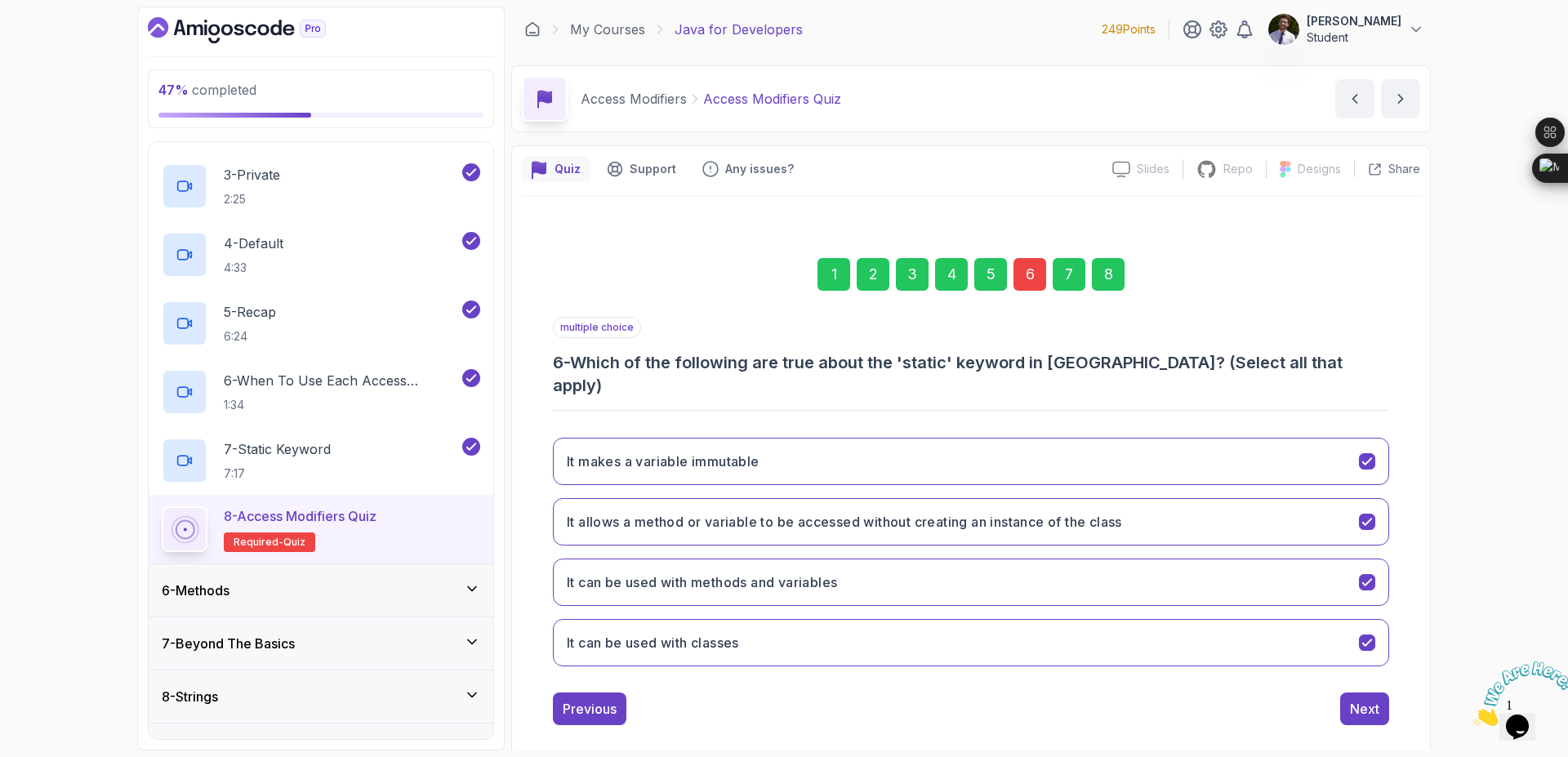
click at [1106, 289] on div "8" at bounding box center [1109, 274] width 32 height 32
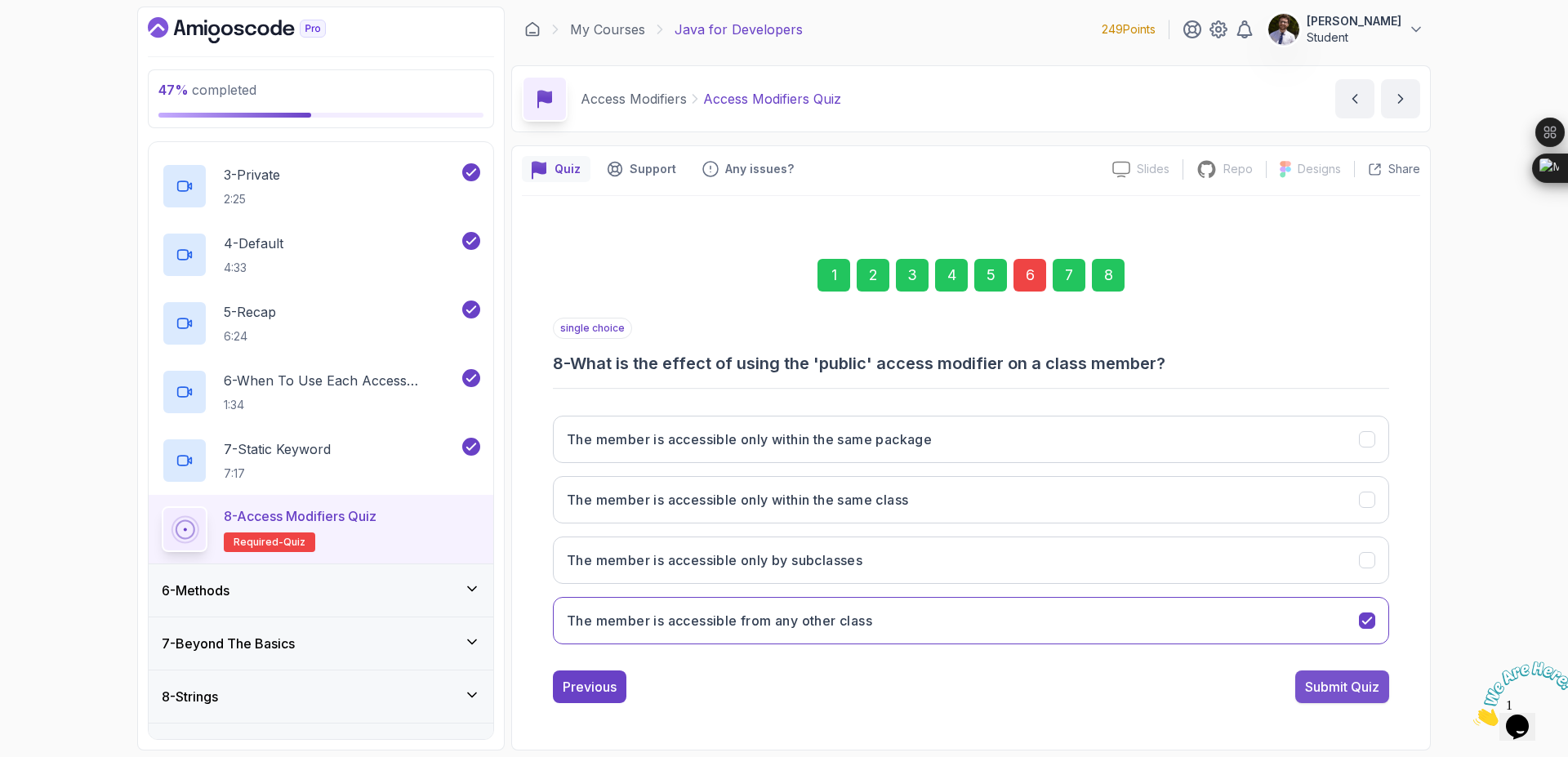
click at [1354, 689] on div "Submit Quiz" at bounding box center [1342, 687] width 75 height 20
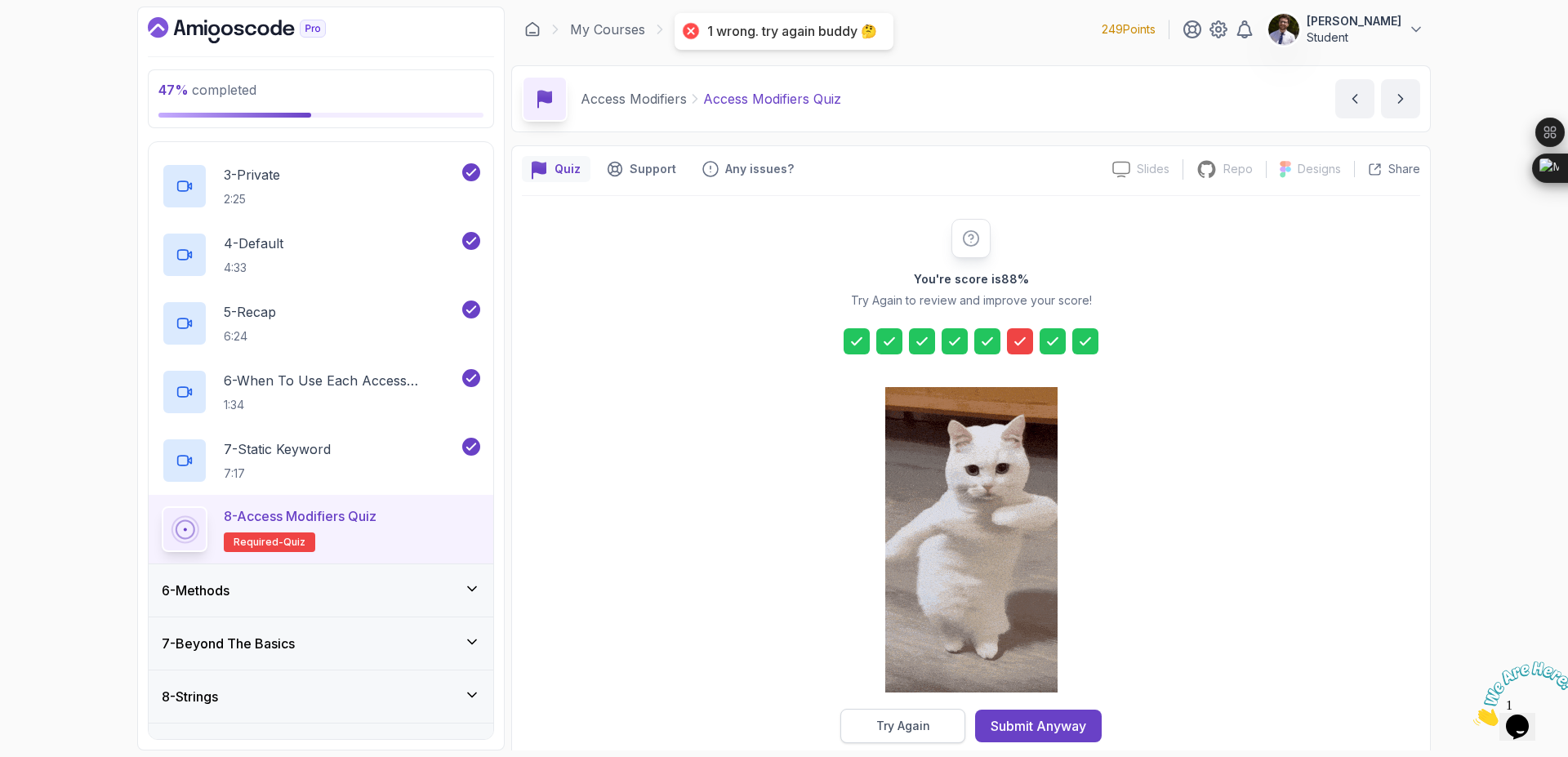
click at [945, 726] on button "Try Again" at bounding box center [903, 726] width 125 height 34
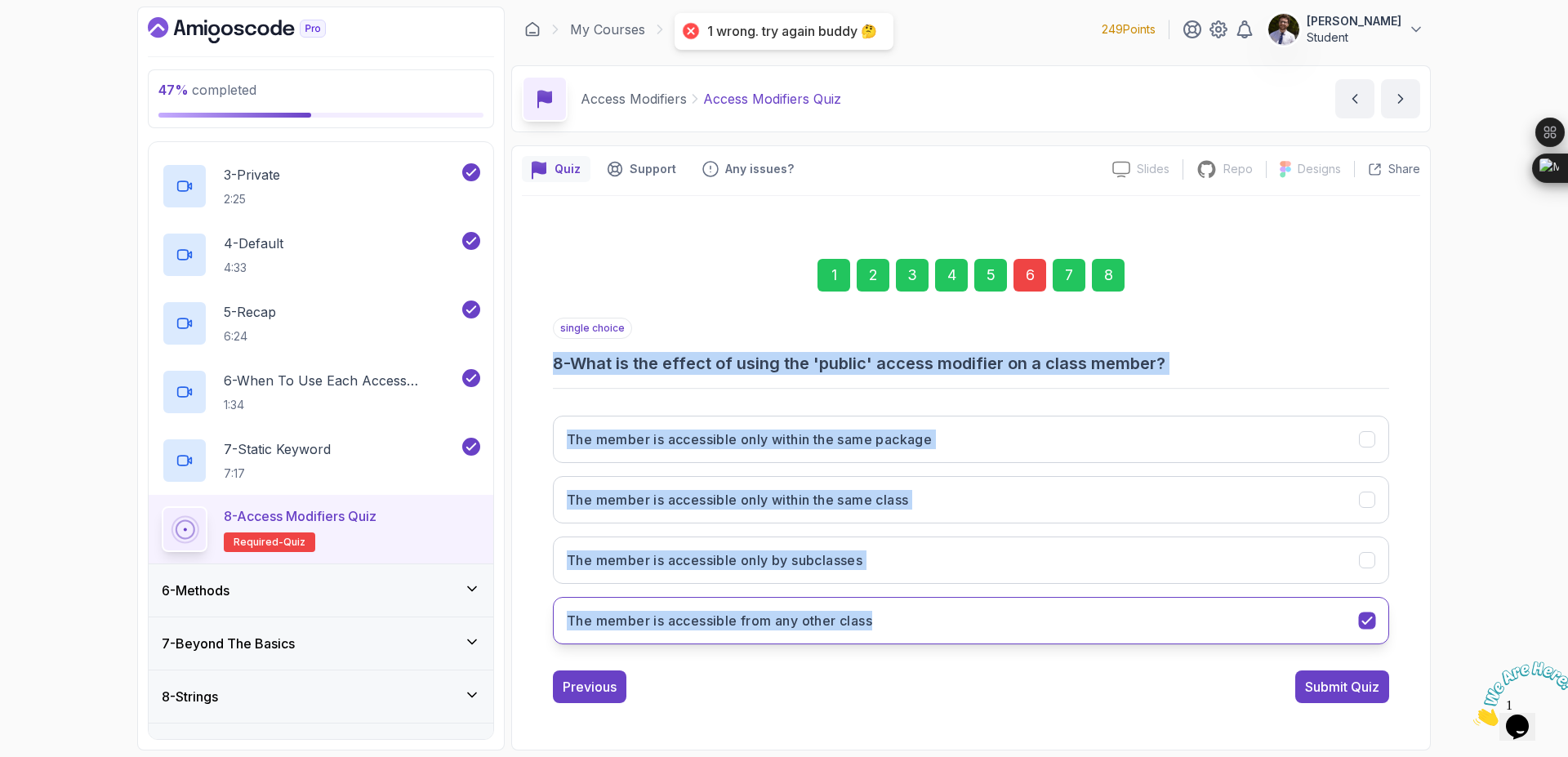
drag, startPoint x: 554, startPoint y: 367, endPoint x: 943, endPoint y: 626, distance: 467.3
click at [943, 626] on div "single choice 8 - What is the effect of using the 'public' access modifier on a…" at bounding box center [971, 487] width 836 height 340
copy div "8 - What is the effect of using the 'public' access modifier on a class member?…"
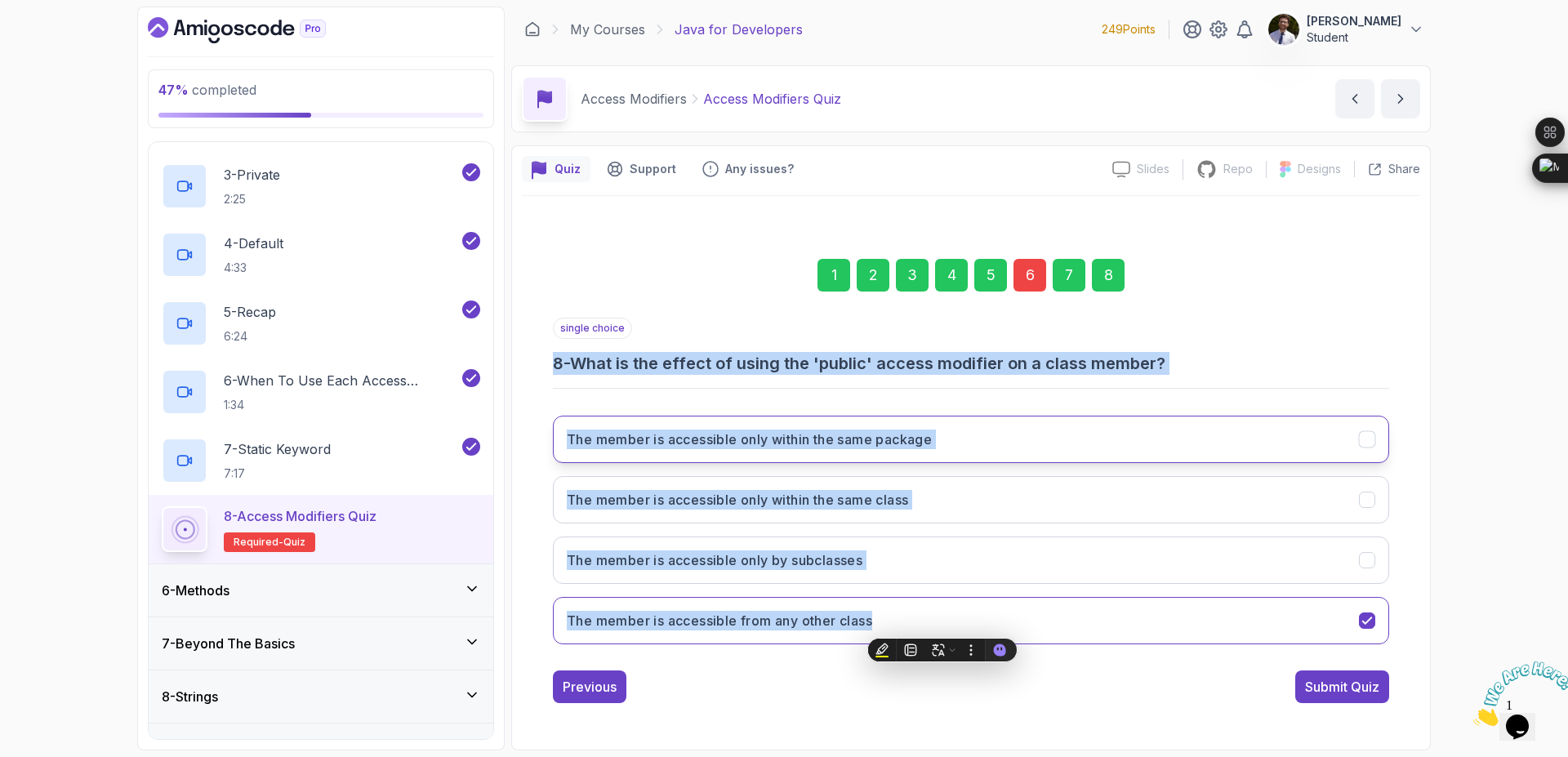
click at [1372, 439] on icon "The member is accessible only within the same package" at bounding box center [1368, 440] width 15 height 15
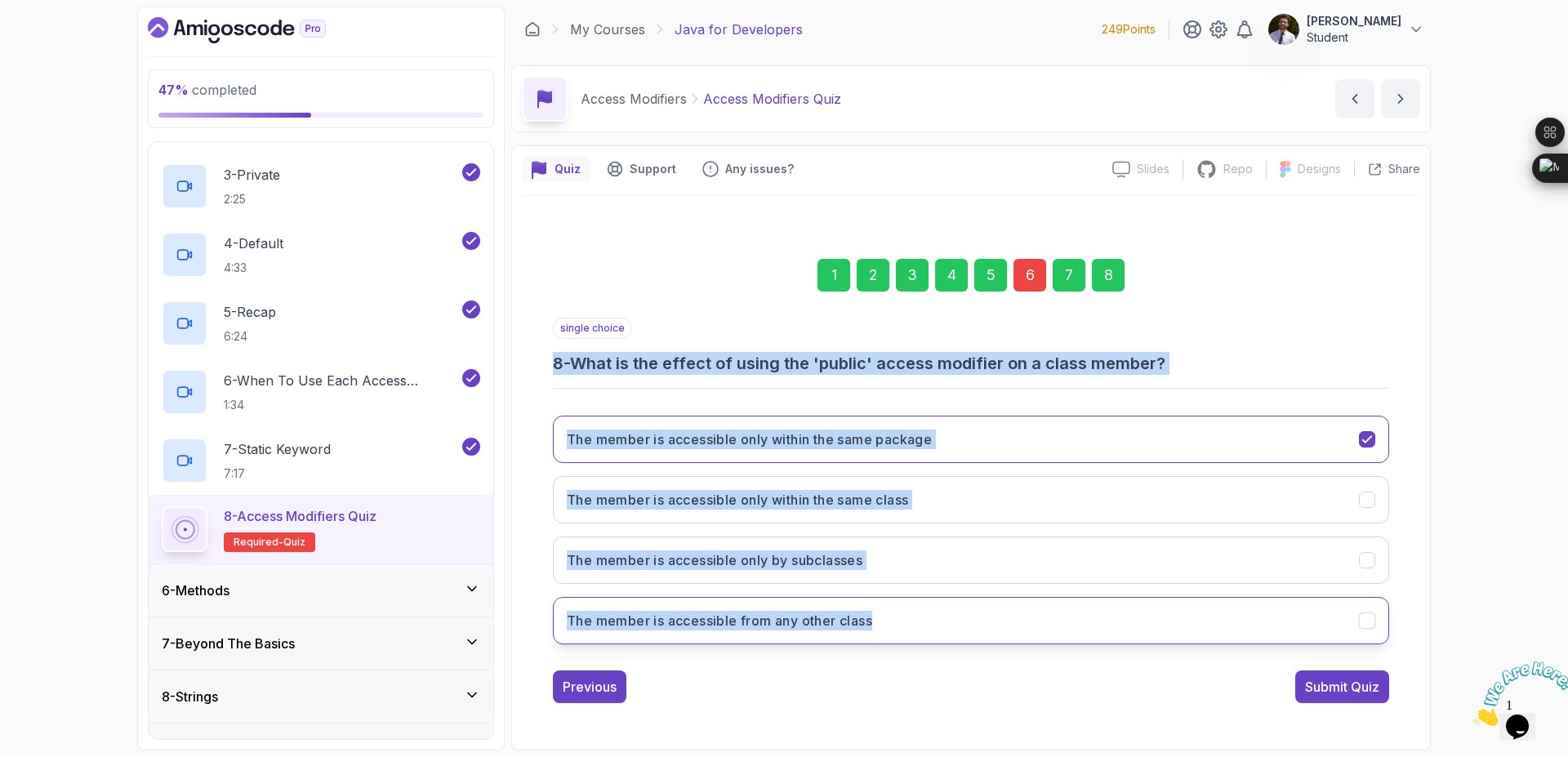
click at [1356, 618] on button "The member is accessible from any other class" at bounding box center [971, 620] width 836 height 48
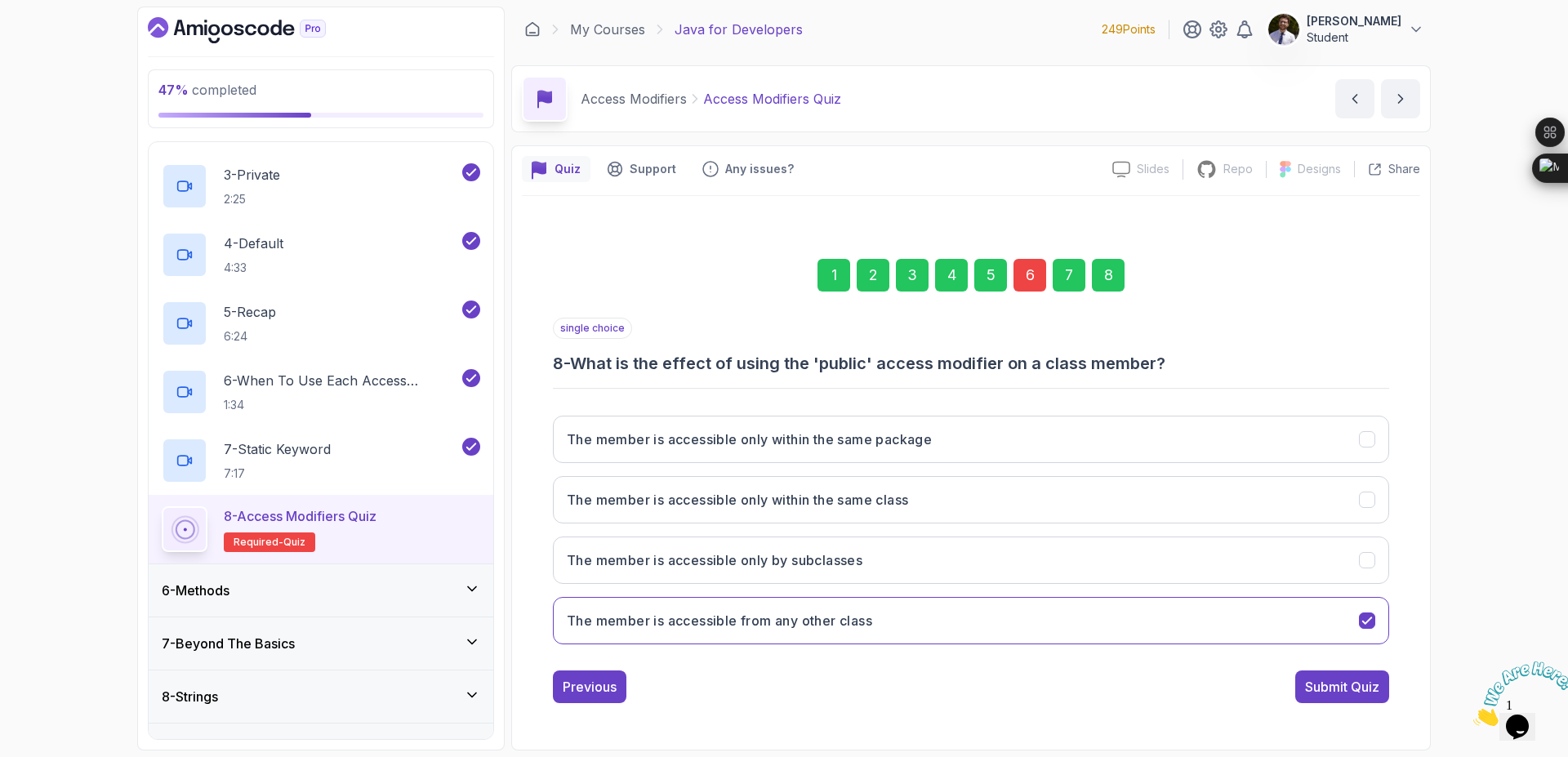
click at [1029, 278] on div "6" at bounding box center [1030, 275] width 32 height 32
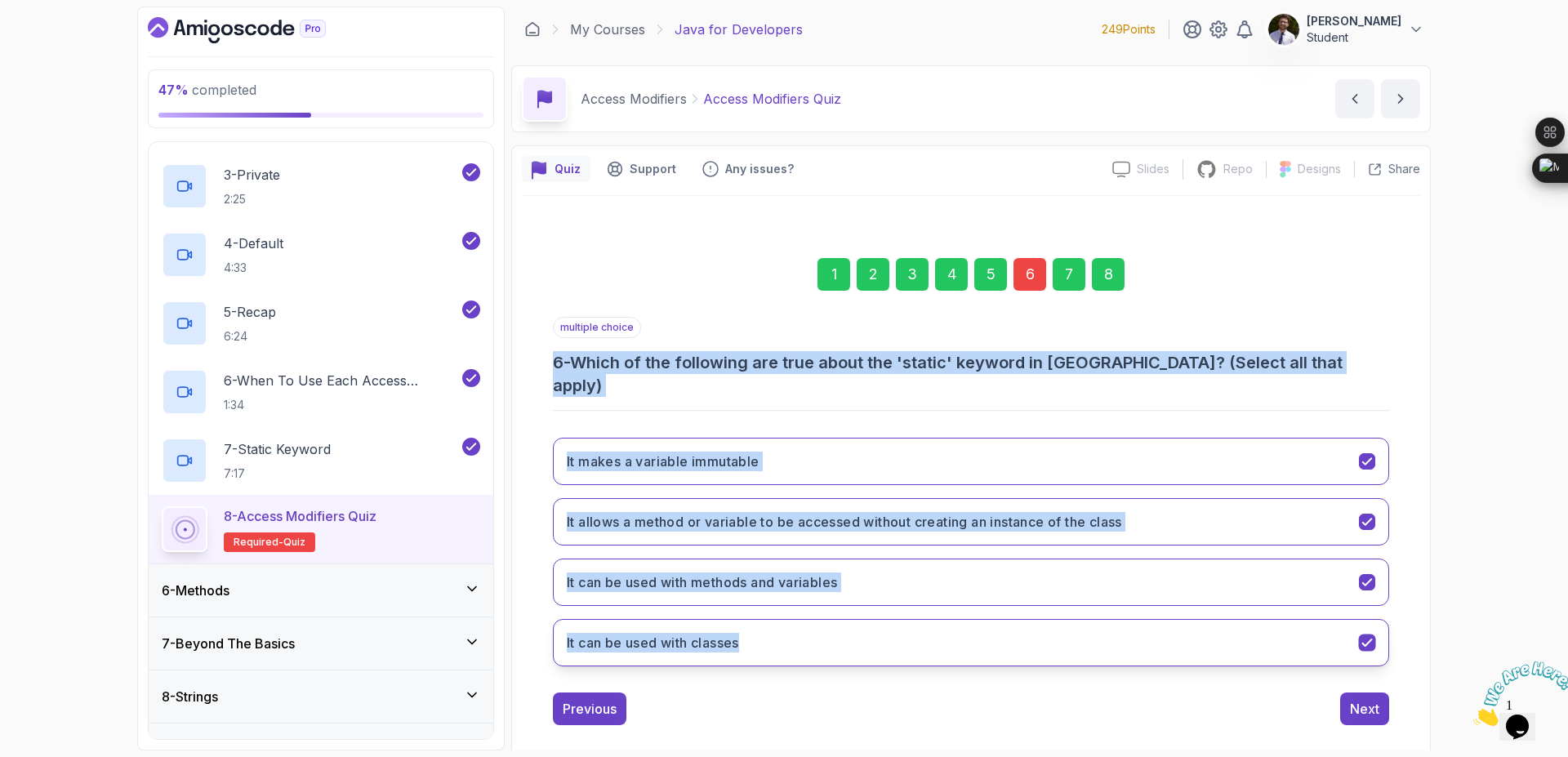
drag, startPoint x: 548, startPoint y: 360, endPoint x: 909, endPoint y: 619, distance: 444.3
click at [909, 619] on div "1 2 3 4 5 6 7 8 multiple choice 6 - Which of the following are true about the '…" at bounding box center [971, 479] width 898 height 520
copy div "6 - Which of the following are true about the 'static' keyword in Java? (Select…"
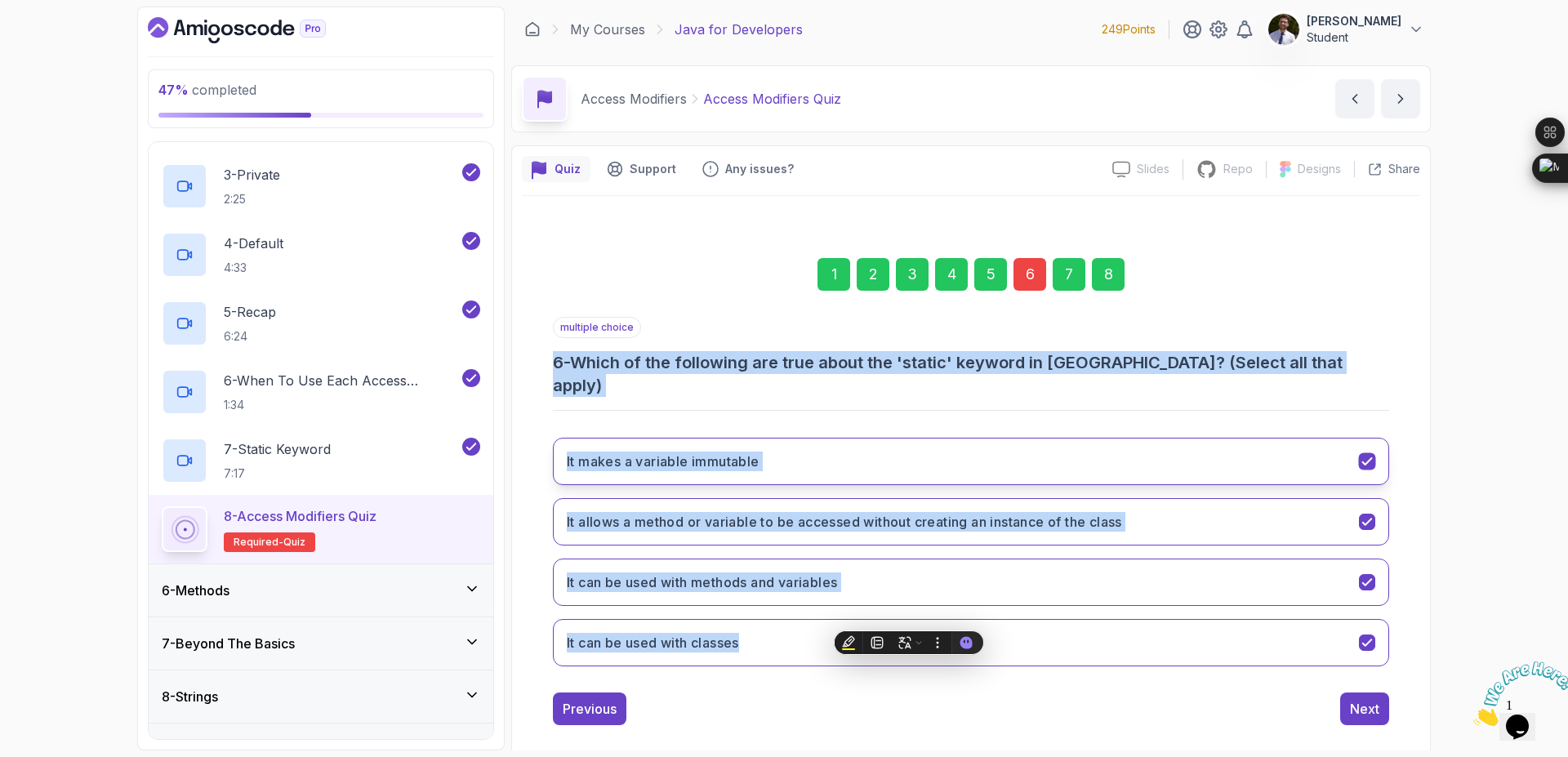
click at [1364, 454] on icon "It makes a variable immutable" at bounding box center [1368, 461] width 15 height 15
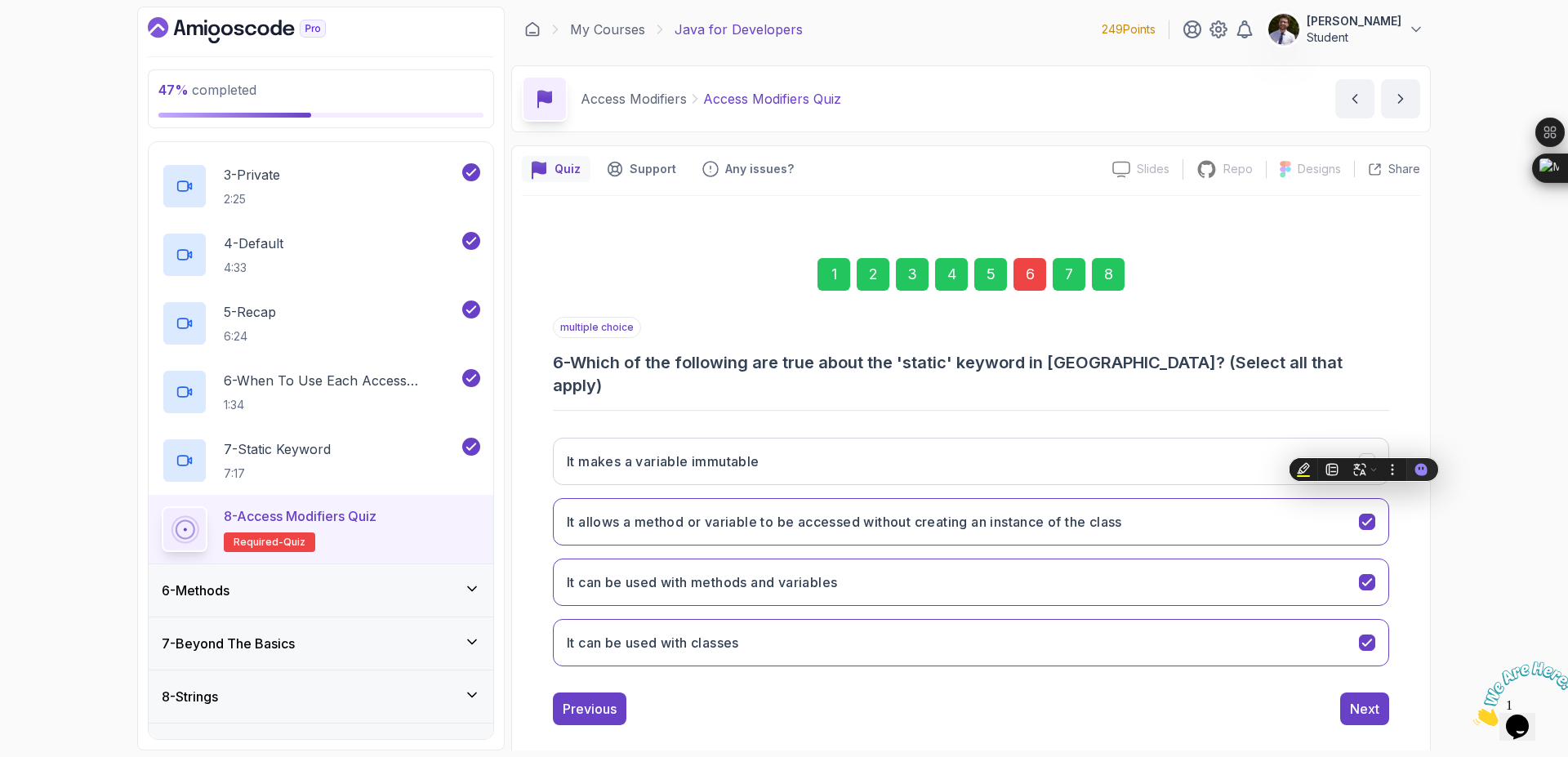
click at [1109, 268] on div "8" at bounding box center [1109, 274] width 32 height 32
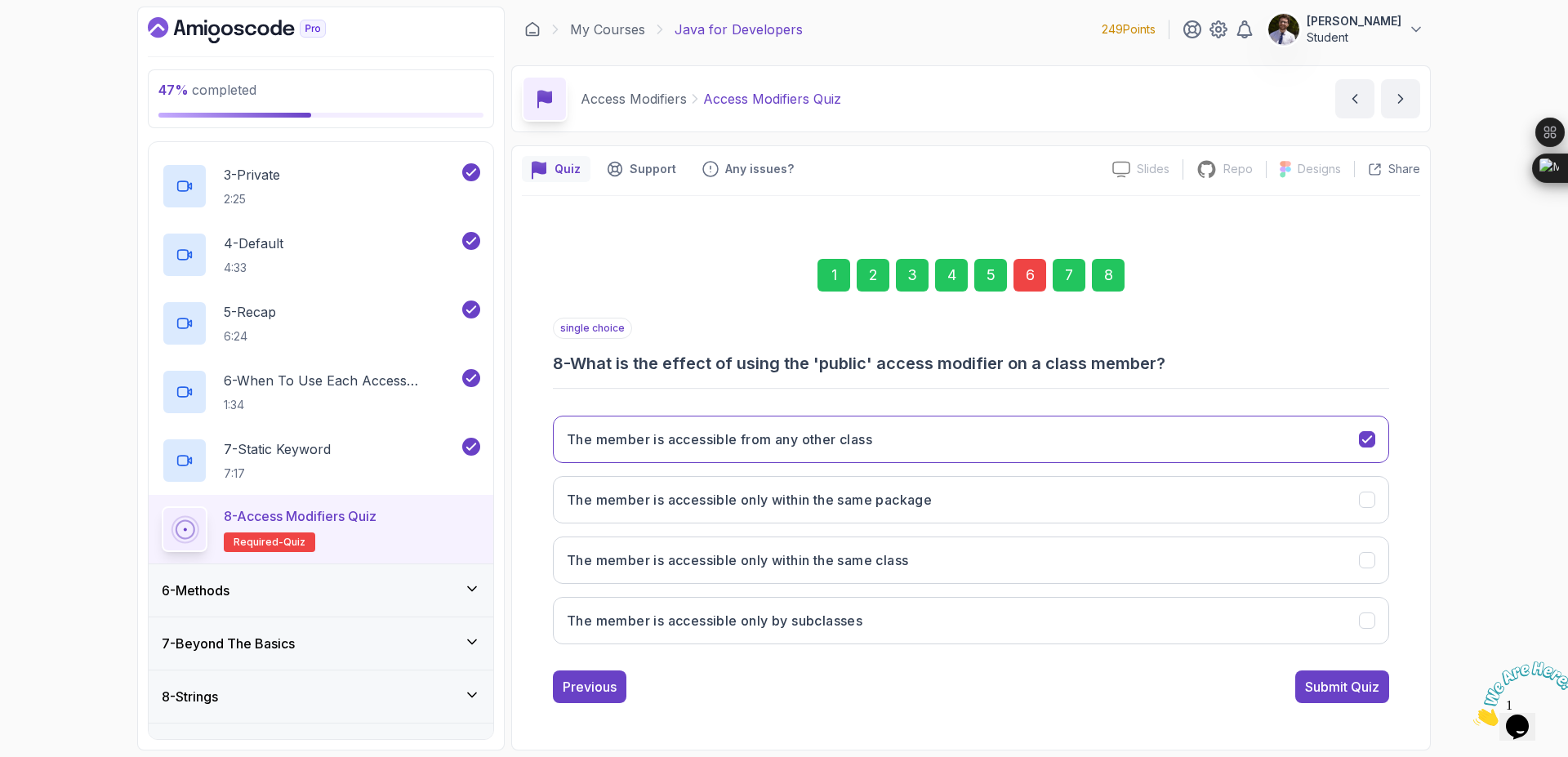
click at [1452, 351] on div "47 % completed 1 - Intro 2 - Loops 3 - If Statements 4 - Packages 5 - Access Mo…" at bounding box center [784, 378] width 1568 height 757
click at [1339, 690] on div "Submit Quiz" at bounding box center [1342, 687] width 75 height 20
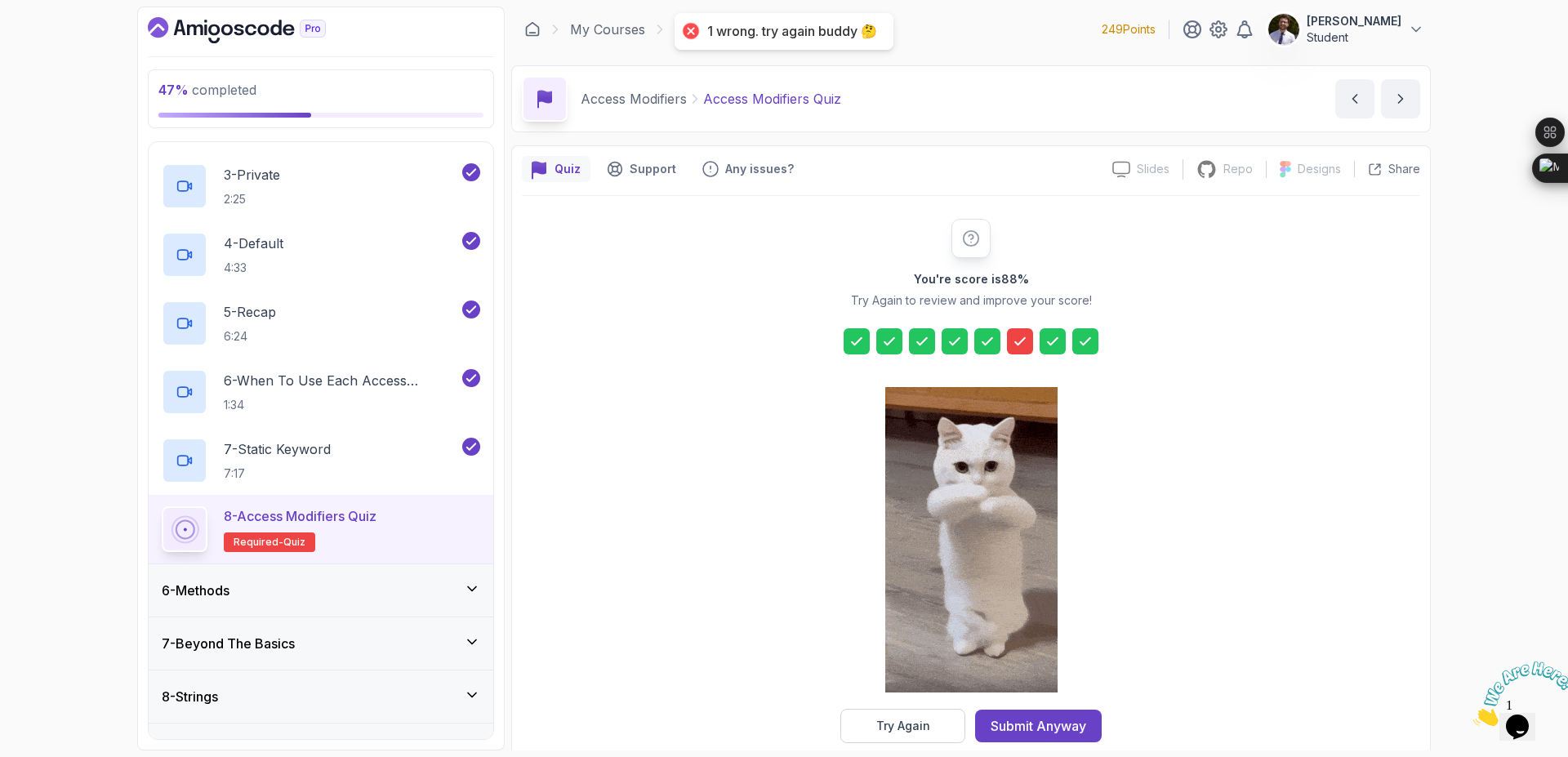
click at [1019, 343] on icon at bounding box center [1020, 342] width 16 height 16
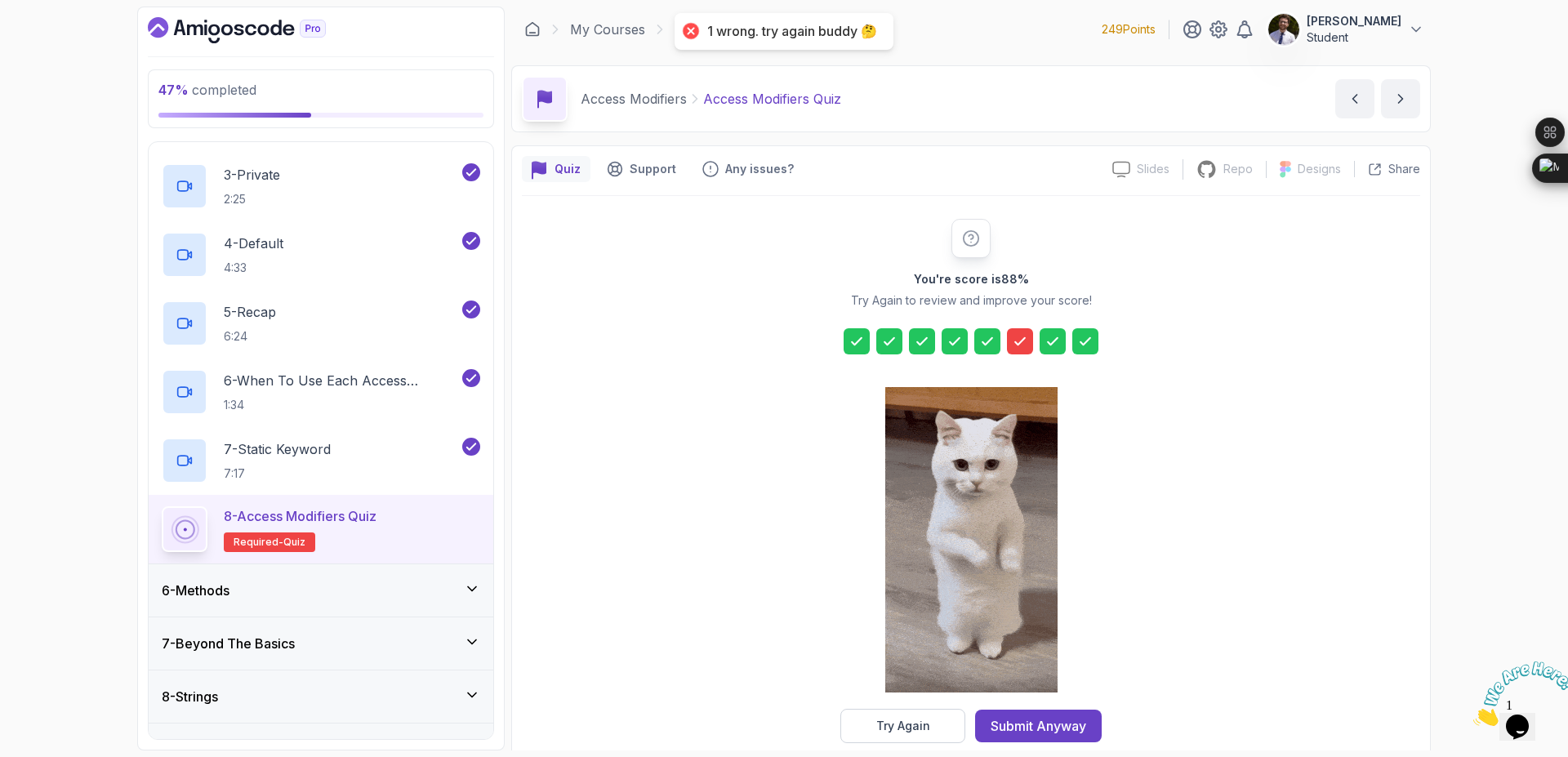
click at [1020, 344] on icon at bounding box center [1020, 341] width 10 height 6
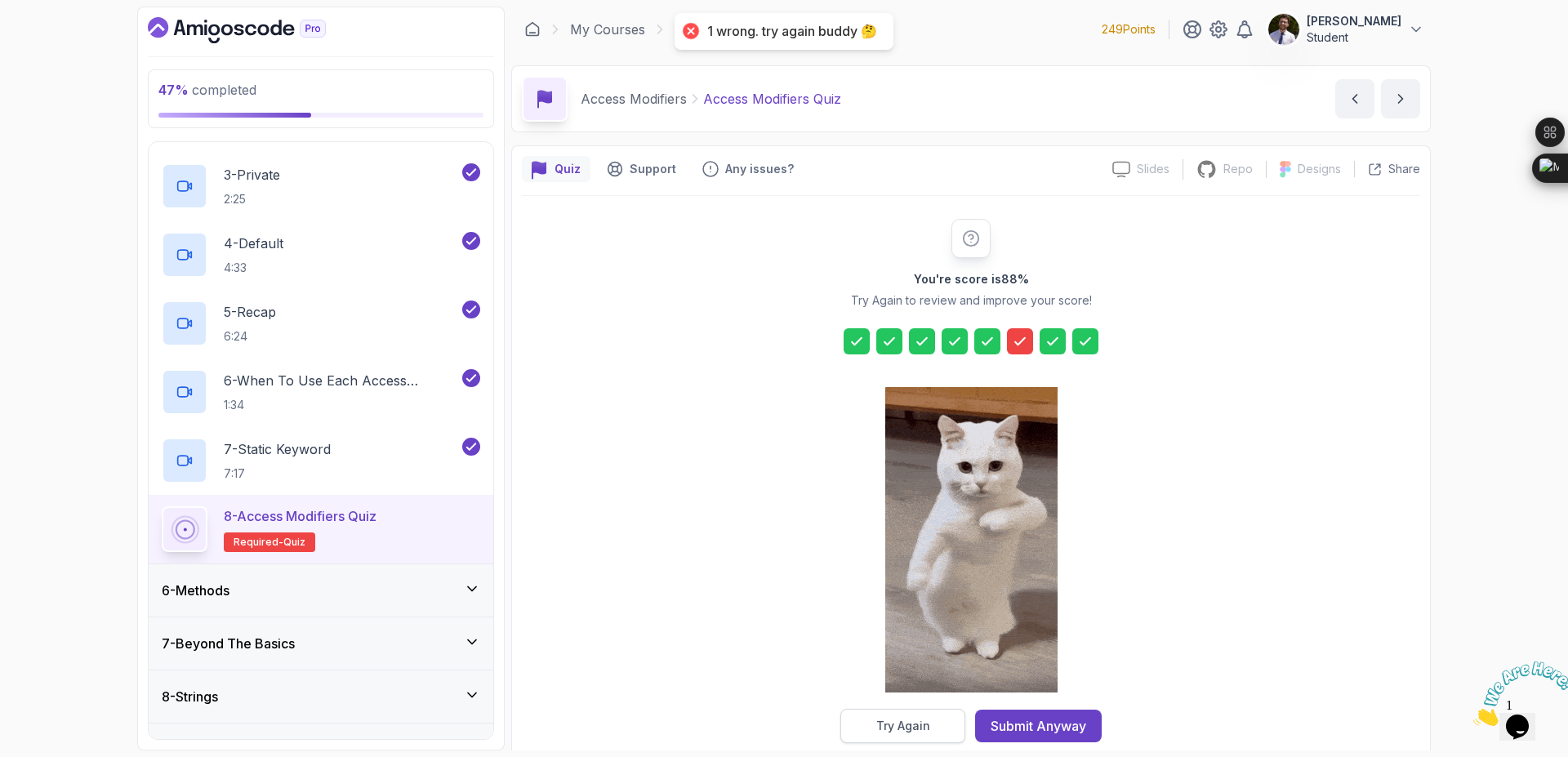
click at [934, 729] on button "Try Again" at bounding box center [903, 726] width 125 height 34
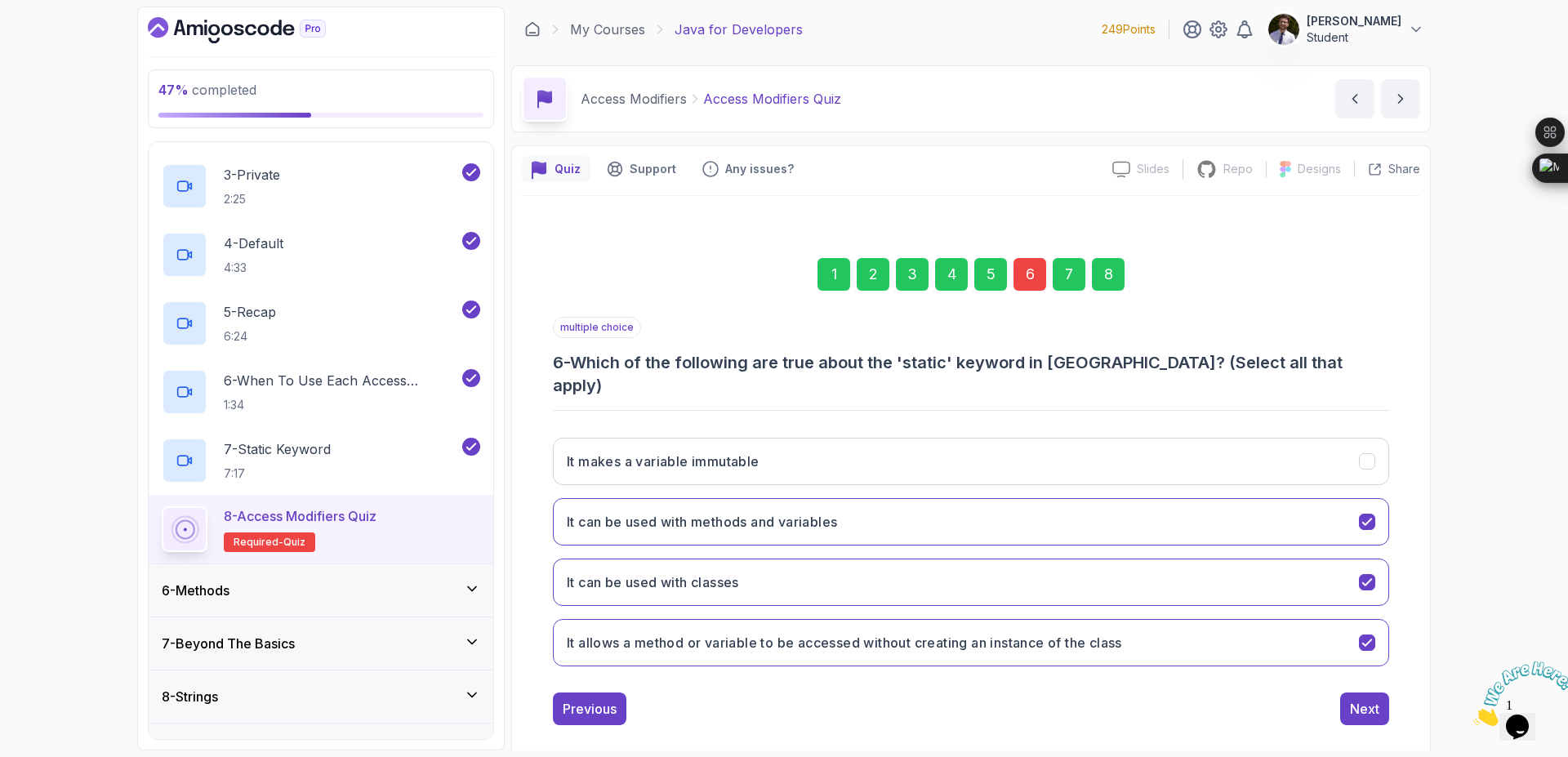
click at [1028, 290] on div "6" at bounding box center [1030, 274] width 32 height 32
click at [1034, 280] on div "6" at bounding box center [1030, 274] width 32 height 32
drag, startPoint x: 546, startPoint y: 366, endPoint x: 628, endPoint y: 323, distance: 92.6
click at [629, 323] on div "1 2 3 4 5 6 7 8 multiple choice 6 - Which of the following are true about the '…" at bounding box center [971, 479] width 898 height 520
click at [1406, 329] on div "1 2 3 4 5 6 7 8 multiple choice 6 - Which of the following are true about the '…" at bounding box center [971, 479] width 898 height 520
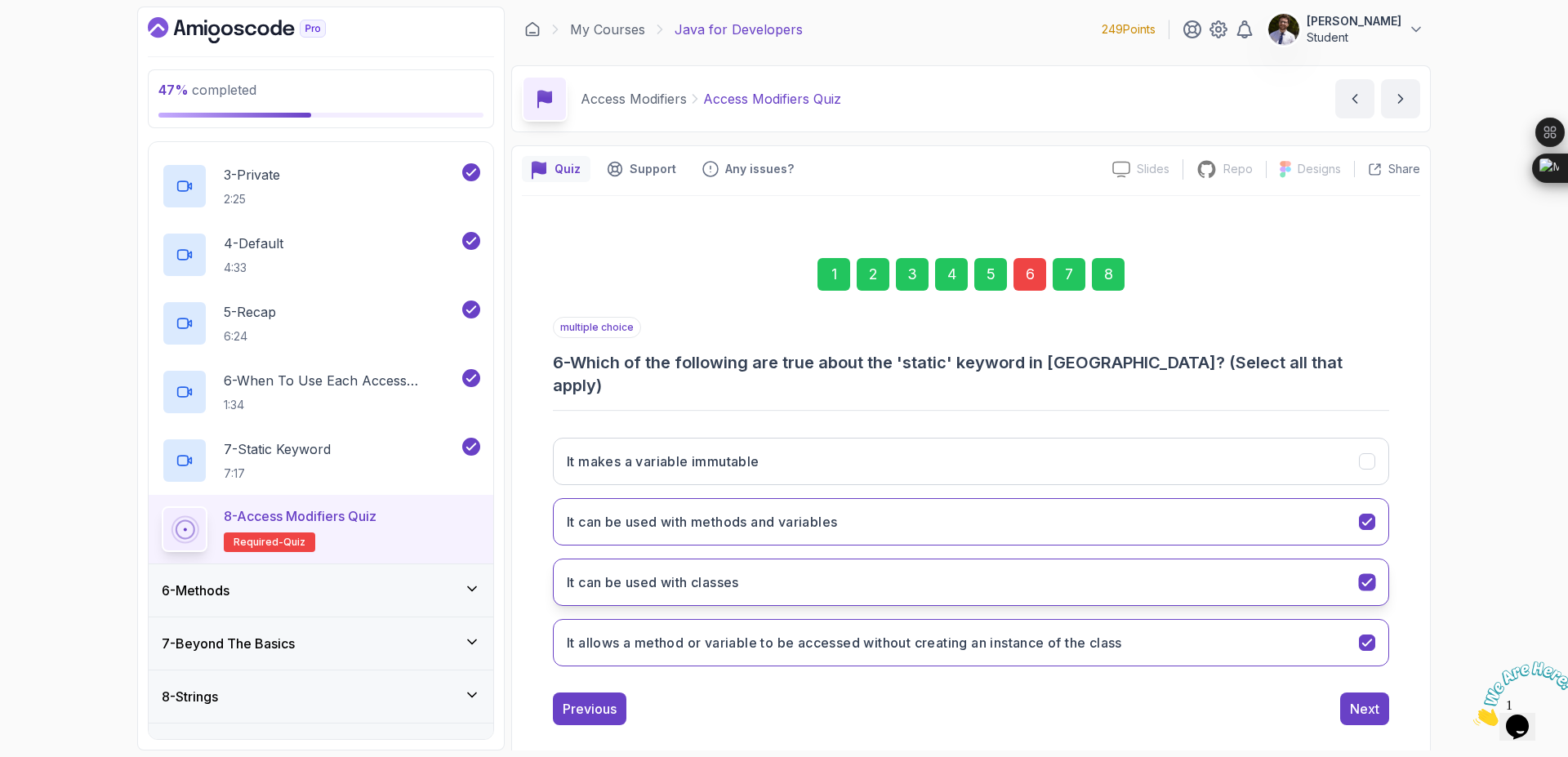
click at [1368, 575] on icon "It can be used with classes" at bounding box center [1368, 583] width 15 height 15
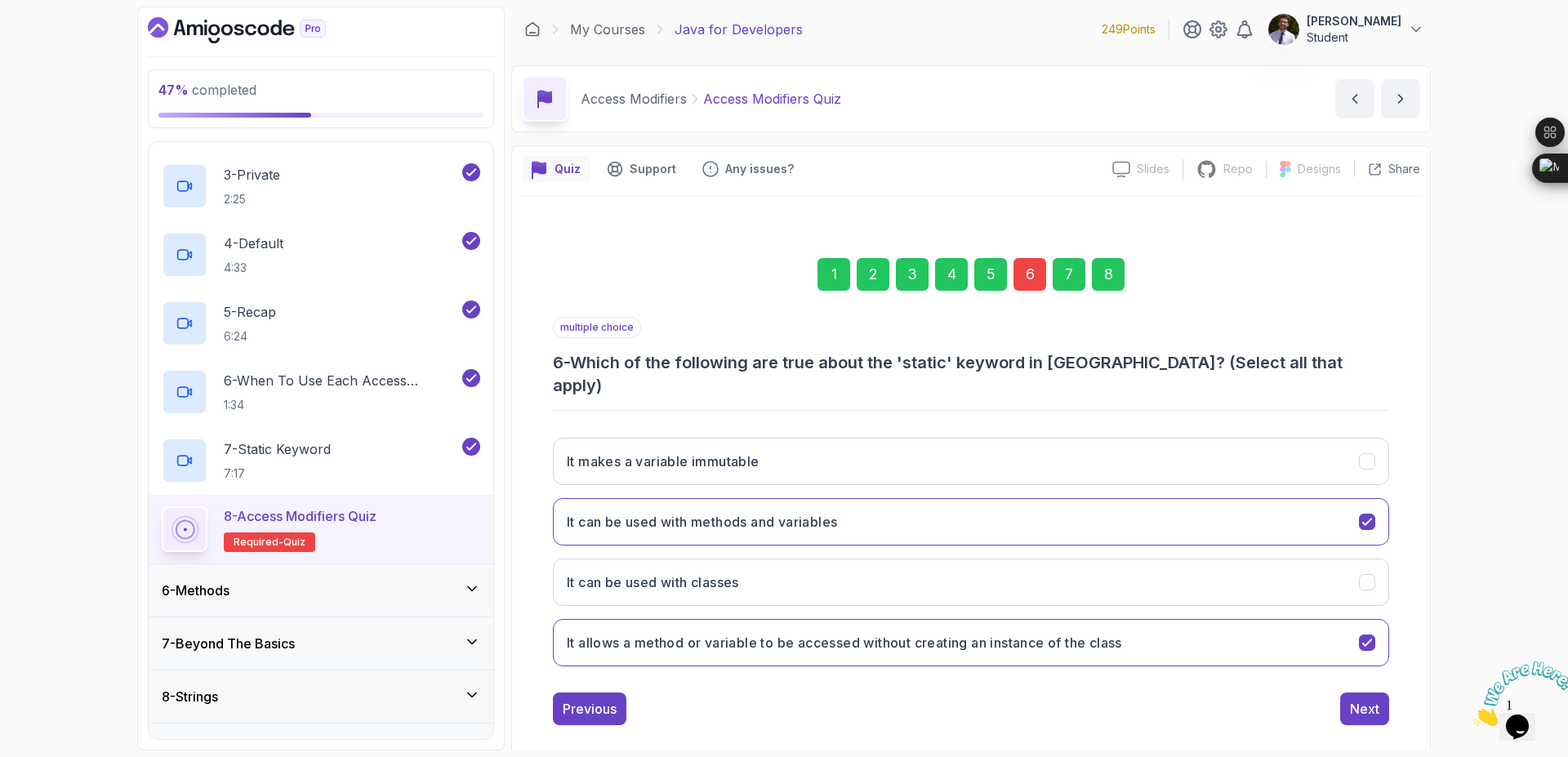
drag, startPoint x: 1106, startPoint y: 279, endPoint x: 1133, endPoint y: 305, distance: 37.5
click at [1108, 280] on div "8" at bounding box center [1109, 274] width 32 height 32
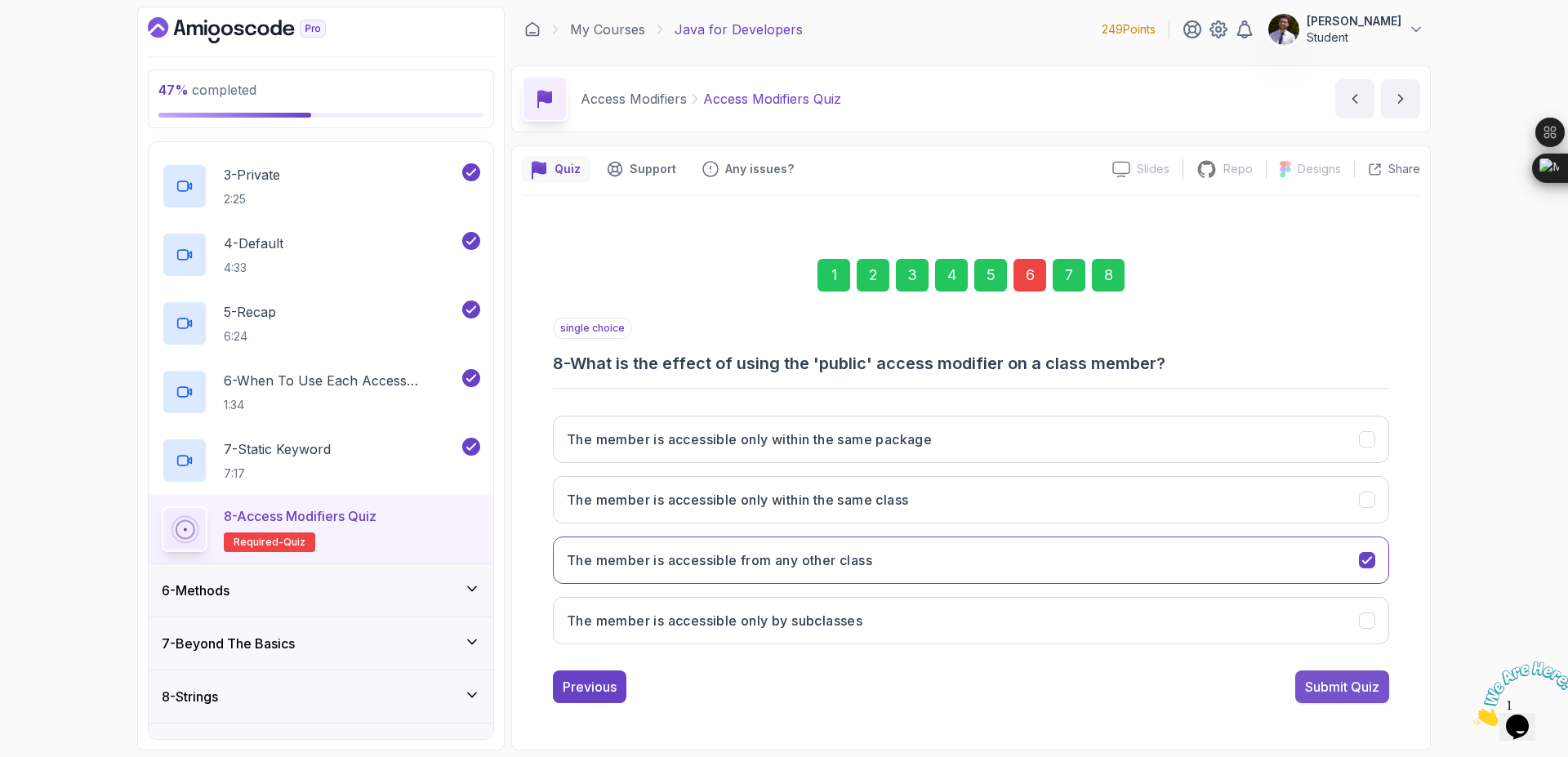
click at [1323, 687] on div "Submit Quiz" at bounding box center [1342, 687] width 75 height 20
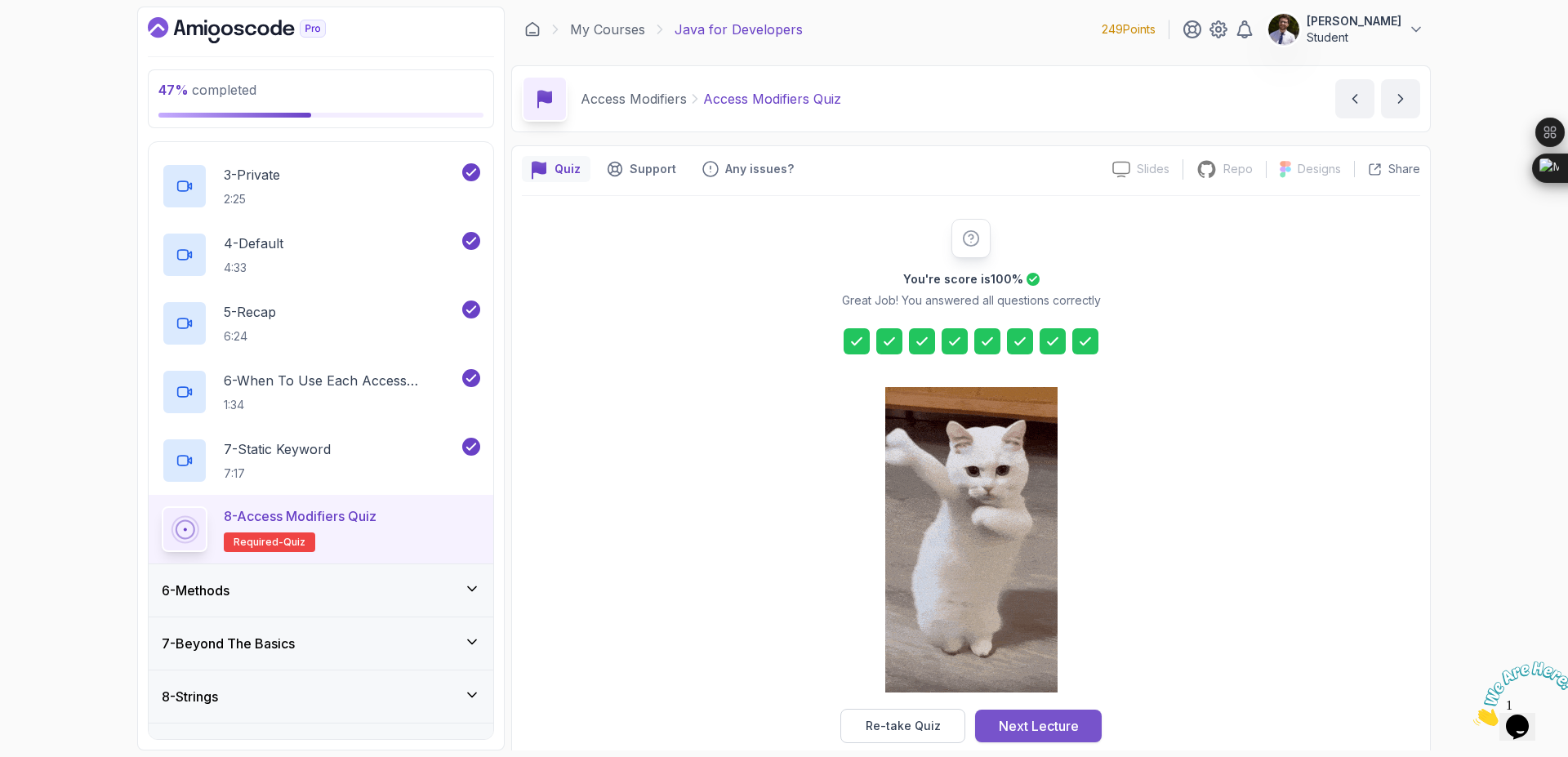
click at [1038, 732] on div "Next Lecture" at bounding box center [1038, 726] width 80 height 20
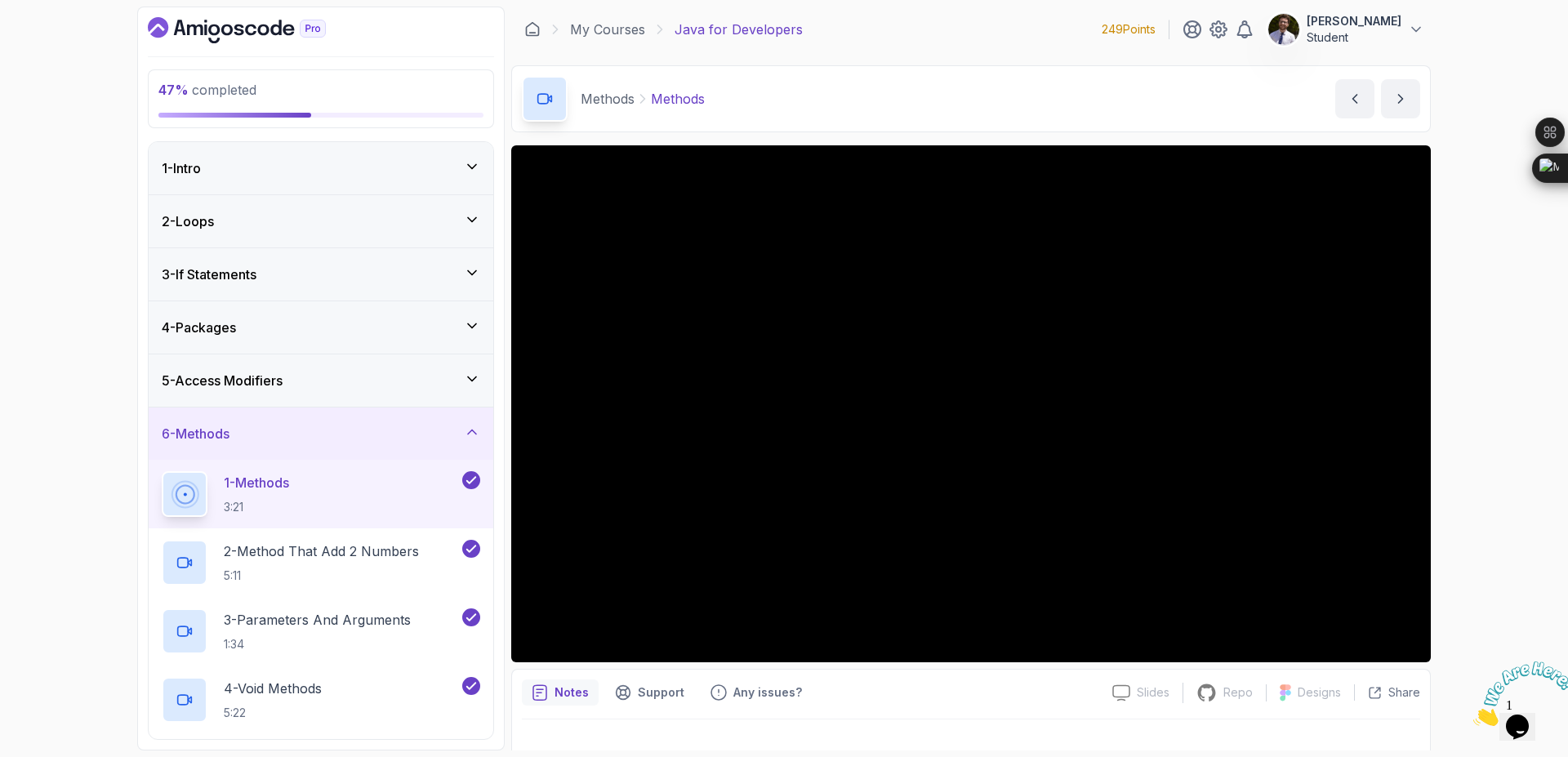
click at [432, 428] on div "6 - Methods" at bounding box center [321, 434] width 318 height 20
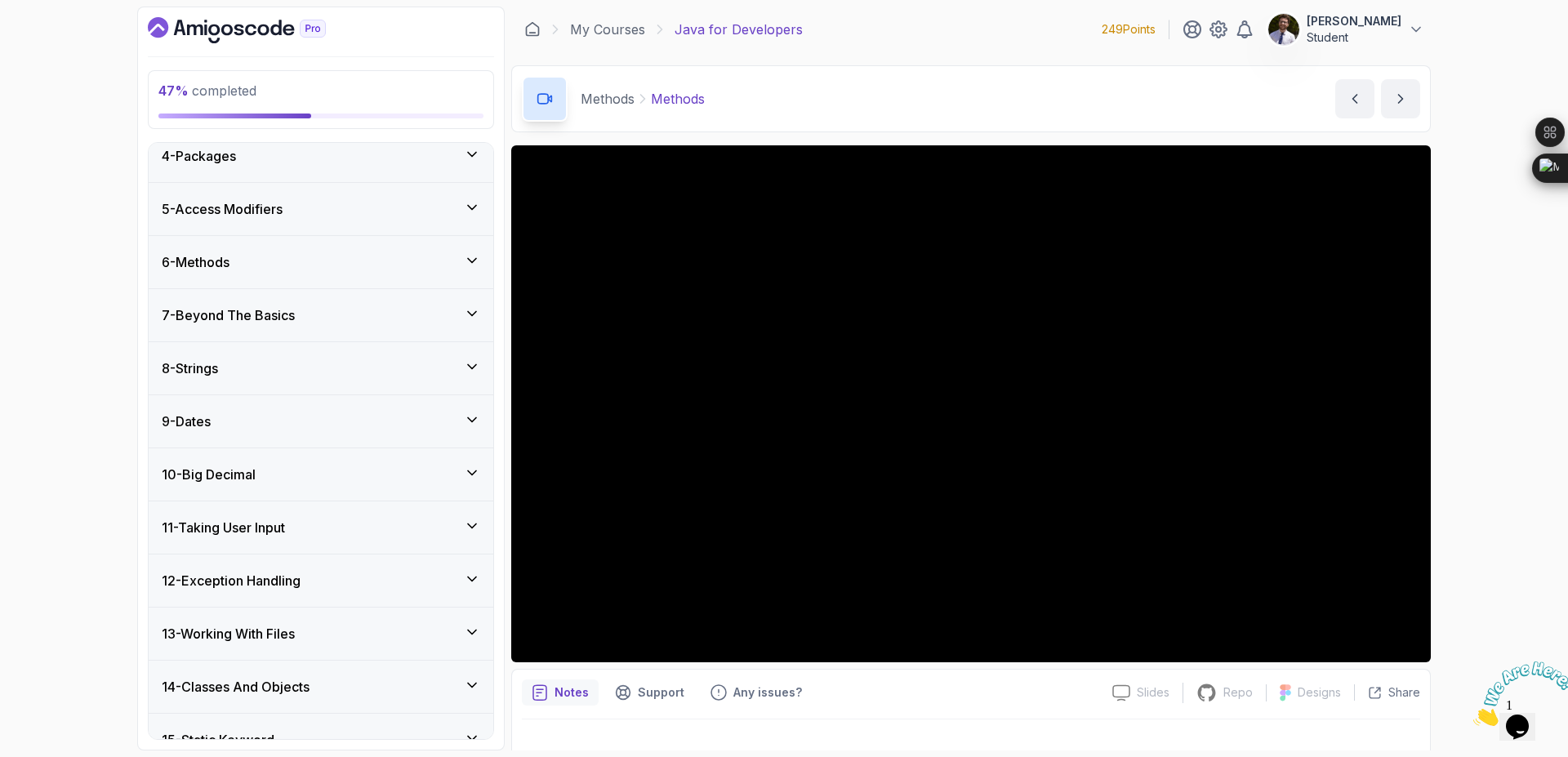
scroll to position [118, 0]
click at [361, 426] on div "8 - Strings" at bounding box center [321, 423] width 318 height 20
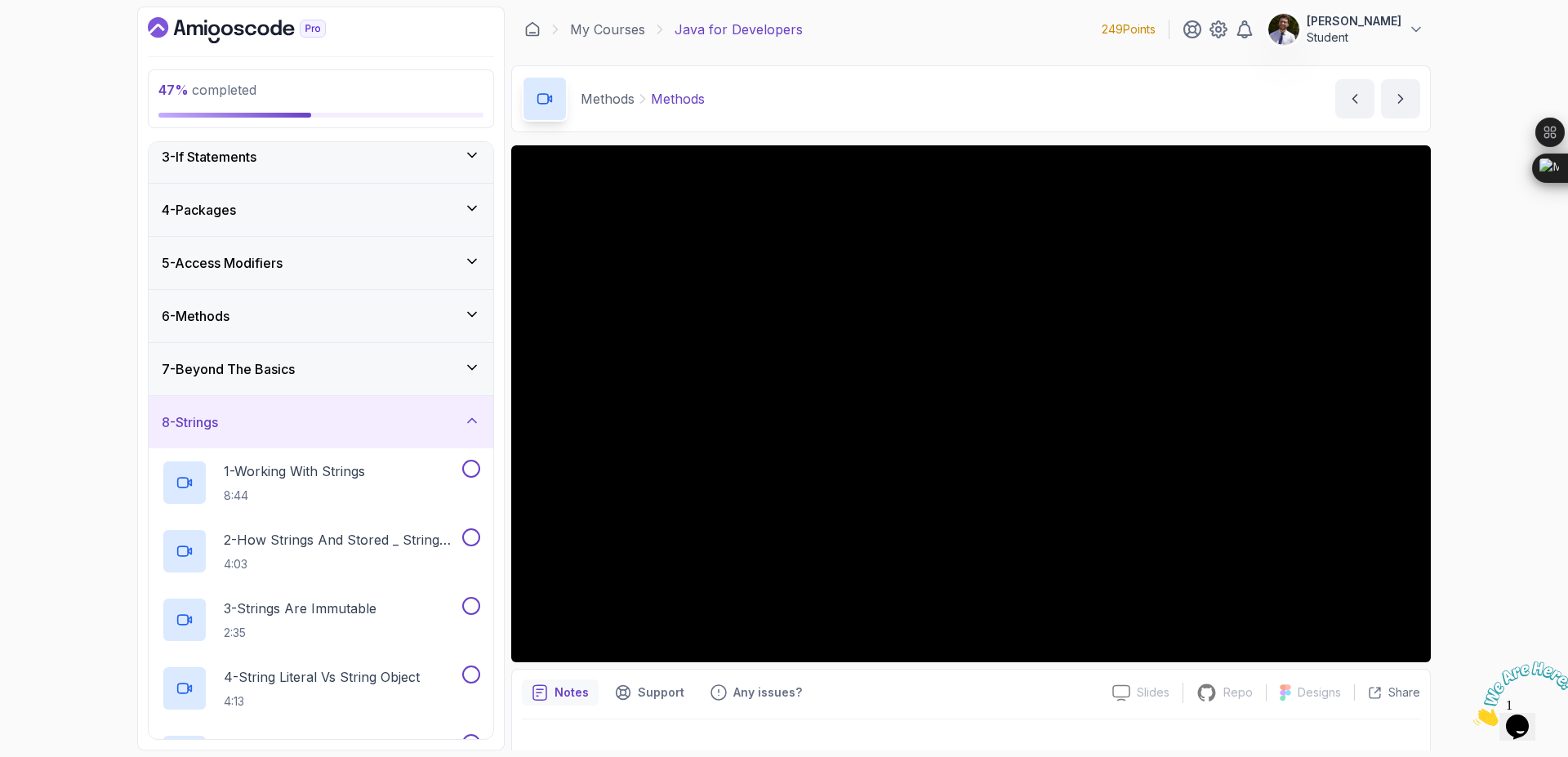
click at [459, 379] on div "7 - Beyond The Basics" at bounding box center [321, 370] width 318 height 20
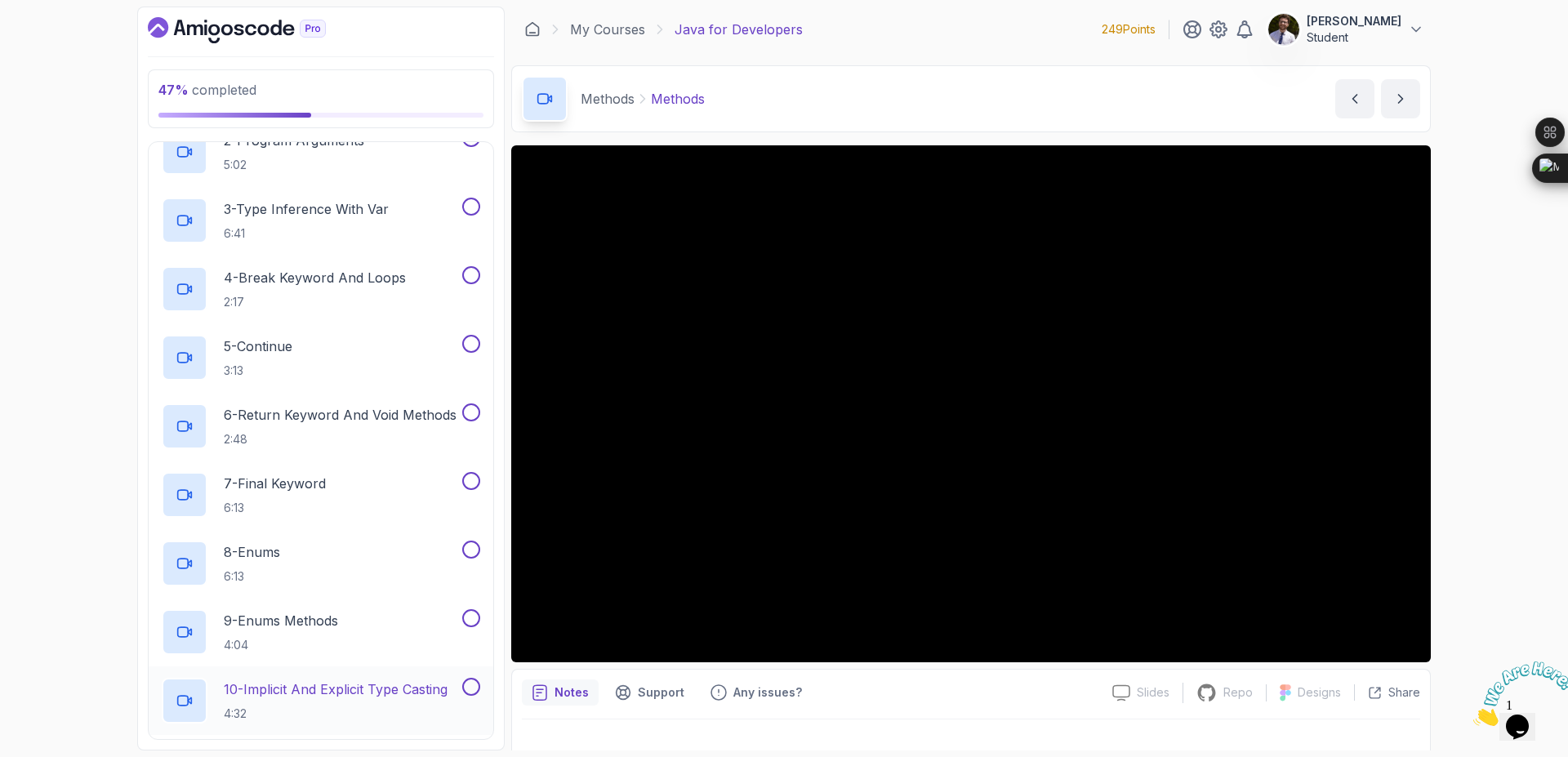
scroll to position [706, 0]
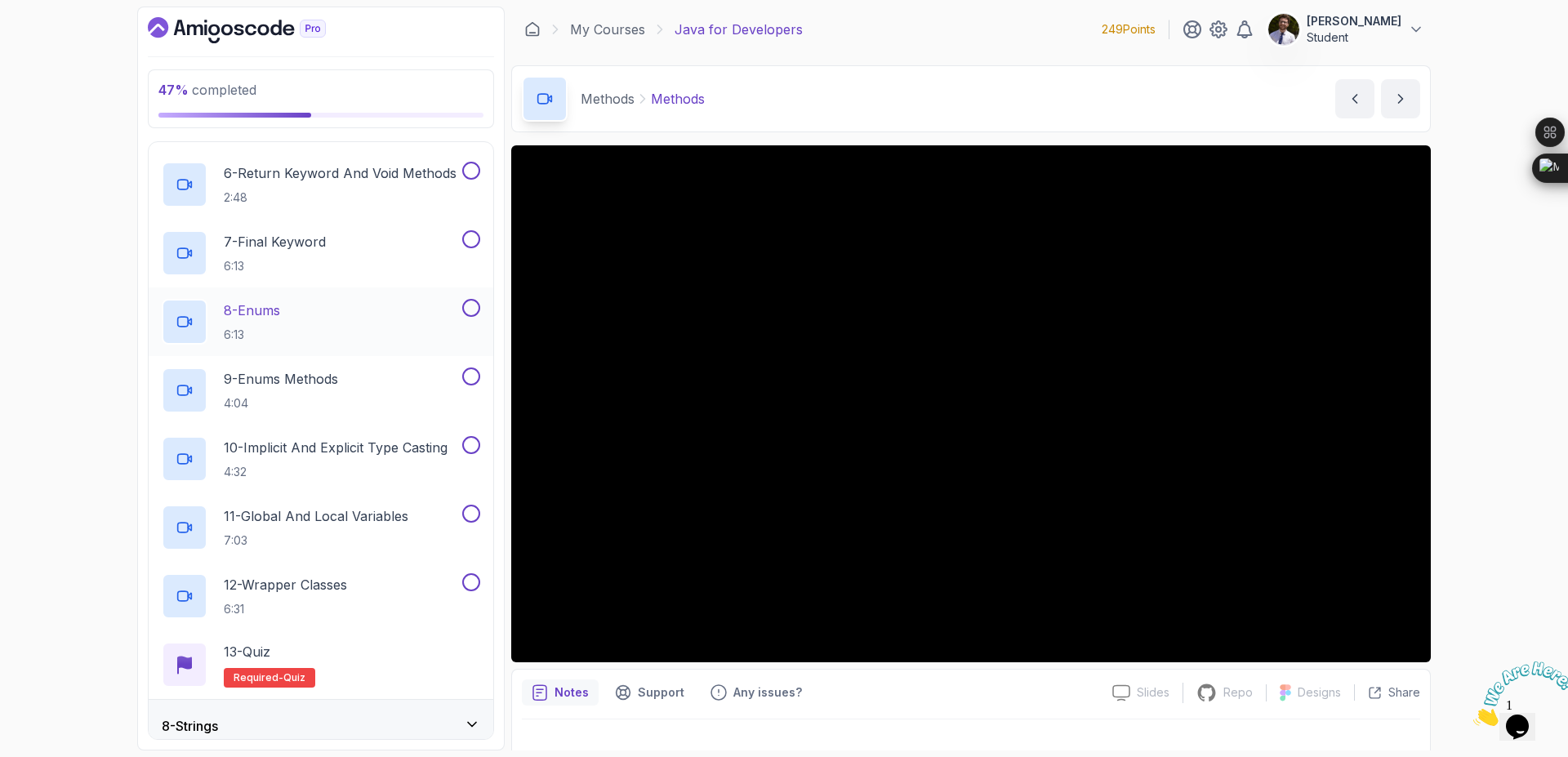
click at [265, 309] on p "8 - Enums" at bounding box center [252, 310] width 57 height 20
click at [162, 299] on button "8 - Enums 6:13" at bounding box center [321, 322] width 318 height 46
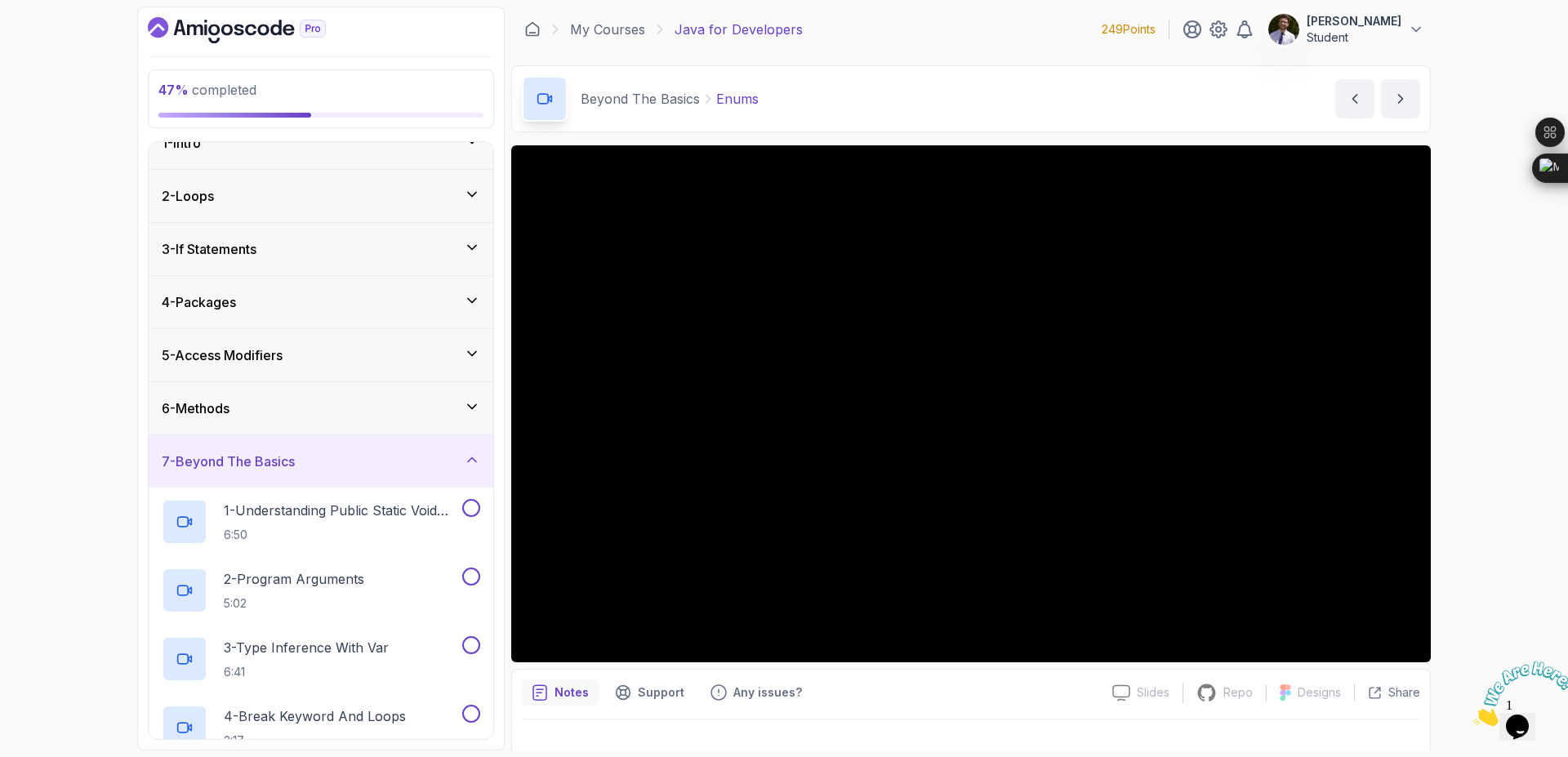
scroll to position [20, 0]
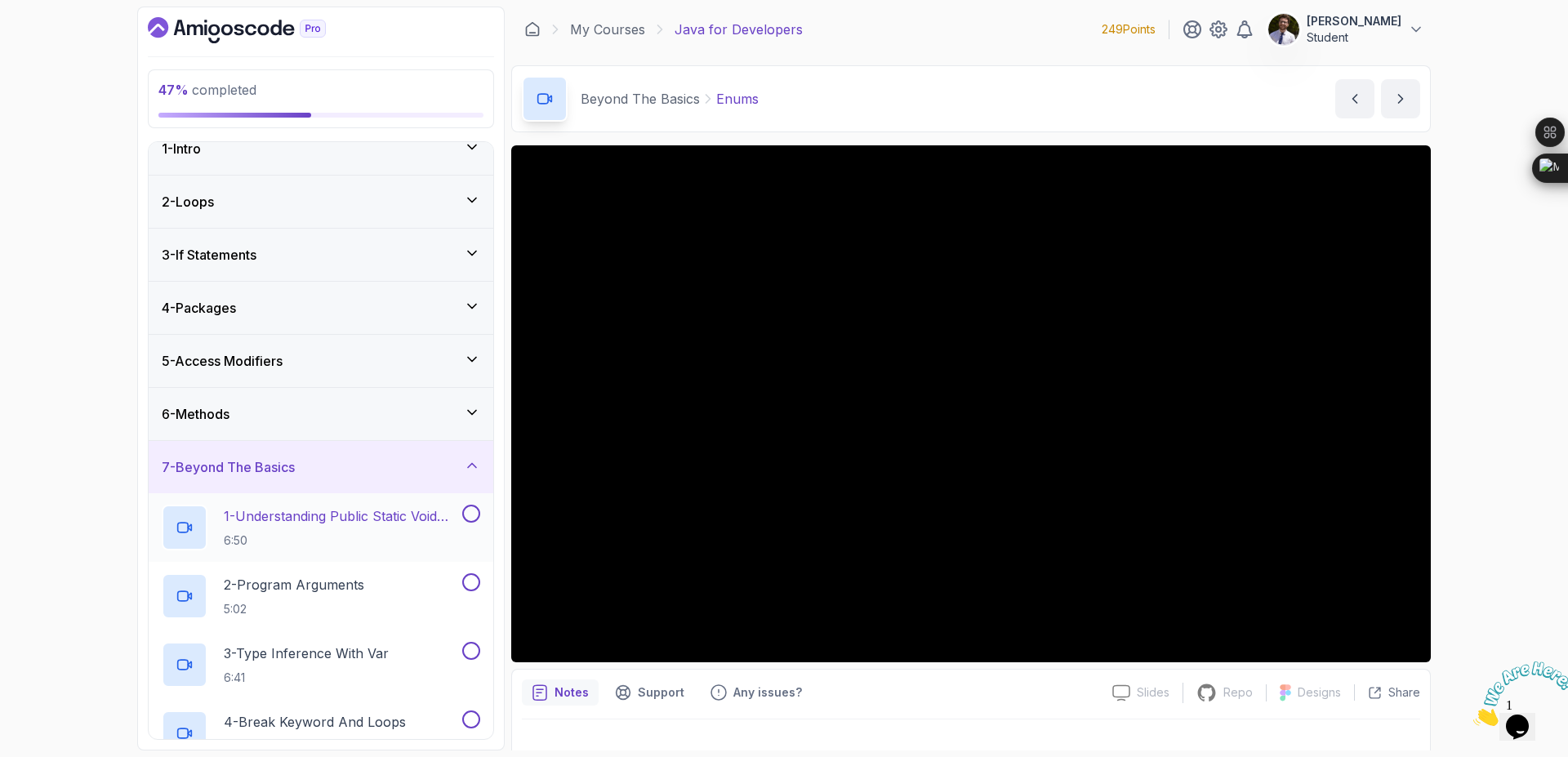
click at [473, 516] on button at bounding box center [471, 514] width 18 height 18
click at [472, 588] on button at bounding box center [471, 583] width 18 height 18
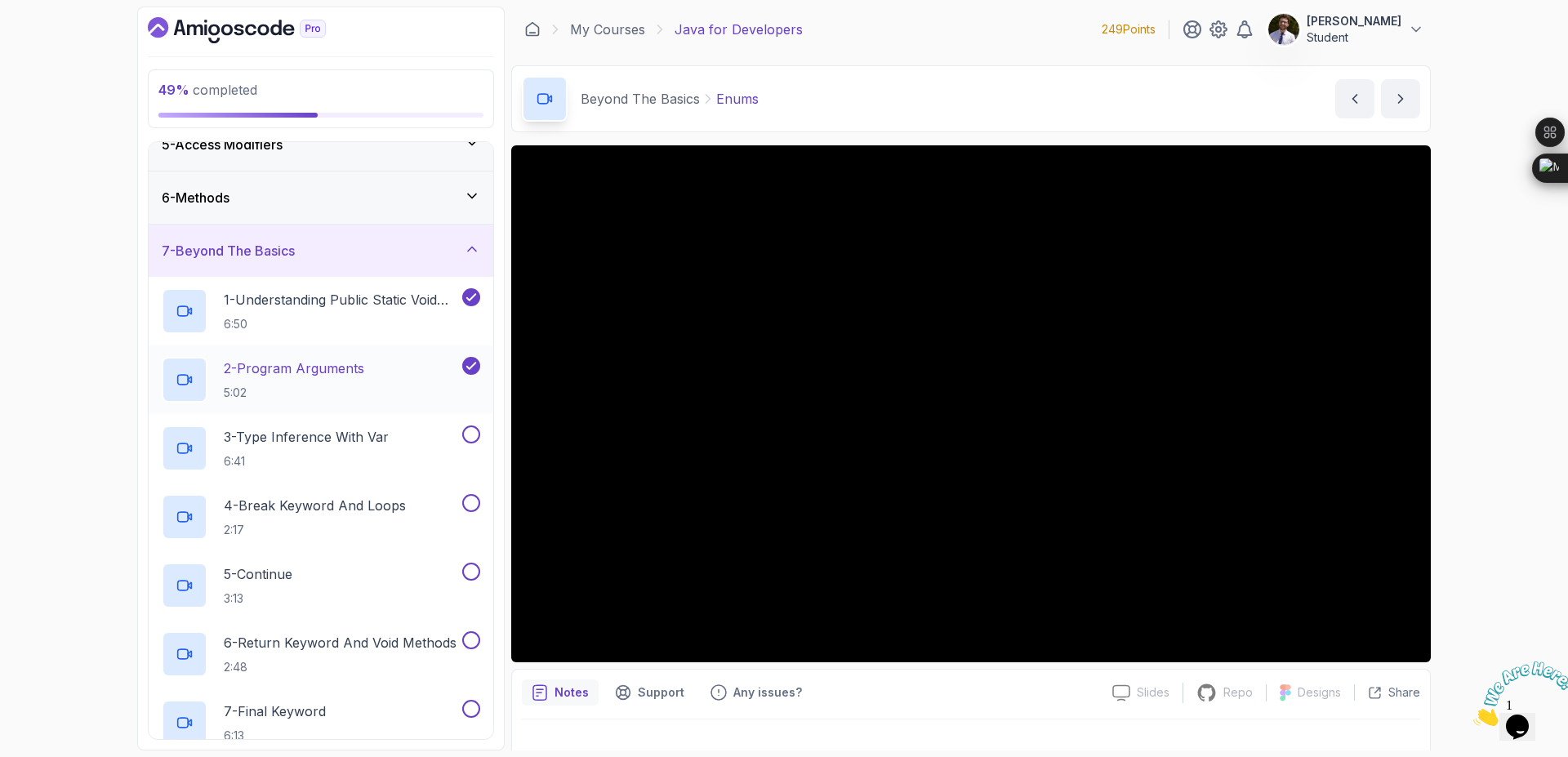
scroll to position [314, 0]
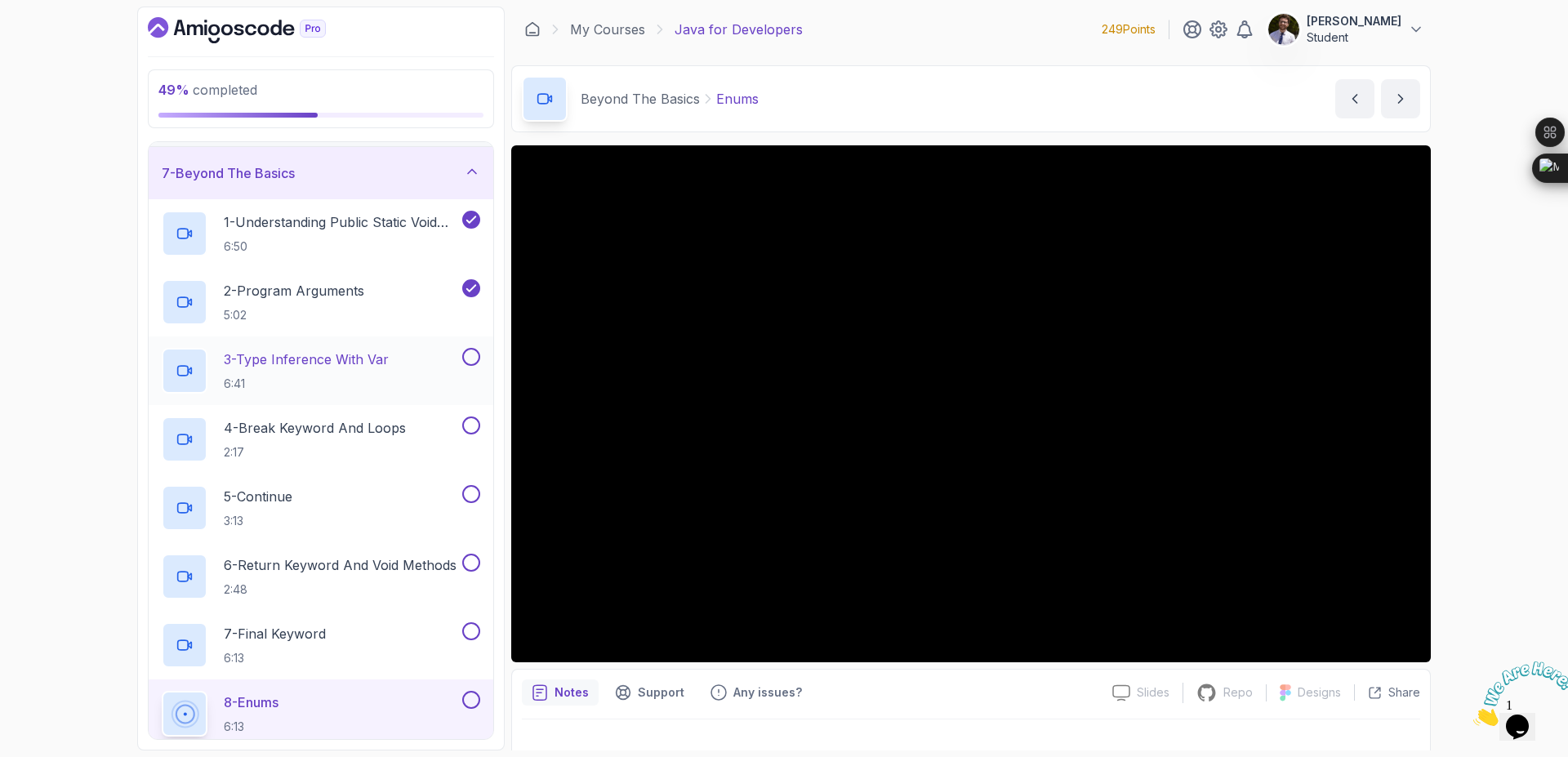
click at [473, 356] on button at bounding box center [471, 357] width 18 height 18
click at [474, 429] on button at bounding box center [471, 425] width 18 height 18
click at [469, 490] on button at bounding box center [471, 494] width 18 height 18
click at [469, 567] on button at bounding box center [471, 563] width 18 height 18
click at [471, 637] on button at bounding box center [471, 631] width 18 height 18
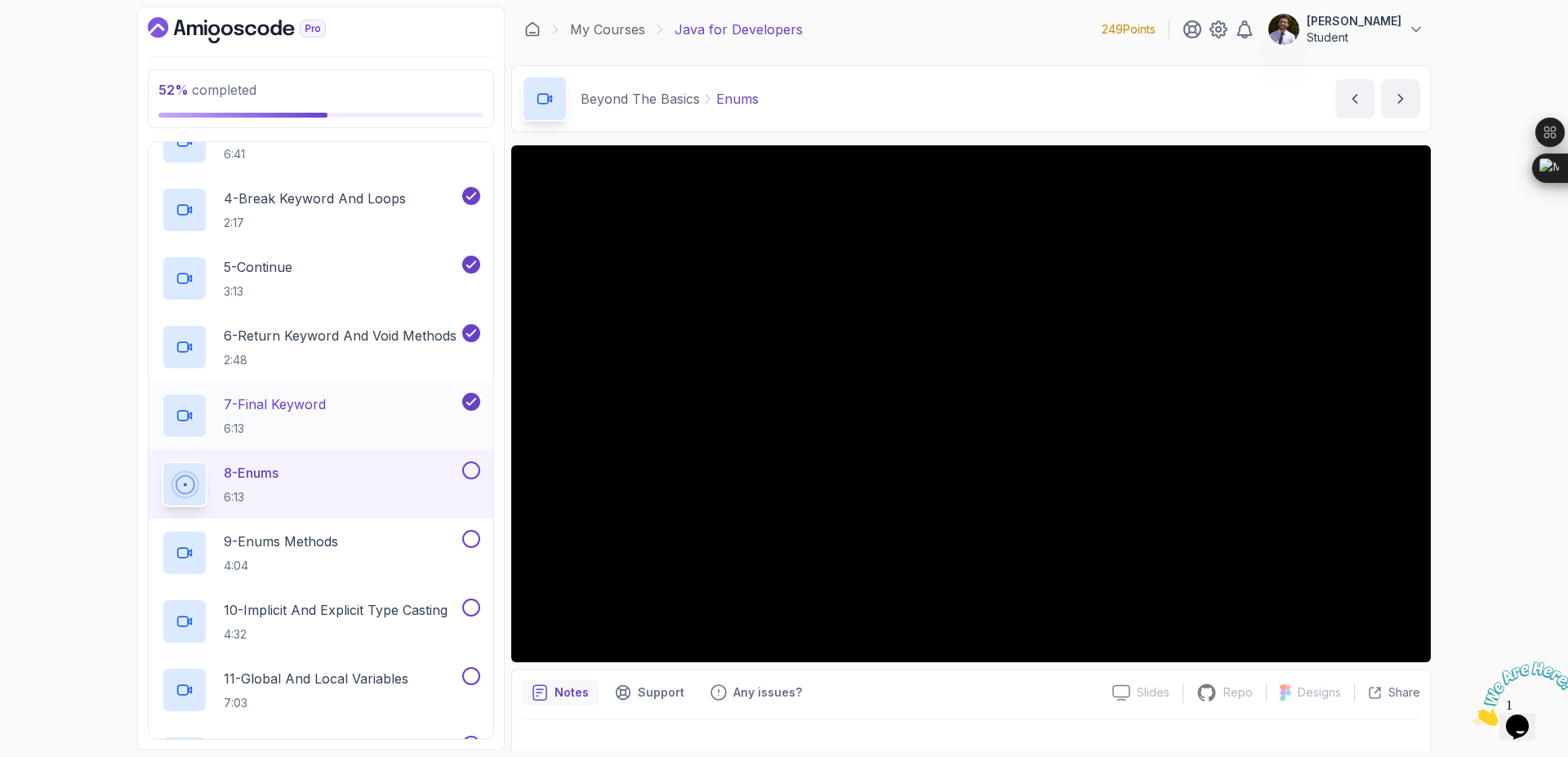
scroll to position [608, 0]
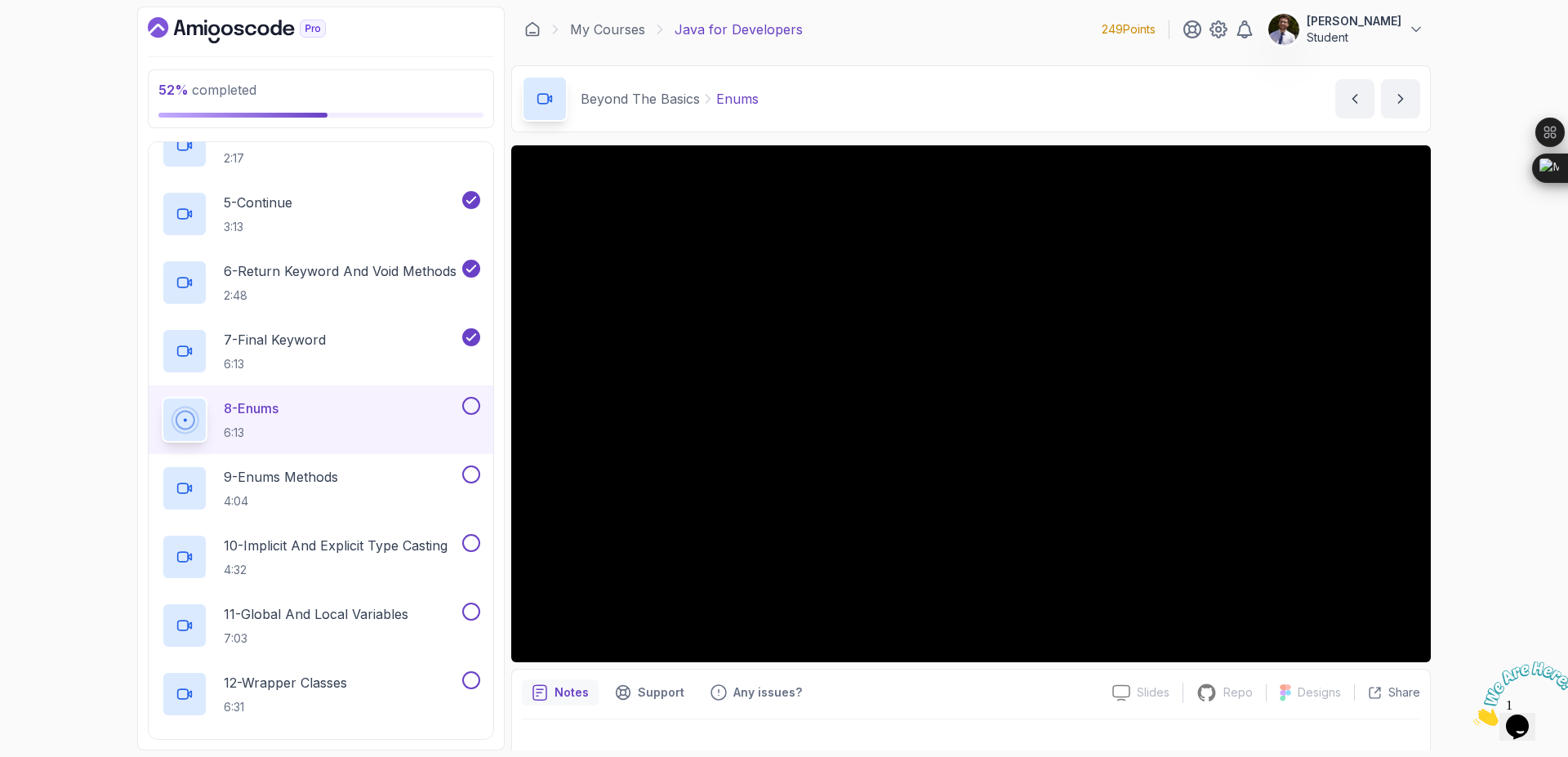
click at [469, 409] on button at bounding box center [471, 406] width 18 height 18
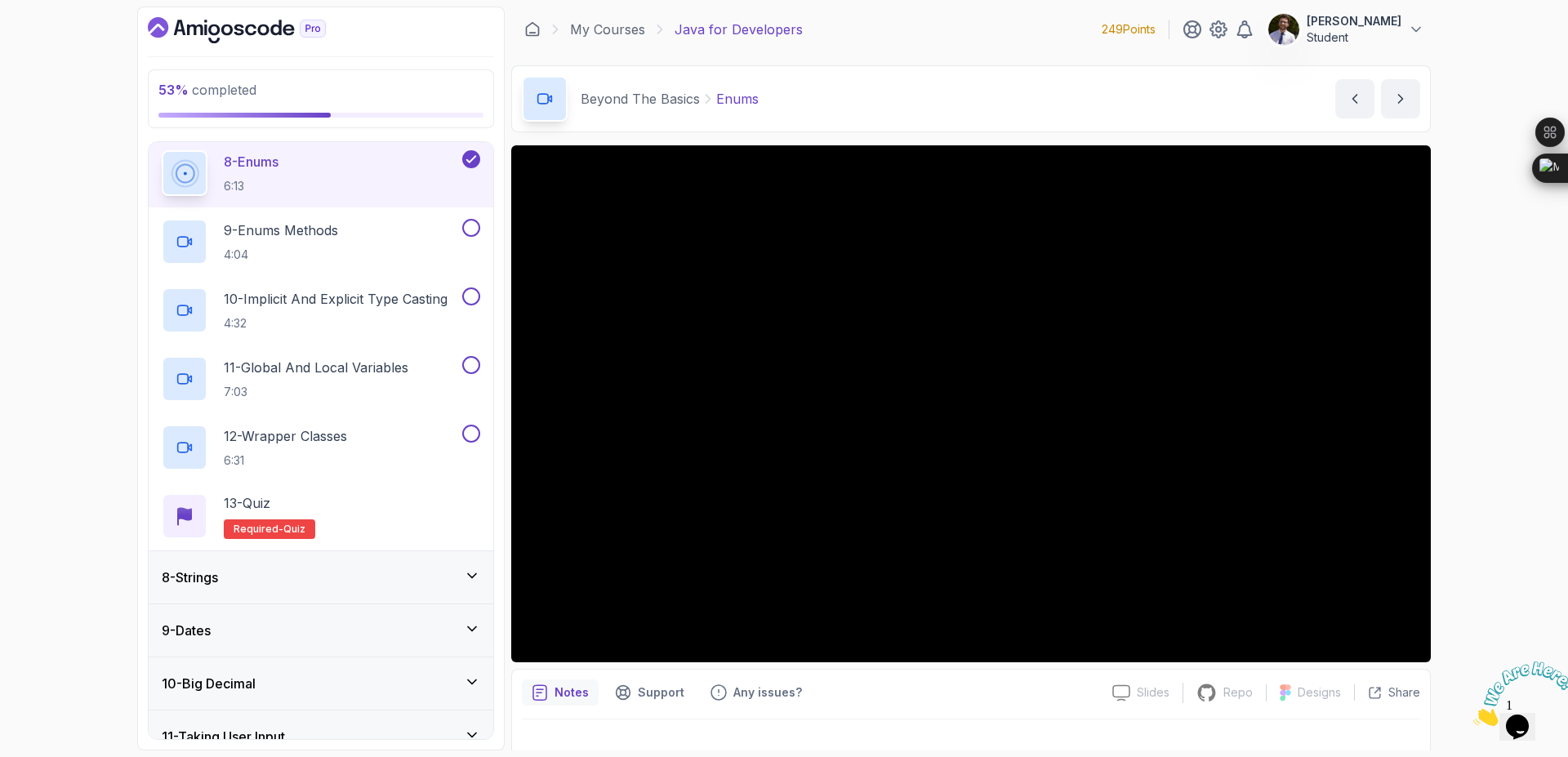
scroll to position [902, 0]
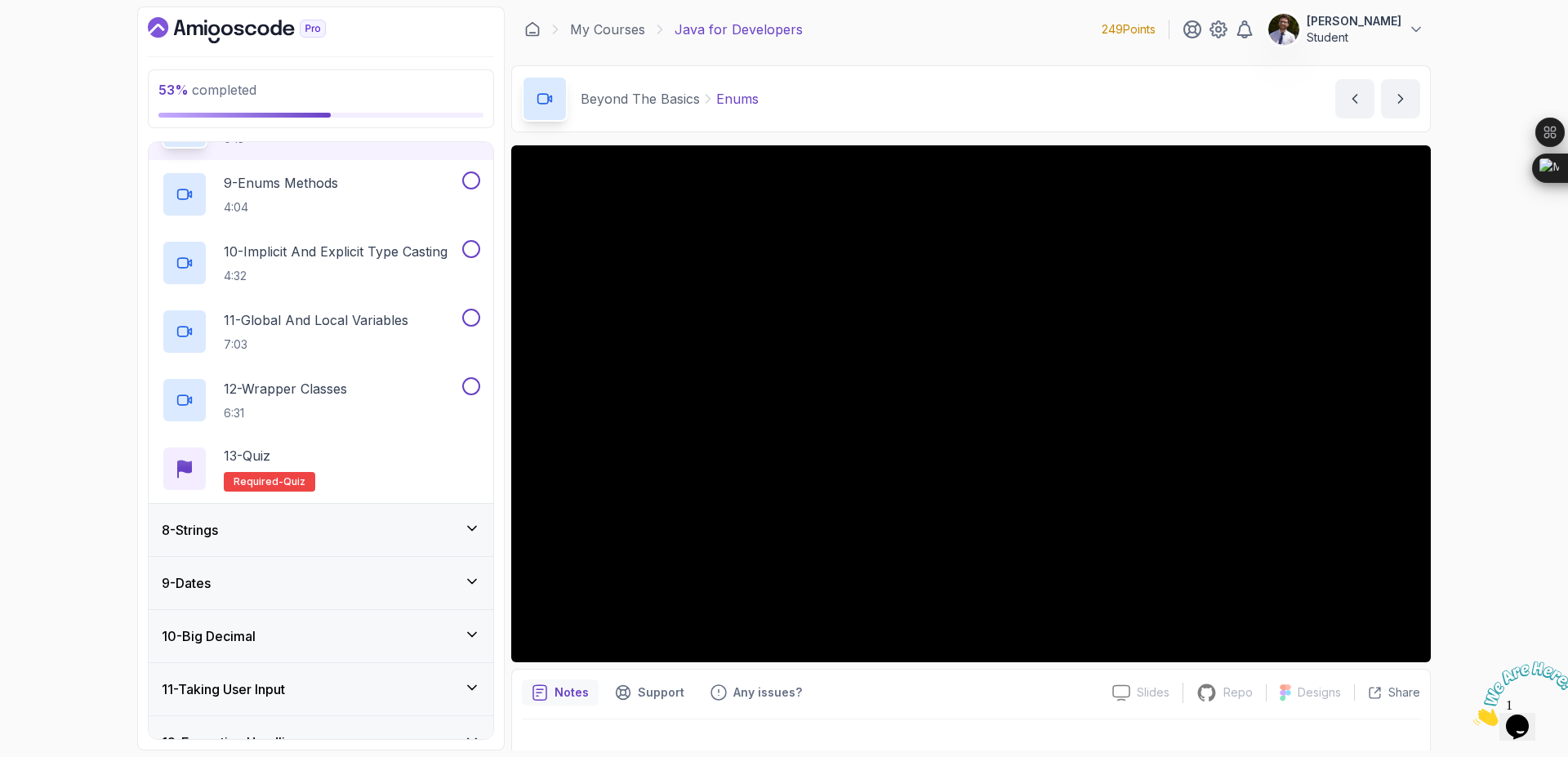
click at [466, 580] on icon at bounding box center [472, 582] width 16 height 16
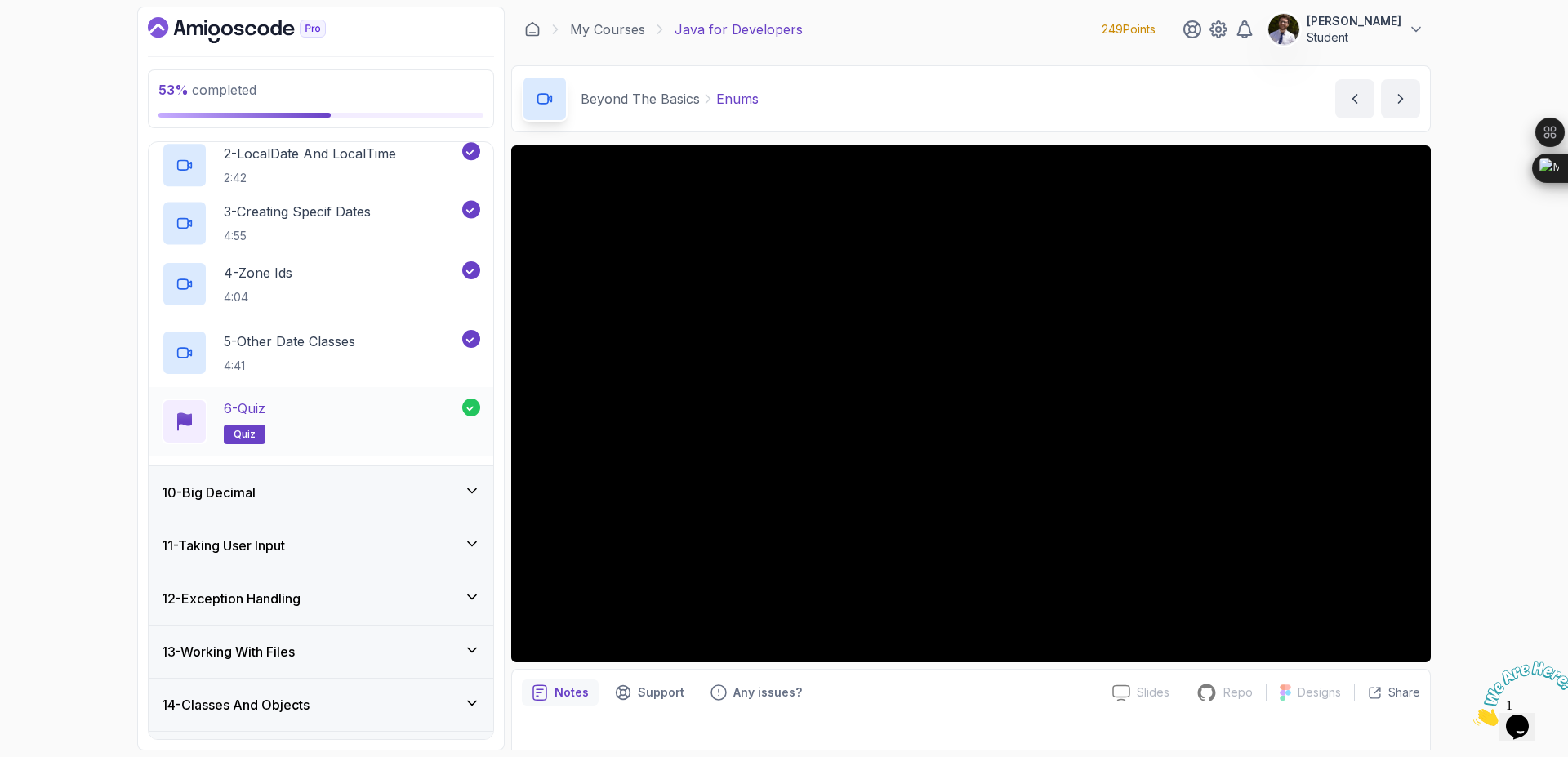
scroll to position [412, 0]
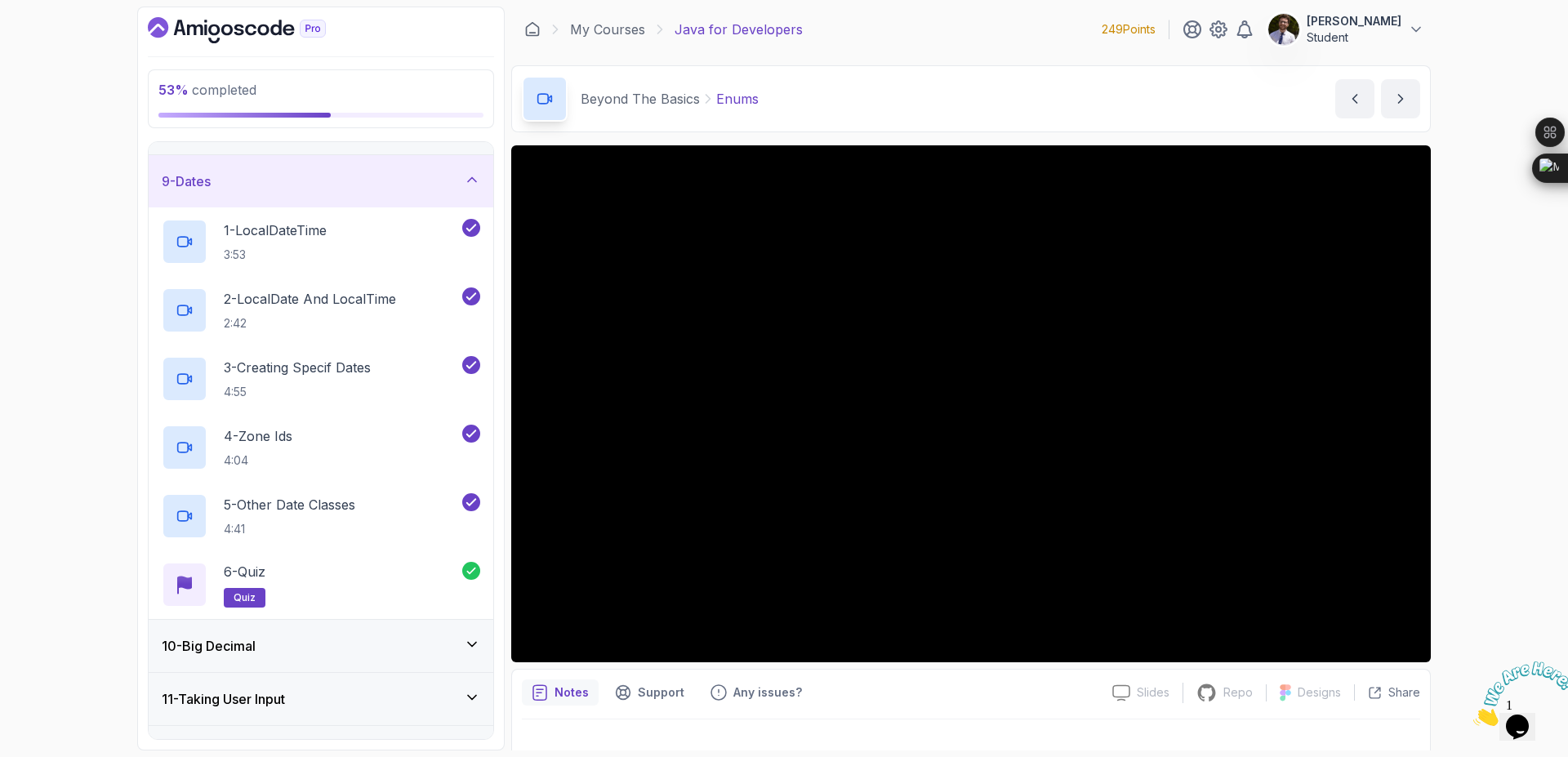
click at [466, 179] on icon at bounding box center [472, 180] width 16 height 16
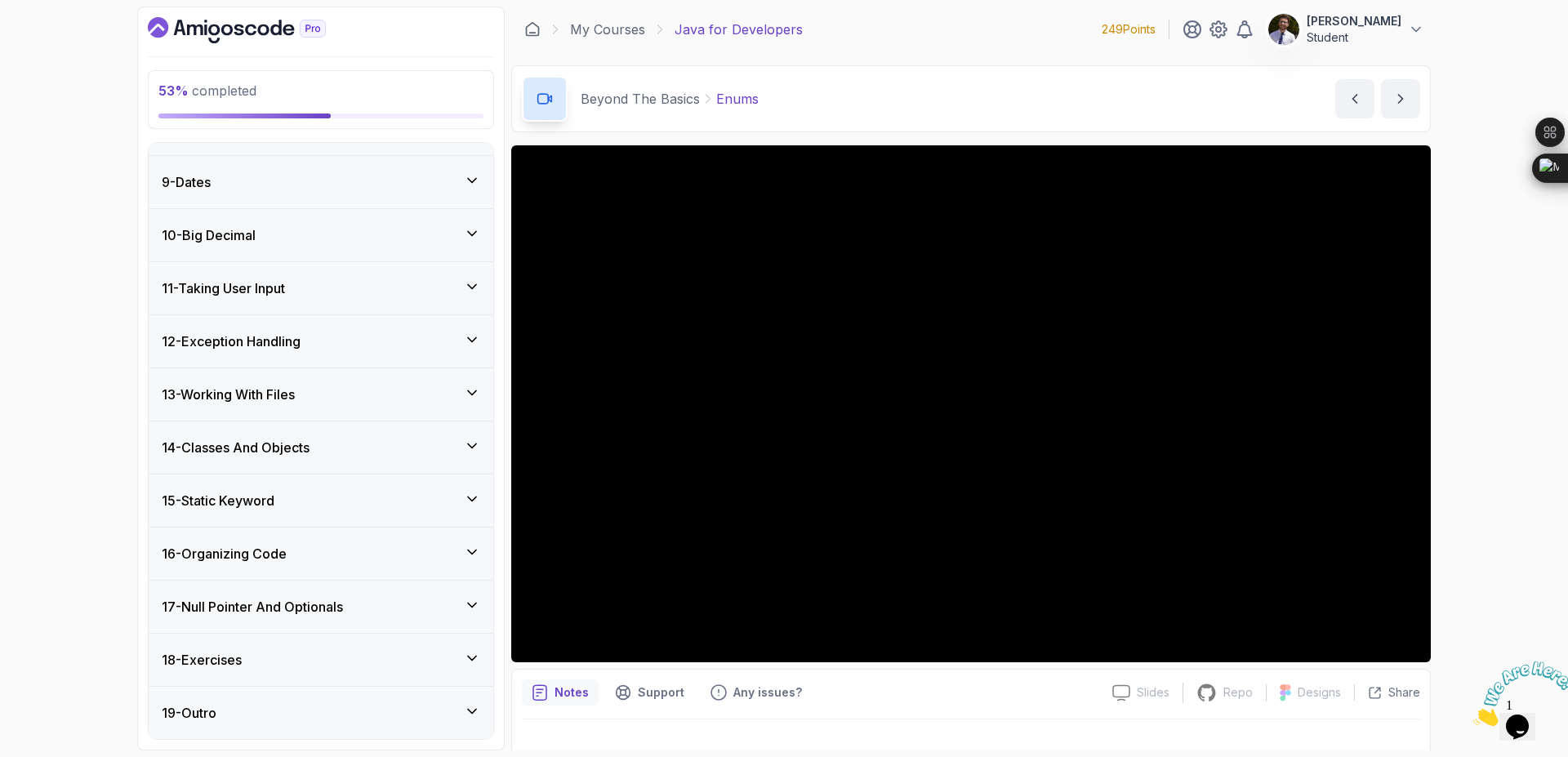
click at [475, 243] on div "10 - Big Decimal" at bounding box center [321, 236] width 318 height 20
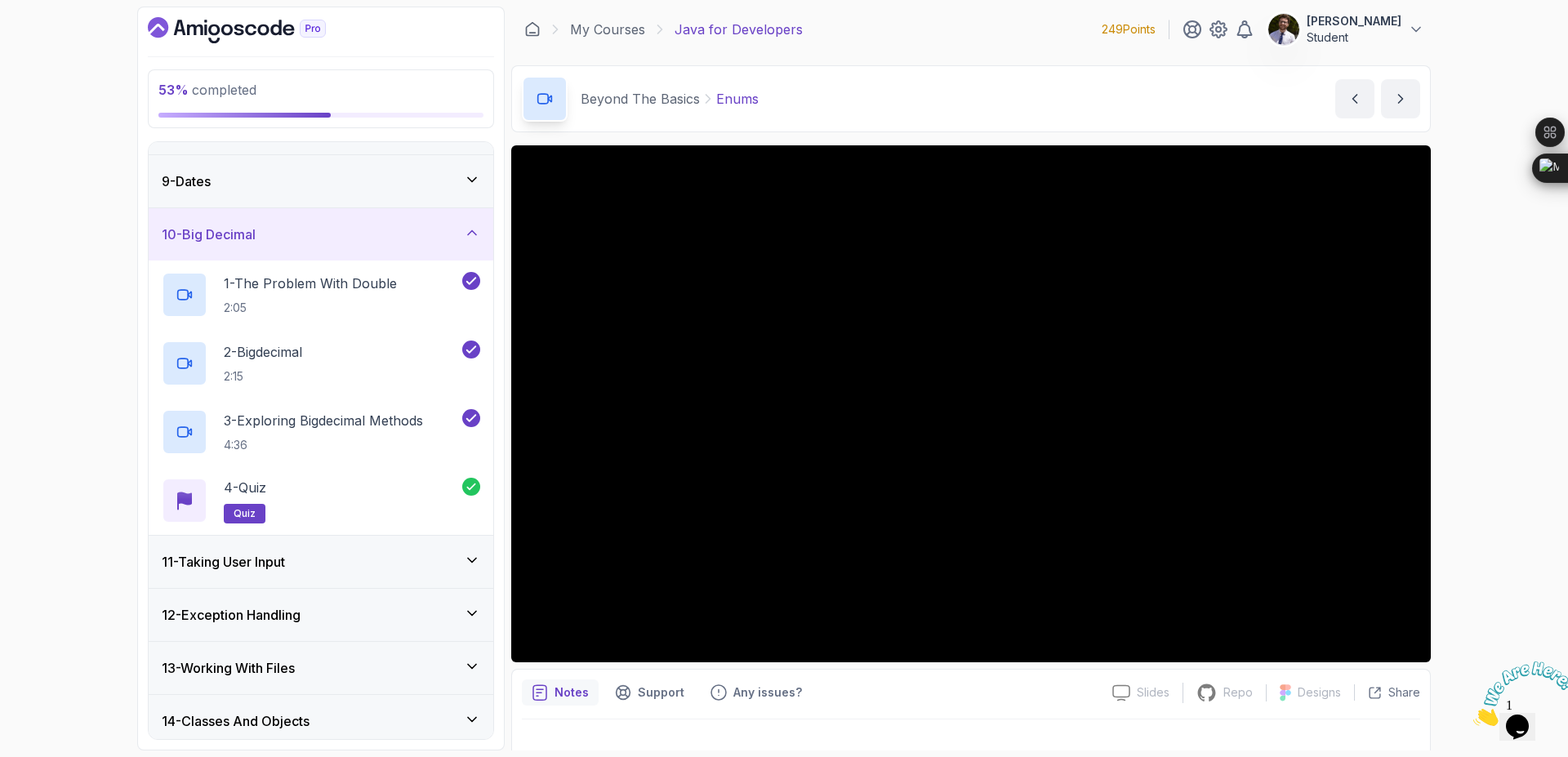
click at [470, 236] on icon at bounding box center [472, 233] width 16 height 16
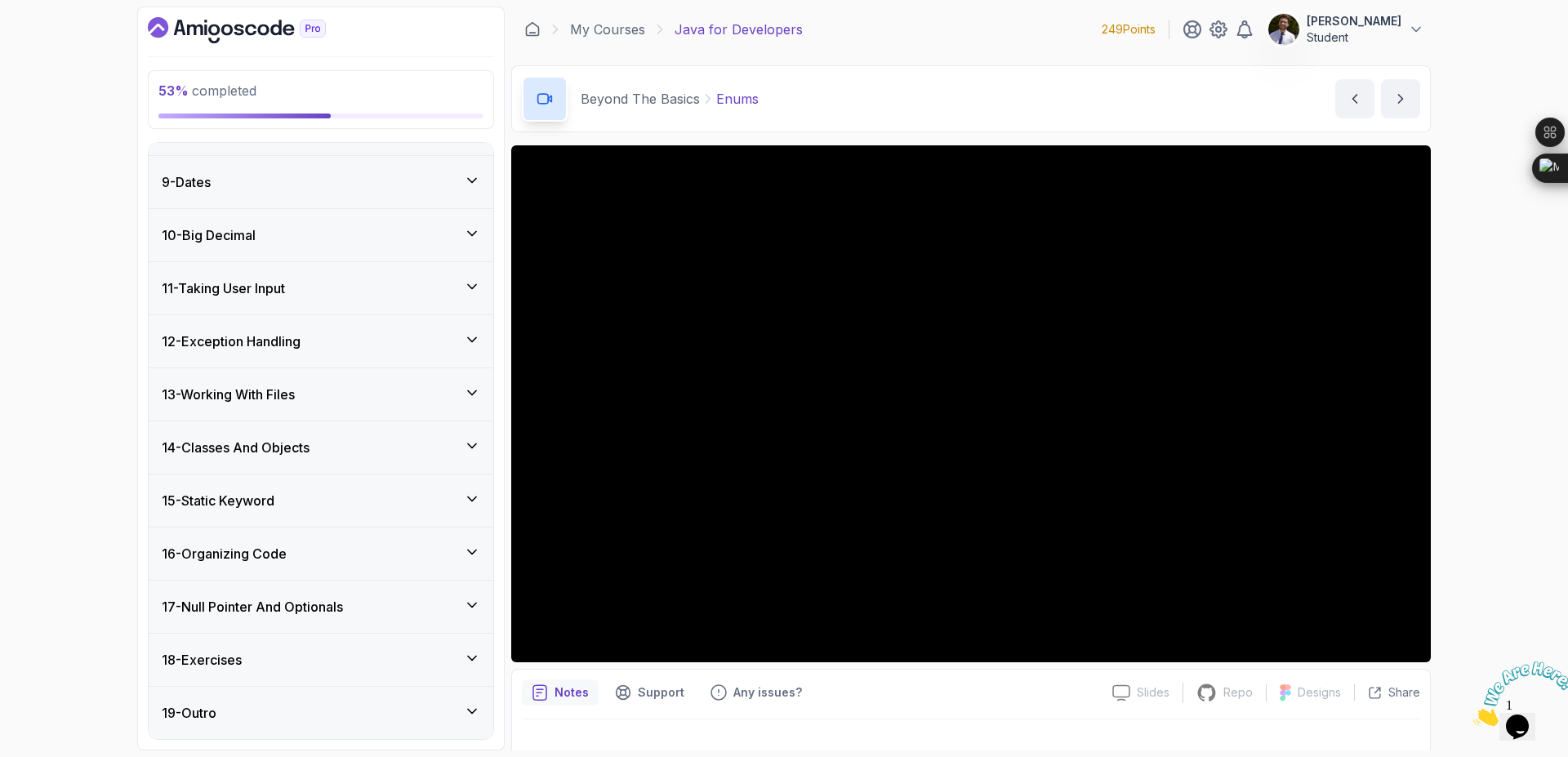
click at [475, 279] on icon at bounding box center [472, 287] width 16 height 16
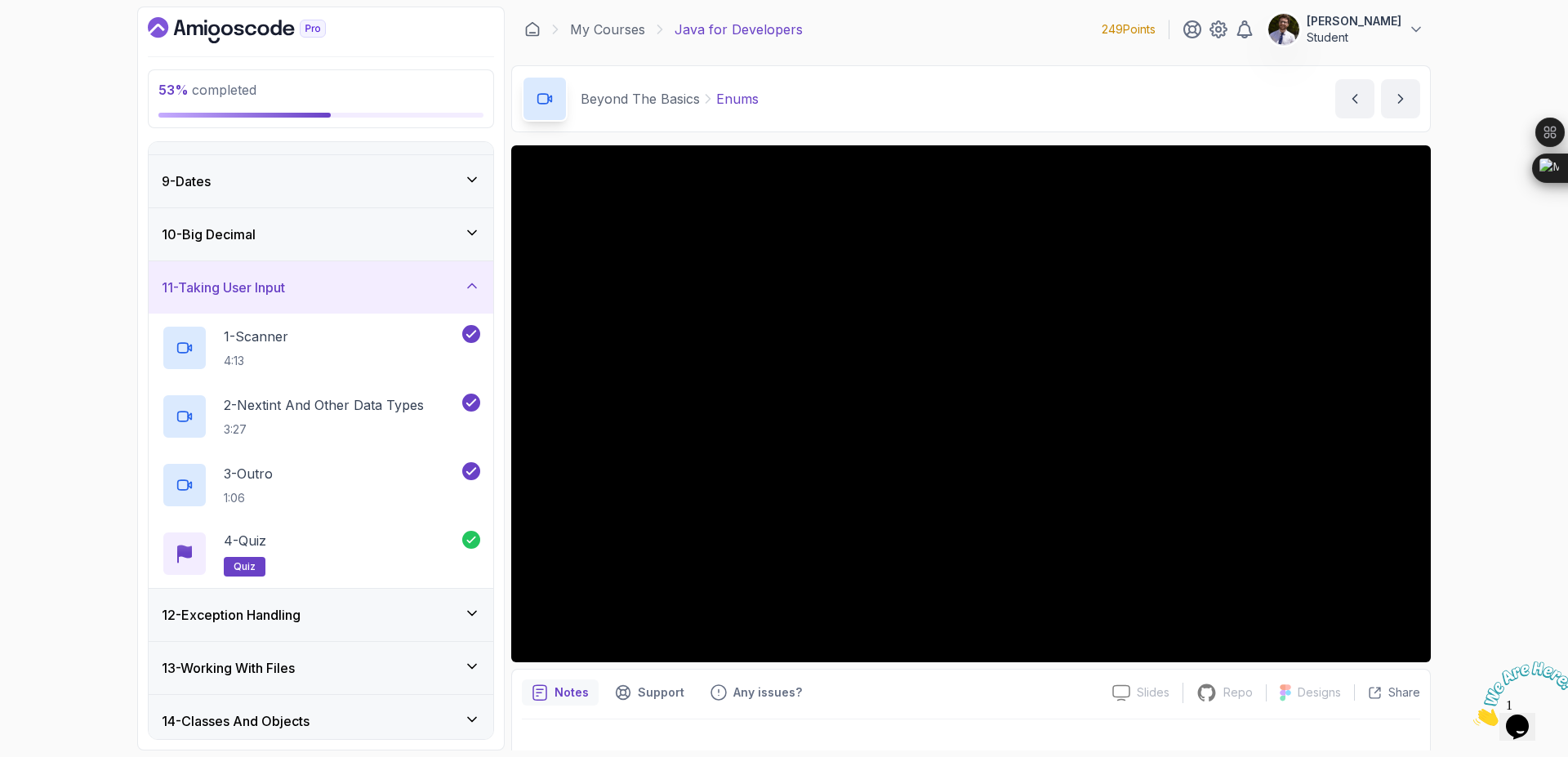
click at [480, 289] on div "11 - Taking User Input" at bounding box center [320, 288] width 344 height 52
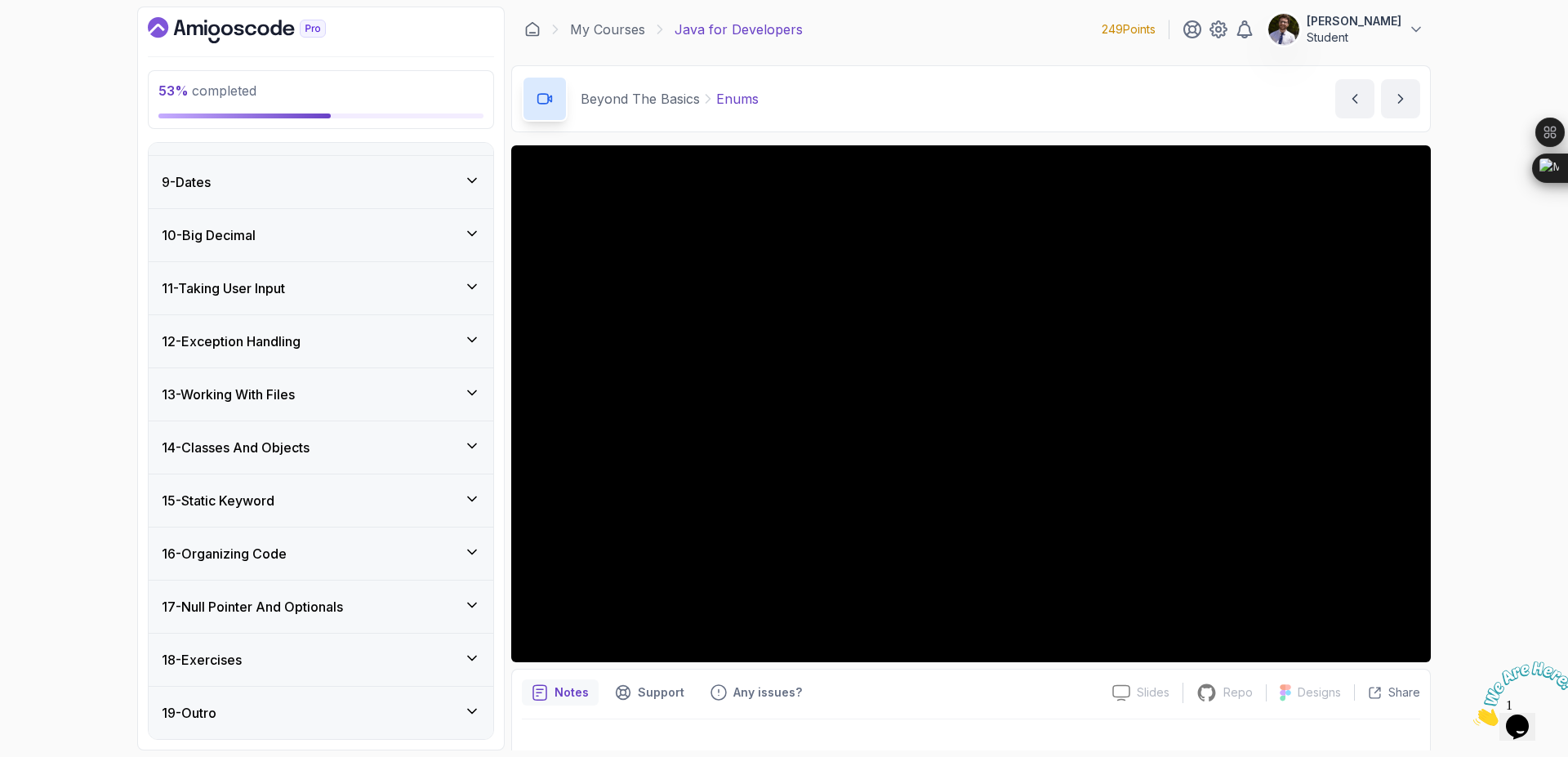
click at [468, 340] on icon at bounding box center [472, 340] width 16 height 16
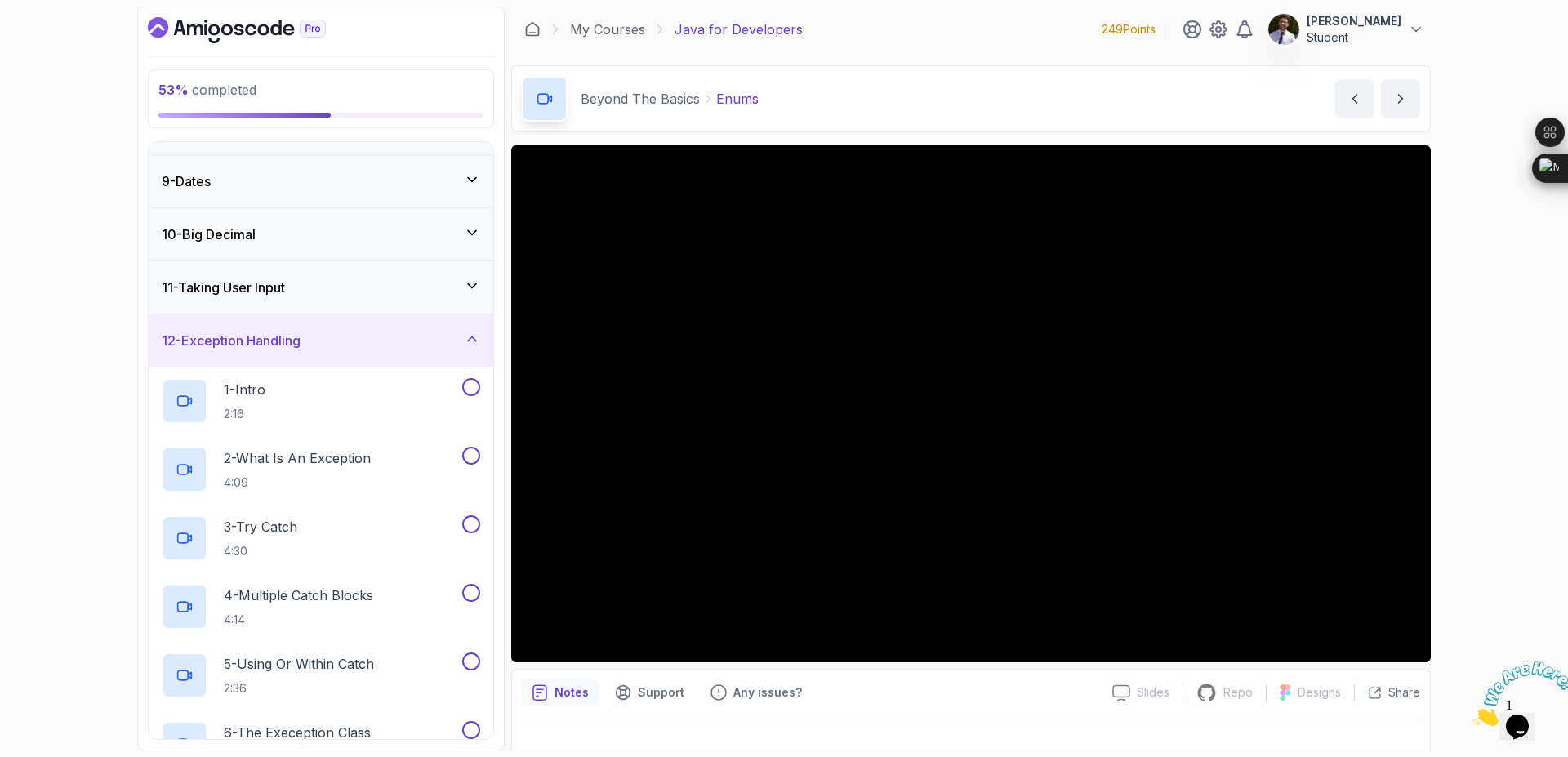
click at [468, 340] on icon at bounding box center [472, 339] width 16 height 16
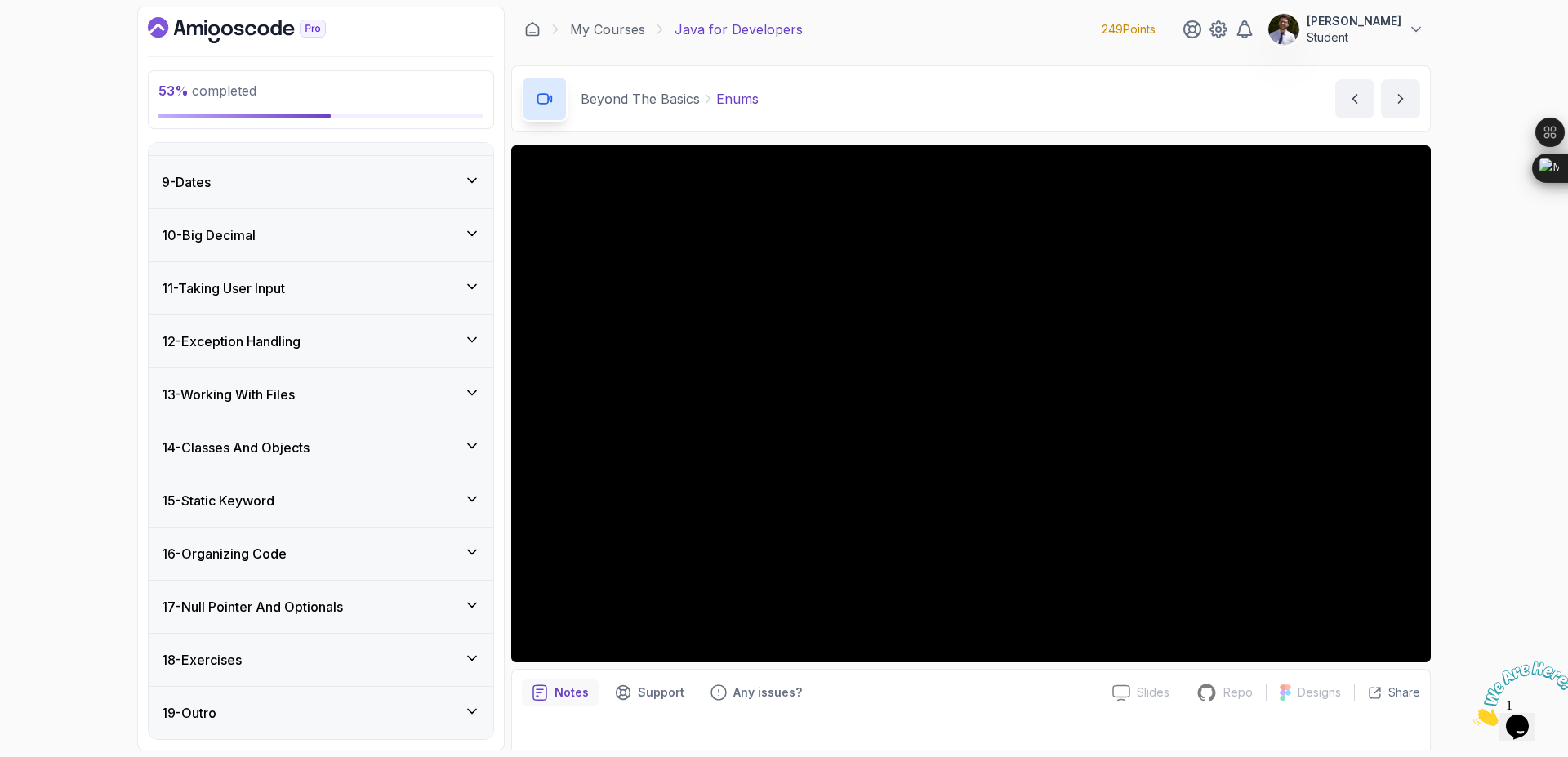
click at [474, 399] on icon at bounding box center [472, 393] width 16 height 16
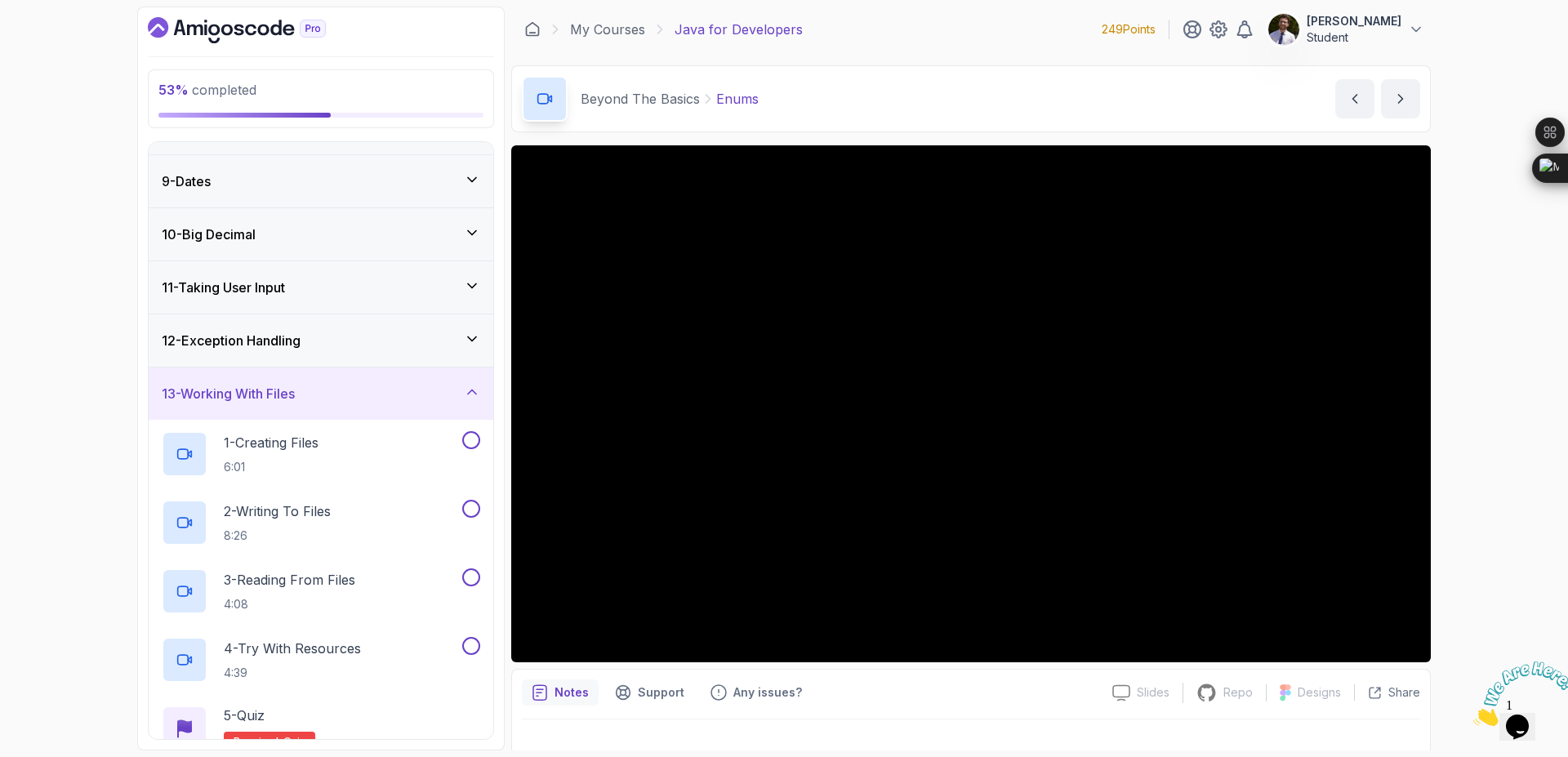
click at [473, 399] on icon at bounding box center [472, 392] width 16 height 16
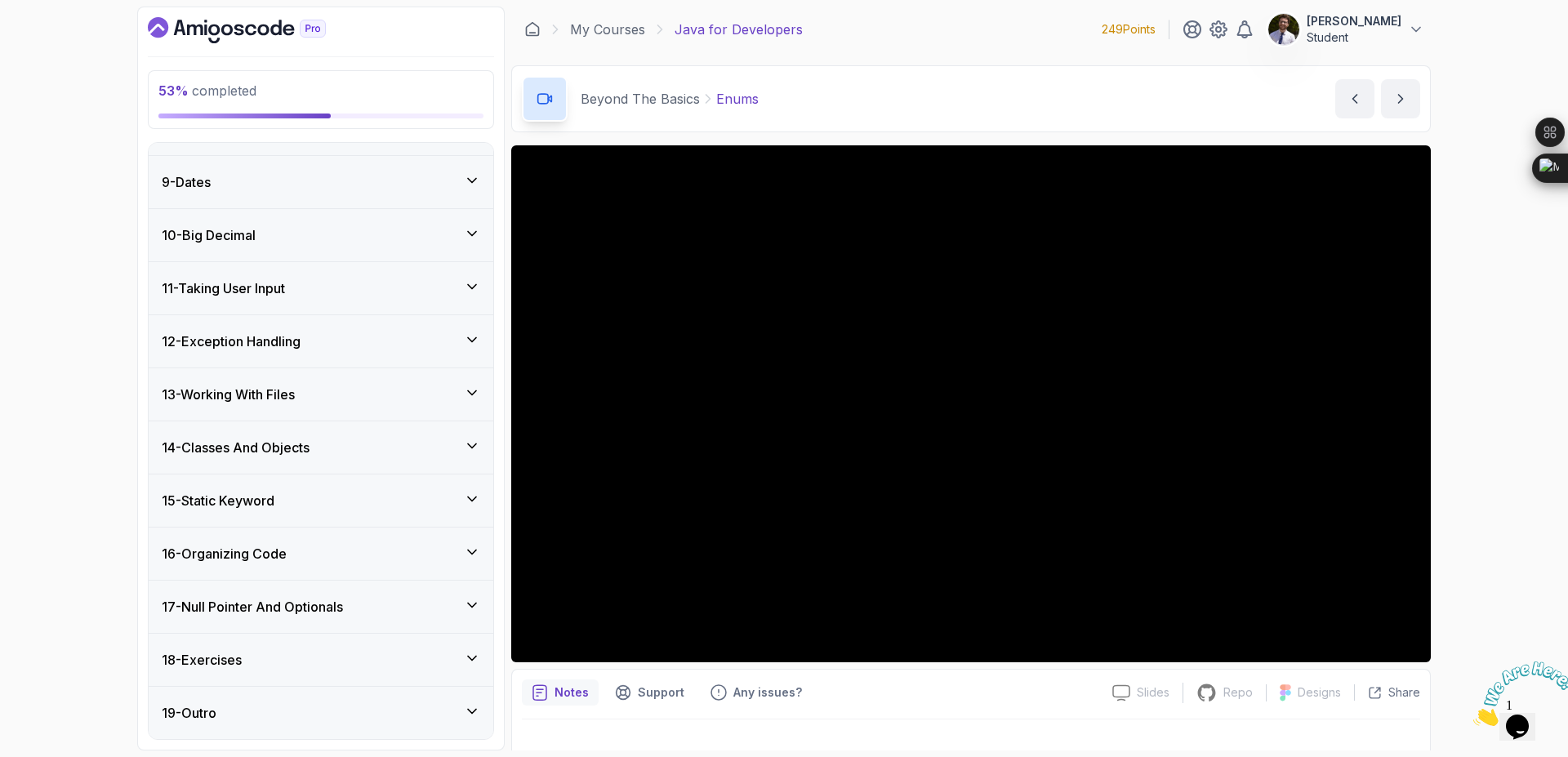
click at [469, 444] on icon at bounding box center [472, 445] width 8 height 4
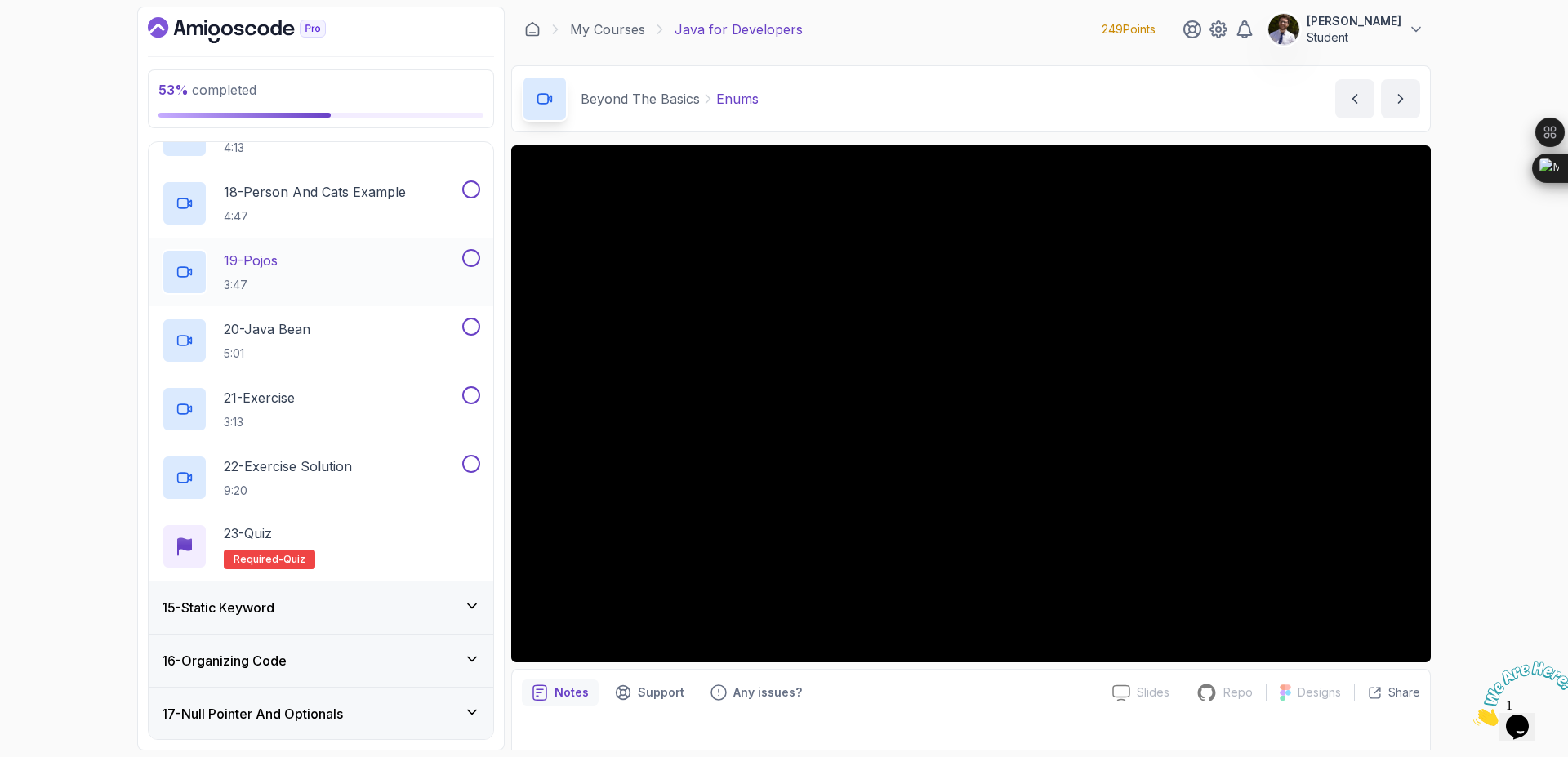
scroll to position [1989, 0]
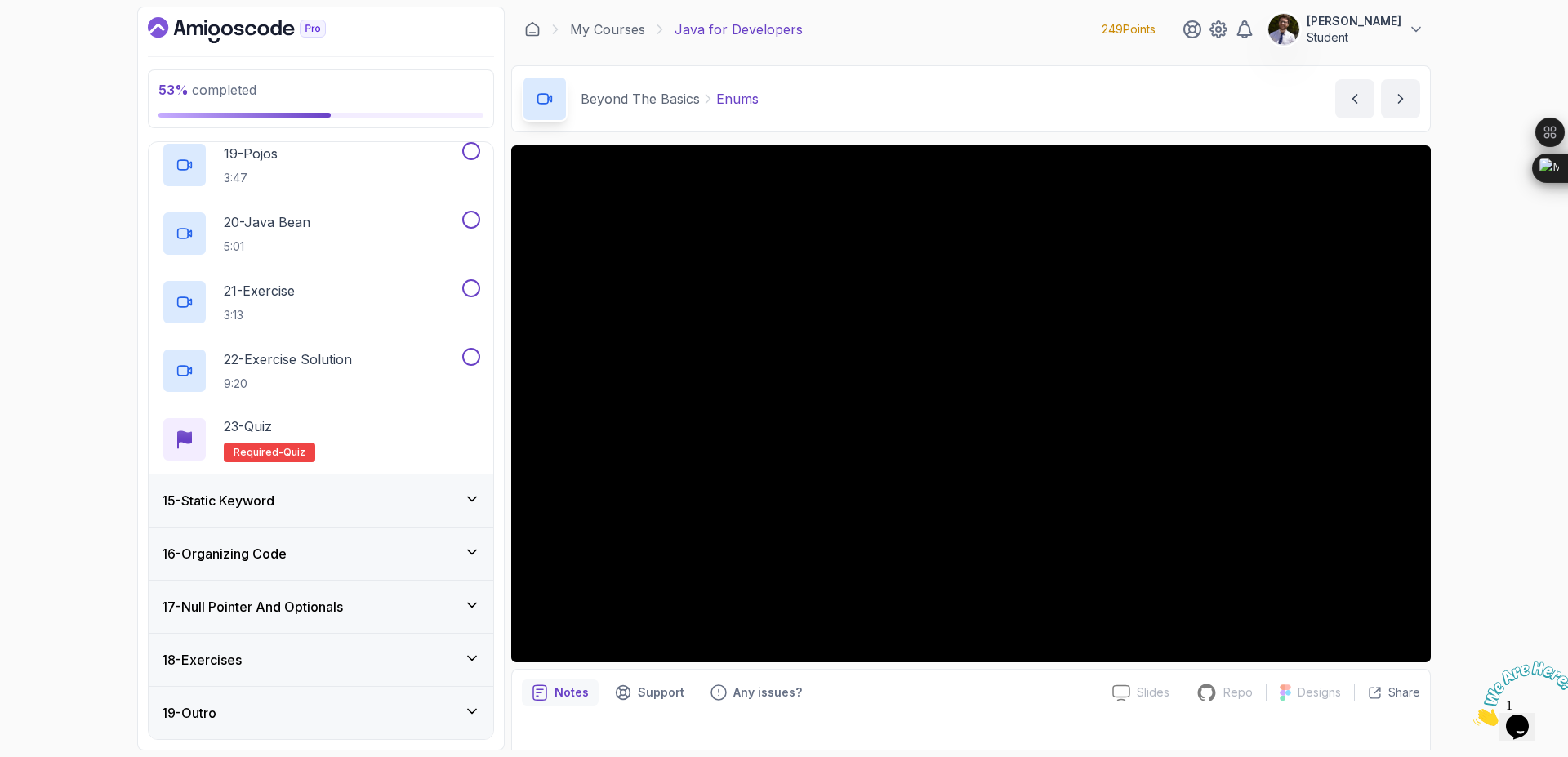
click at [434, 504] on div "15 - Static Keyword" at bounding box center [321, 501] width 318 height 20
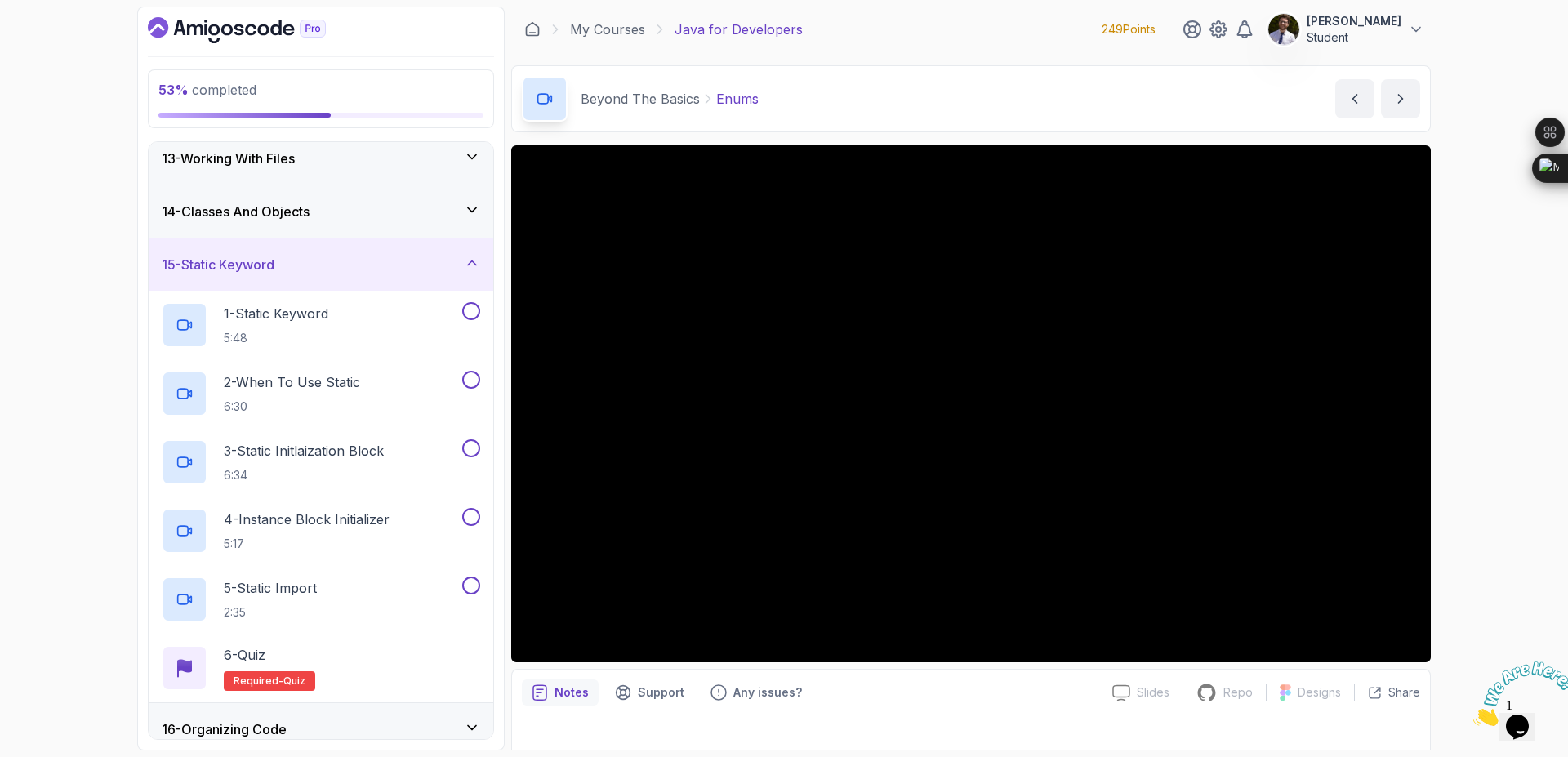
scroll to position [706, 0]
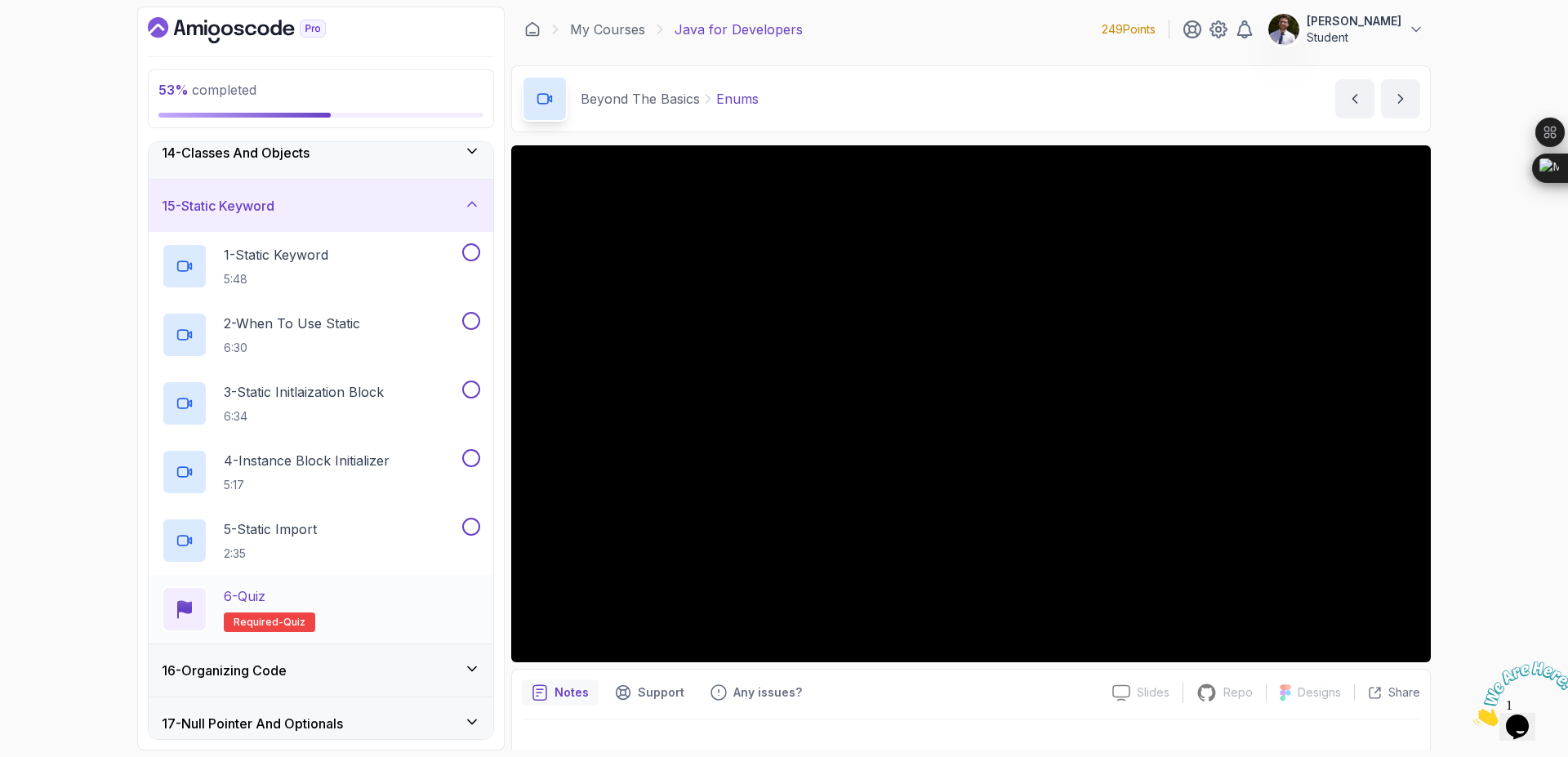
click at [298, 622] on span "quiz" at bounding box center [294, 622] width 22 height 13
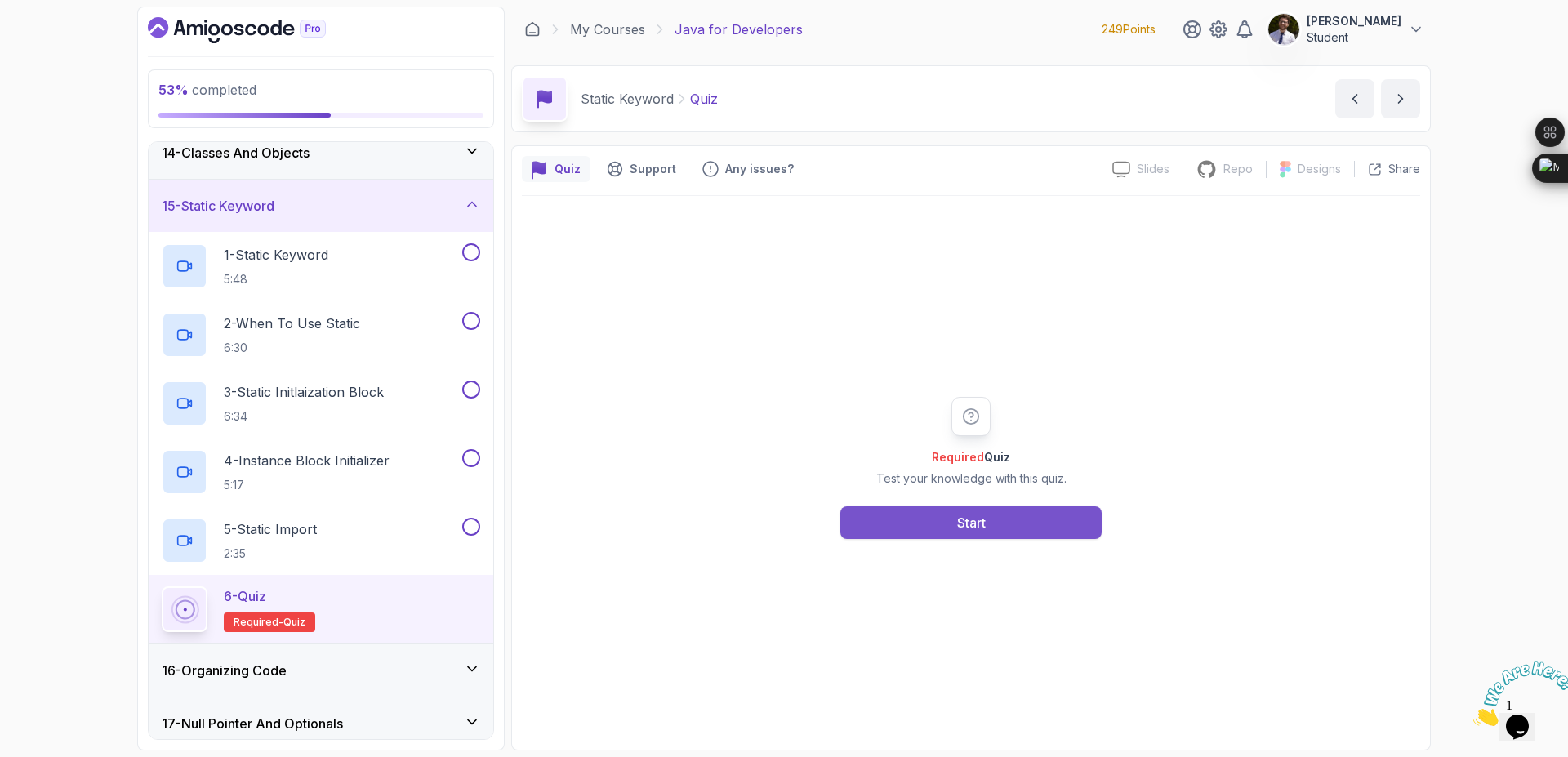
click at [1012, 518] on button "Start" at bounding box center [971, 522] width 262 height 32
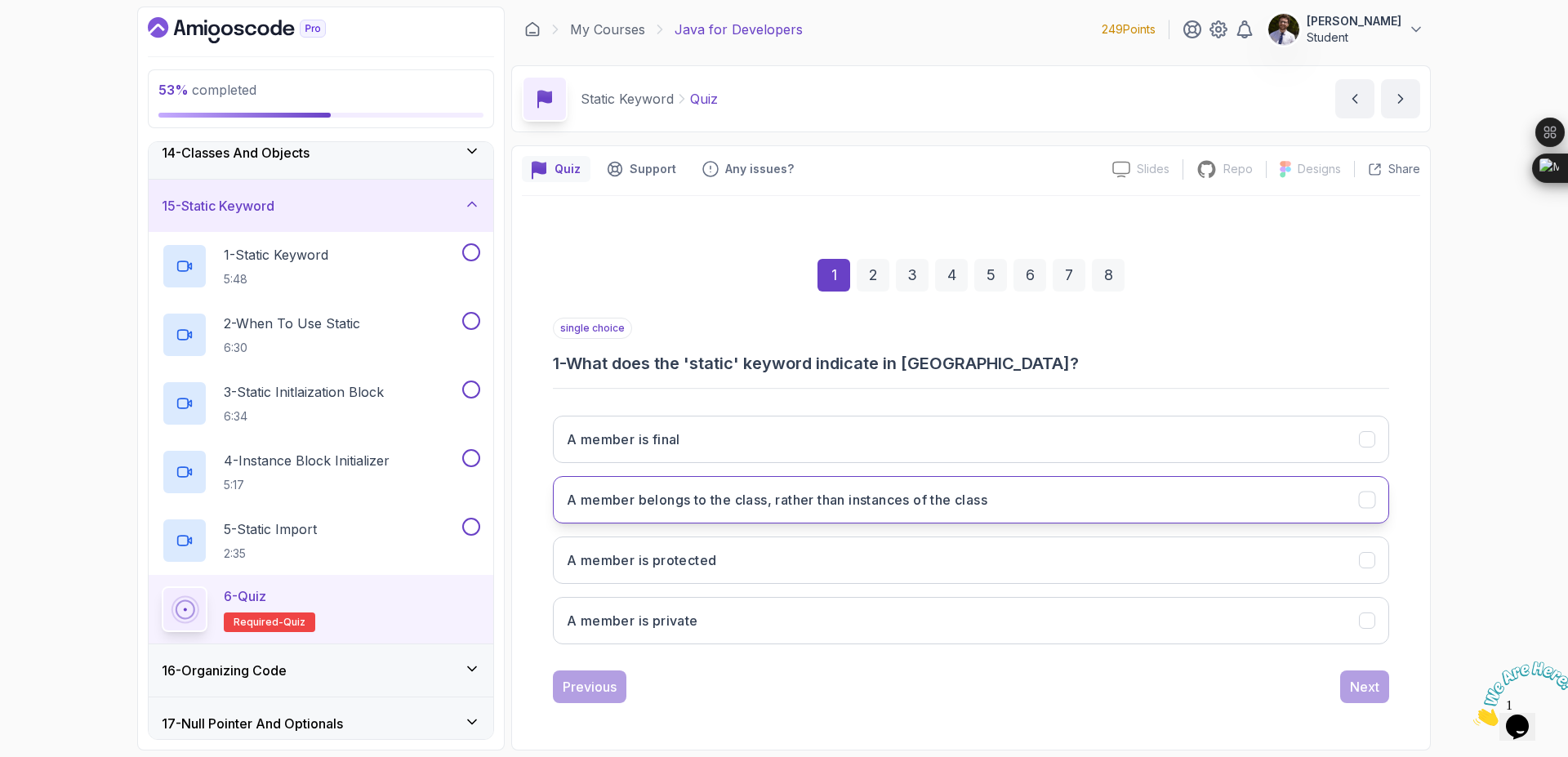
click at [946, 481] on button "A member belongs to the class, rather than instances of the class" at bounding box center [971, 500] width 836 height 48
click at [1397, 683] on div "1 2 3 4 5 6 7 8 single choice 1 - What does the 'static' keyword indicate in Ja…" at bounding box center [971, 468] width 898 height 496
click at [1371, 683] on div "Next" at bounding box center [1365, 687] width 30 height 20
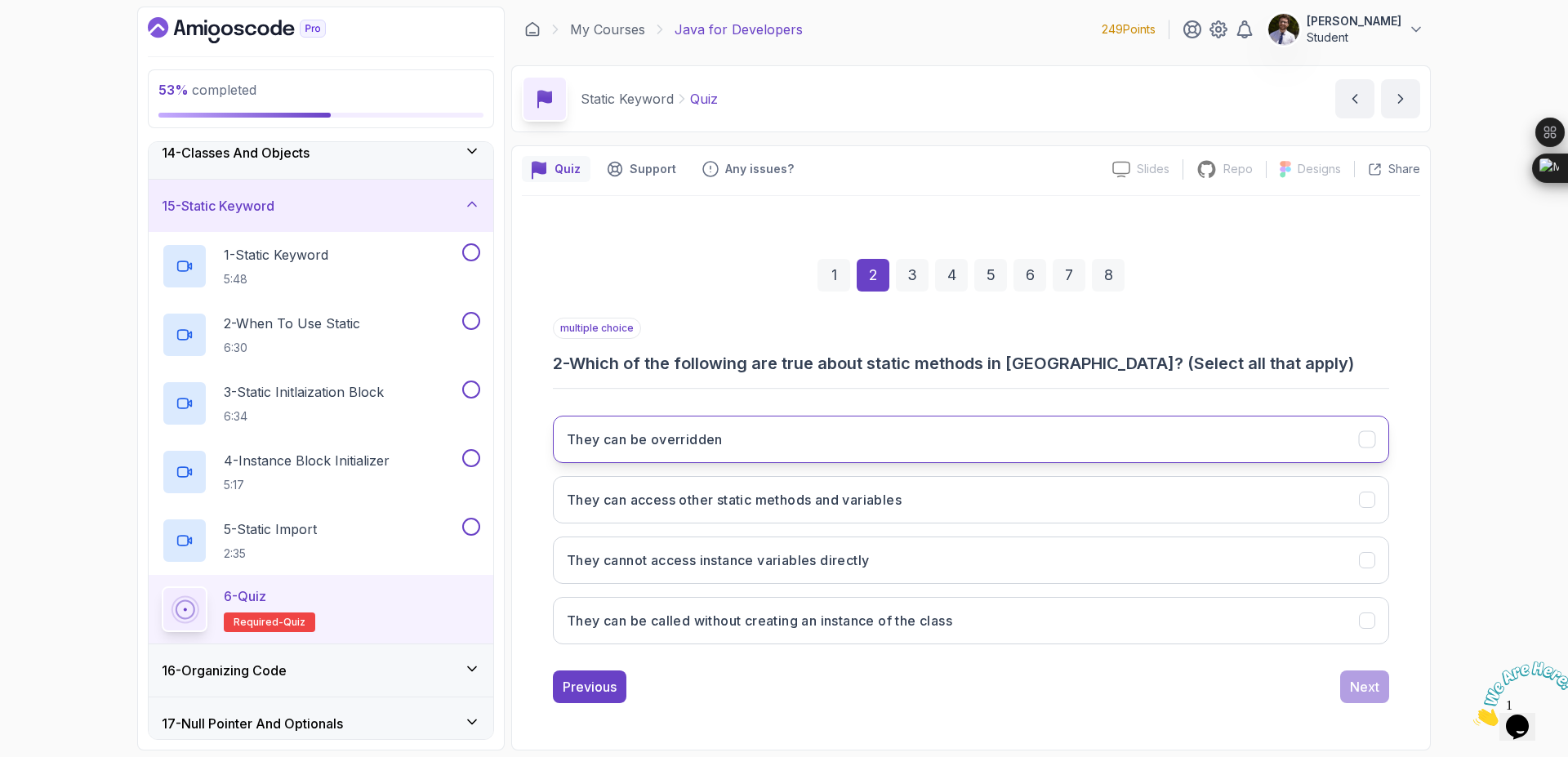
click at [1282, 445] on button "They can be overridden" at bounding box center [971, 439] width 836 height 48
click at [1284, 496] on button "They can access other static methods and variables" at bounding box center [971, 500] width 836 height 48
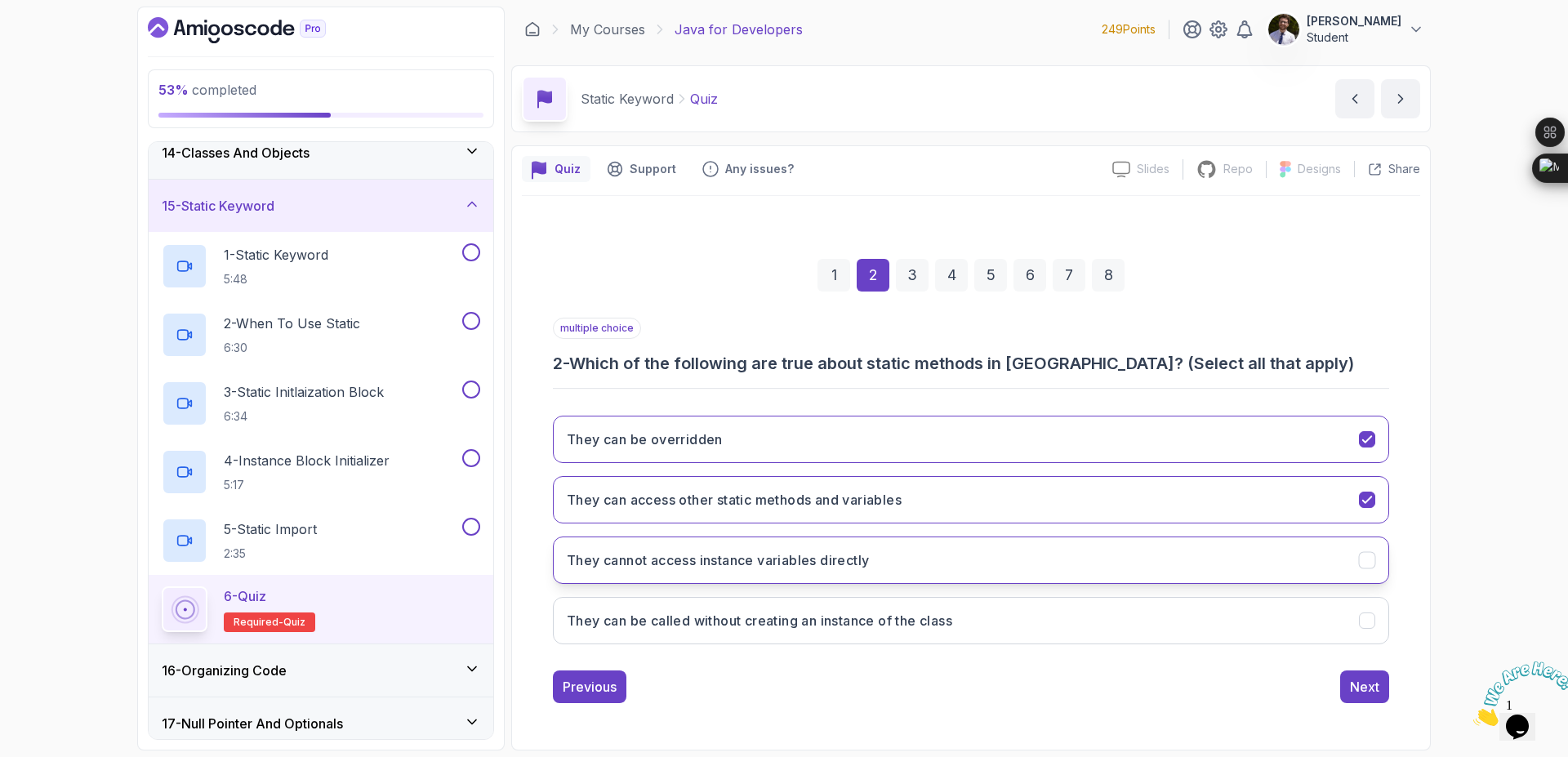
click at [1298, 566] on button "They cannot access instance variables directly" at bounding box center [971, 560] width 836 height 48
click at [1340, 593] on div "They can be overridden They can access other static methods and variables They …" at bounding box center [971, 530] width 836 height 254
click at [1392, 610] on div "1 2 3 4 5 6 7 8 multiple choice 2 - Which of the following are true about stati…" at bounding box center [971, 468] width 898 height 496
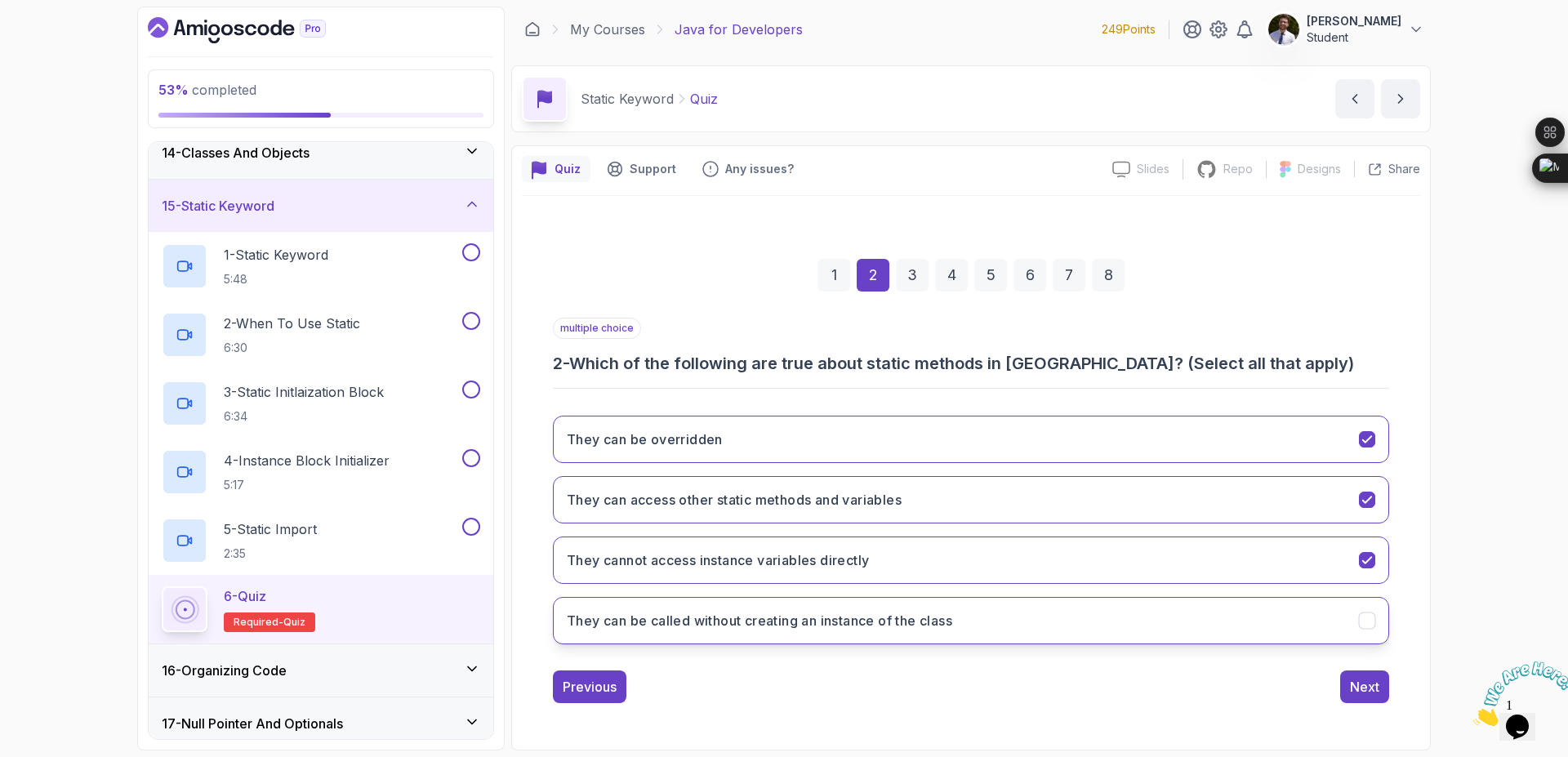
click at [1314, 621] on button "They can be called without creating an instance of the class" at bounding box center [971, 620] width 836 height 48
click at [1398, 603] on div "1 2 3 4 5 6 7 8 multiple choice 2 - Which of the following are true about stati…" at bounding box center [971, 468] width 898 height 496
click at [1368, 621] on icon "They can be called without creating an instance of the class" at bounding box center [1368, 620] width 9 height 6
click at [1366, 621] on icon "They can be called without creating an instance of the class" at bounding box center [1368, 620] width 15 height 15
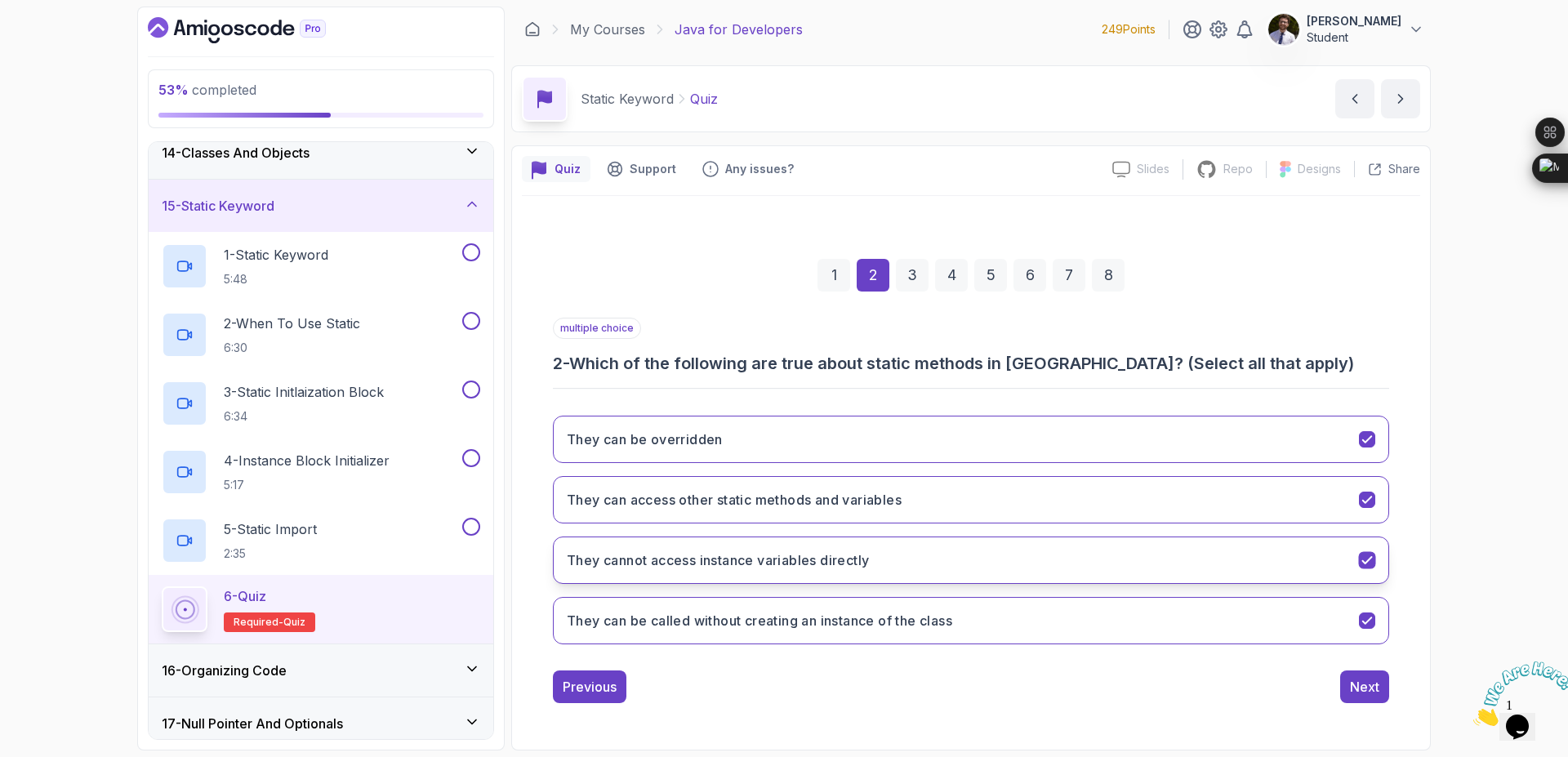
click at [1371, 576] on button "They cannot access instance variables directly" at bounding box center [971, 560] width 836 height 48
click at [907, 287] on div "3" at bounding box center [913, 275] width 32 height 32
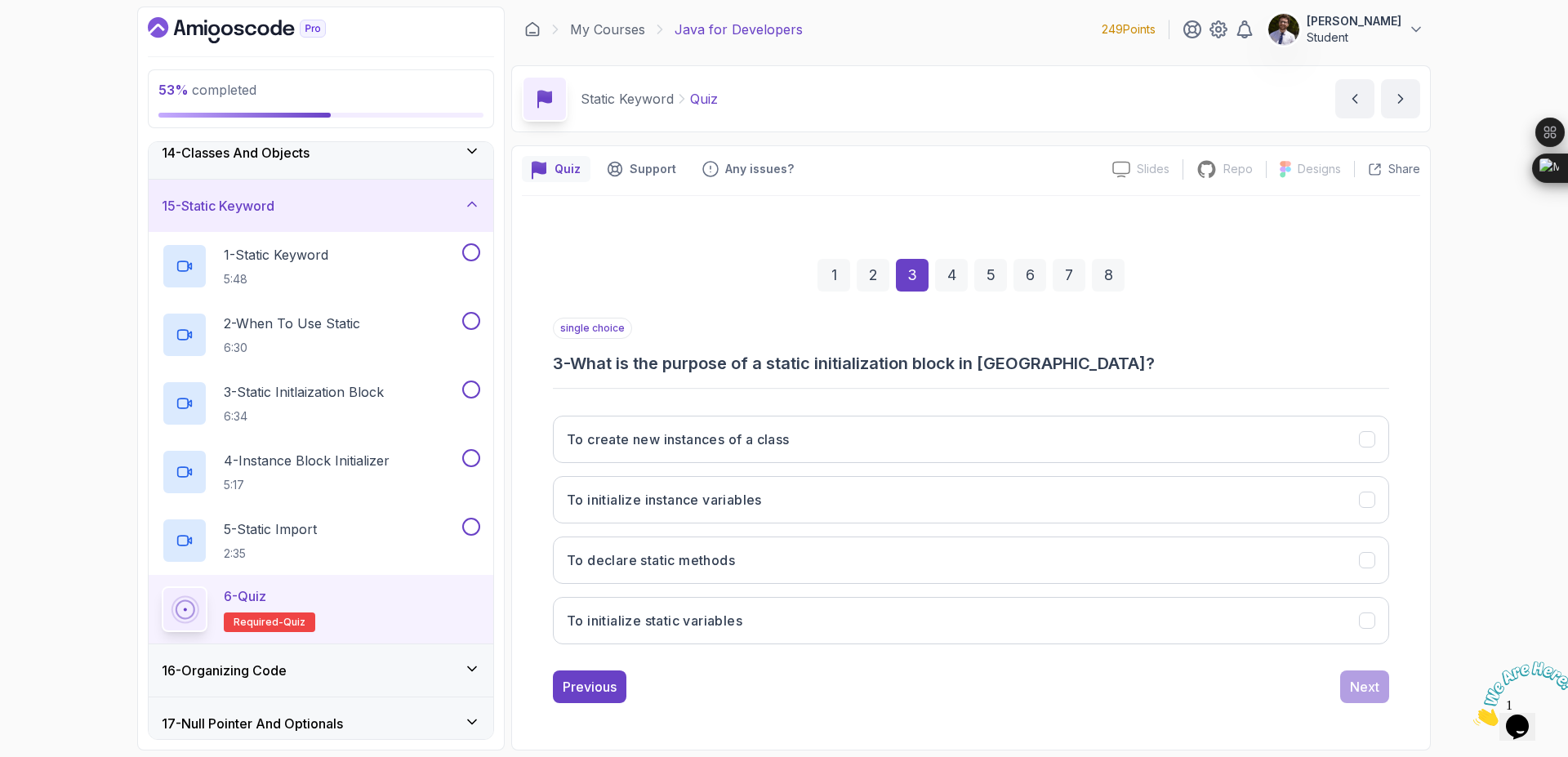
drag, startPoint x: 798, startPoint y: 615, endPoint x: 1430, endPoint y: 492, distance: 643.9
click at [1430, 492] on div "Quiz Support Any issues? Slides Slides not available Repo Repository not availa…" at bounding box center [971, 448] width 920 height 605
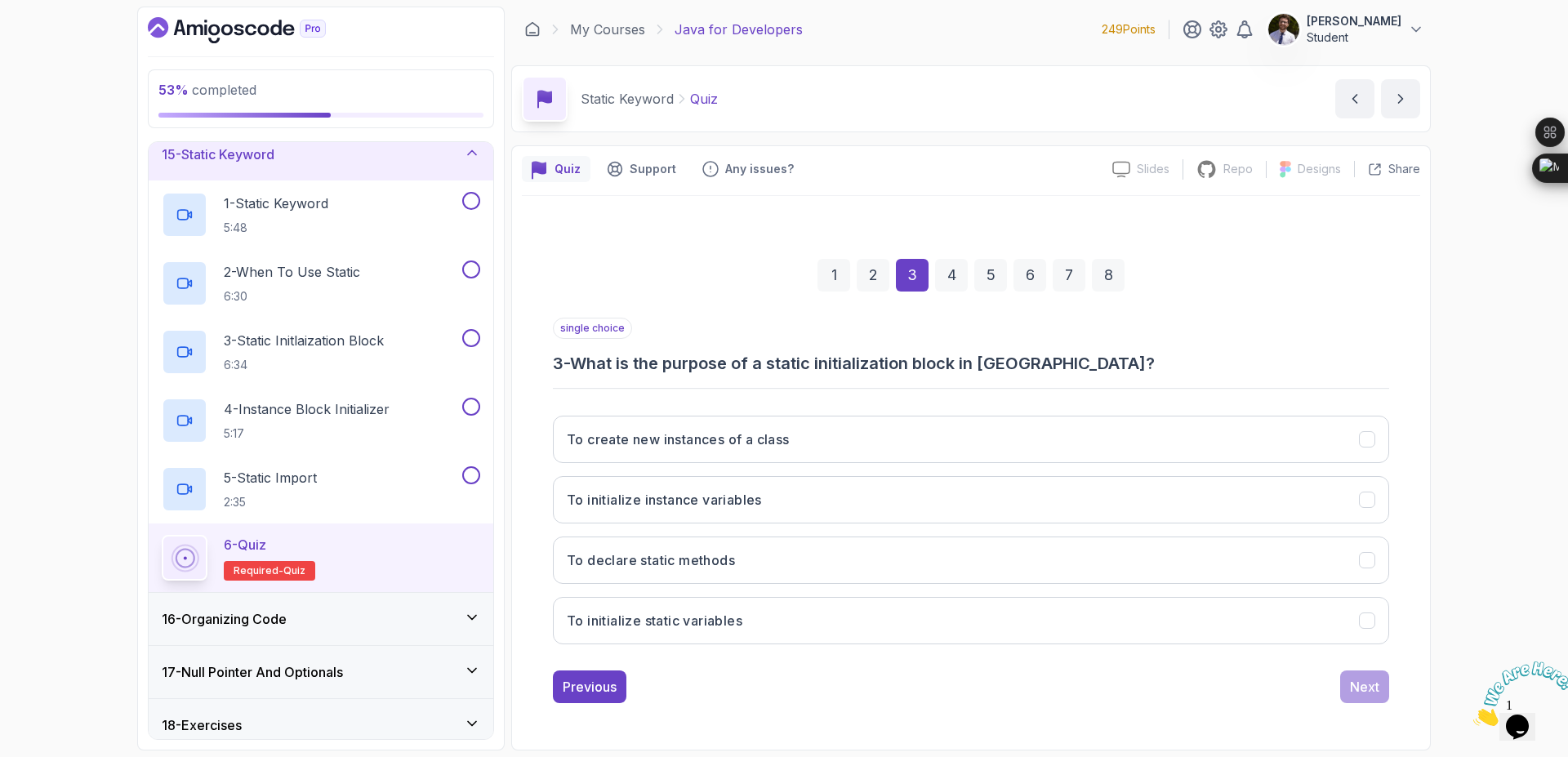
scroll to position [823, 0]
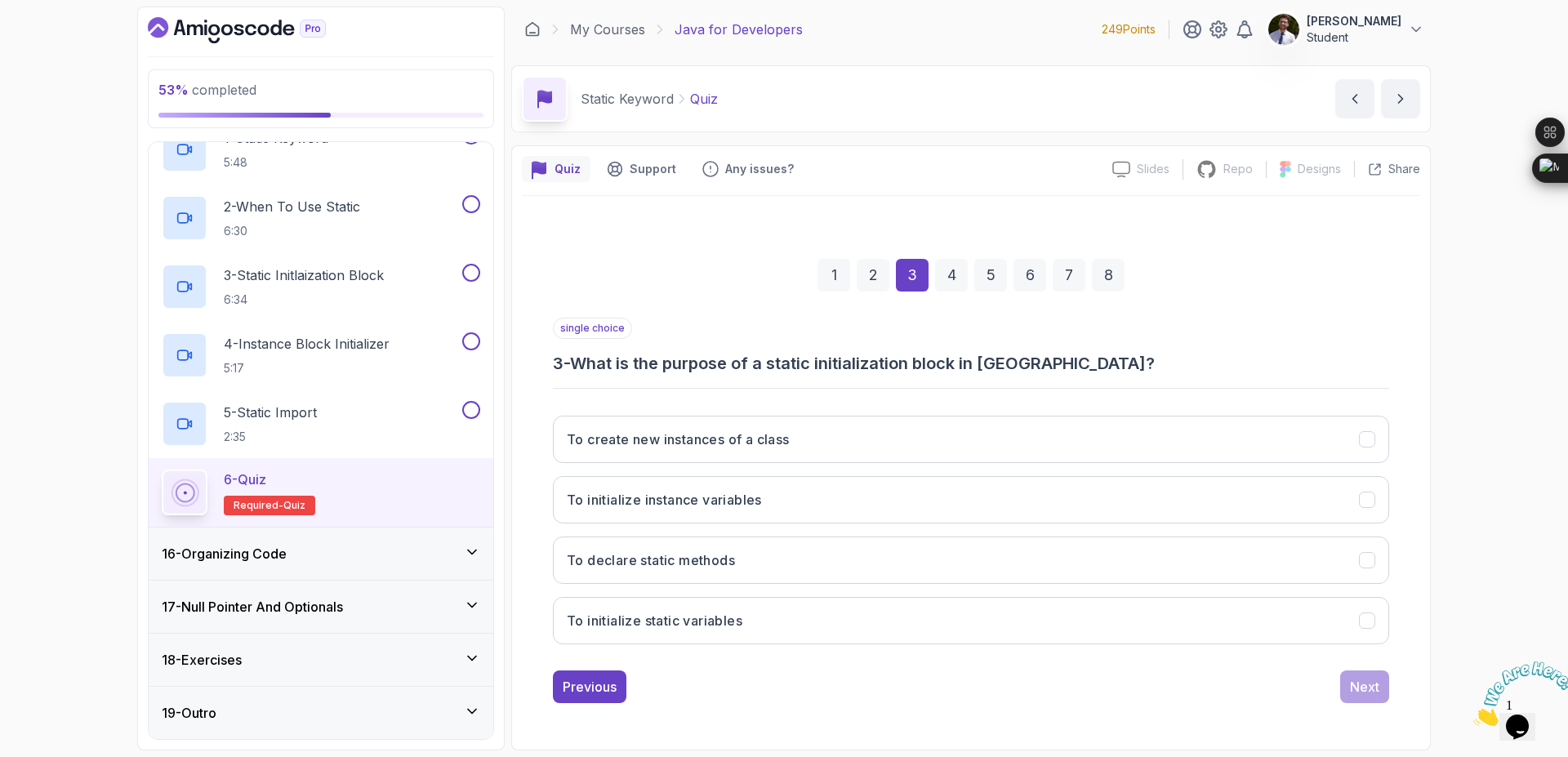
click at [395, 666] on div "18 - Exercises" at bounding box center [321, 660] width 318 height 20
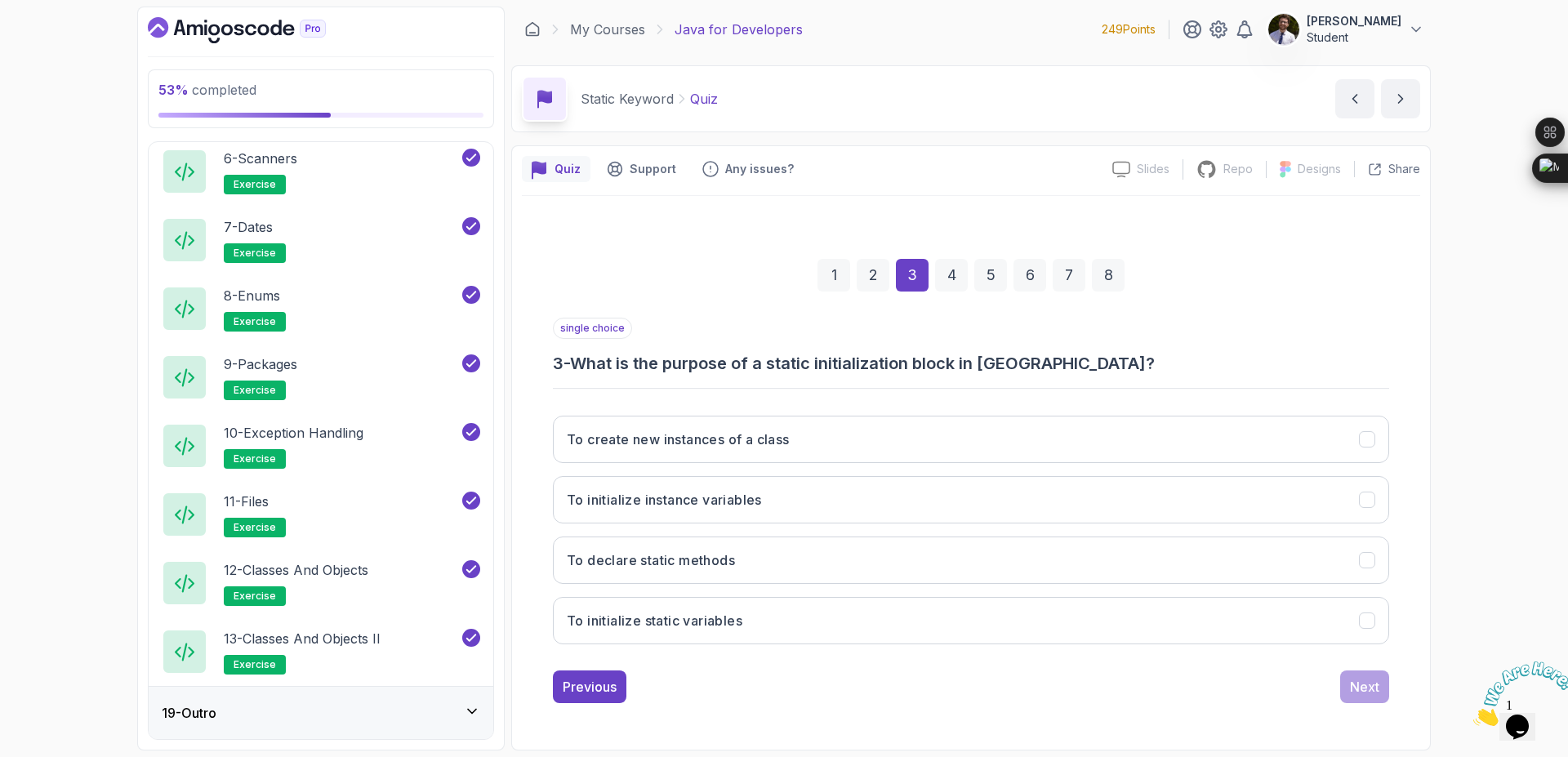
click at [428, 699] on div "19 - Outro" at bounding box center [320, 713] width 344 height 52
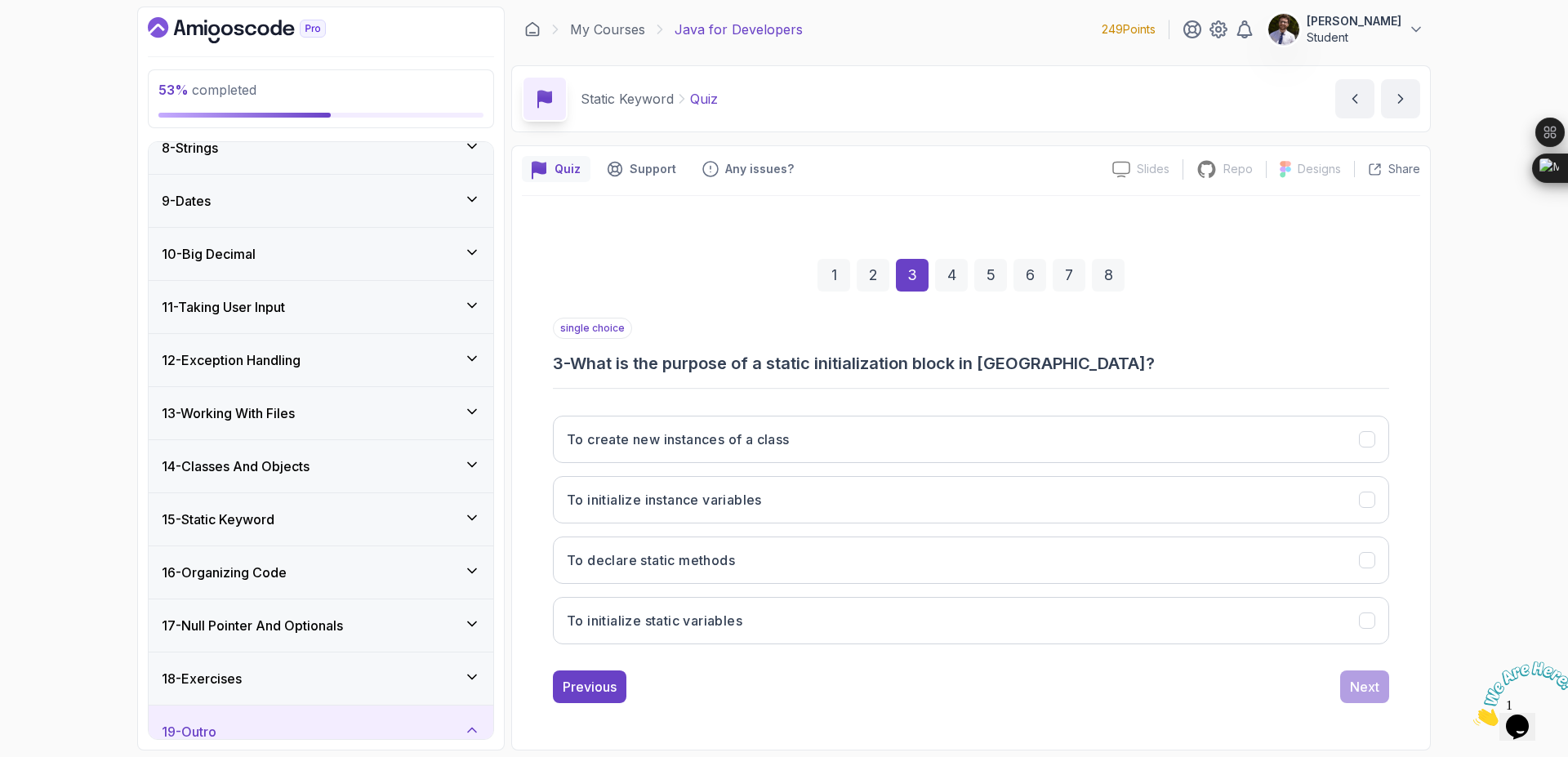
scroll to position [294, 0]
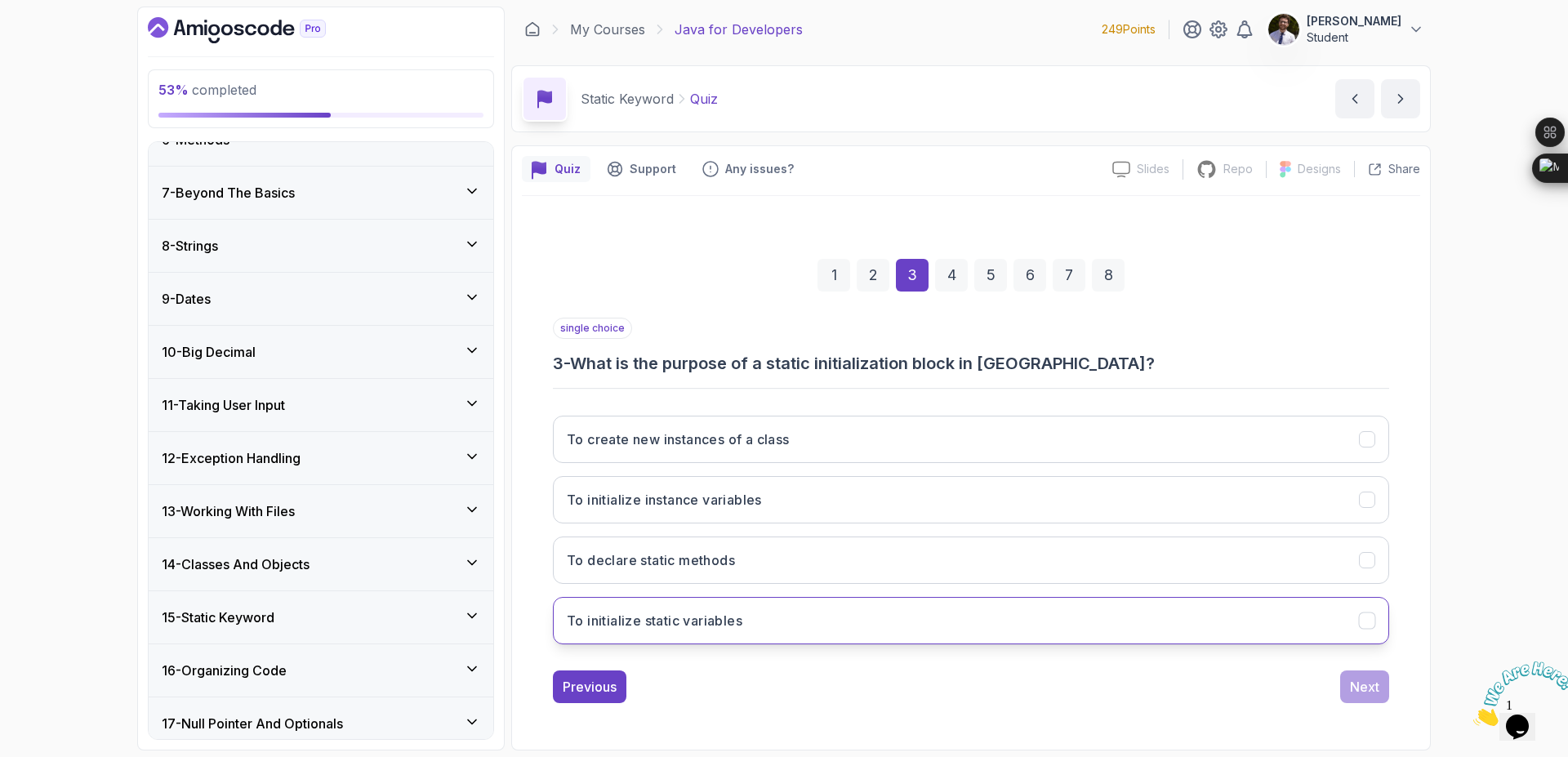
click at [922, 630] on button "To initialize static variables" at bounding box center [971, 620] width 836 height 48
click at [1371, 692] on div "Next" at bounding box center [1365, 687] width 30 height 20
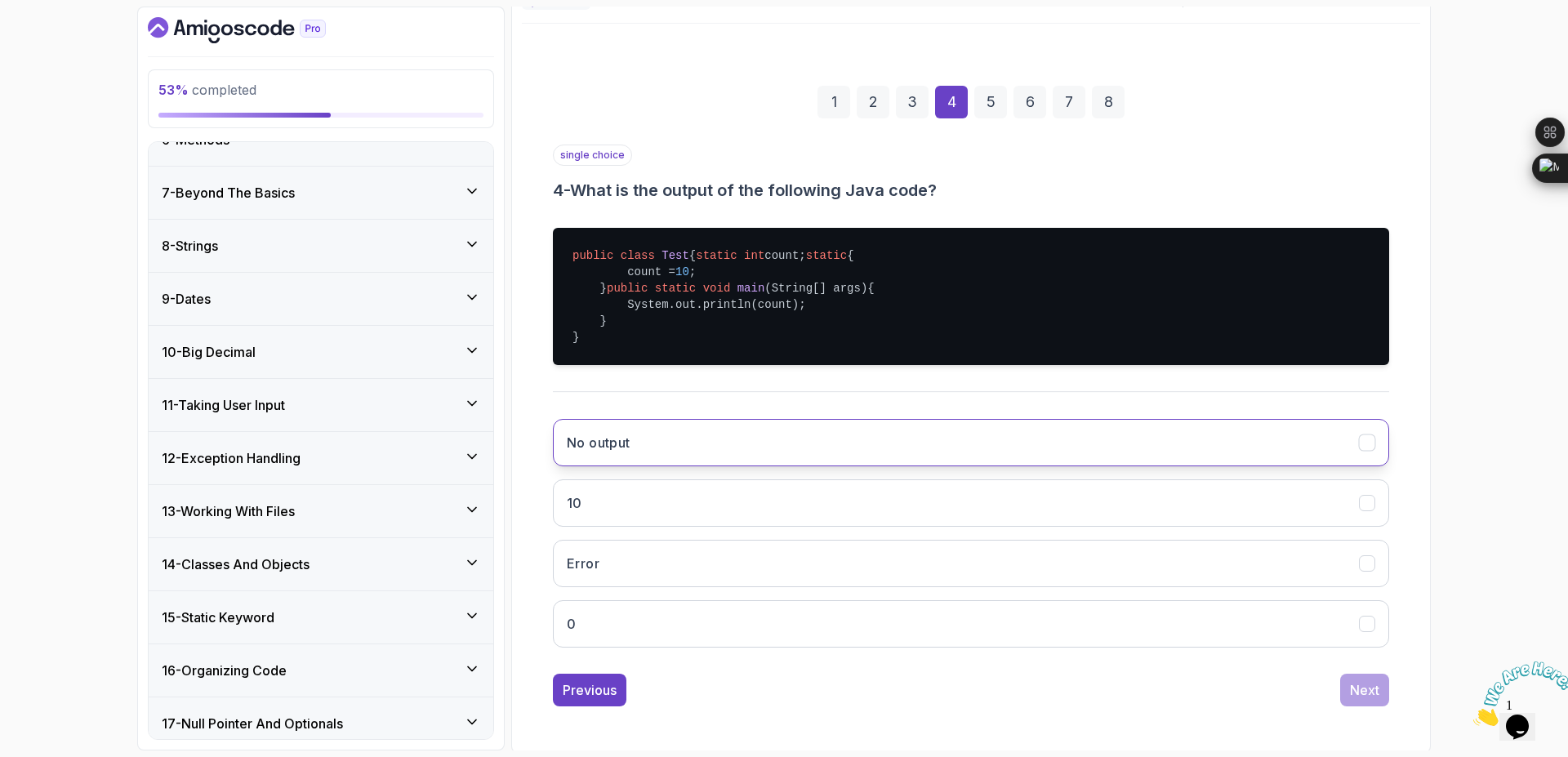
scroll to position [224, 0]
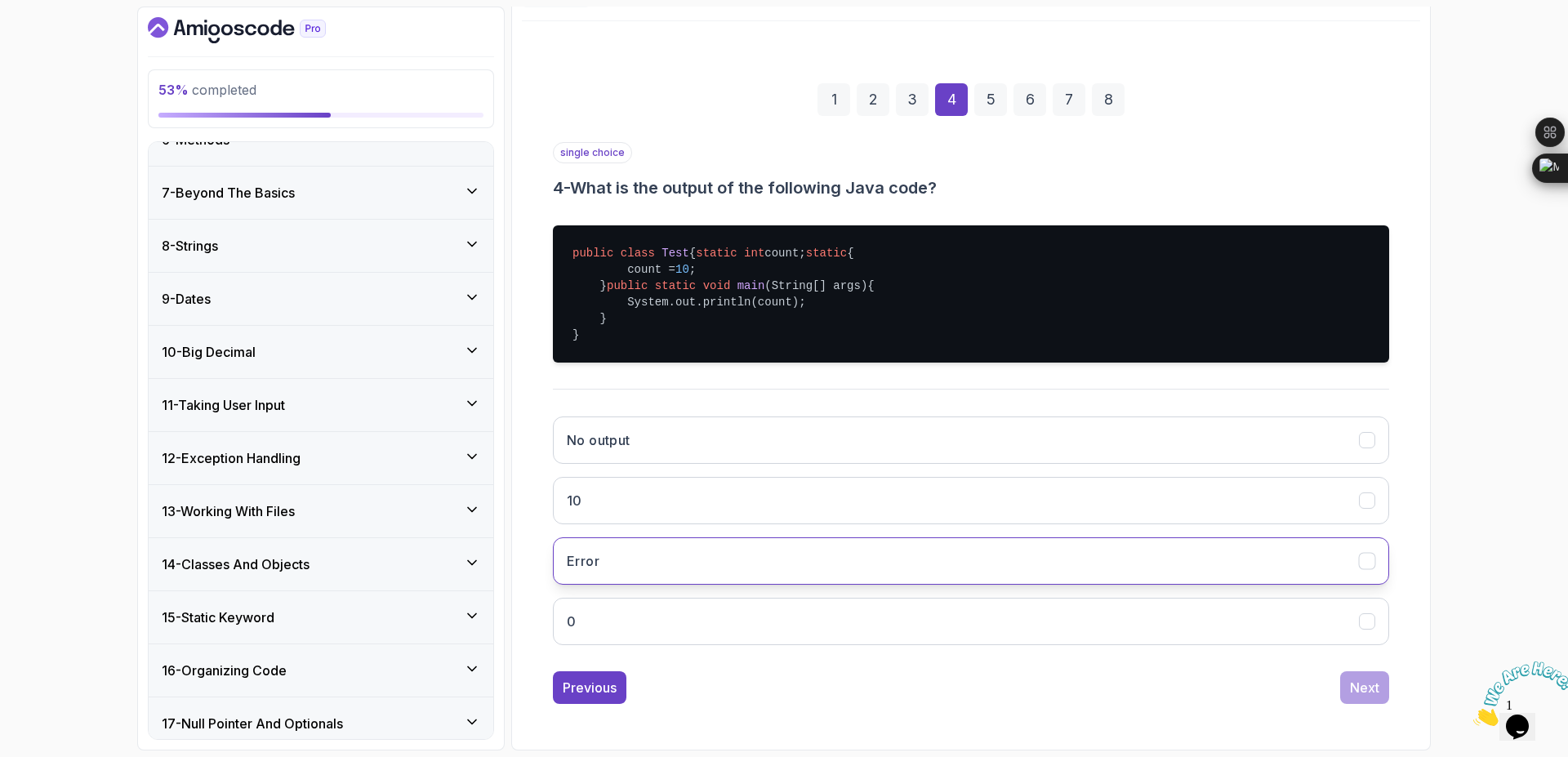
click at [874, 576] on button "Error" at bounding box center [971, 561] width 836 height 48
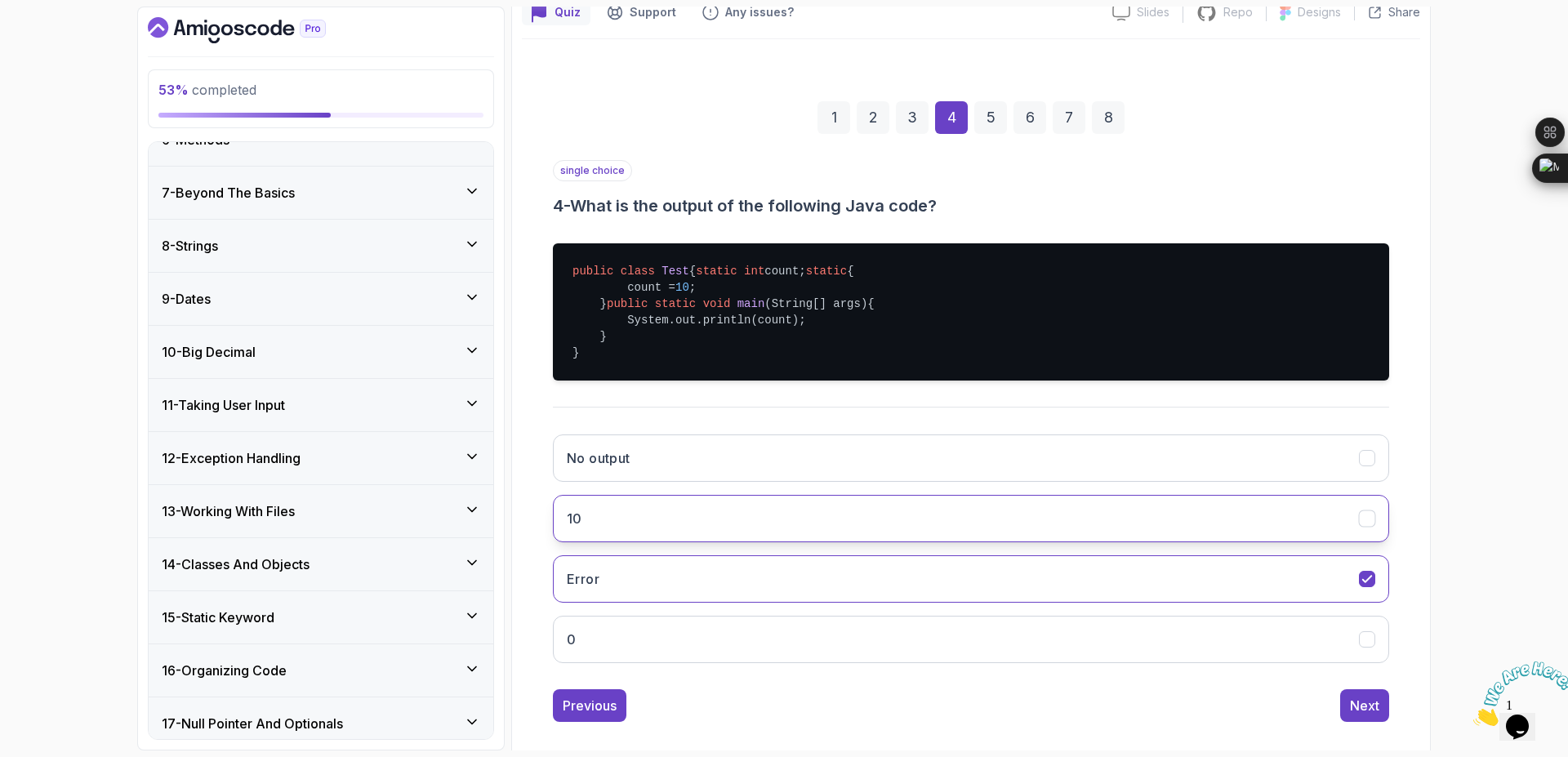
scroll to position [196, 0]
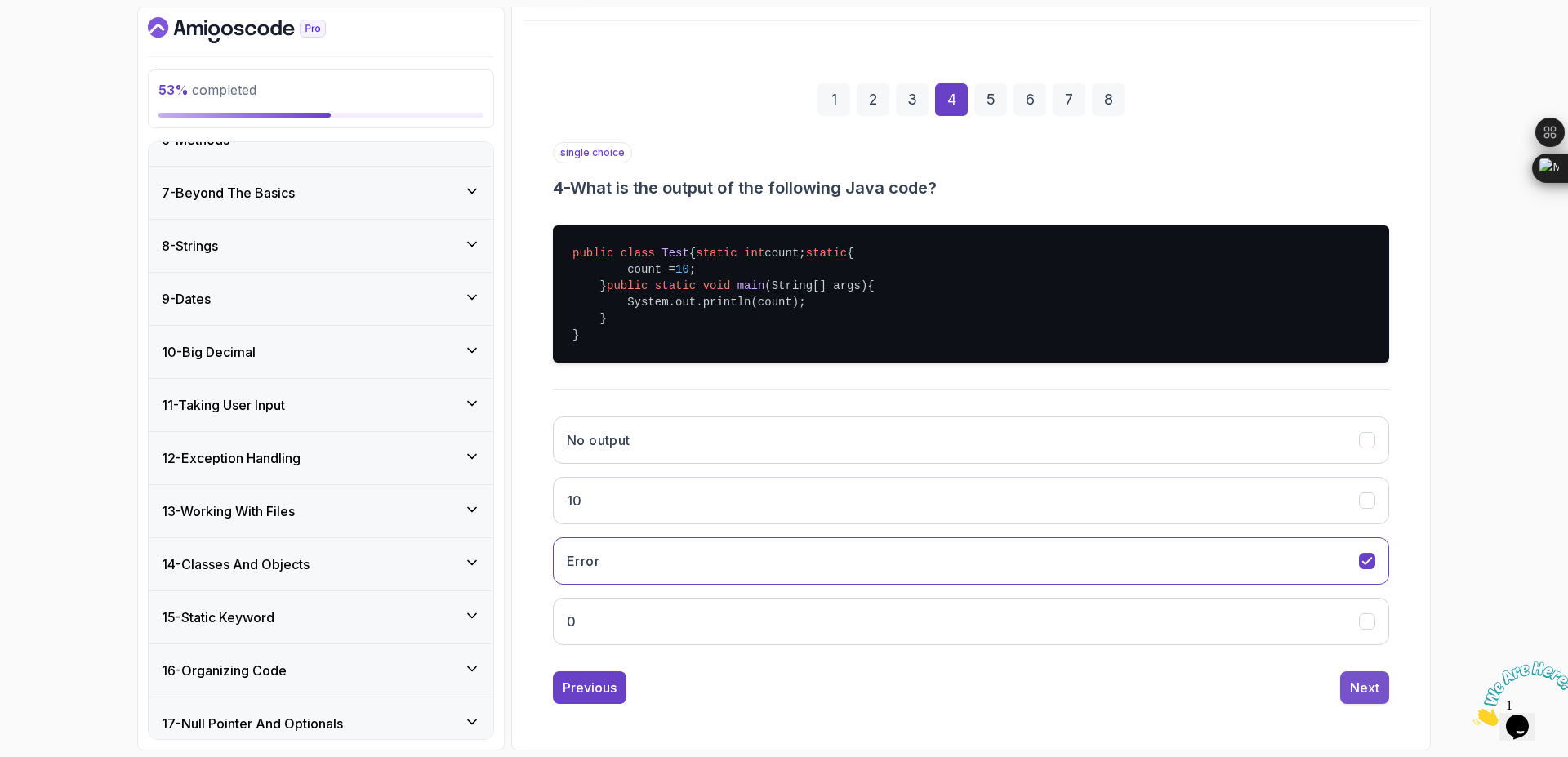
click at [1351, 698] on div "Next" at bounding box center [1365, 688] width 30 height 20
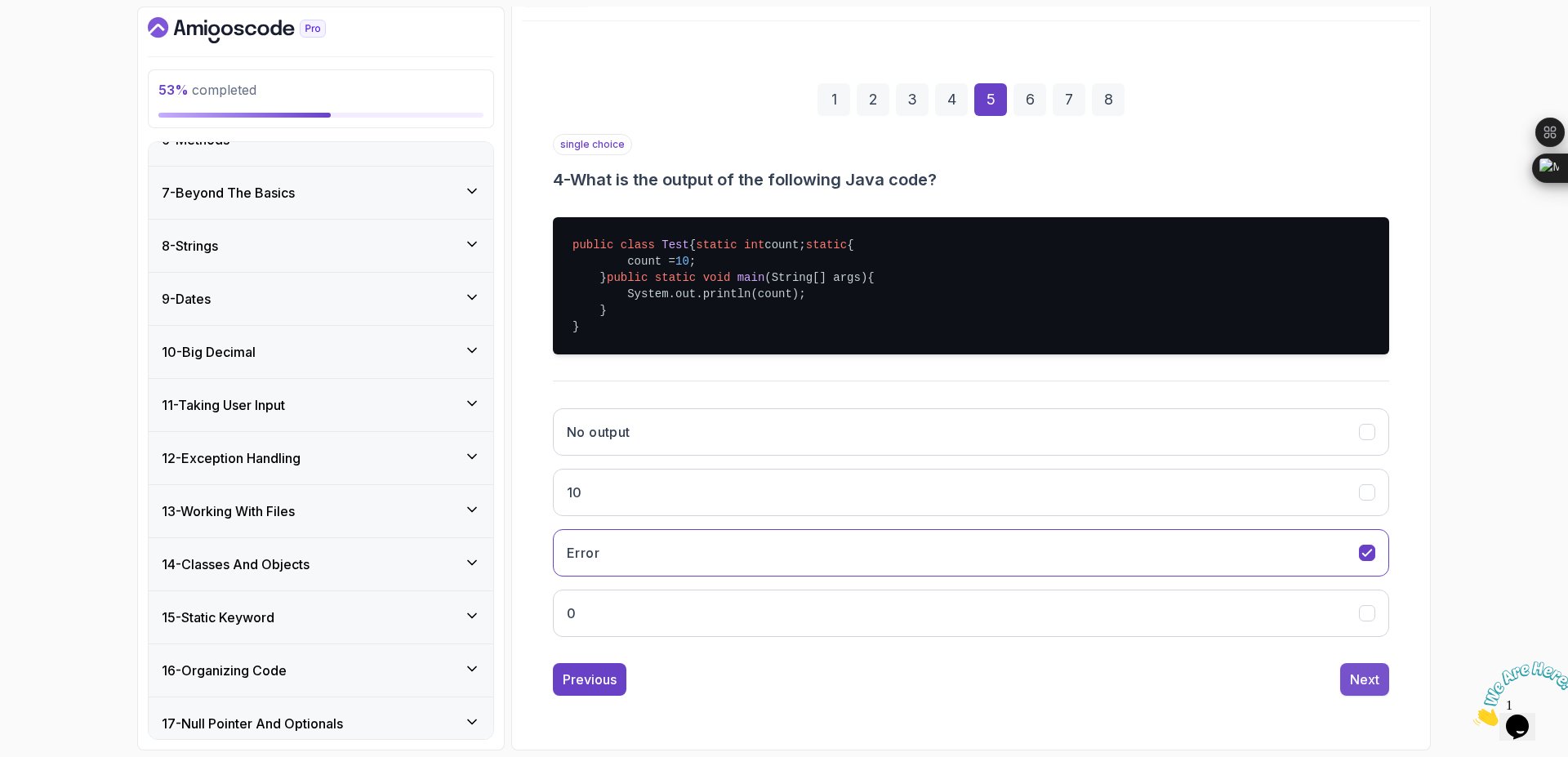
scroll to position [0, 0]
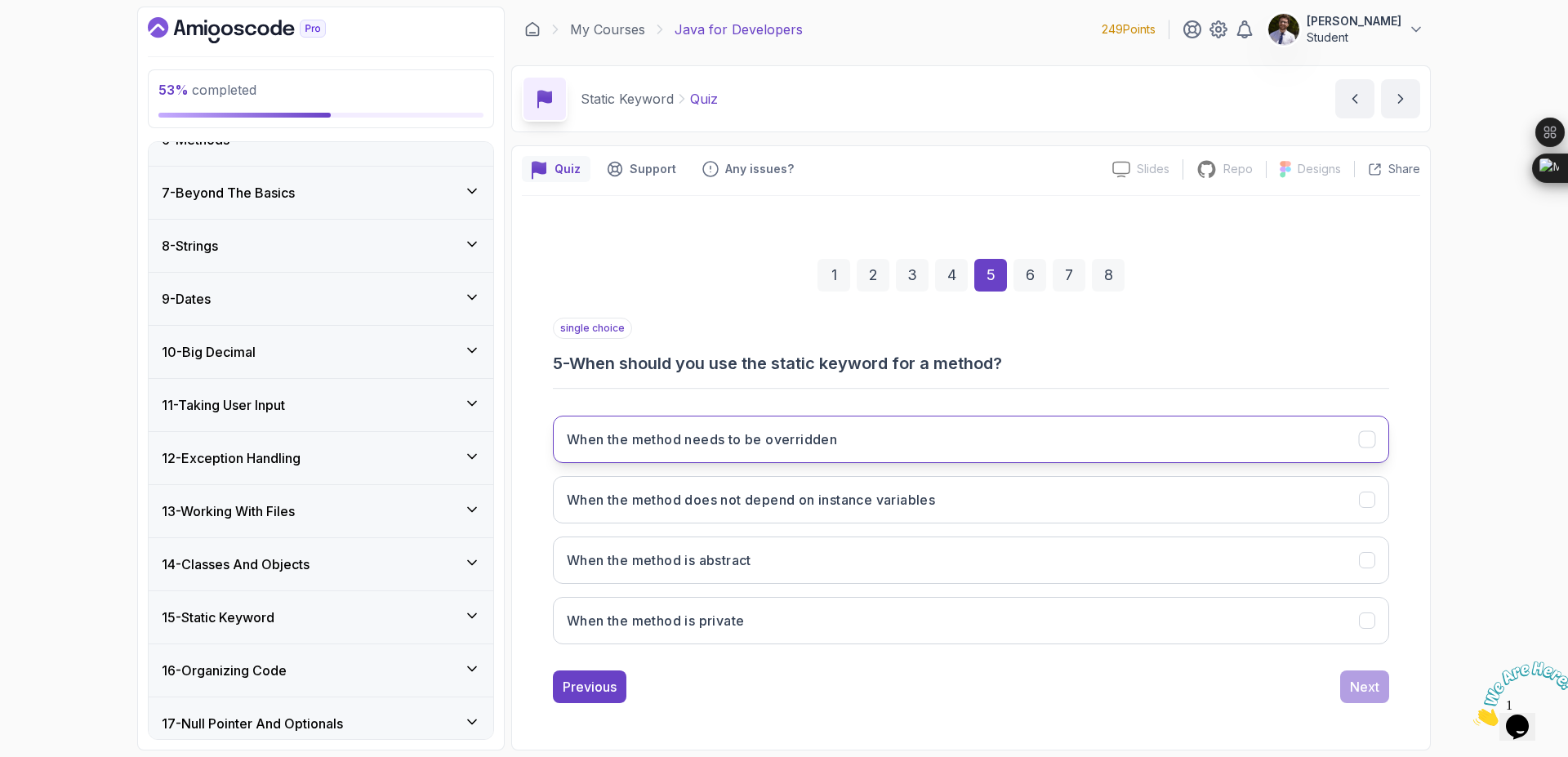
click at [992, 452] on button "When the method needs to be overridden" at bounding box center [971, 439] width 836 height 48
click at [1356, 707] on div "1 2 3 4 5 6 7 8 single choice 5 - When should you use the static keyword for a …" at bounding box center [971, 468] width 898 height 496
click at [1356, 685] on div "Next" at bounding box center [1365, 687] width 30 height 20
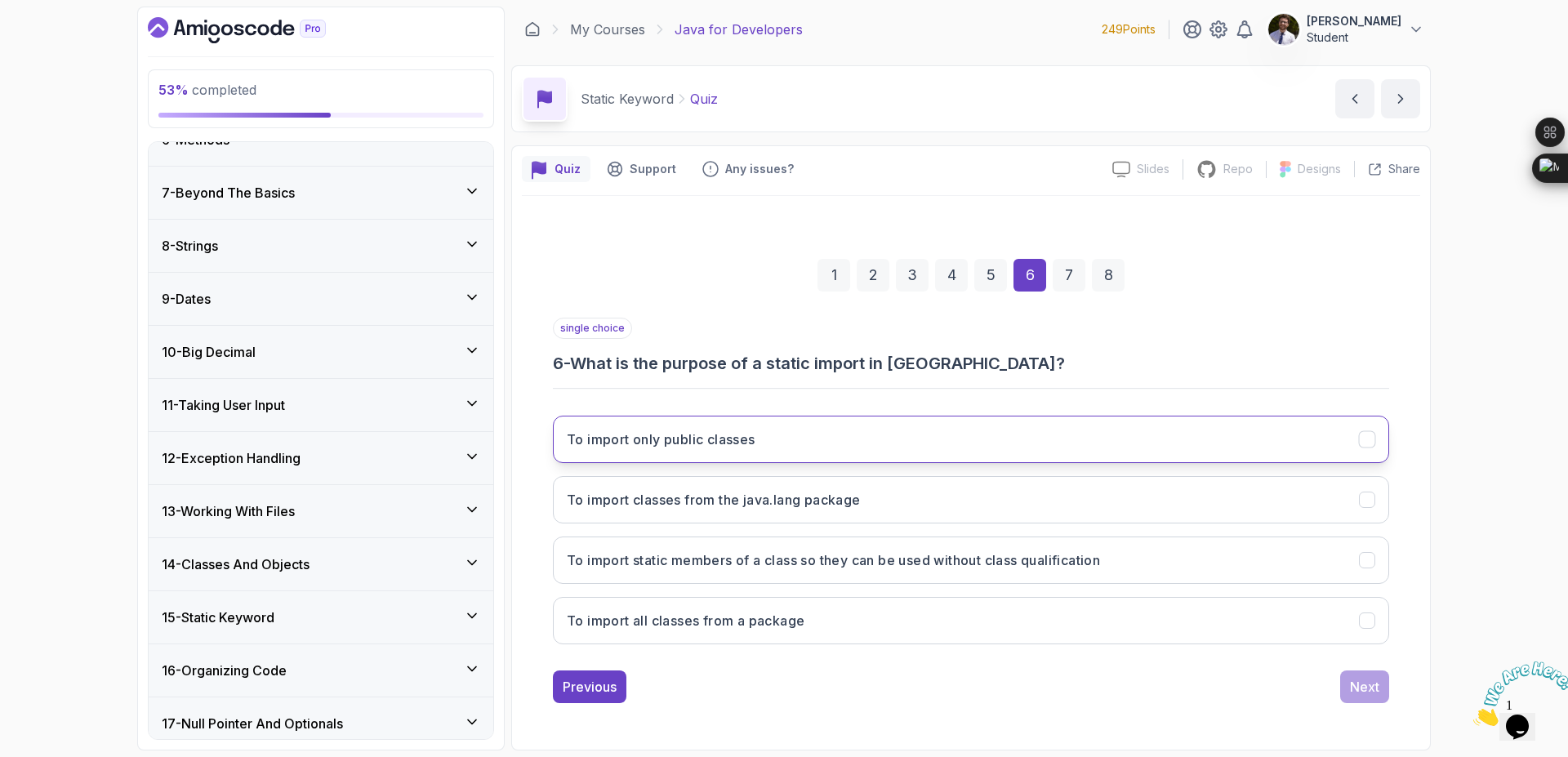
click at [782, 437] on button "To import only public classes" at bounding box center [971, 439] width 836 height 48
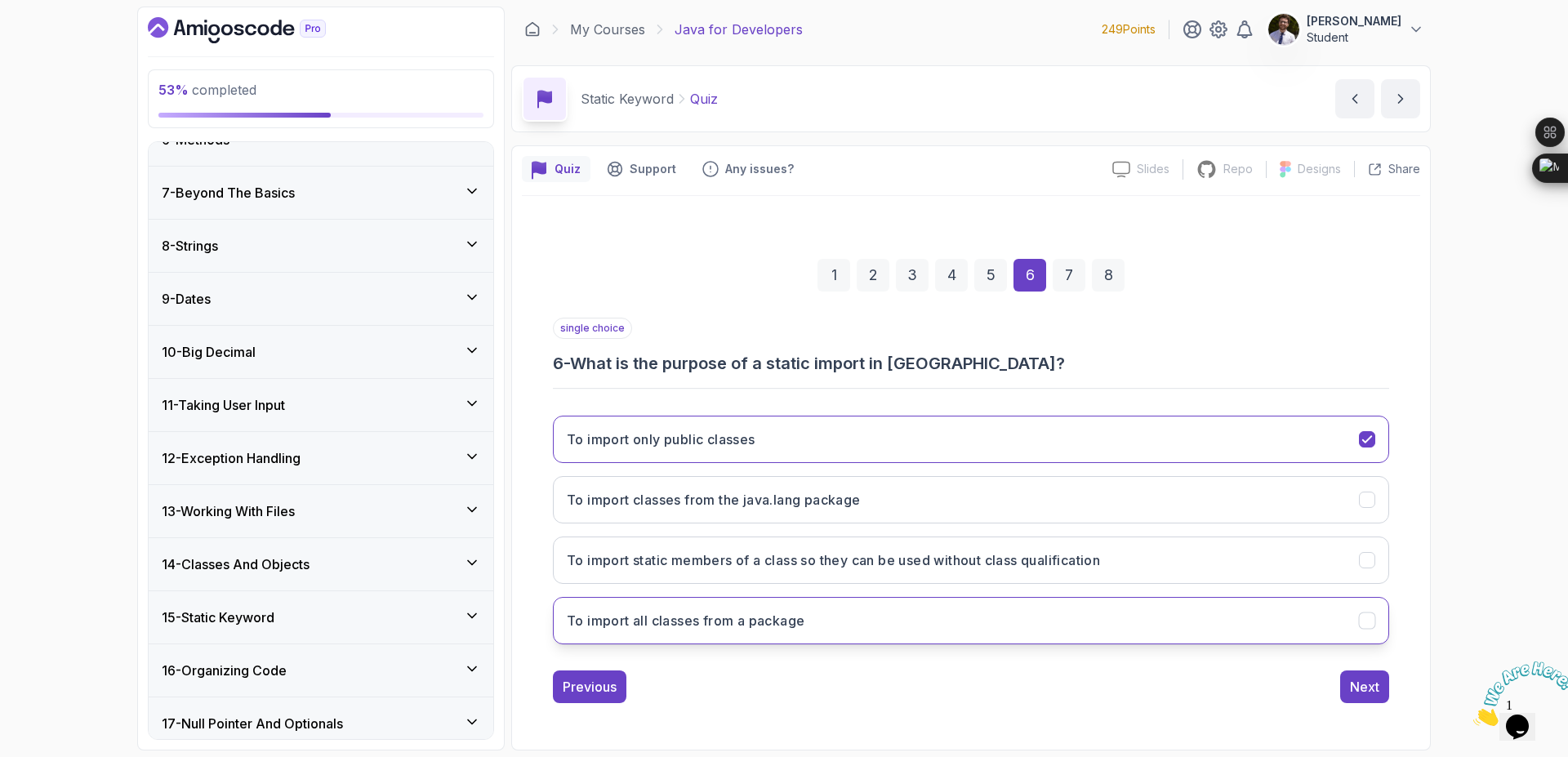
click at [1068, 635] on button "To import all classes from a package" at bounding box center [971, 620] width 836 height 48
click at [1365, 698] on button "Next" at bounding box center [1365, 687] width 49 height 32
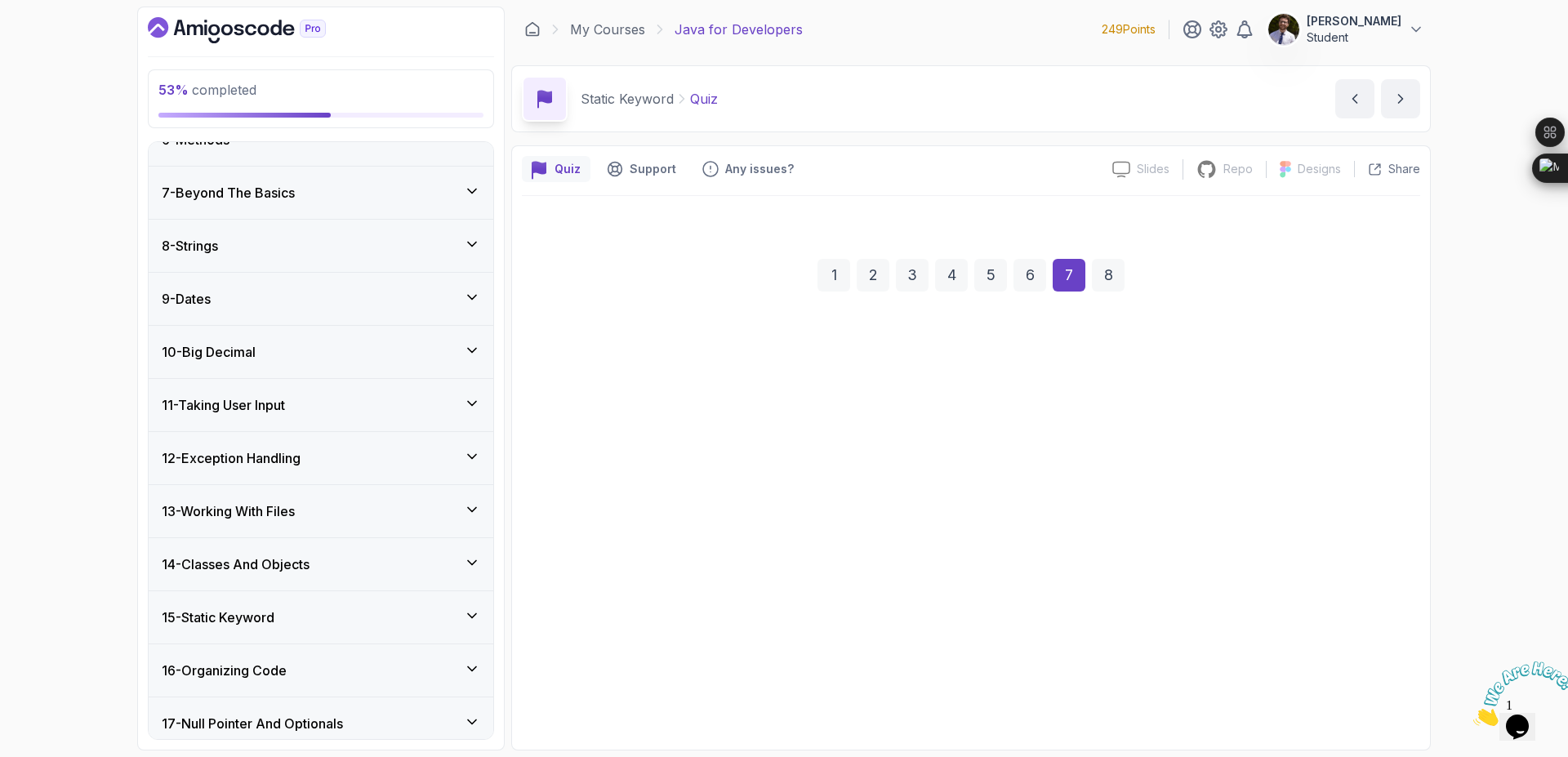
click at [1080, 532] on div "A block of code that declares static methods A block of code that initializes i…" at bounding box center [971, 529] width 836 height 254
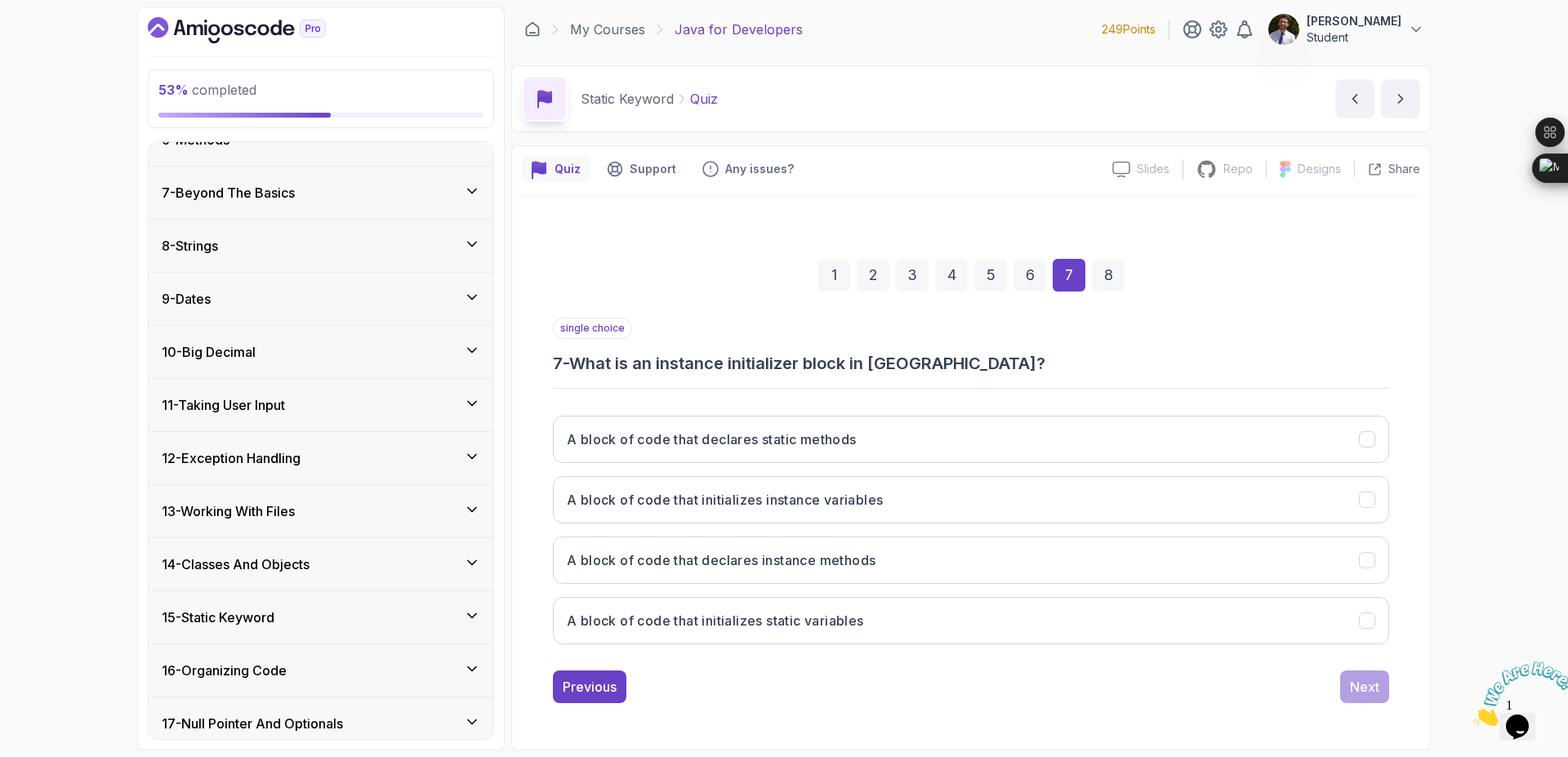
click at [1193, 527] on div "A block of code that declares static methods A block of code that initializes i…" at bounding box center [971, 530] width 836 height 254
click at [1221, 504] on button "A block of code that initializes instance variables" at bounding box center [971, 500] width 836 height 48
click at [1357, 695] on div "Next" at bounding box center [1365, 687] width 30 height 20
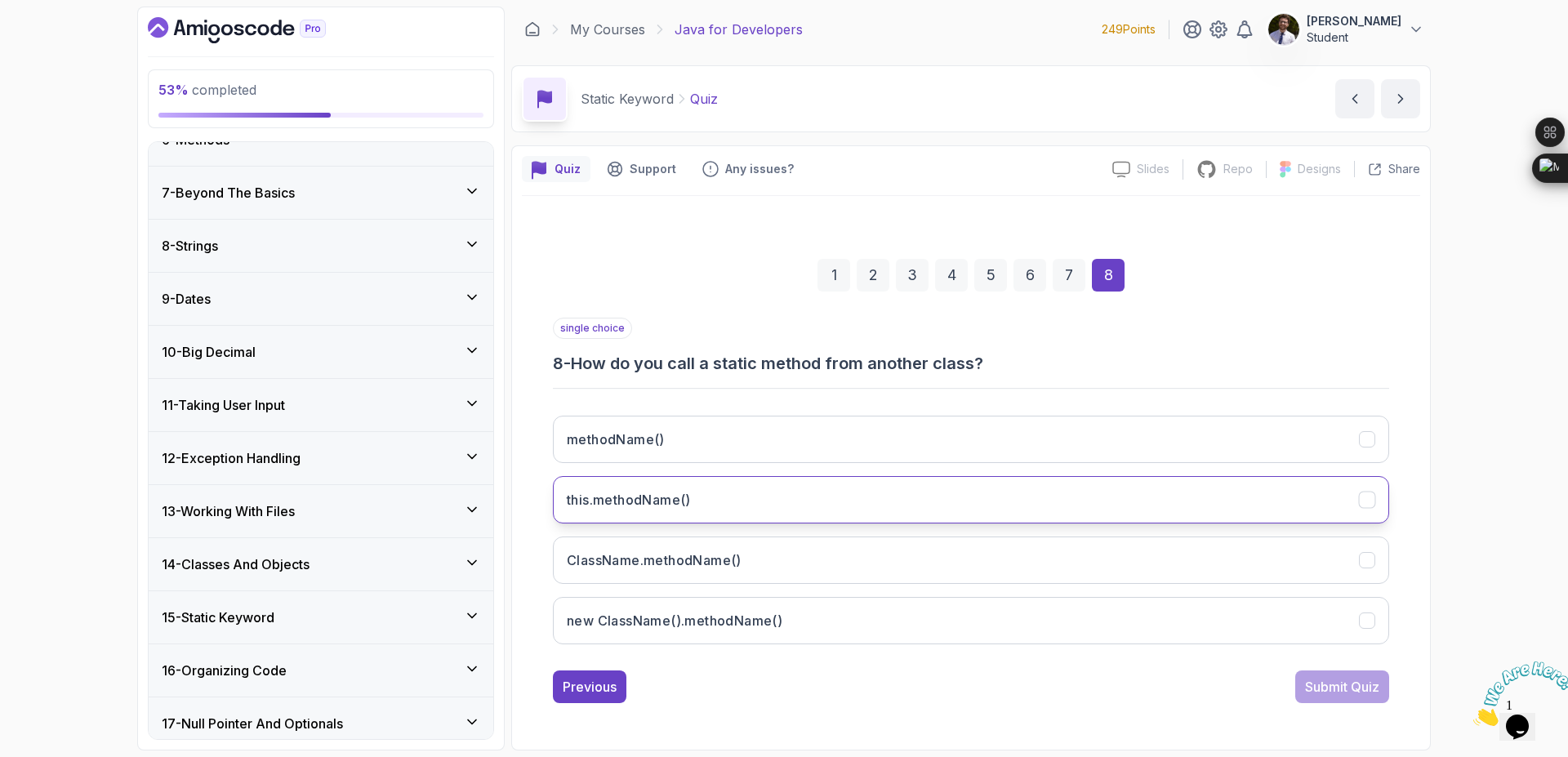
click at [871, 511] on button "this.methodName()" at bounding box center [971, 500] width 836 height 48
click at [1371, 685] on div "Submit Quiz" at bounding box center [1342, 687] width 75 height 20
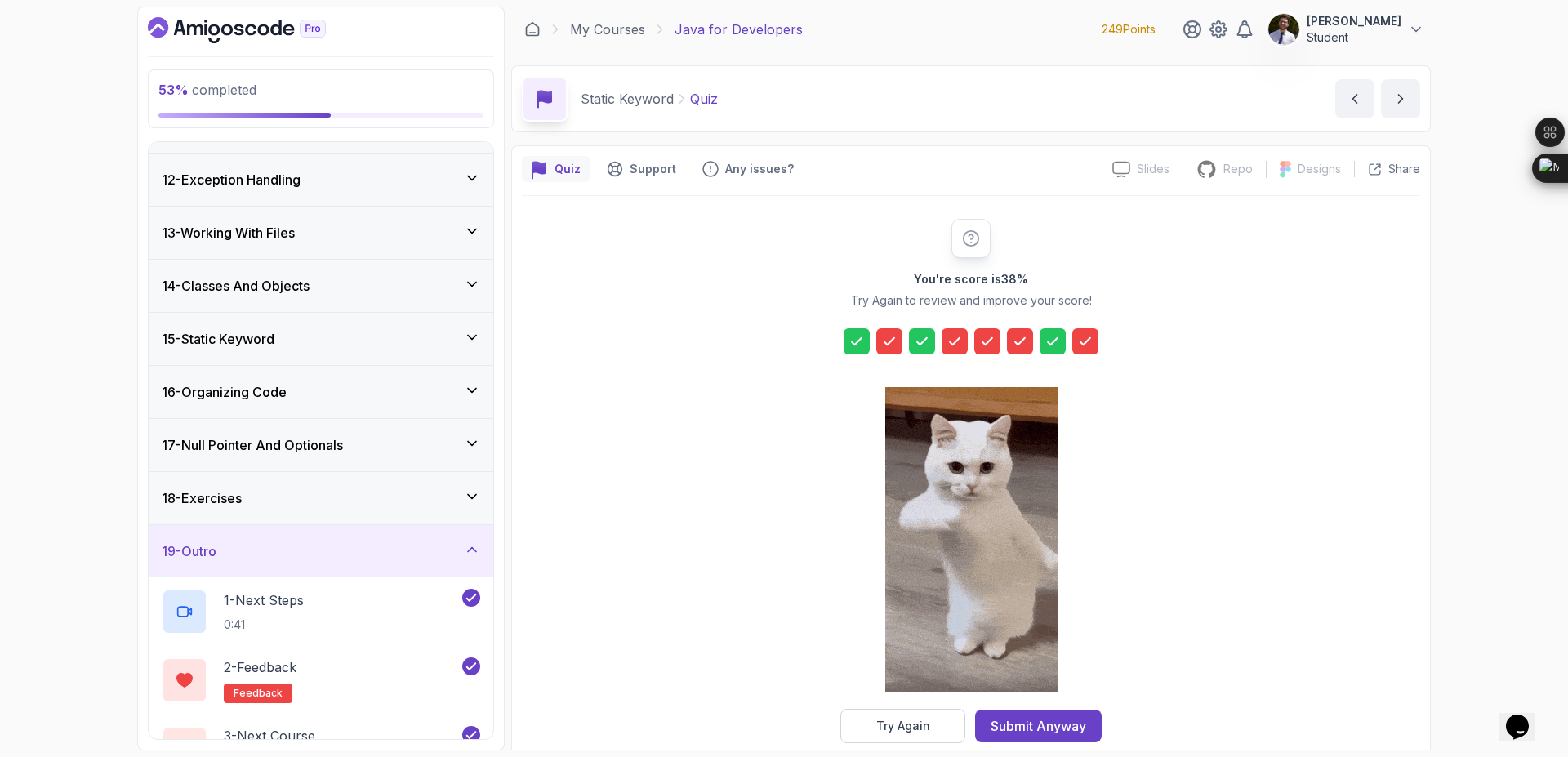
scroll to position [617, 0]
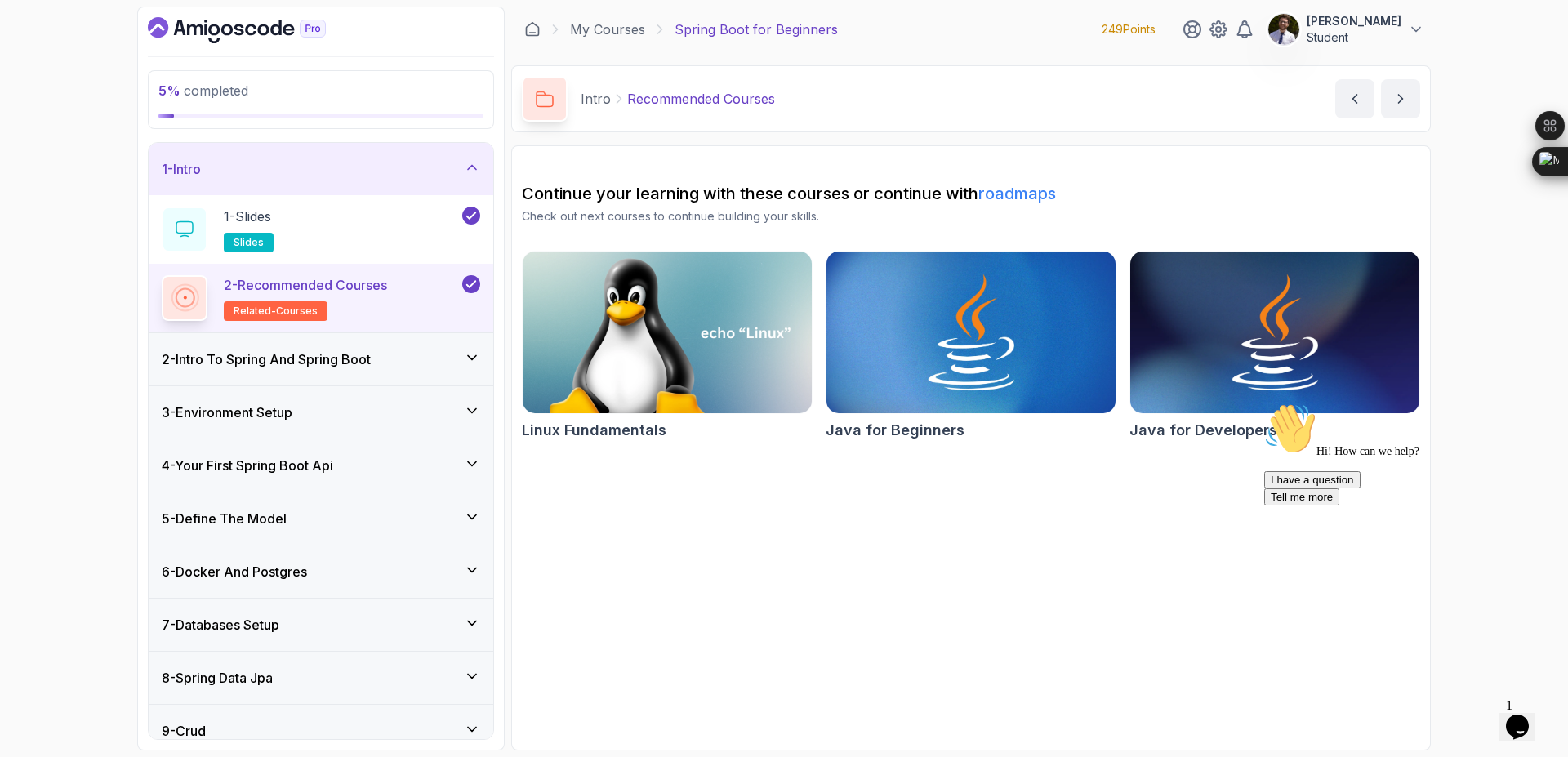
click at [407, 357] on div "2 - Intro To Spring And Spring Boot" at bounding box center [321, 360] width 318 height 20
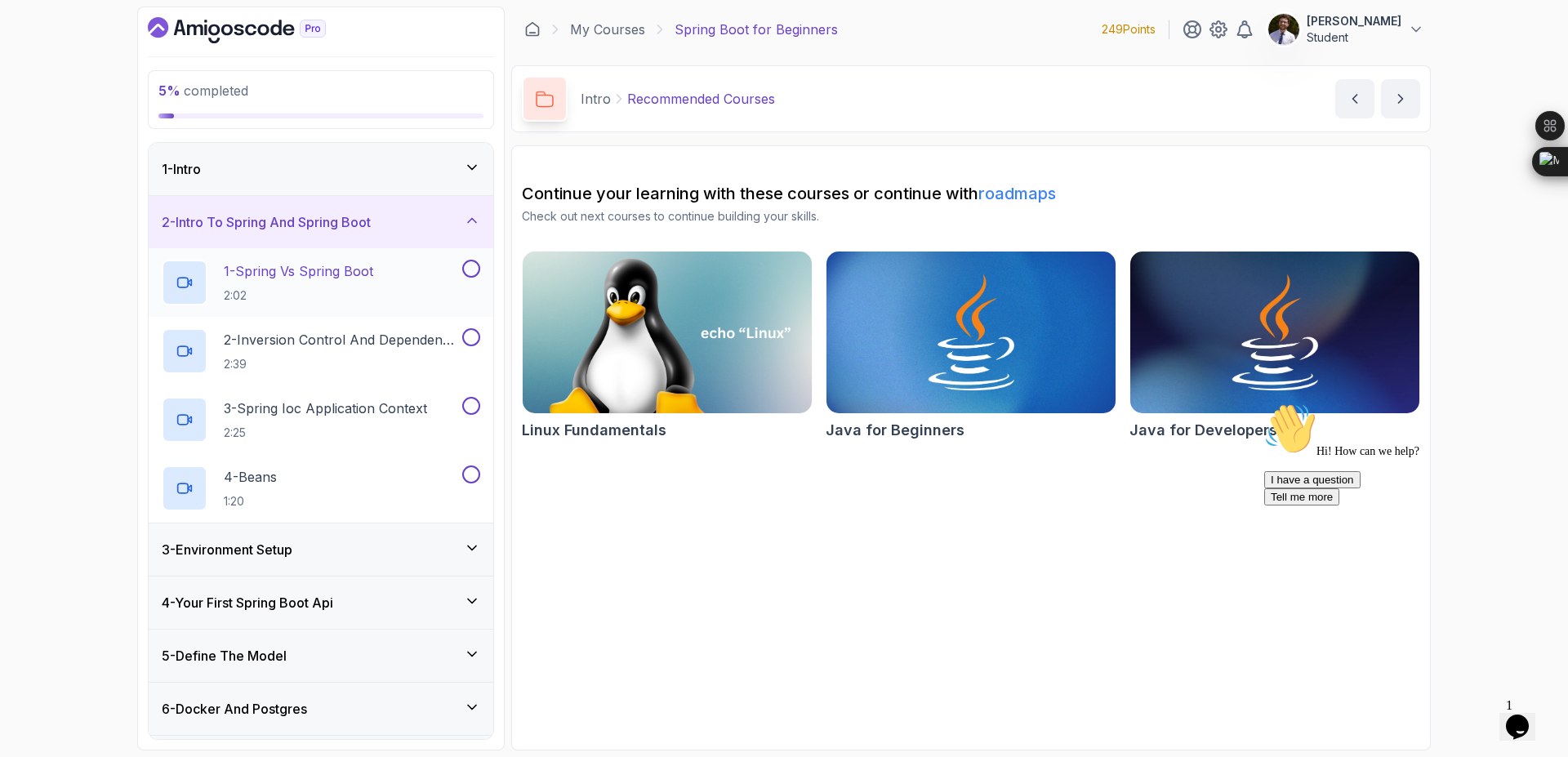
click at [333, 281] on h2 "1 - Spring Vs Spring Boot 2:02" at bounding box center [298, 282] width 149 height 42
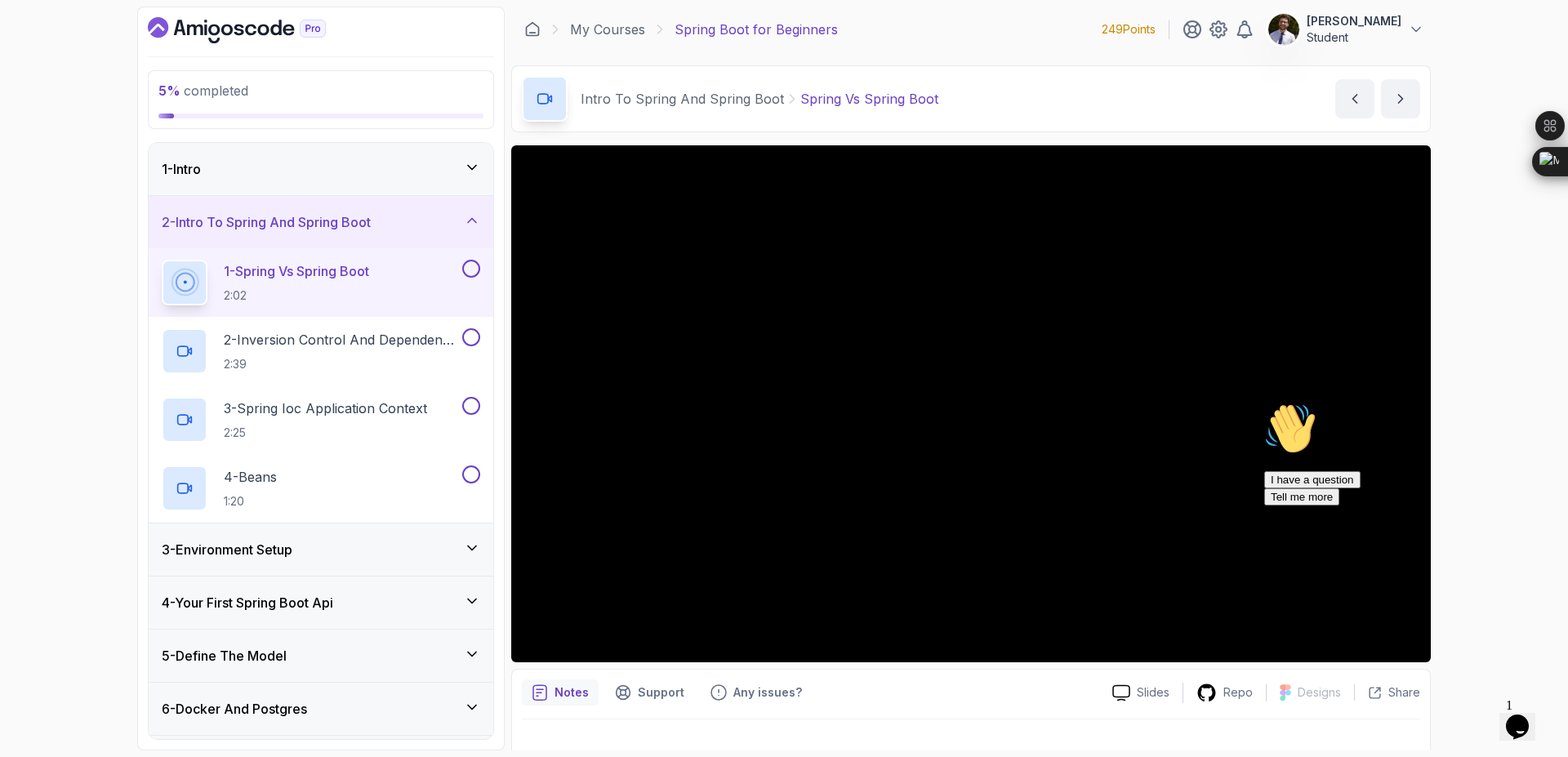
click at [1369, 505] on div "I have a question Tell me more" at bounding box center [1412, 488] width 294 height 34
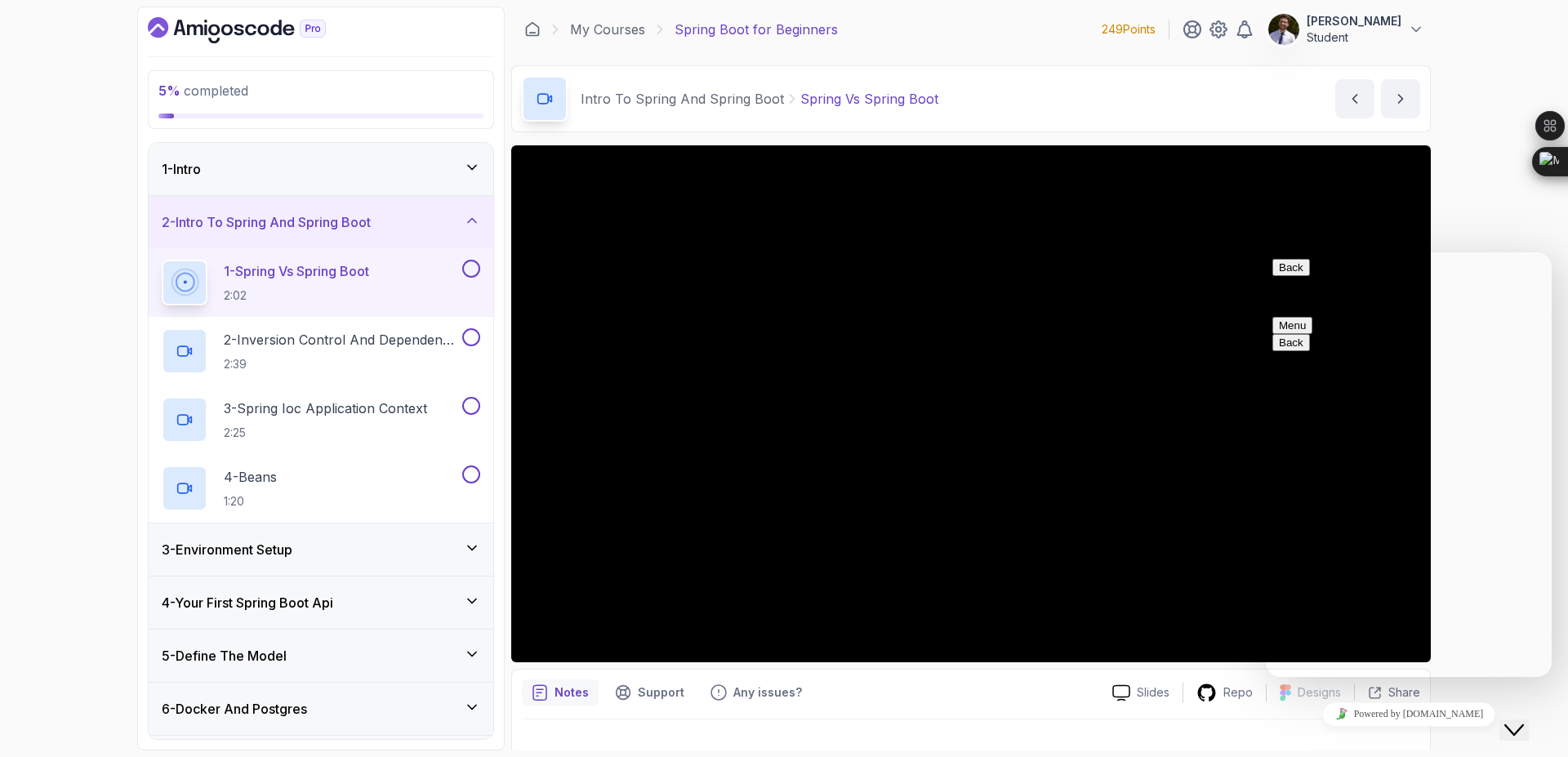
drag, startPoint x: 1543, startPoint y: 721, endPoint x: 1576, endPoint y: 747, distance: 42.0
click at [1524, 721] on div "Close Chat This icon closes the chat window." at bounding box center [1515, 730] width 20 height 20
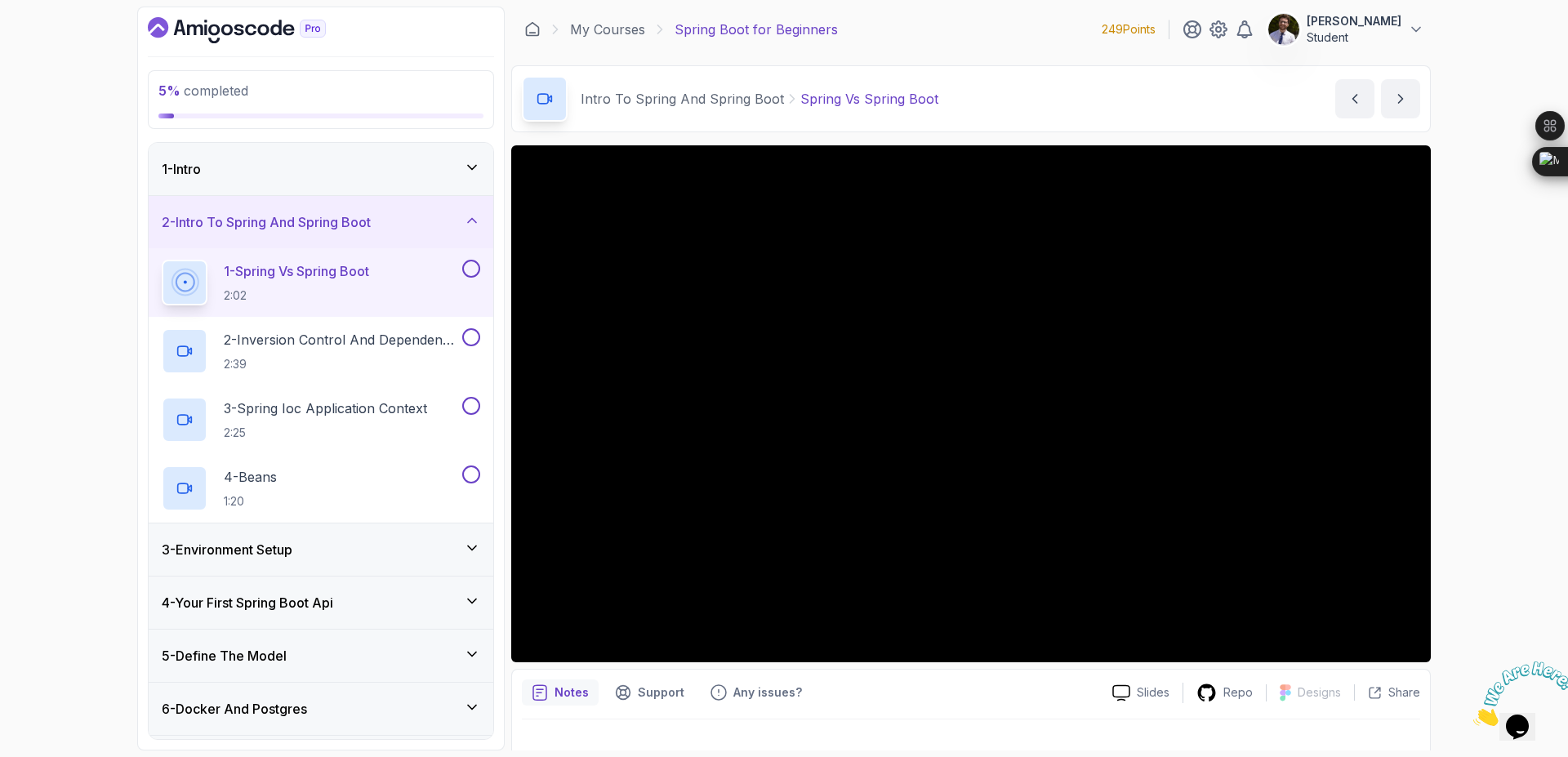
click at [1474, 715] on icon "Close" at bounding box center [1474, 721] width 0 height 13
click at [1492, 388] on div "5 % completed 1 - Intro 2 - Intro To Spring And Spring Boot 1 - Spring Vs Sprin…" at bounding box center [784, 378] width 1568 height 757
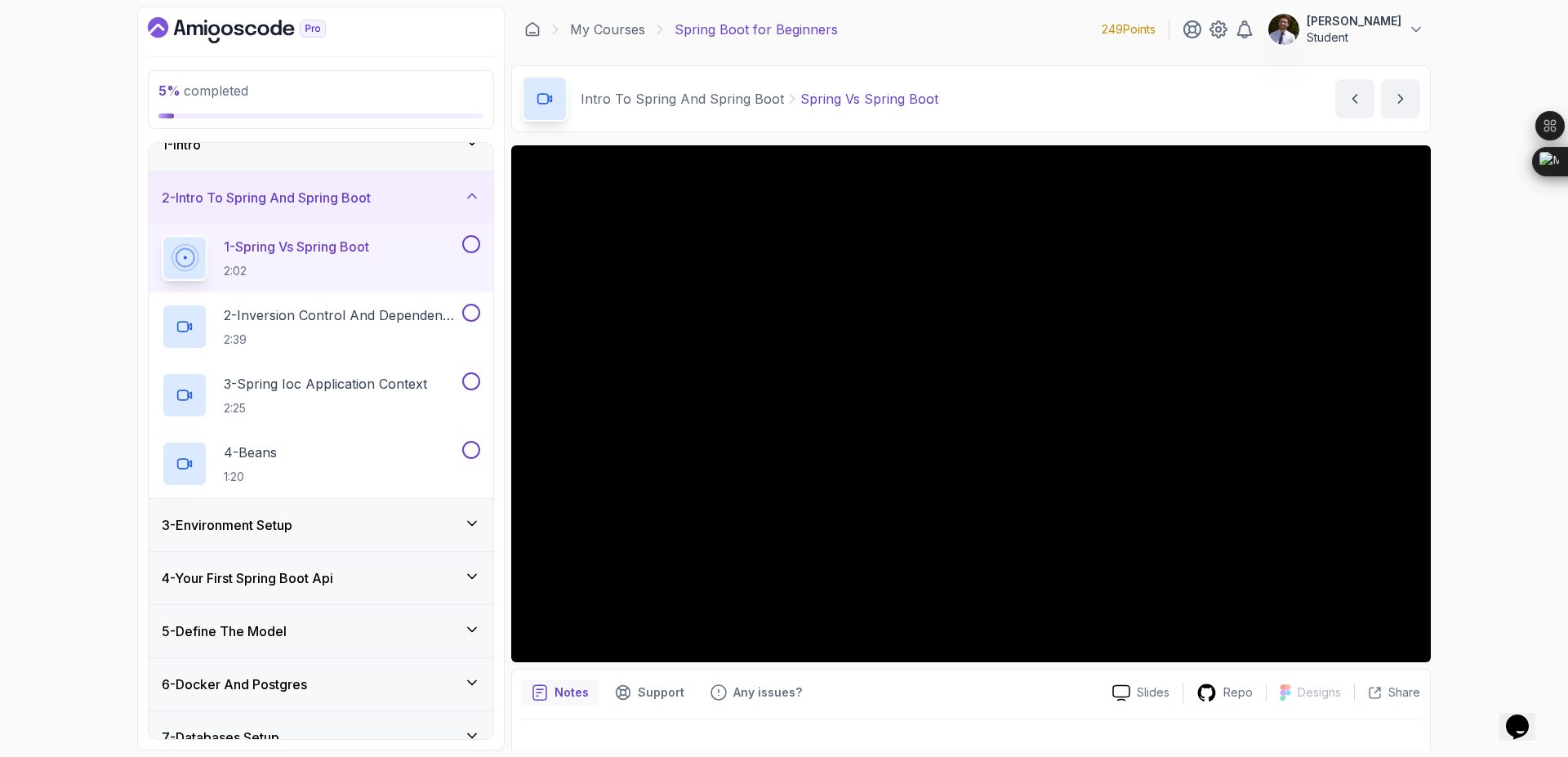
scroll to position [21, 0]
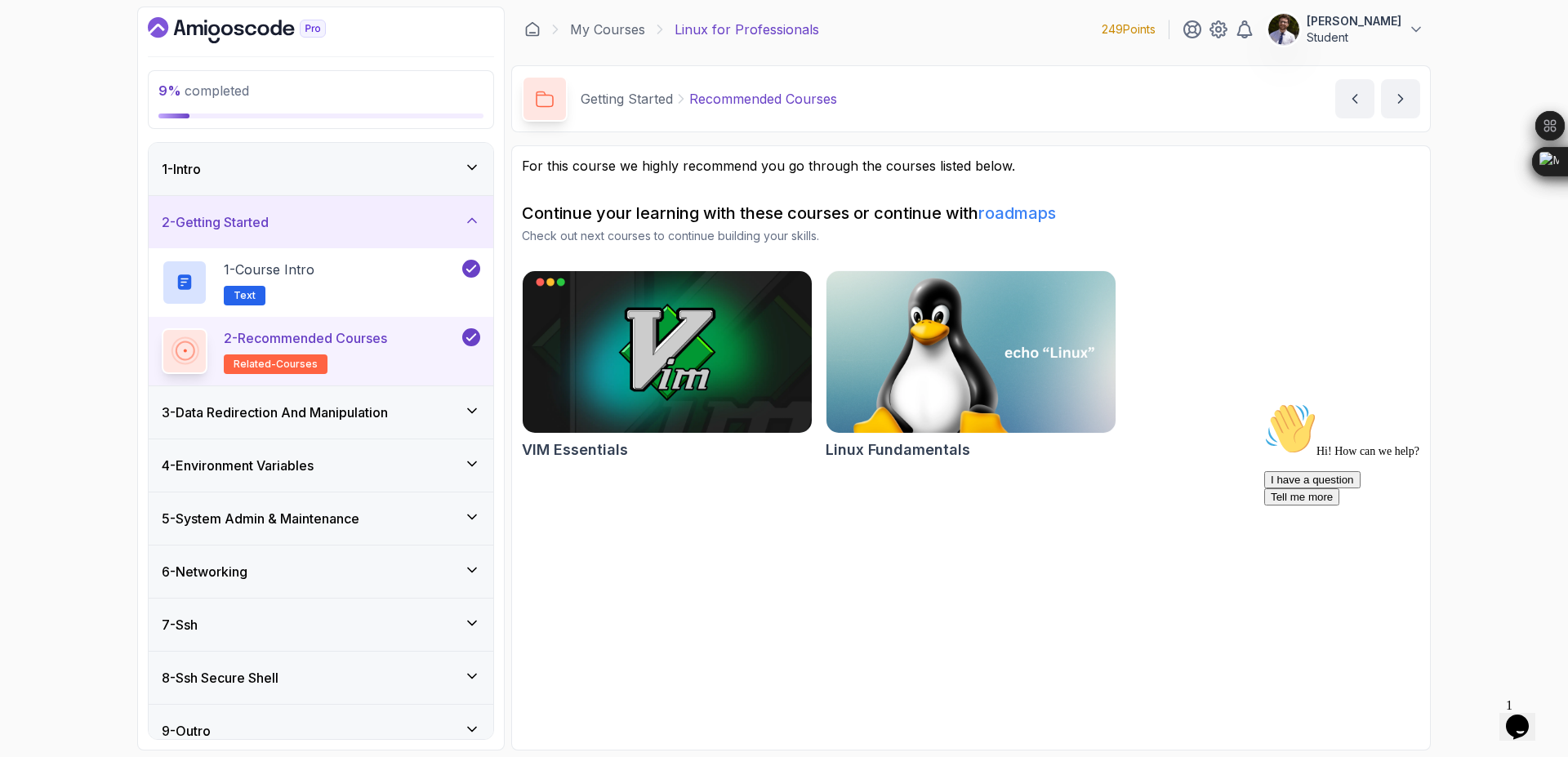
click at [442, 405] on div "3 - Data Redirection And Manipulation" at bounding box center [321, 413] width 318 height 20
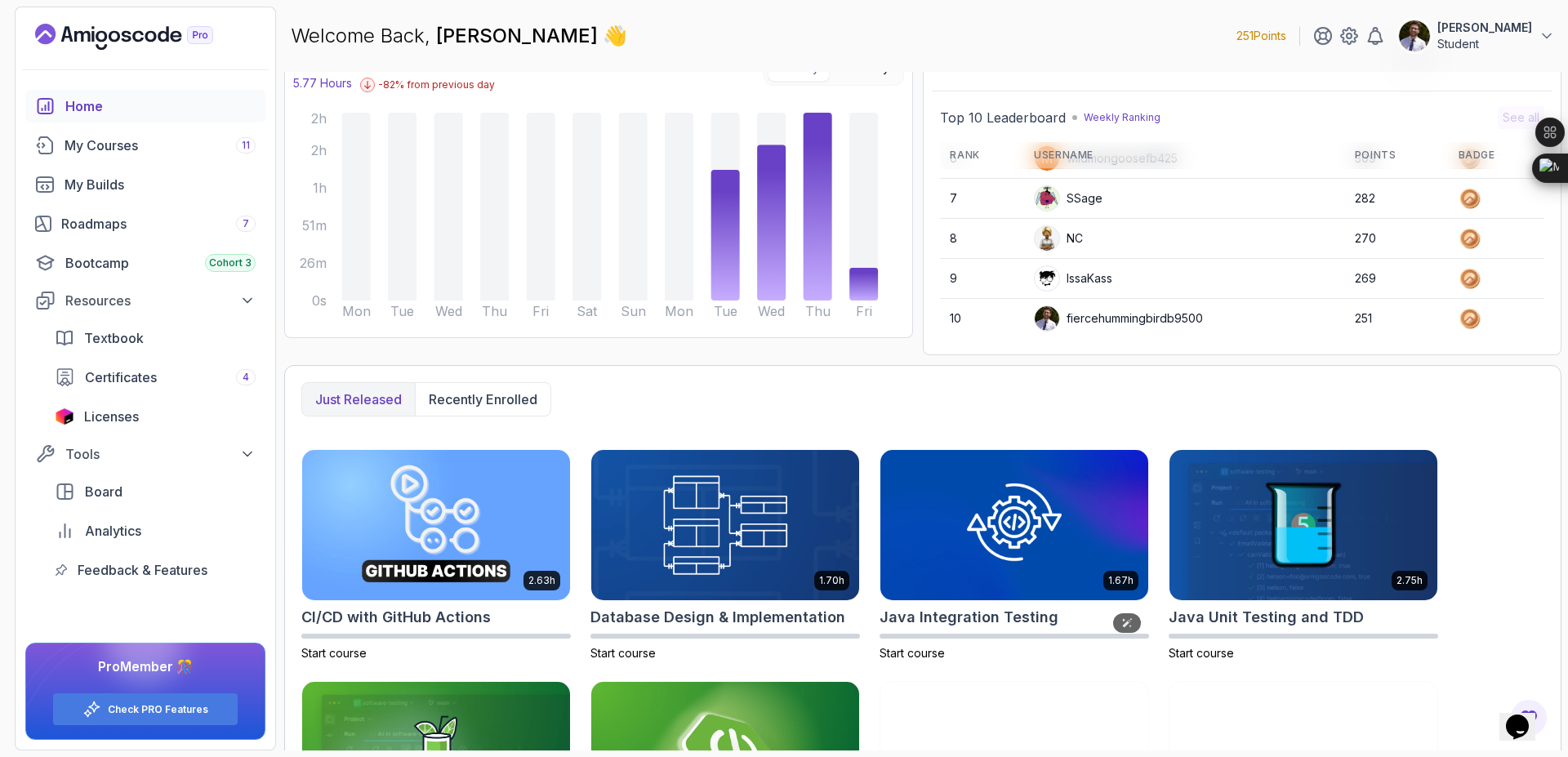
scroll to position [290, 0]
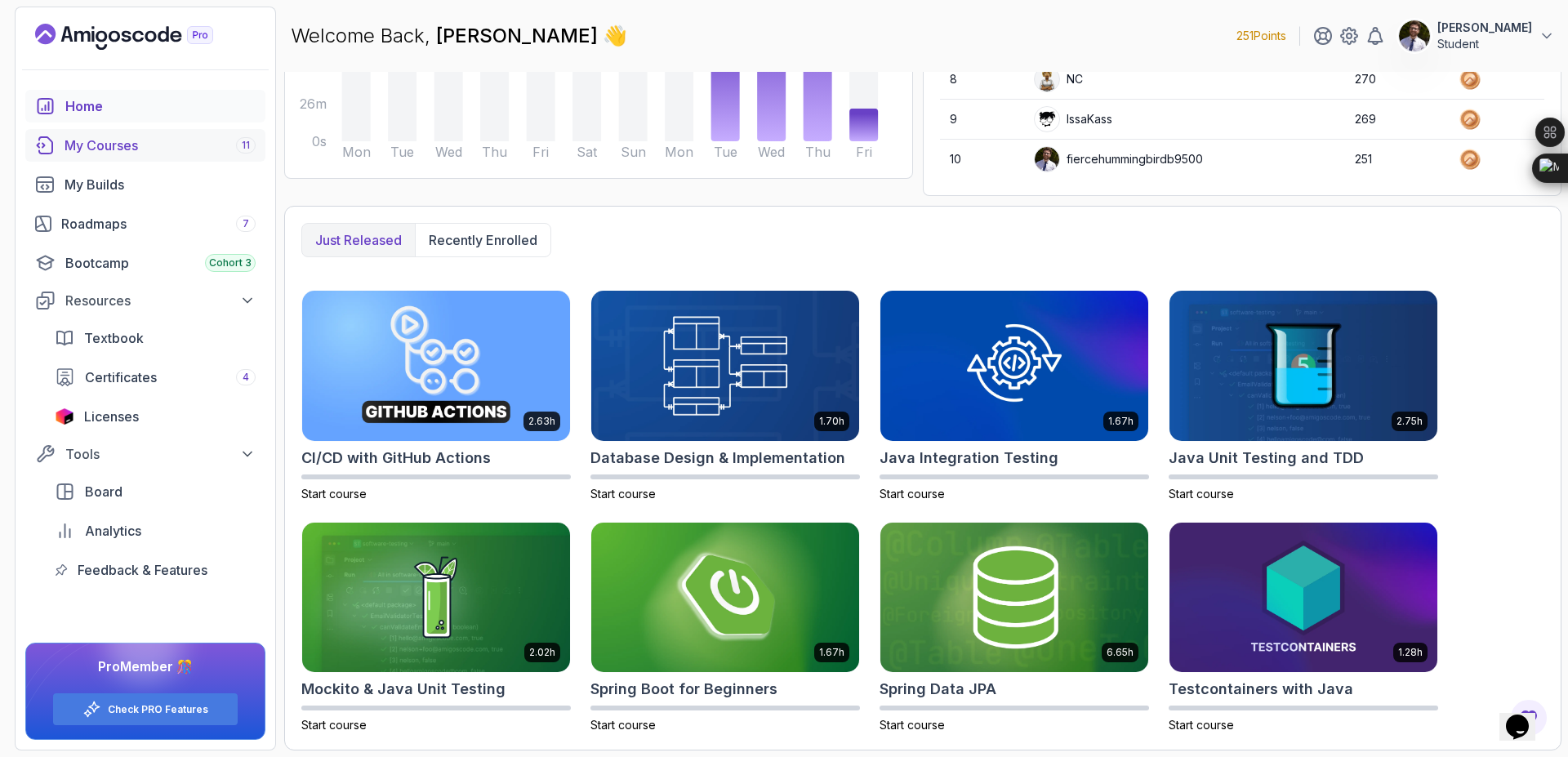
click at [127, 148] on div "My Courses 11" at bounding box center [160, 146] width 192 height 20
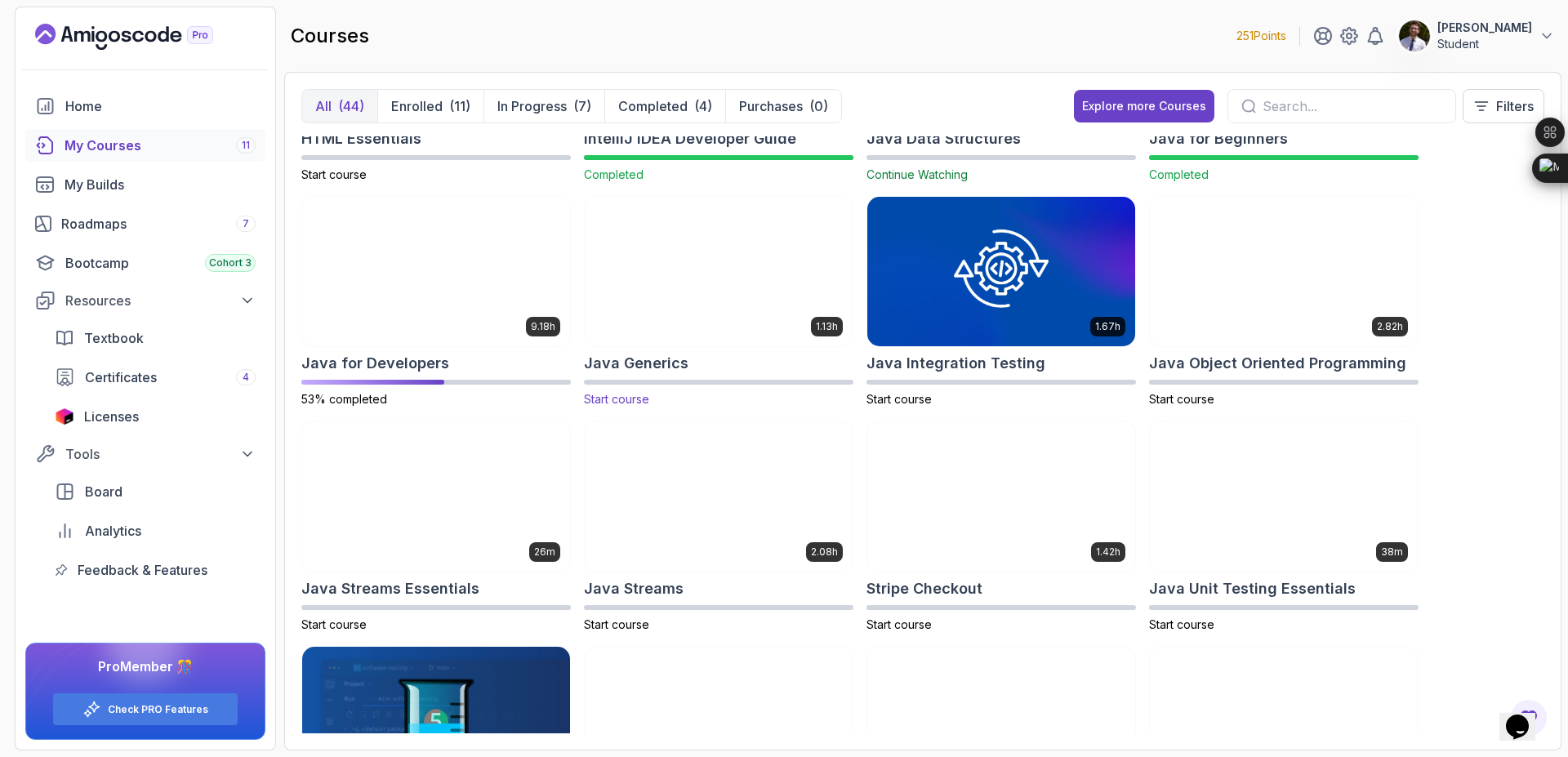
scroll to position [882, 0]
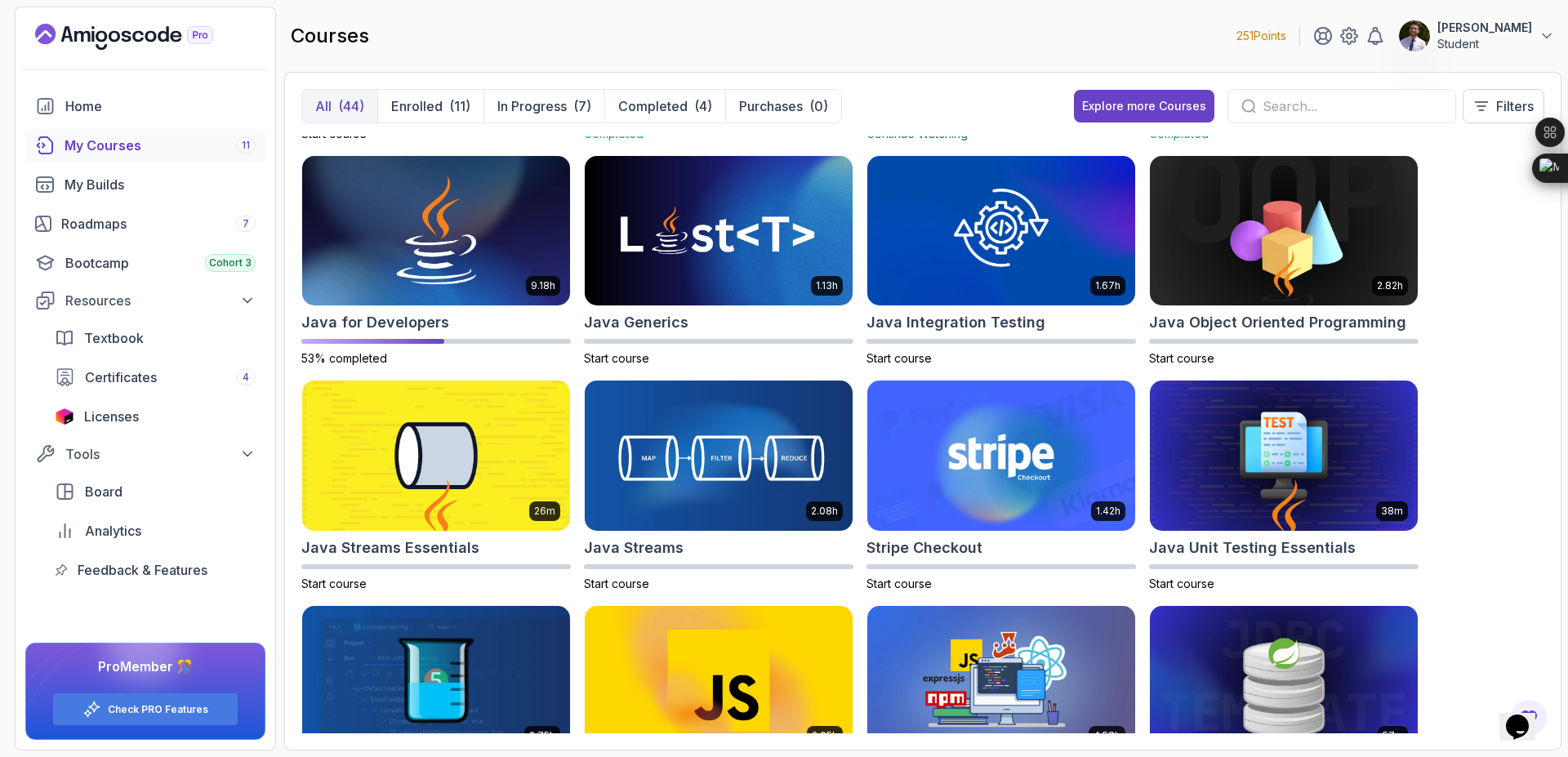
drag, startPoint x: 1141, startPoint y: 49, endPoint x: 1017, endPoint y: 101, distance: 134.5
click at [1017, 101] on main "courses 251 Points [PERSON_NAME] Student All (44) Enrolled (11) In Progress (7)…" at bounding box center [922, 378] width 1278 height 744
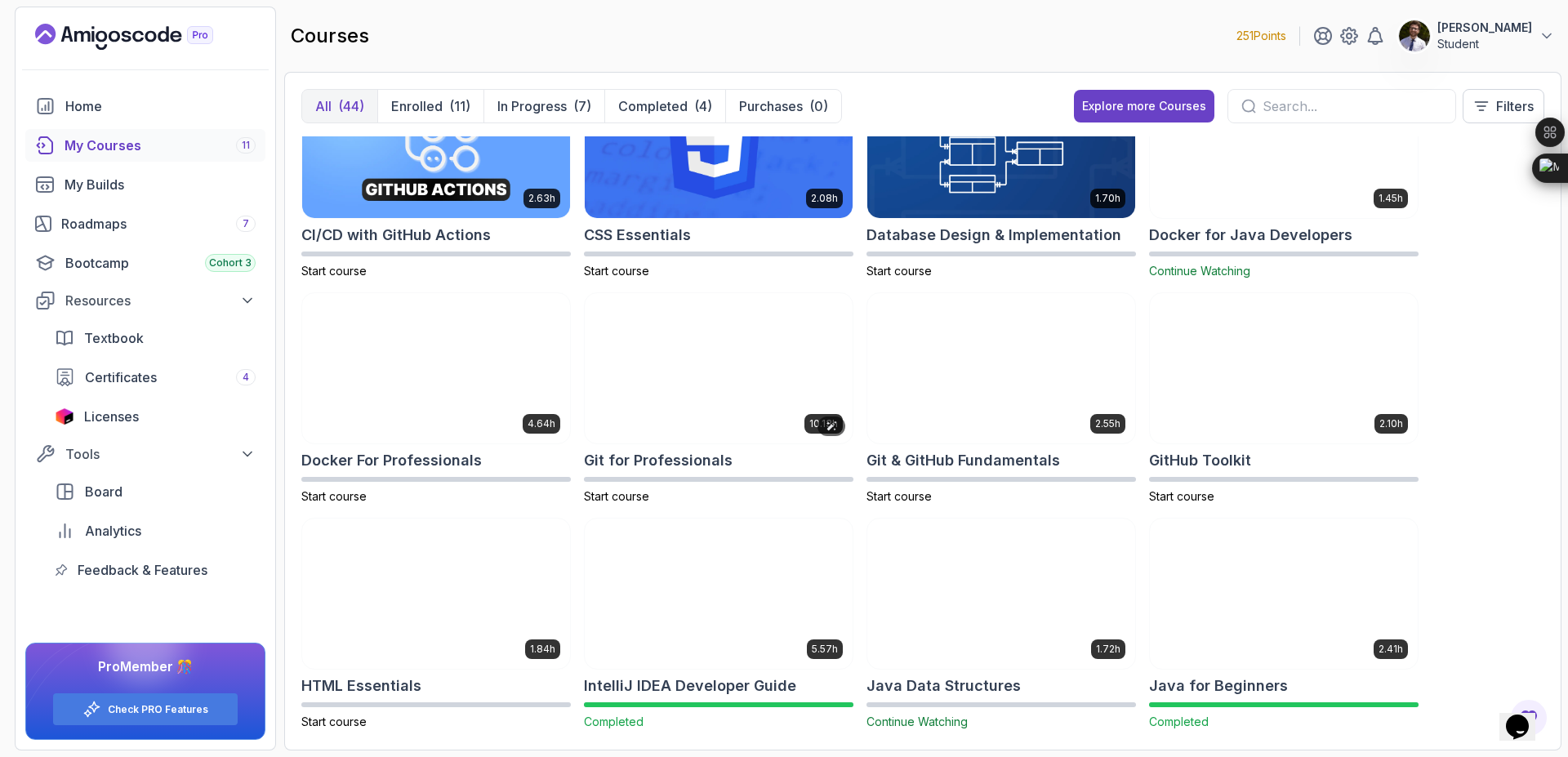
scroll to position [196, 0]
